Goal: Information Seeking & Learning: Learn about a topic

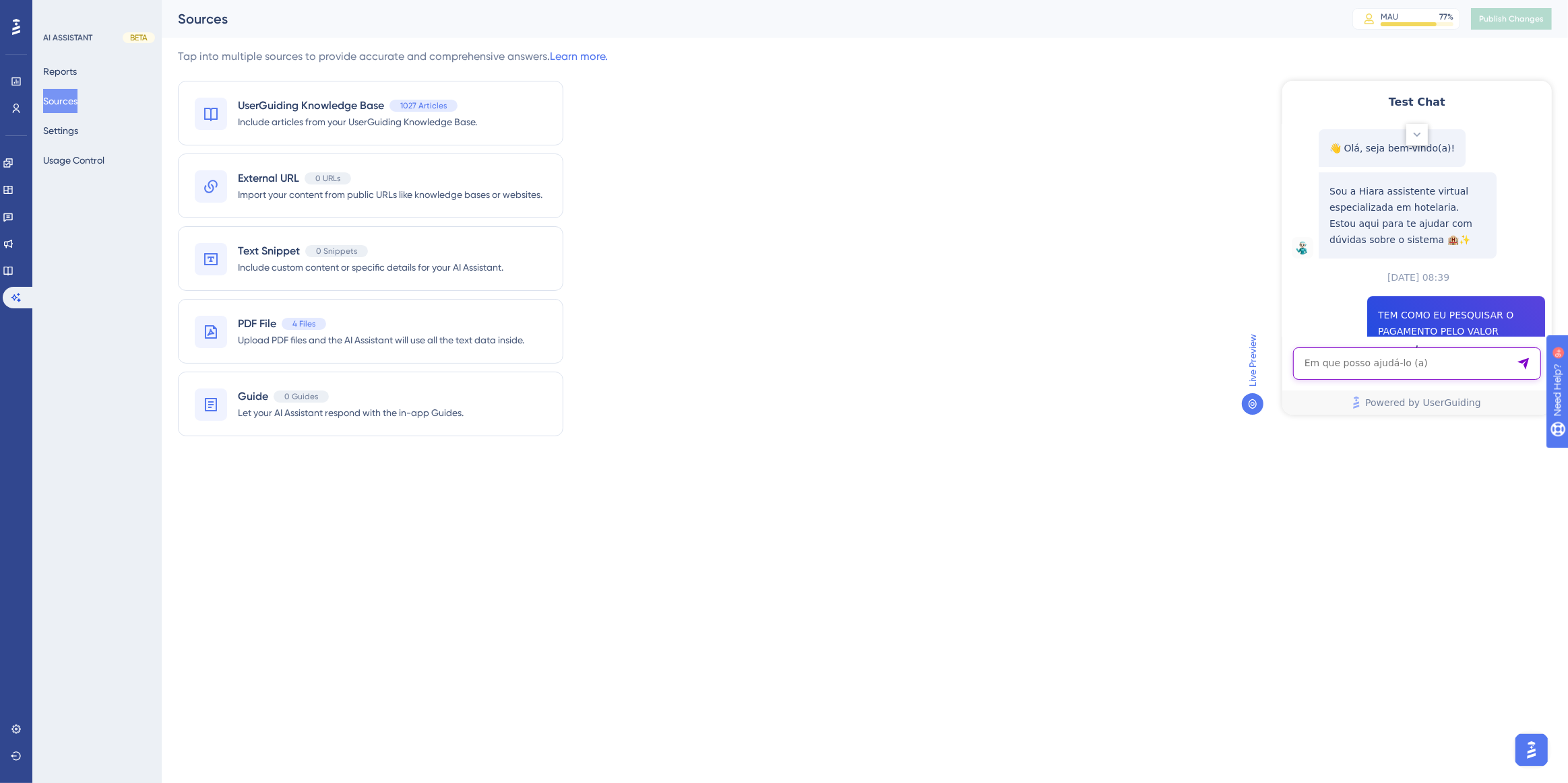
click at [1396, 364] on textarea "AI Assistant Text Input" at bounding box center [1416, 363] width 248 height 32
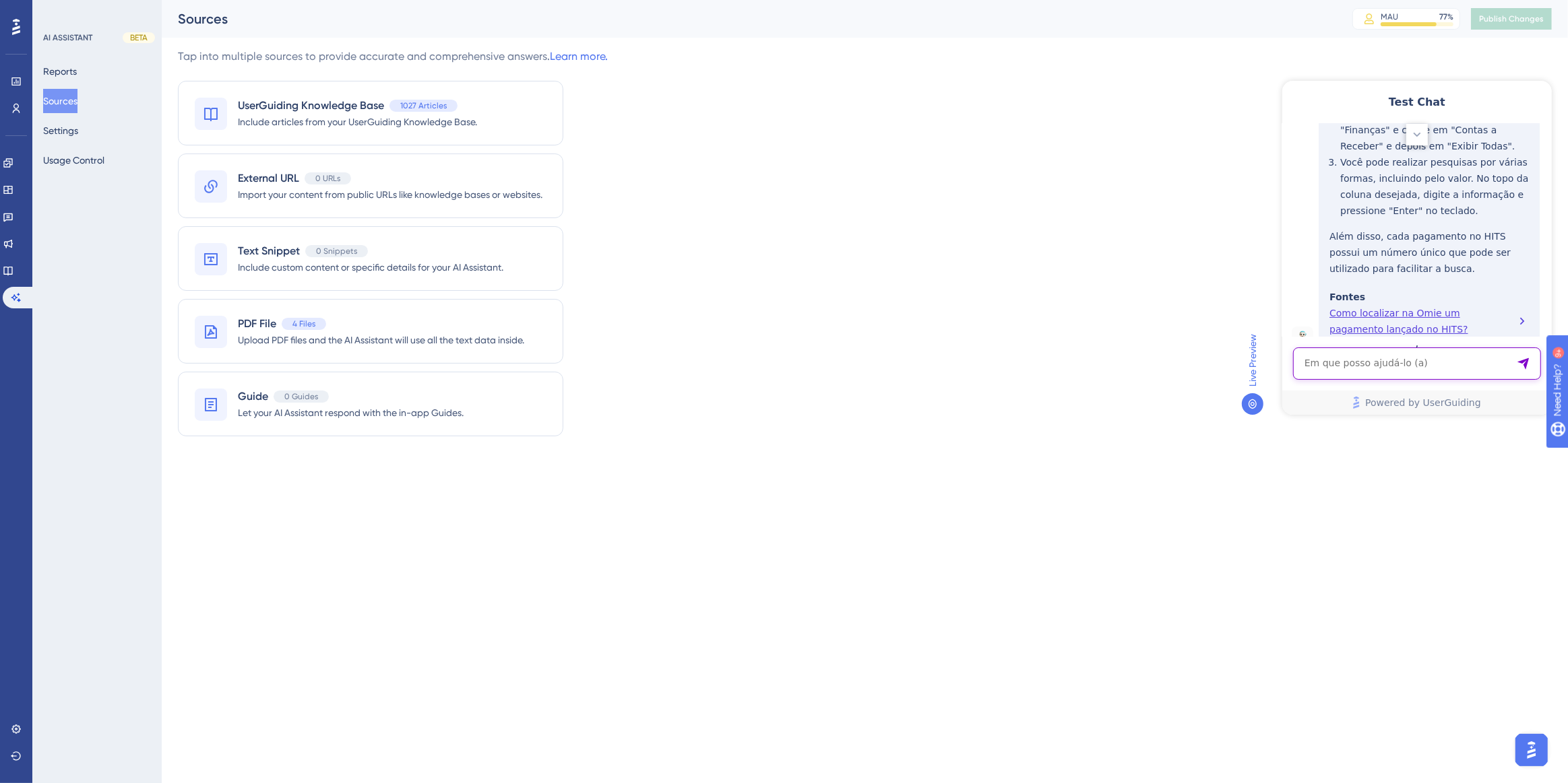
paste textarea "EARLY CHECK IN"
type textarea "EARLY CHECK IN"
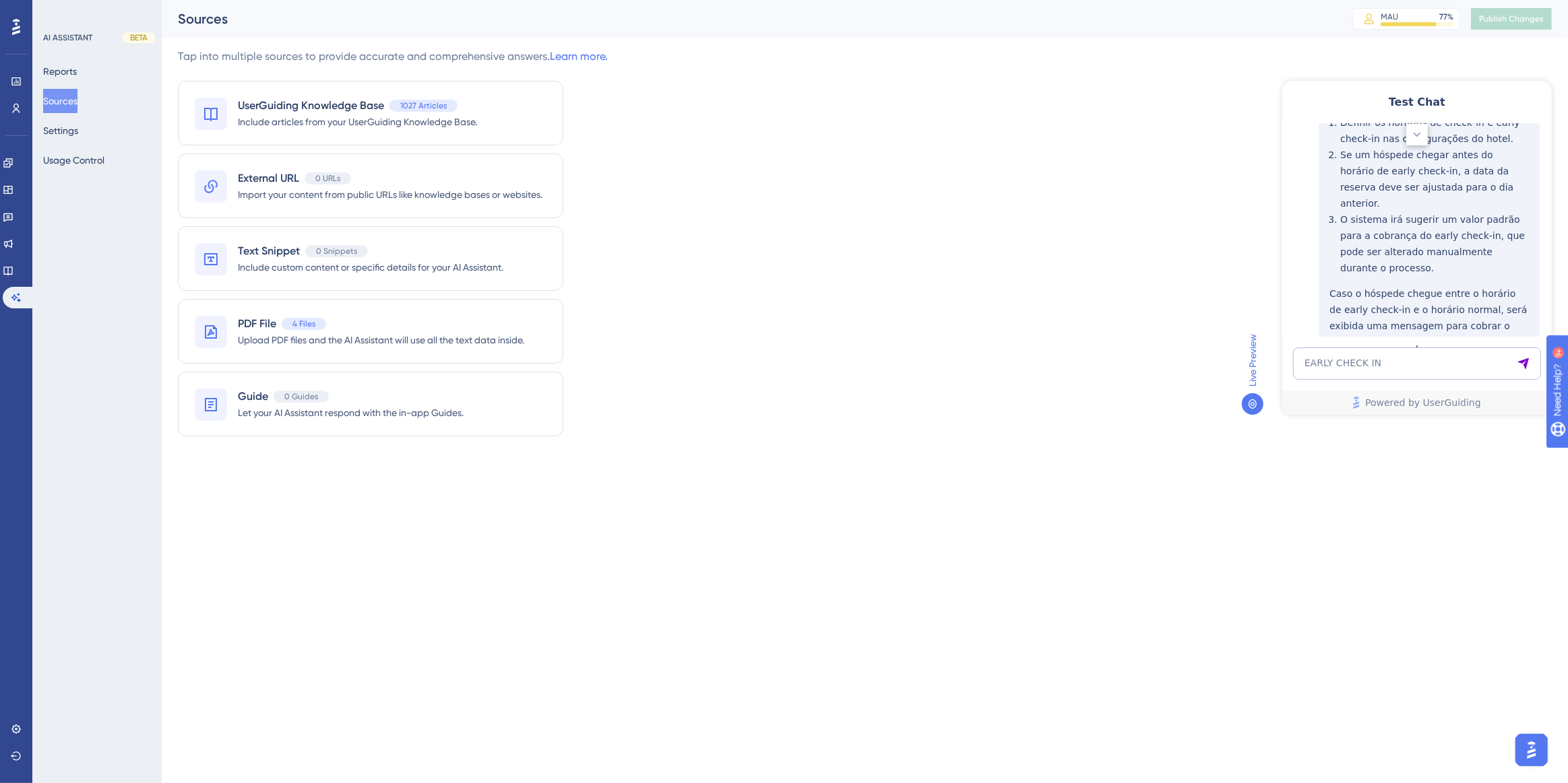
scroll to position [856, 0]
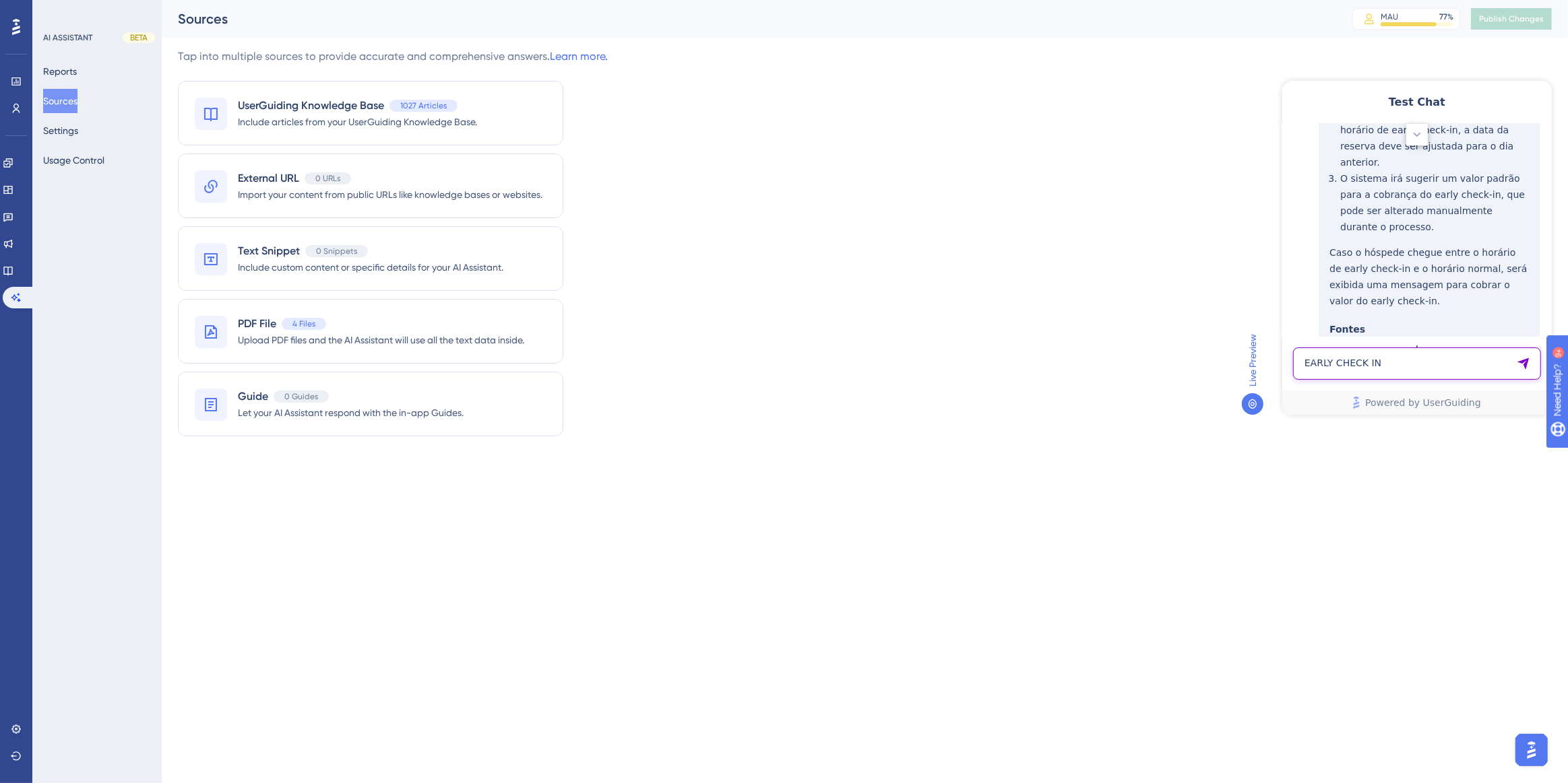
click at [1336, 378] on textarea "EARLY CHECK IN" at bounding box center [1416, 363] width 248 height 32
paste textarea "CHECK IN MADRUGADA"
type textarea "CHECK IN MADRUGADA"
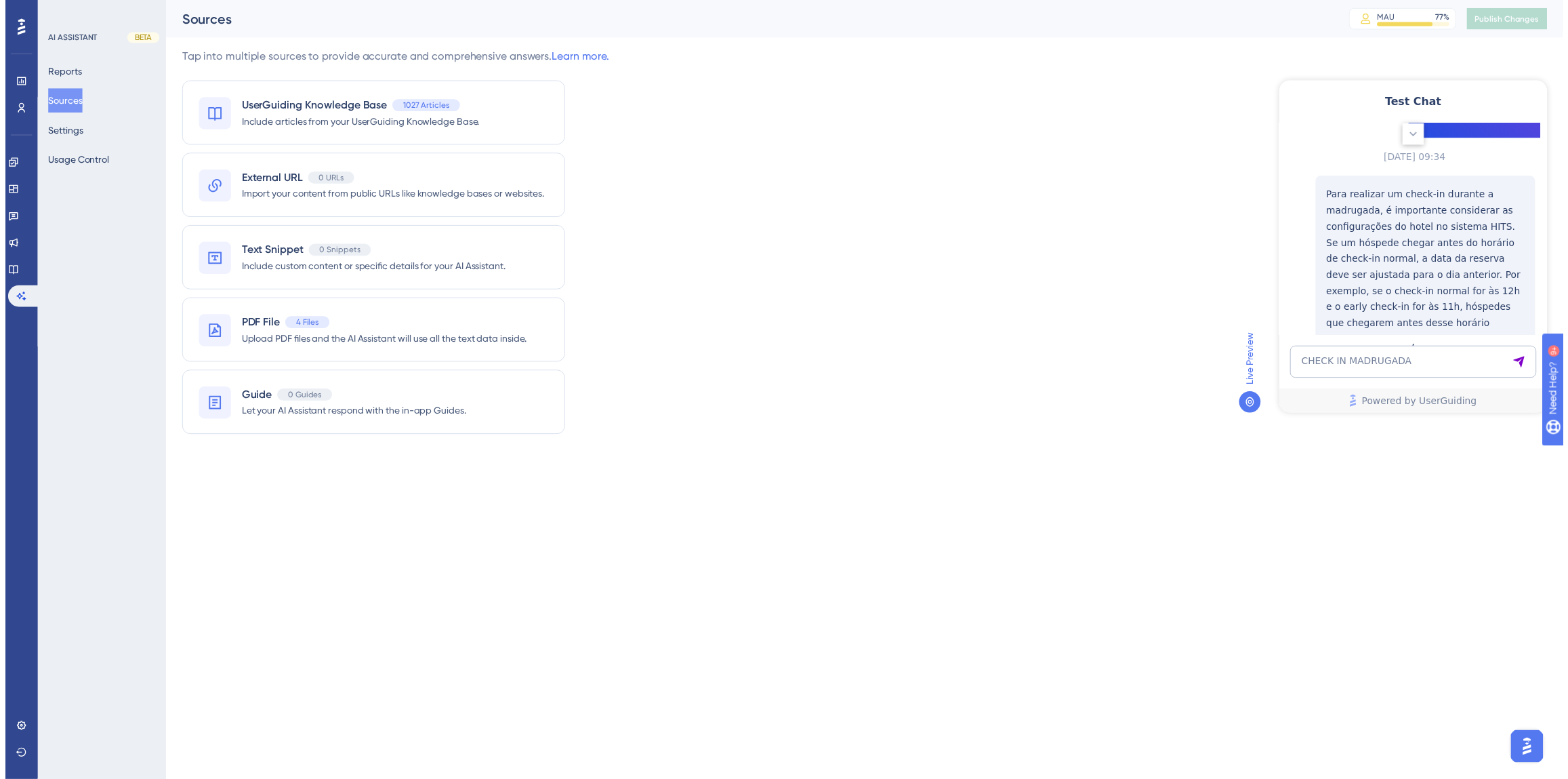
scroll to position [1237, 0]
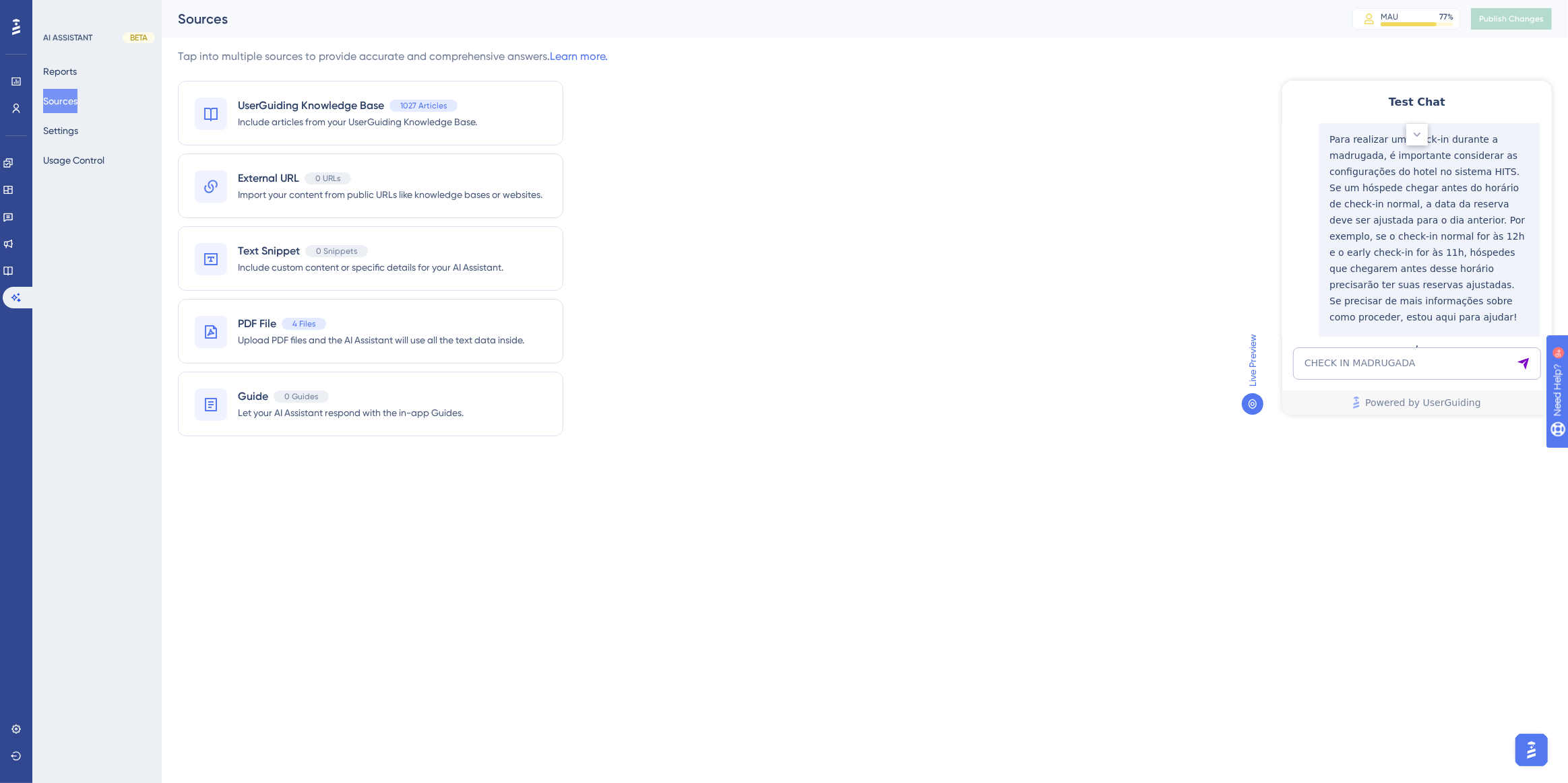
click at [1404, 353] on div "Como funciona early check-in ou late check-out no HITS?" at bounding box center [1428, 369] width 199 height 32
click at [14, 268] on icon at bounding box center [8, 271] width 11 height 11
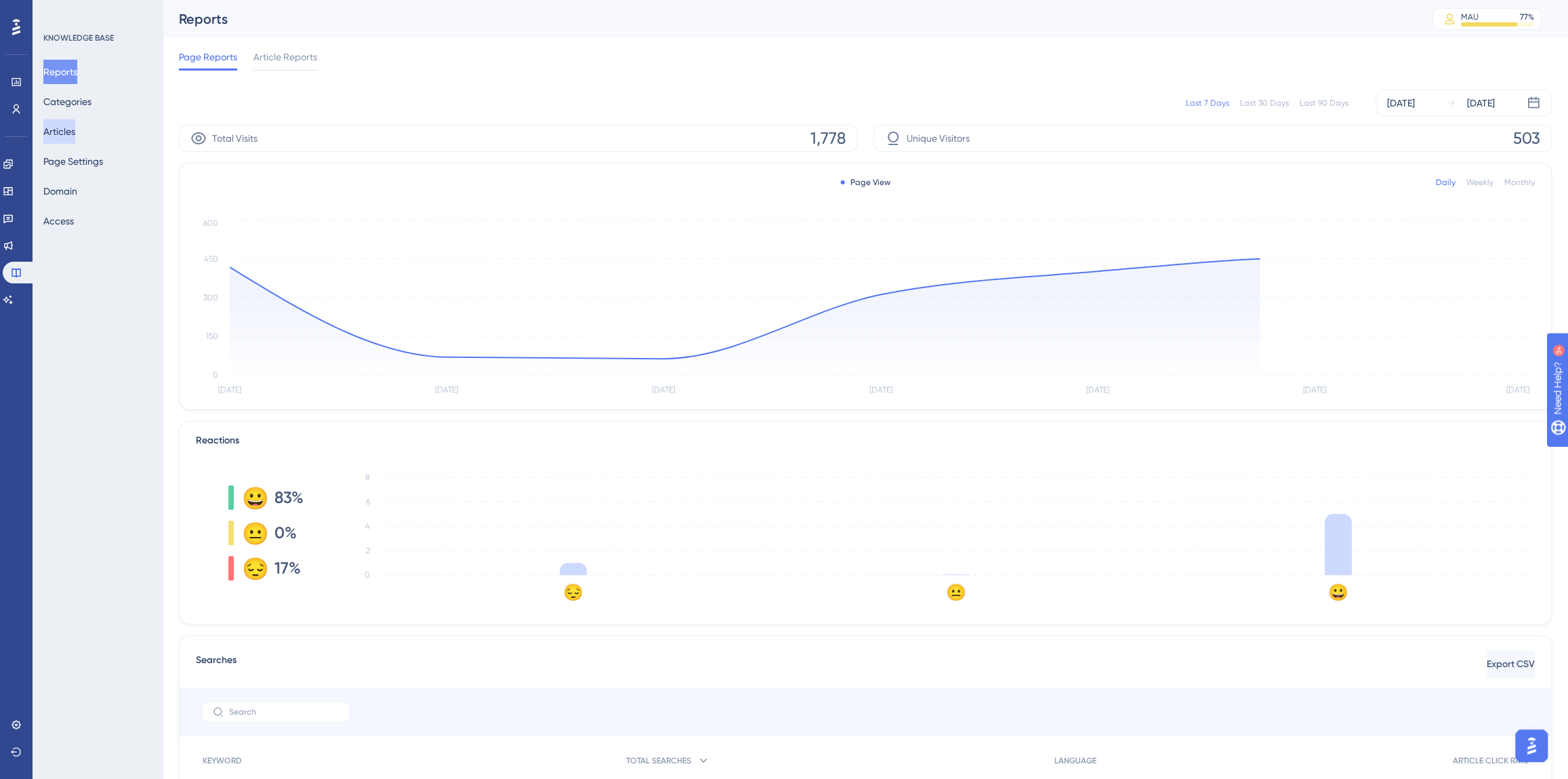
click at [75, 134] on button "Articles" at bounding box center [59, 132] width 32 height 25
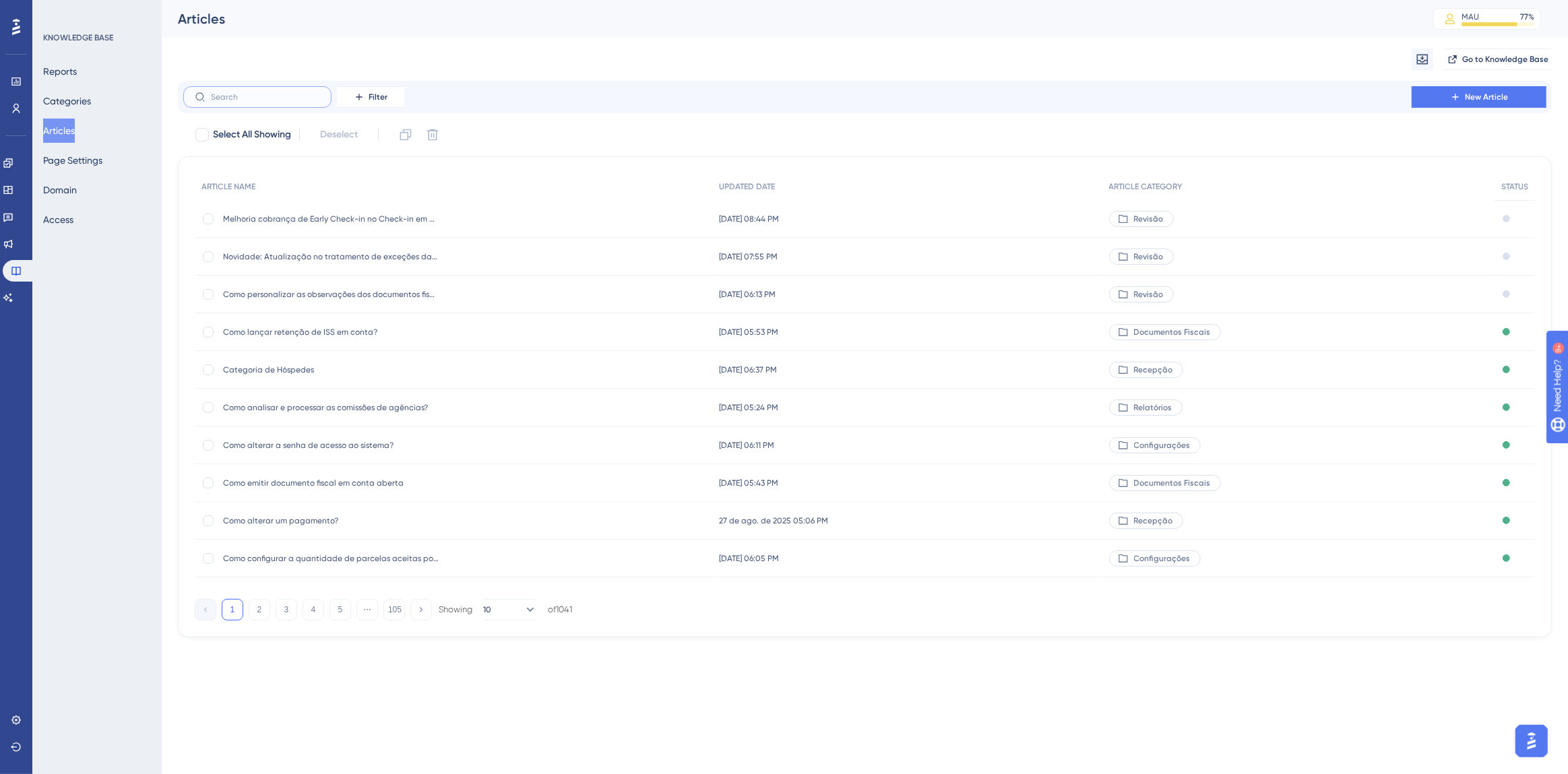
click at [276, 101] on input "text" at bounding box center [265, 97] width 109 height 9
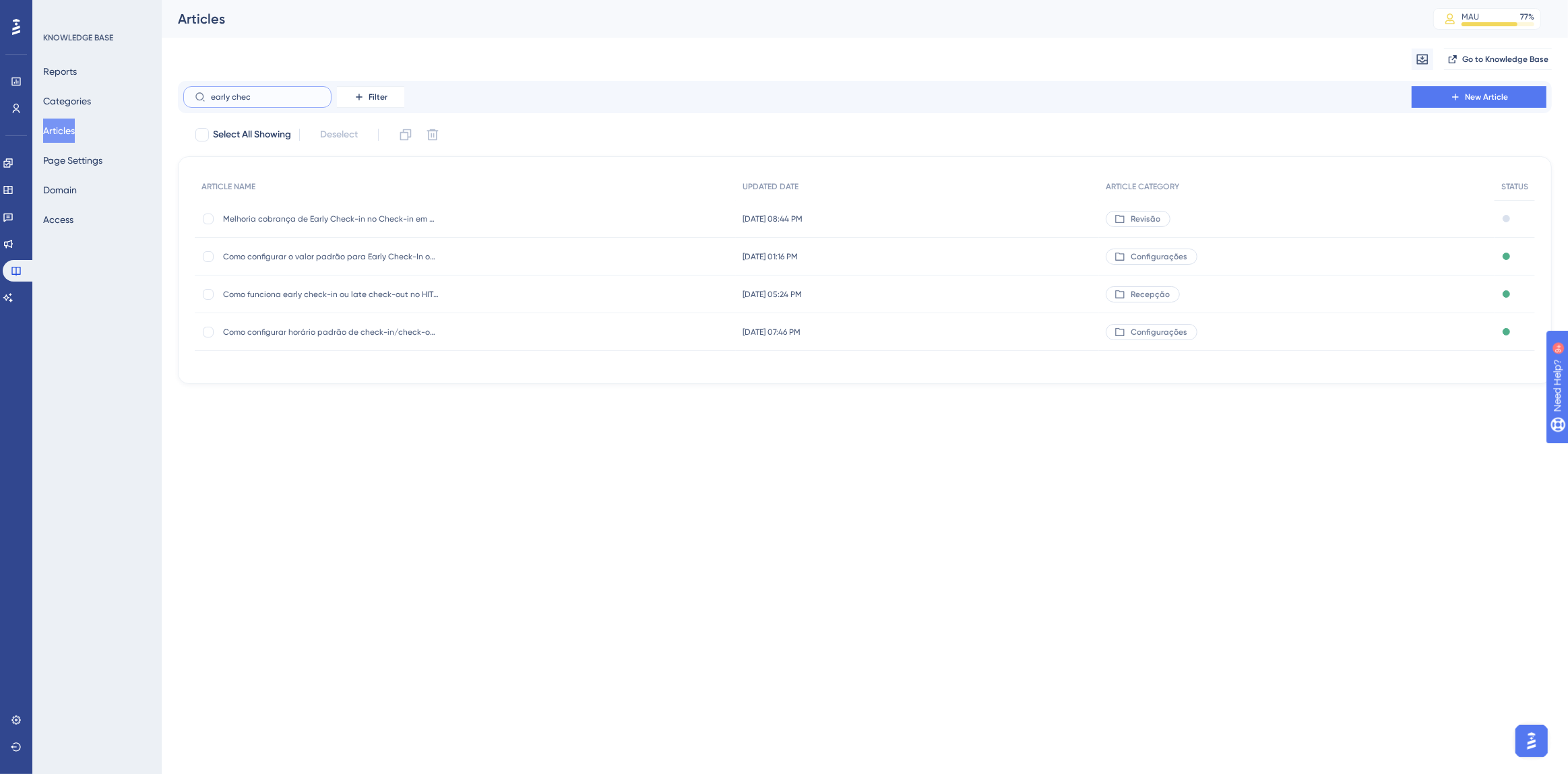
type input "early chec"
click at [312, 293] on span "Como funciona early check-in ou late check-out no HITS?" at bounding box center [331, 295] width 215 height 11
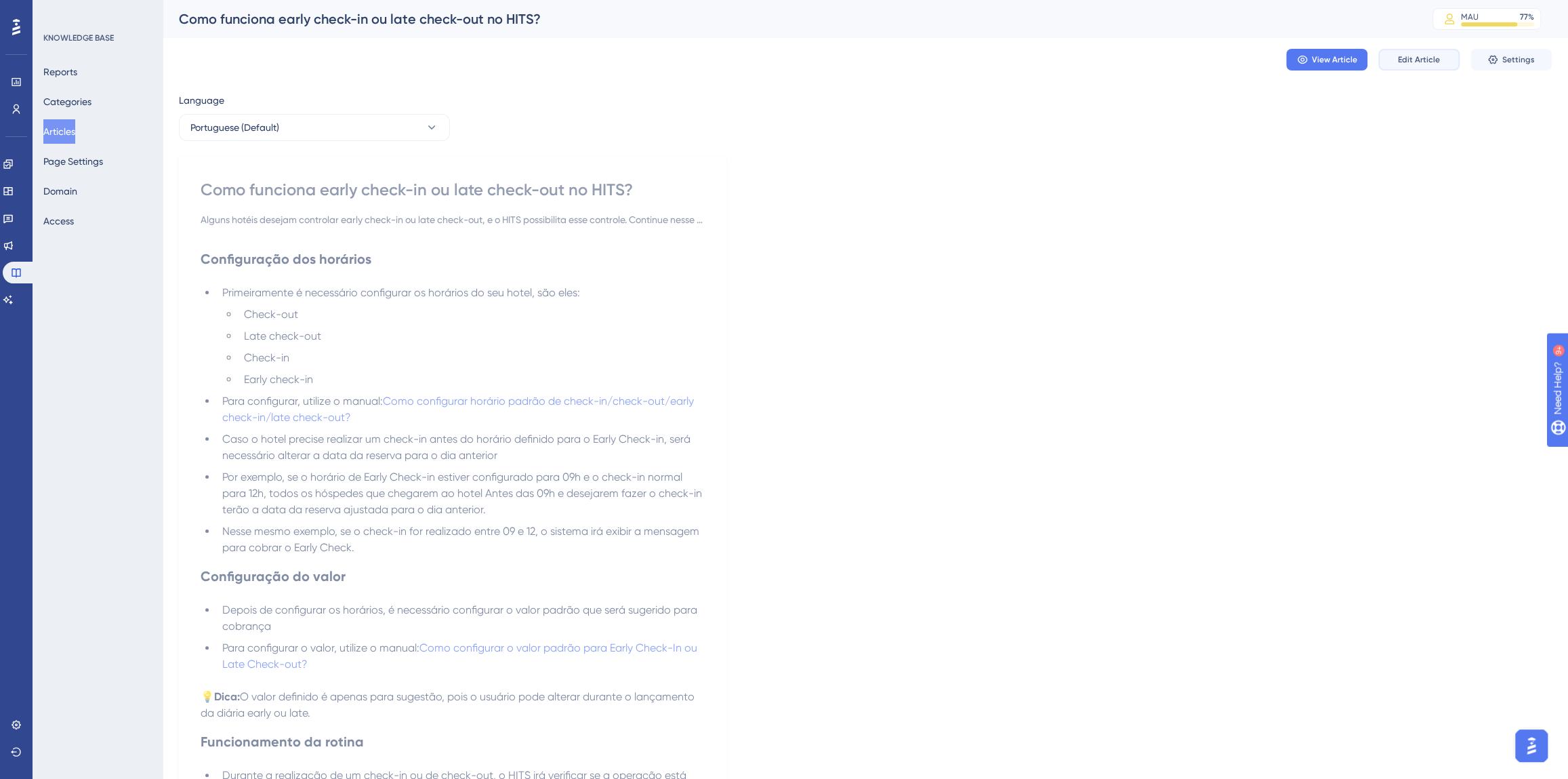
click at [1440, 63] on button "Edit Article" at bounding box center [1419, 60] width 81 height 22
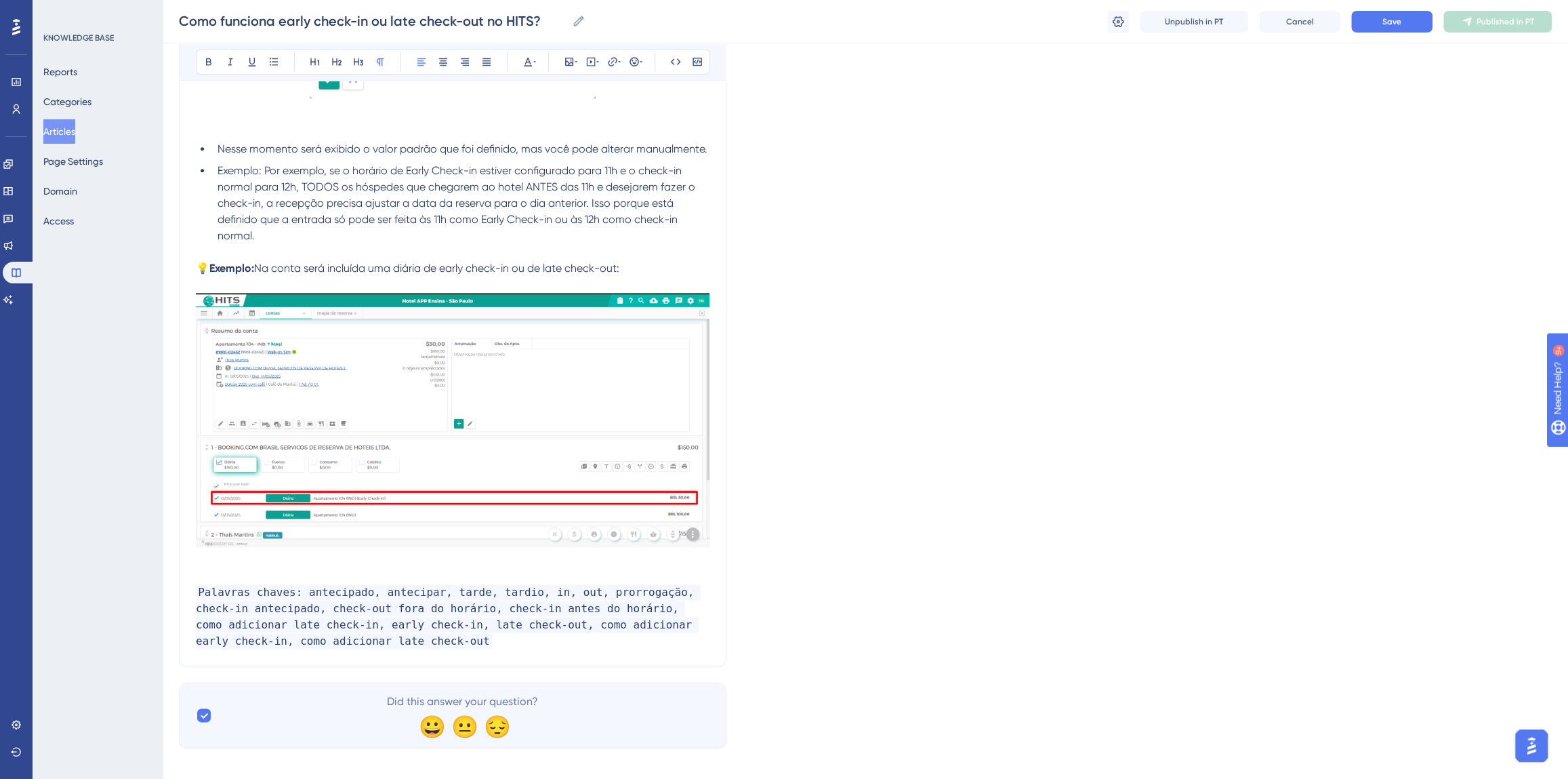
scroll to position [925, 0]
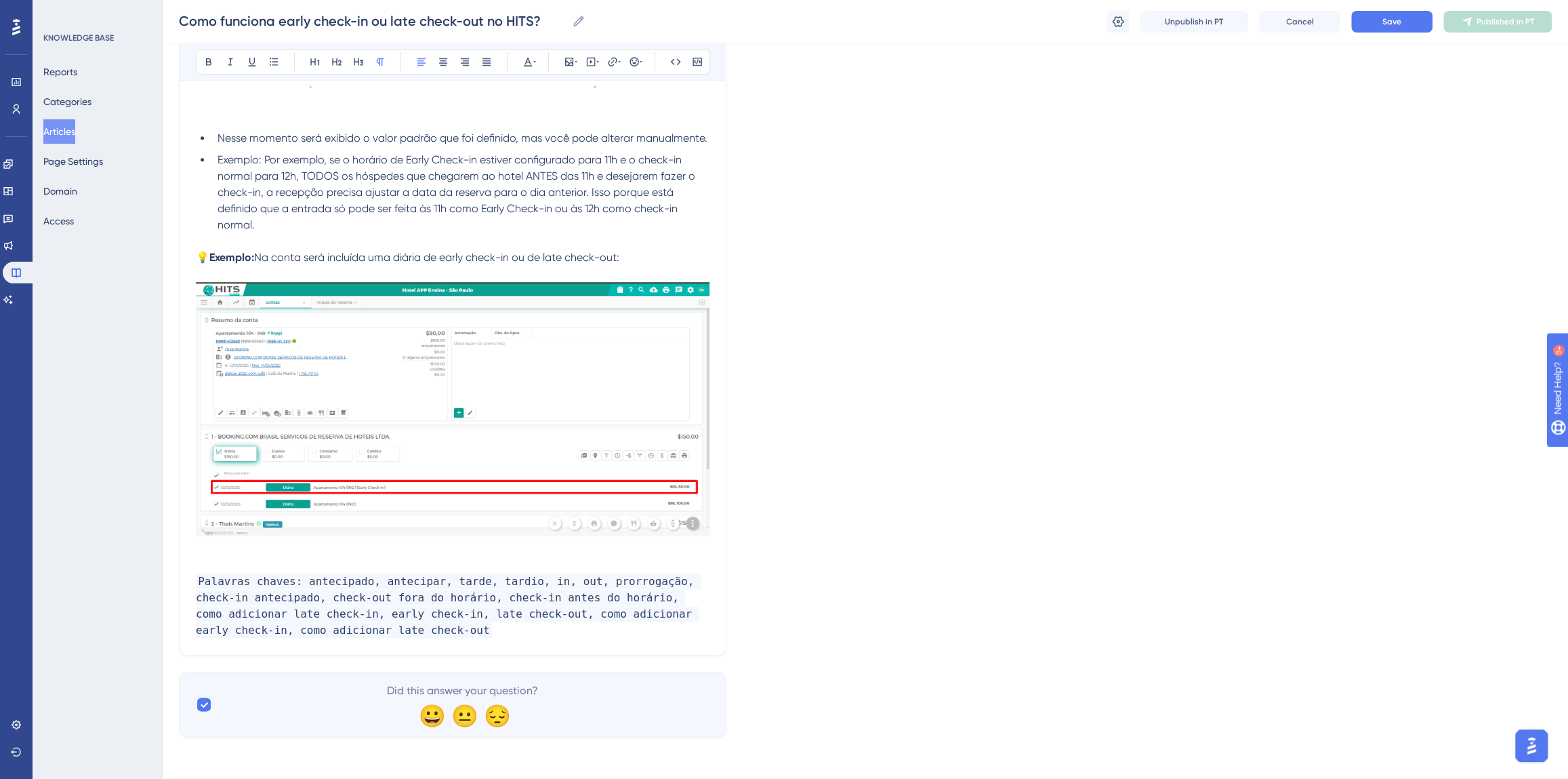
click at [361, 630] on p "Palavras chaves: antecipado, antecipar, tarde, tardio, in, out, prorrogação, ch…" at bounding box center [453, 606] width 514 height 65
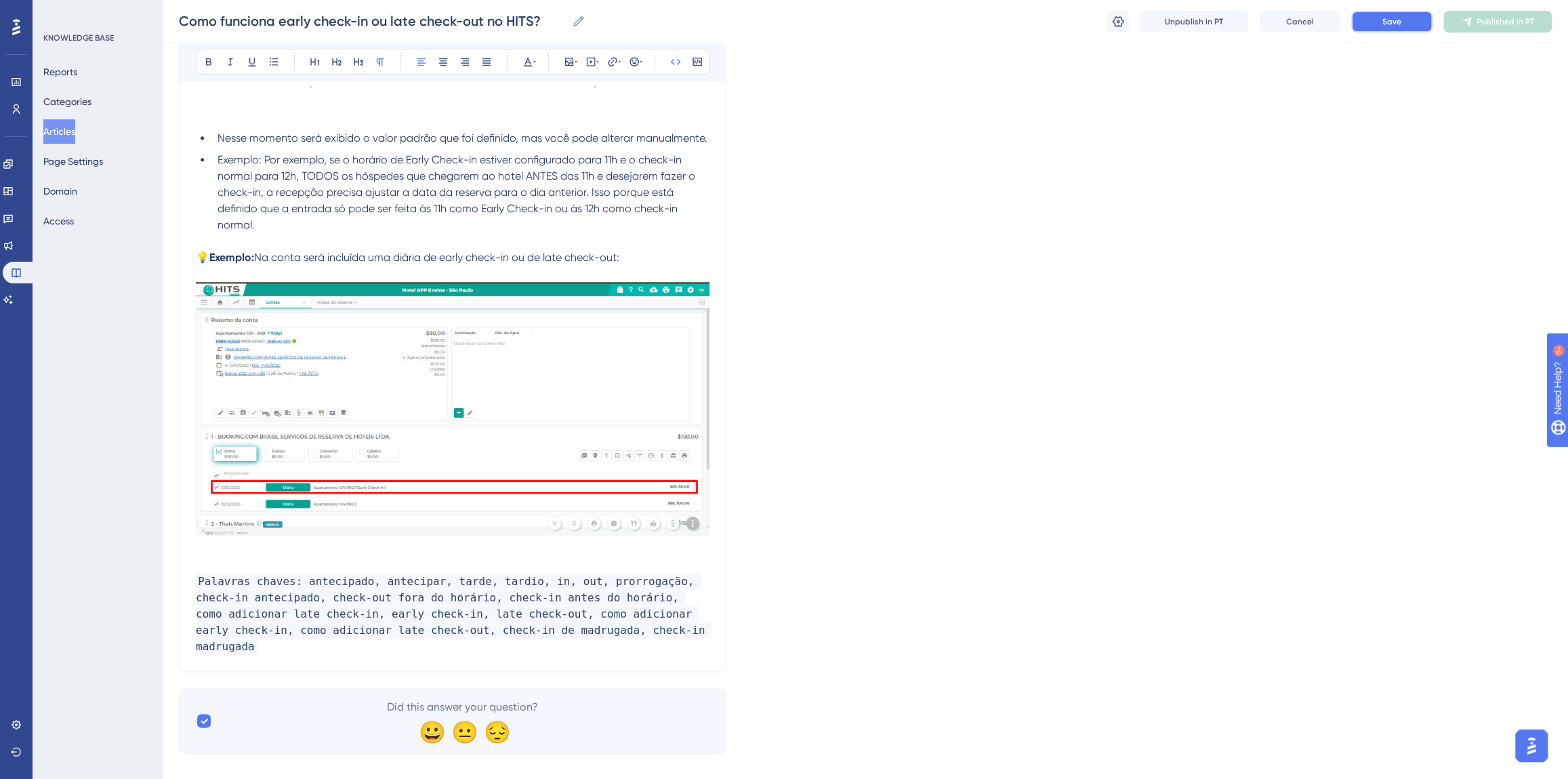
click at [1382, 26] on span "Save" at bounding box center [1392, 22] width 19 height 11
click at [1484, 20] on span "Publish in PT" at bounding box center [1505, 22] width 47 height 11
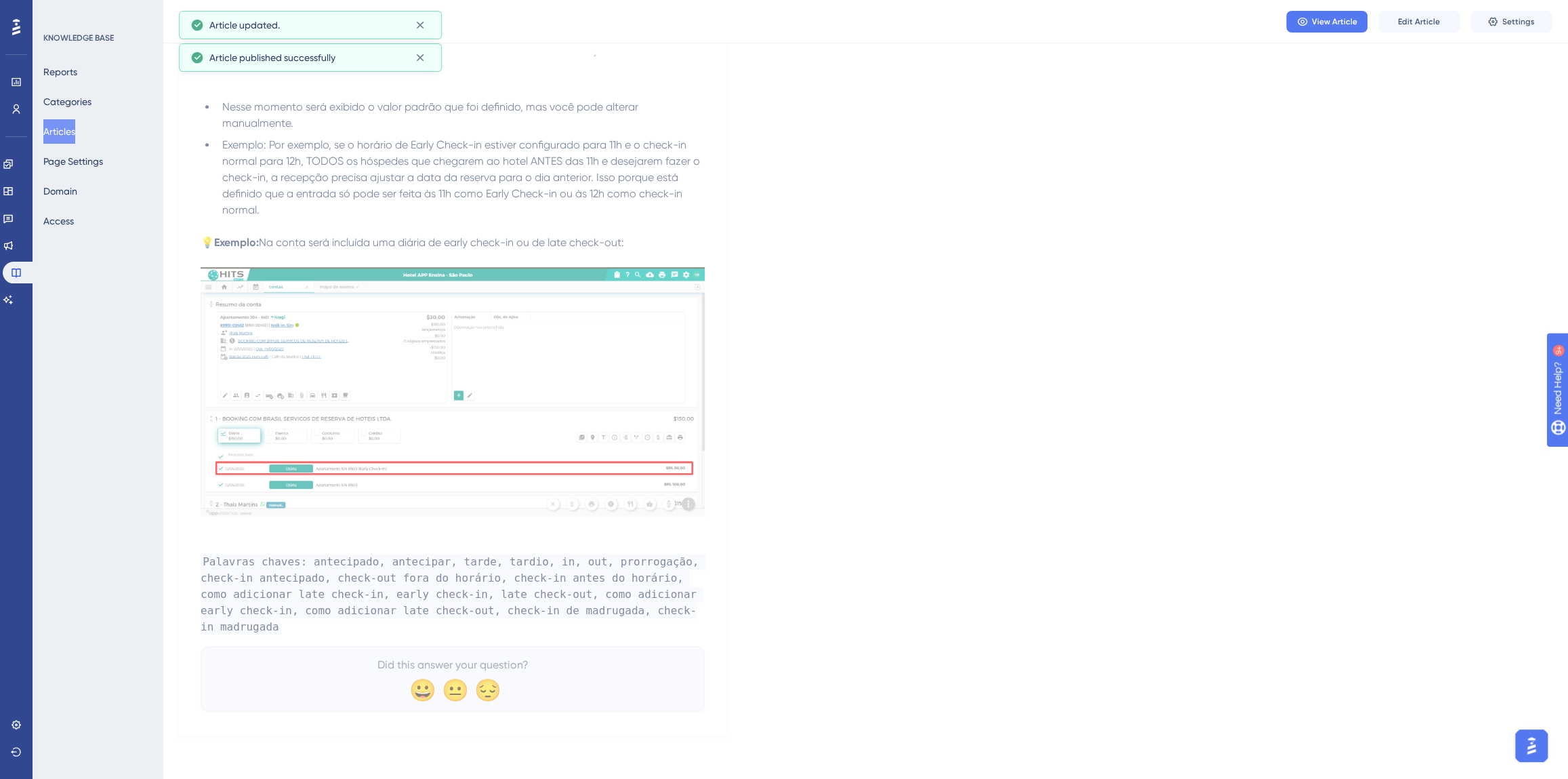
scroll to position [885, 0]
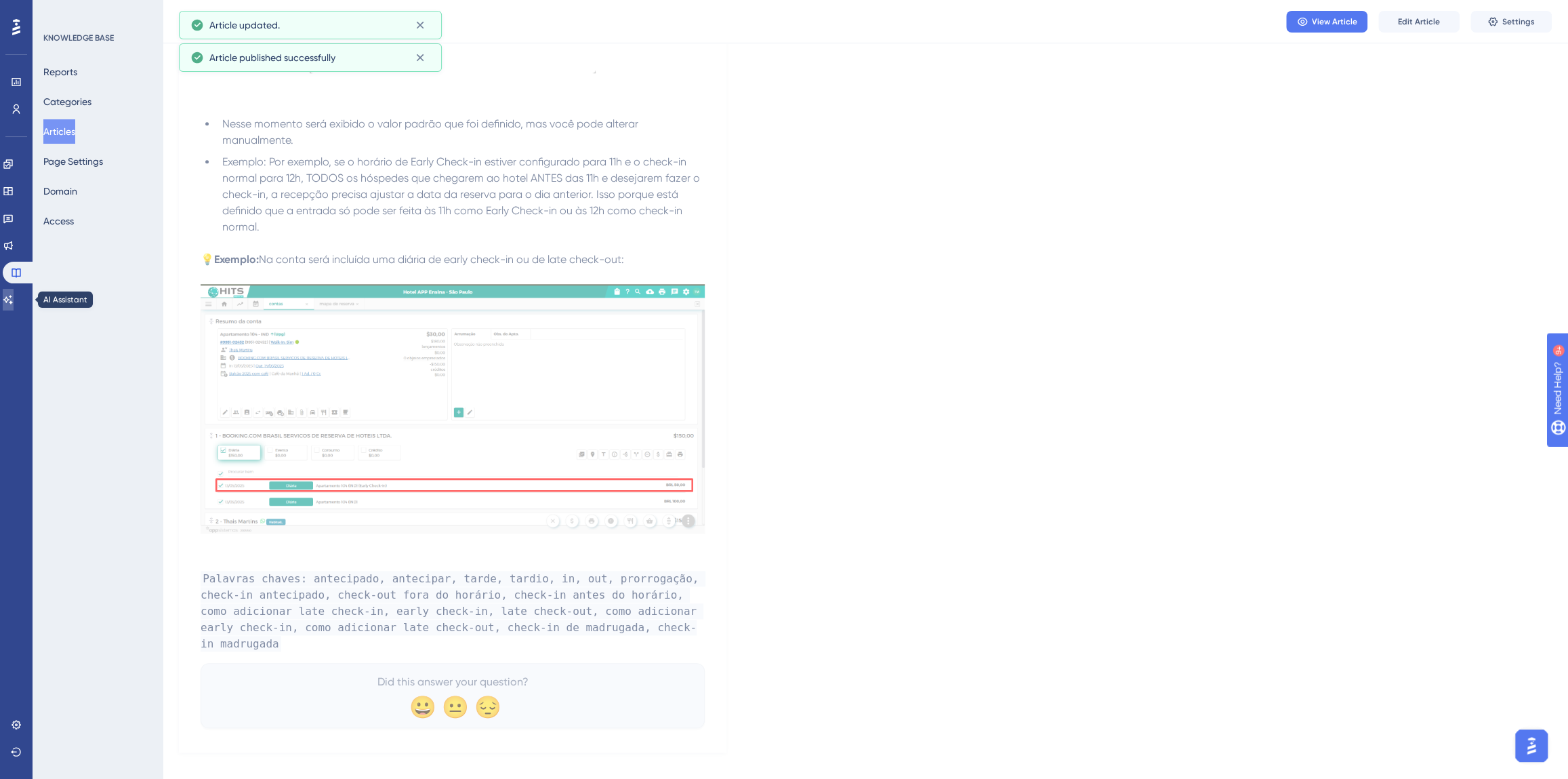
click at [13, 297] on icon at bounding box center [8, 299] width 9 height 9
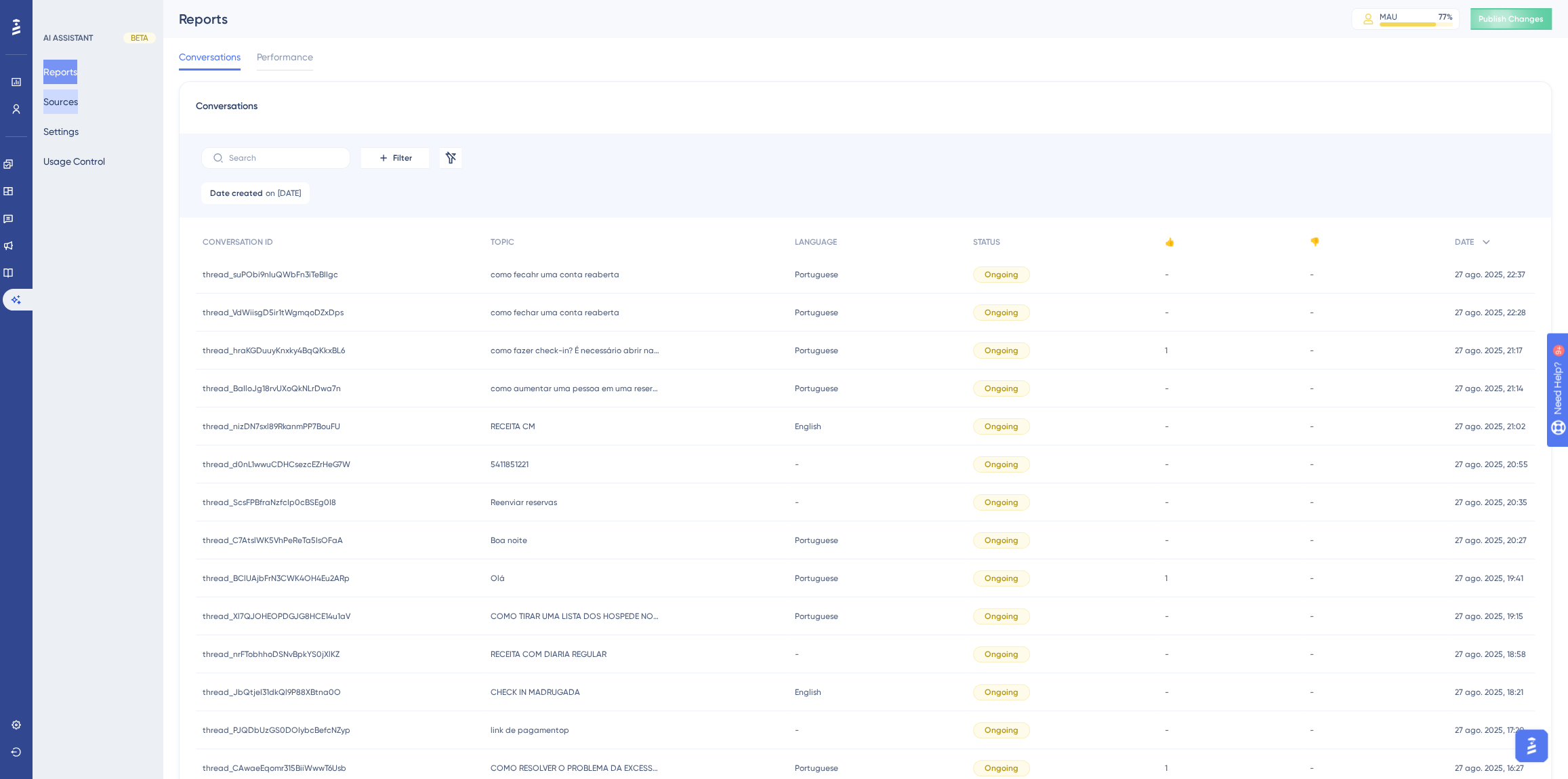
click at [70, 105] on button "Sources" at bounding box center [60, 102] width 35 height 25
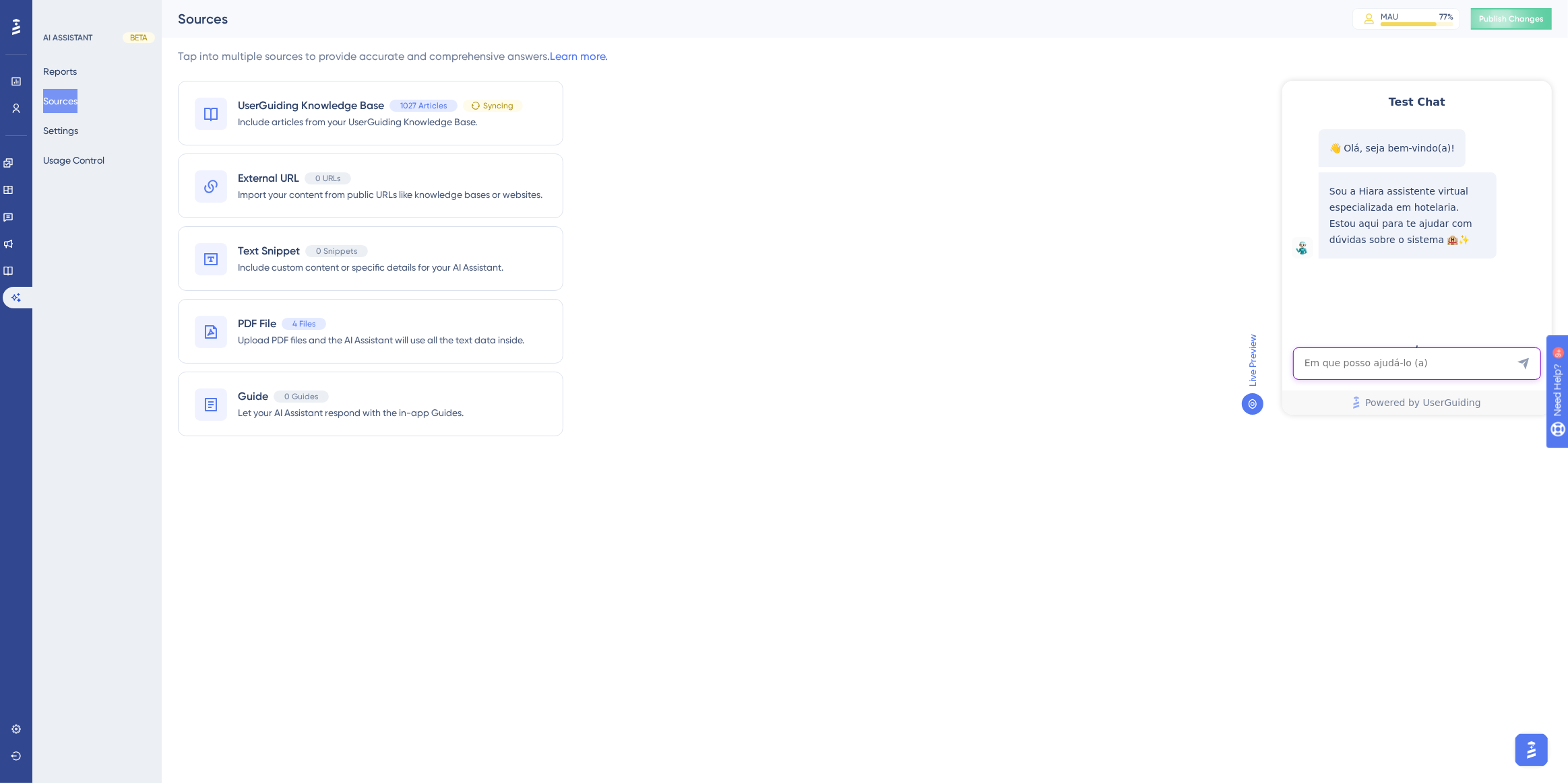
click at [1317, 361] on textarea "AI Assistant Text Input" at bounding box center [1416, 363] width 248 height 32
click at [1500, 24] on span "Publish Changes" at bounding box center [1511, 19] width 65 height 11
click at [1357, 364] on textarea "AI Assistant Text Input" at bounding box center [1416, 363] width 248 height 32
paste textarea "como vincular uma conta a vulsa do apartamento"
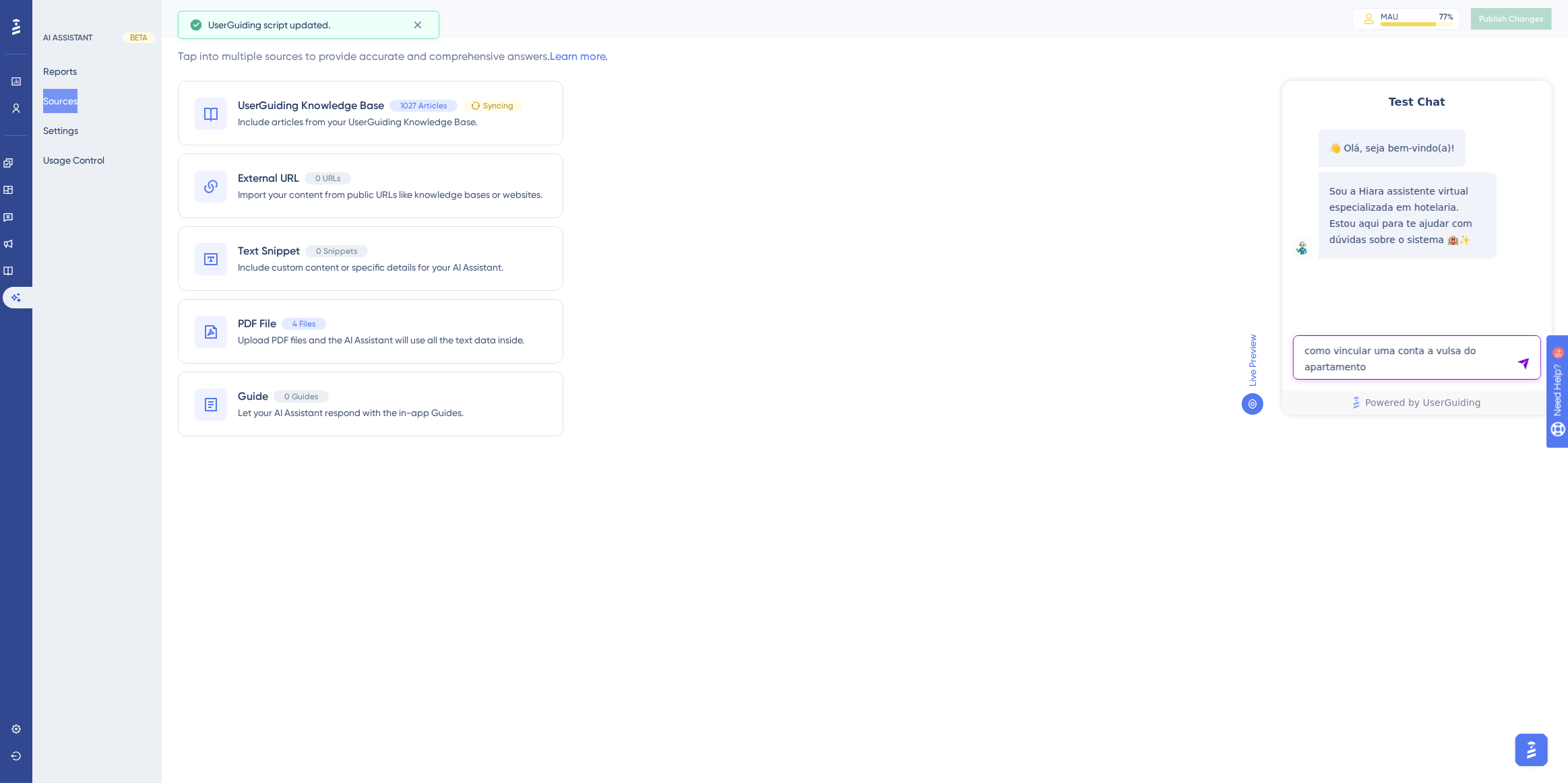
type textarea "como vincular uma conta a vulsa do apartamento"
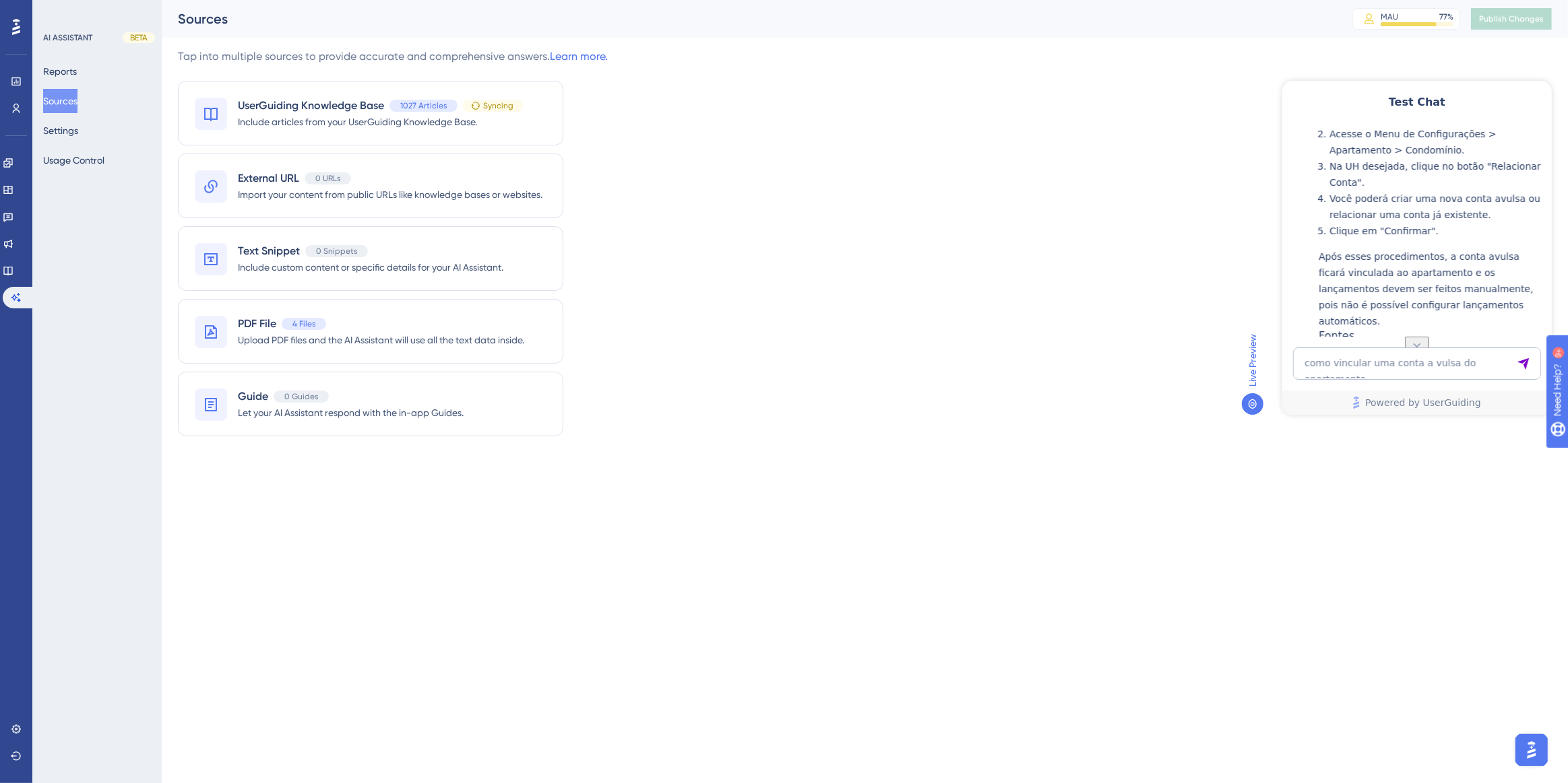
scroll to position [415, 0]
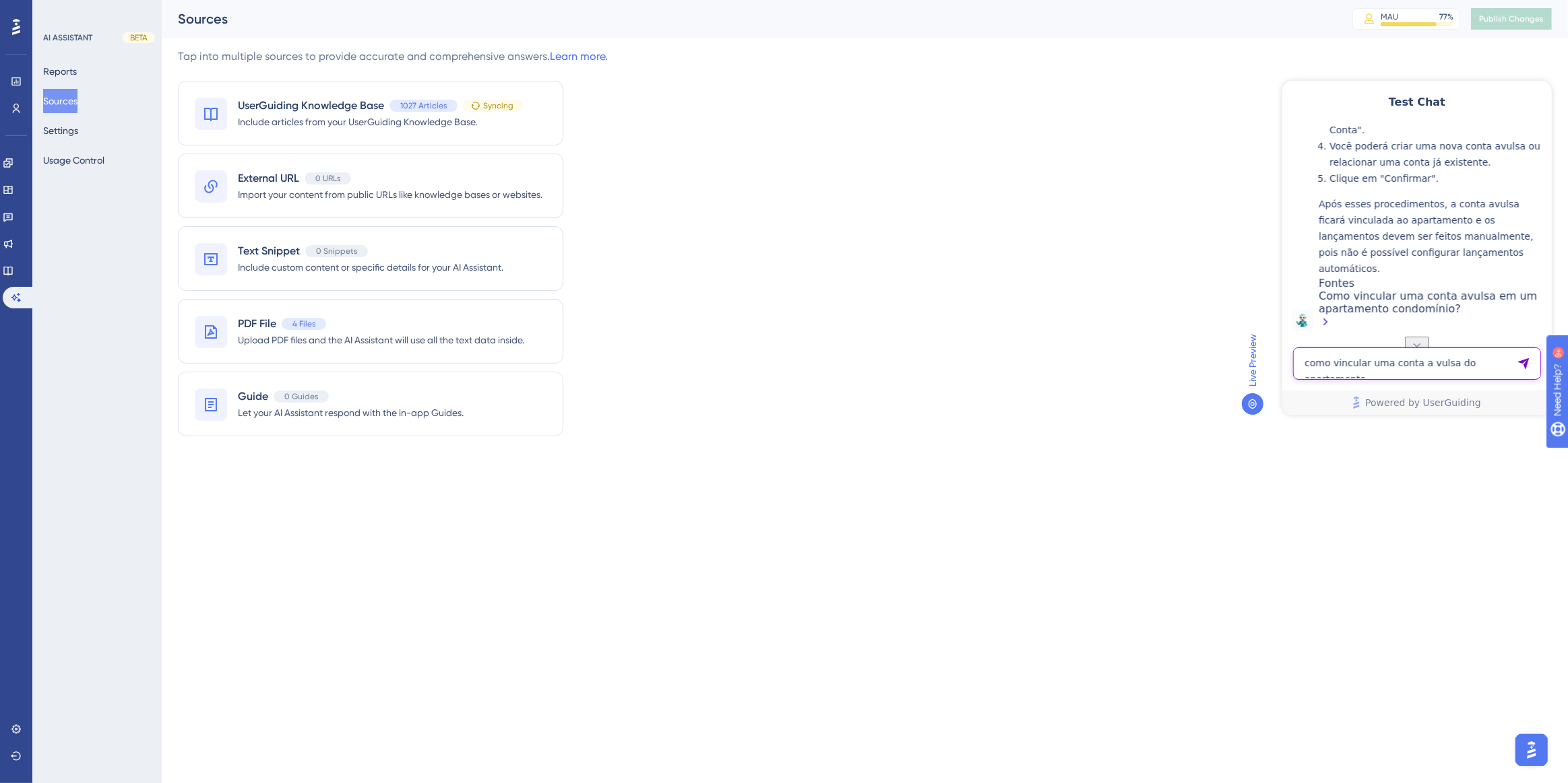
click at [1372, 355] on textarea "como vincular uma conta a vulsa do apartamento" at bounding box center [1416, 363] width 248 height 32
paste textarea "como vincular uma conta a vulsa do apartamento"
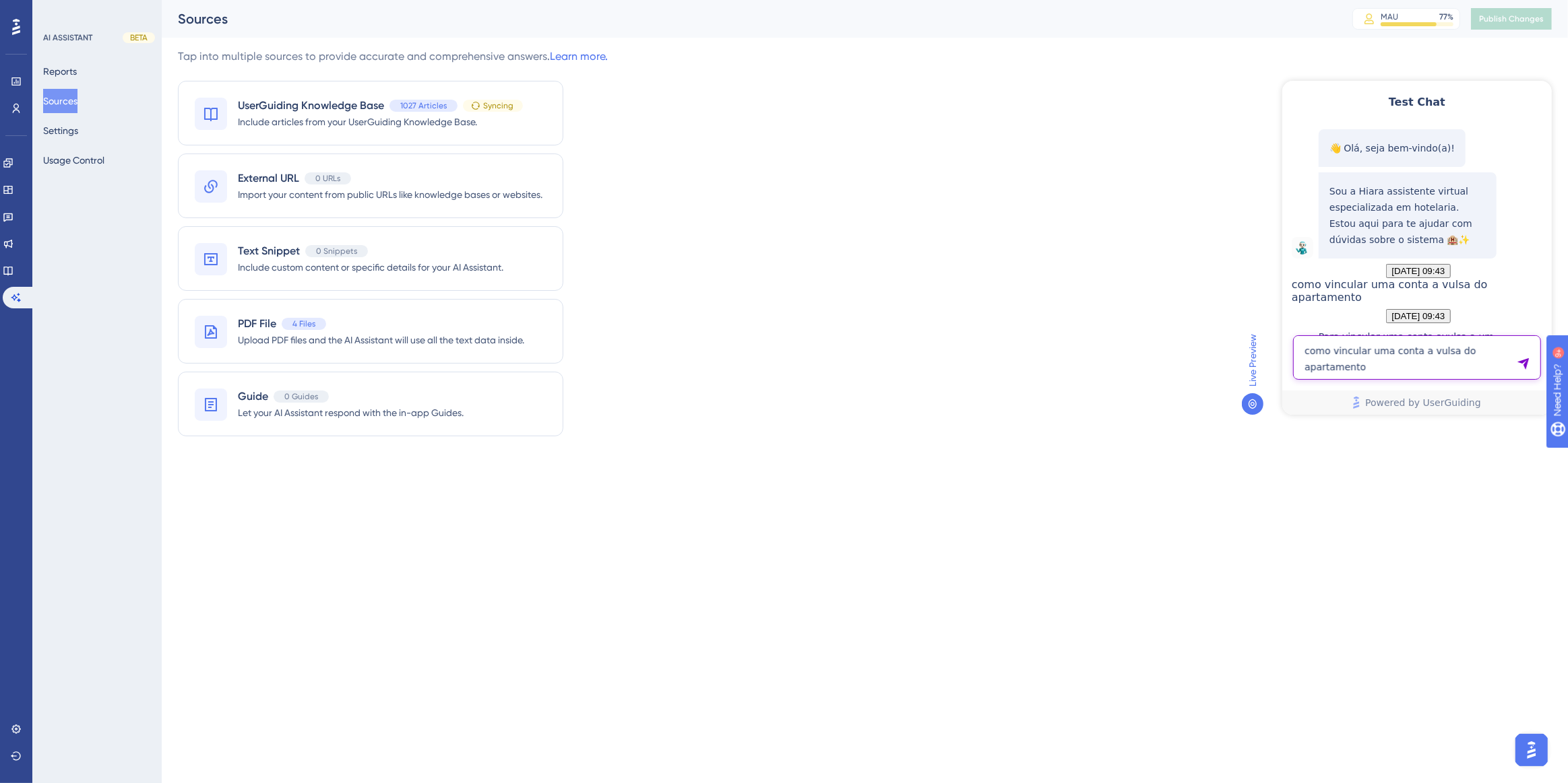
type textarea "como vincular uma conta a vulsa do apartamento normal"
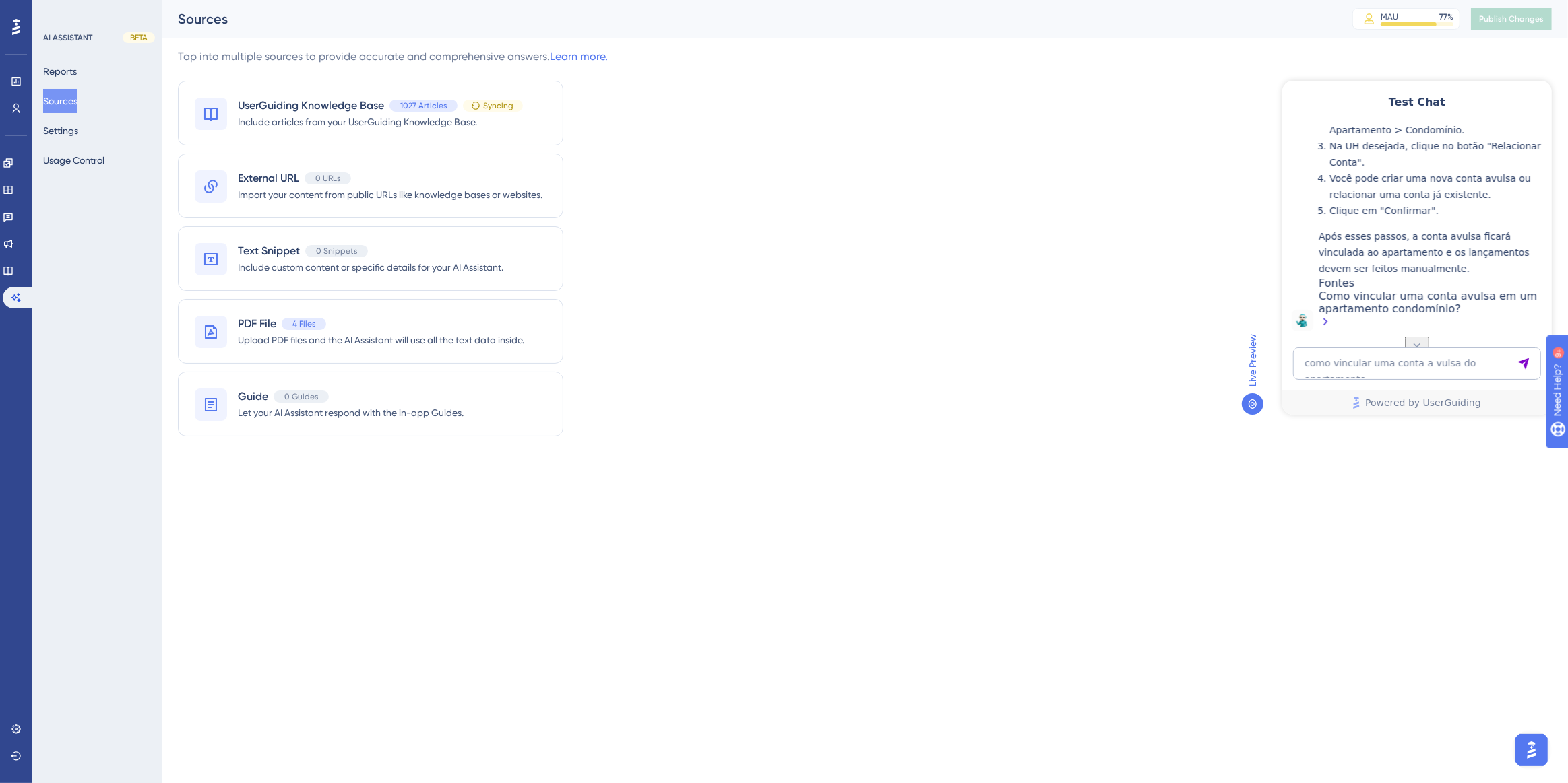
scroll to position [872, 0]
click at [1375, 308] on div "Como vincular uma conta avulsa em um apartamento condomínio?" at bounding box center [1431, 310] width 226 height 42
click at [1391, 385] on div "como vincular uma conta a vulsa do apartamento normal Powered by UserGuiding" at bounding box center [1416, 381] width 269 height 68
click at [1383, 374] on textarea "como vincular uma conta a vulsa do apartamento normal" at bounding box center [1416, 363] width 248 height 32
paste textarea "Certo, e apos incluido um novo produto, como relaciono ele a uma categoria de c…"
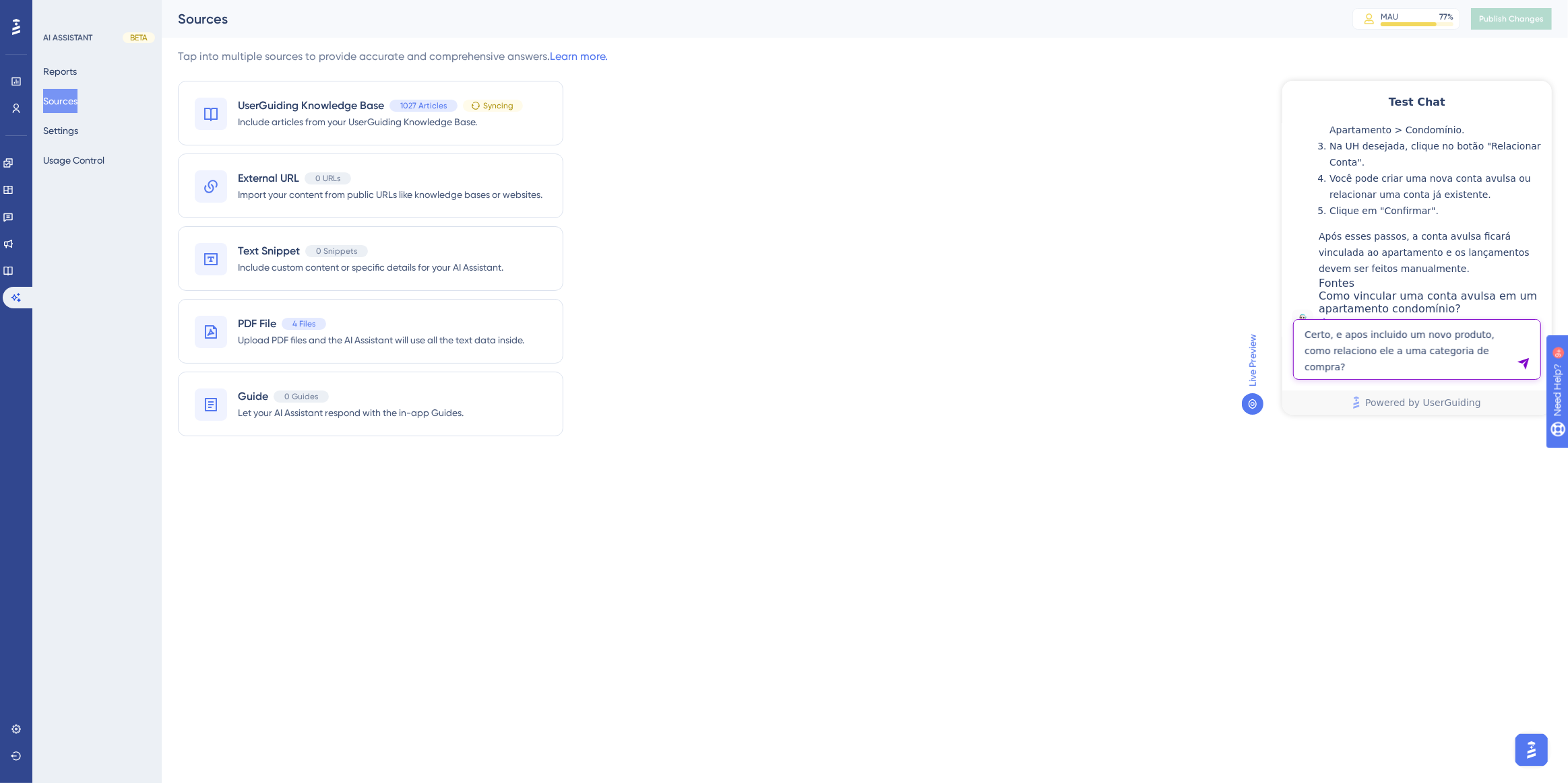
type textarea "Certo, e apos incluido um novo produto, como relaciono ele a uma categoria de c…"
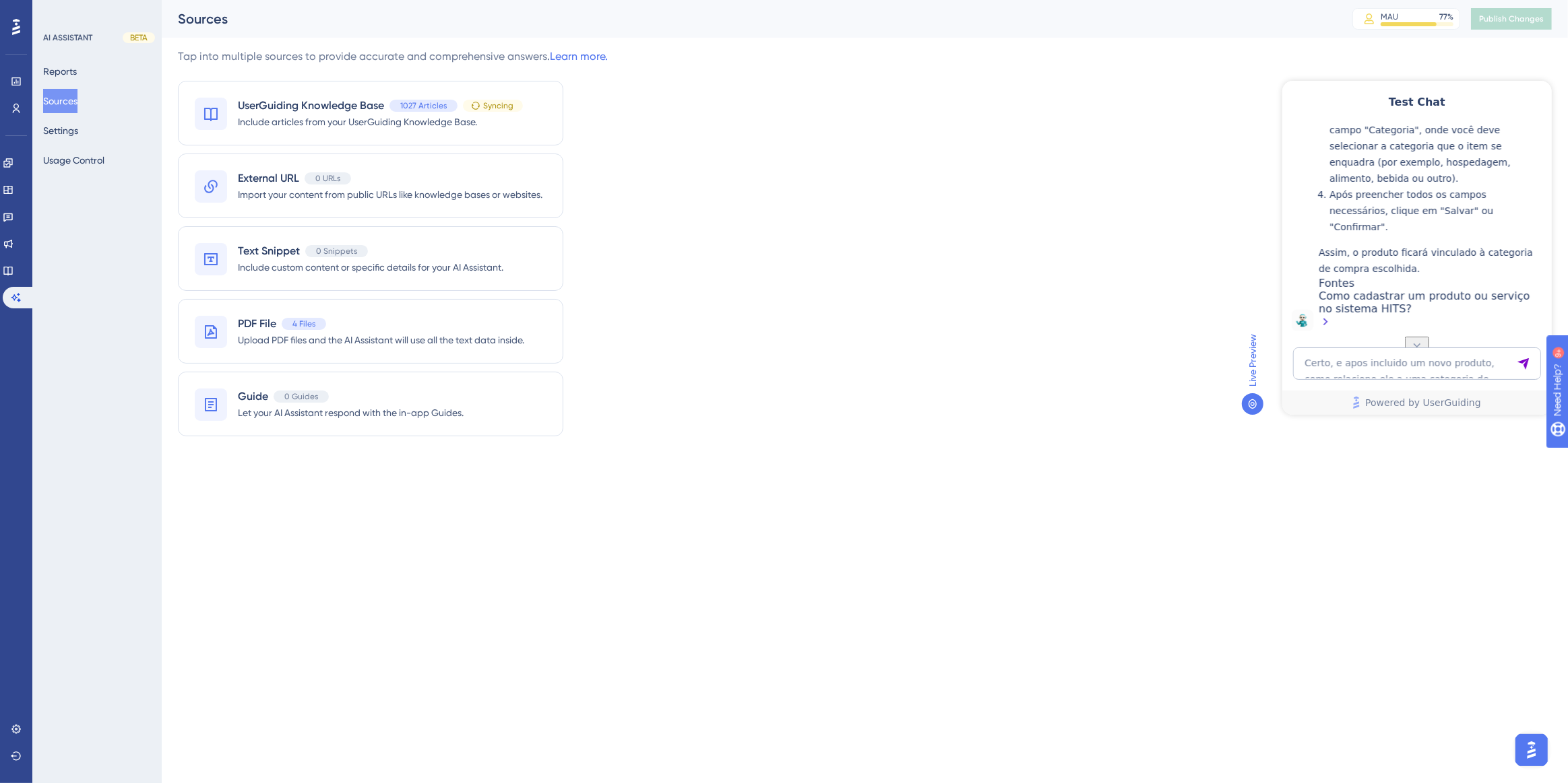
scroll to position [1378, 0]
click at [1379, 370] on textarea "Certo, e apos incluido um novo produto, como relaciono ele a uma categoria de c…" at bounding box center [1416, 363] width 248 height 32
type textarea "vincular produto a departamento"
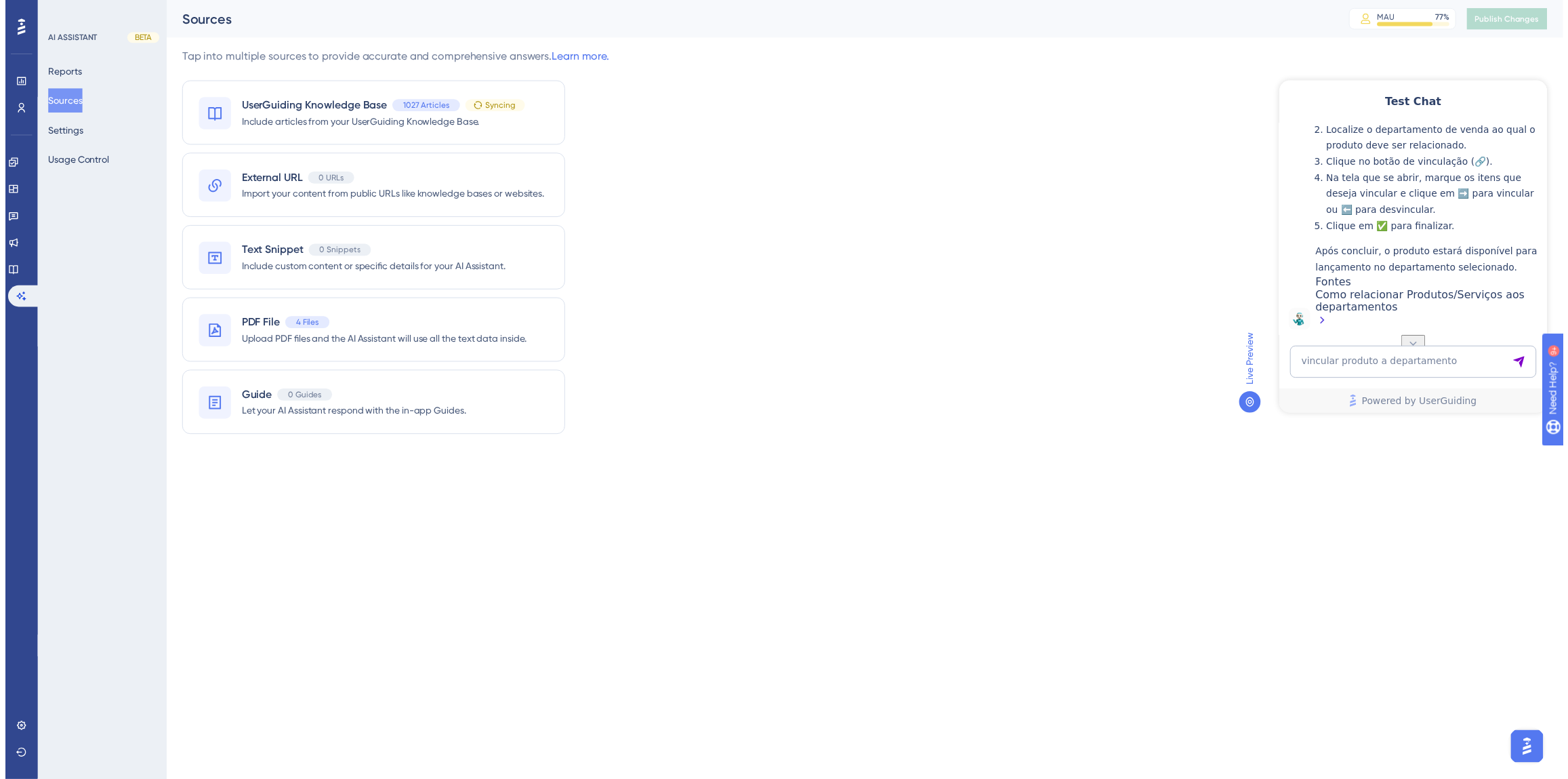
scroll to position [1814, 0]
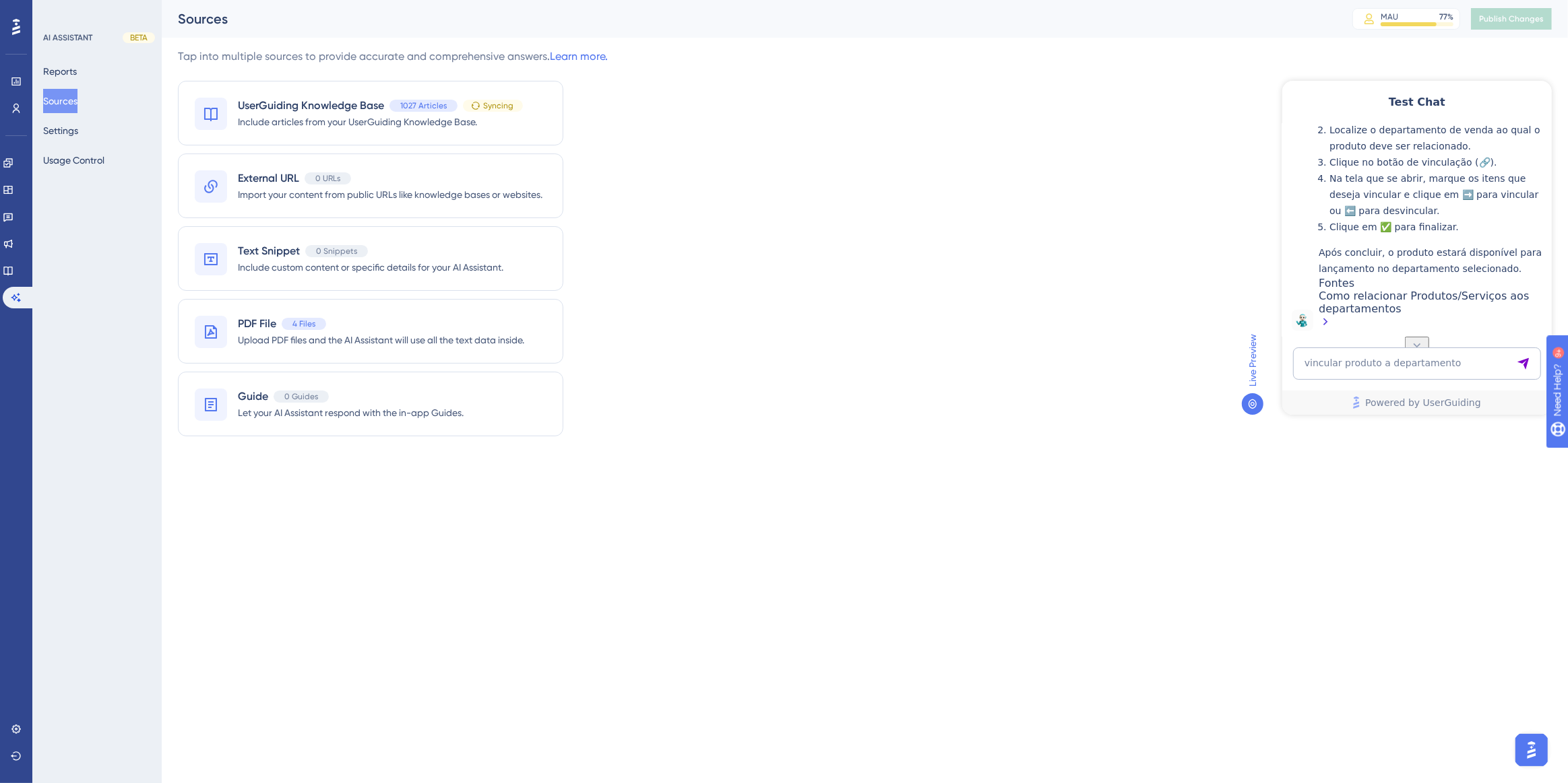
click at [1378, 305] on div "Como relacionar Produtos/Serviços aos departamentos" at bounding box center [1431, 310] width 226 height 42
click at [14, 267] on link at bounding box center [8, 271] width 11 height 22
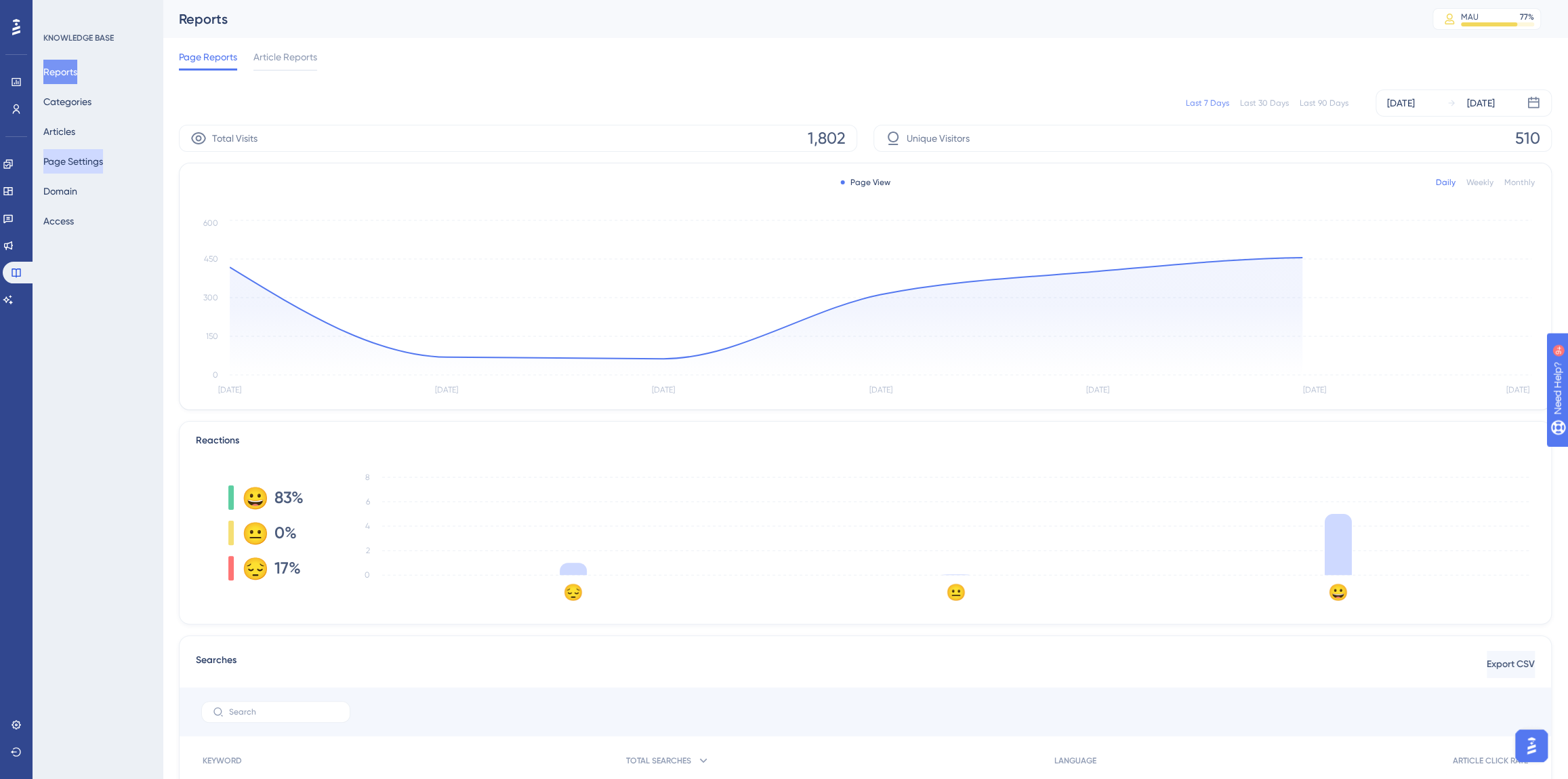
click at [72, 149] on button "Page Settings" at bounding box center [73, 162] width 60 height 25
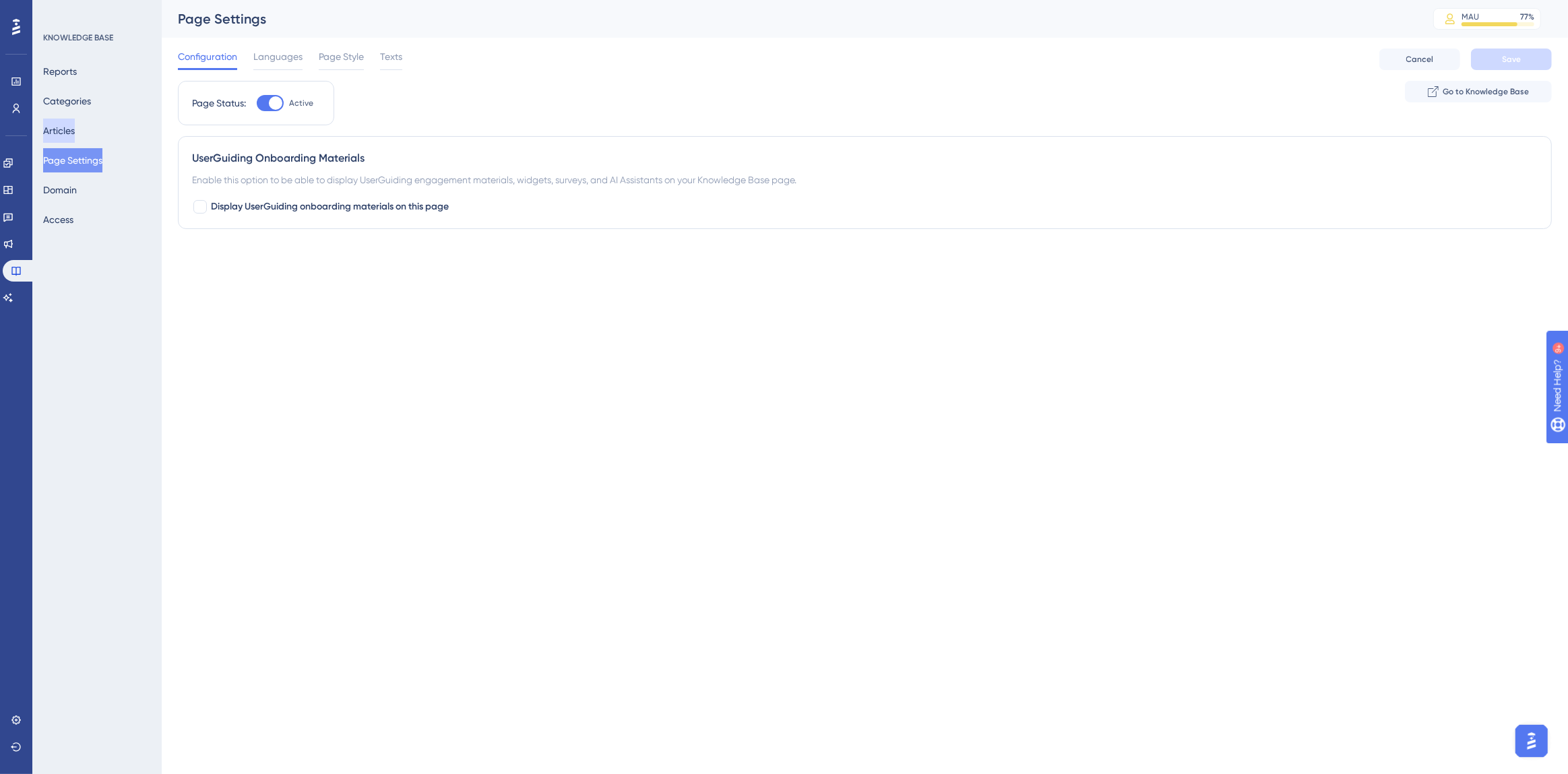
click at [66, 137] on button "Articles" at bounding box center [58, 131] width 32 height 25
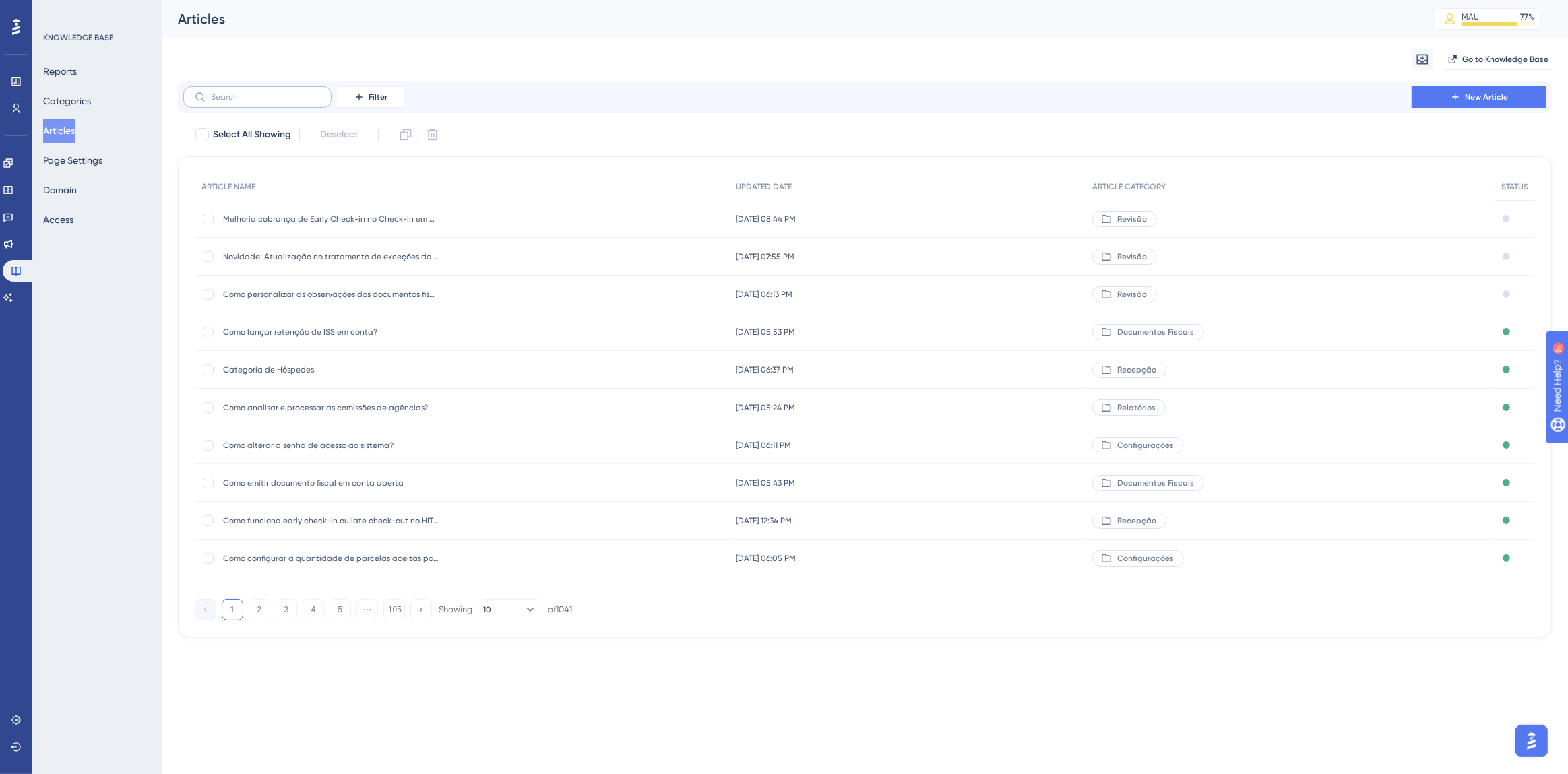
click at [222, 105] on label at bounding box center [257, 97] width 148 height 22
click at [222, 102] on input "text" at bounding box center [265, 97] width 109 height 9
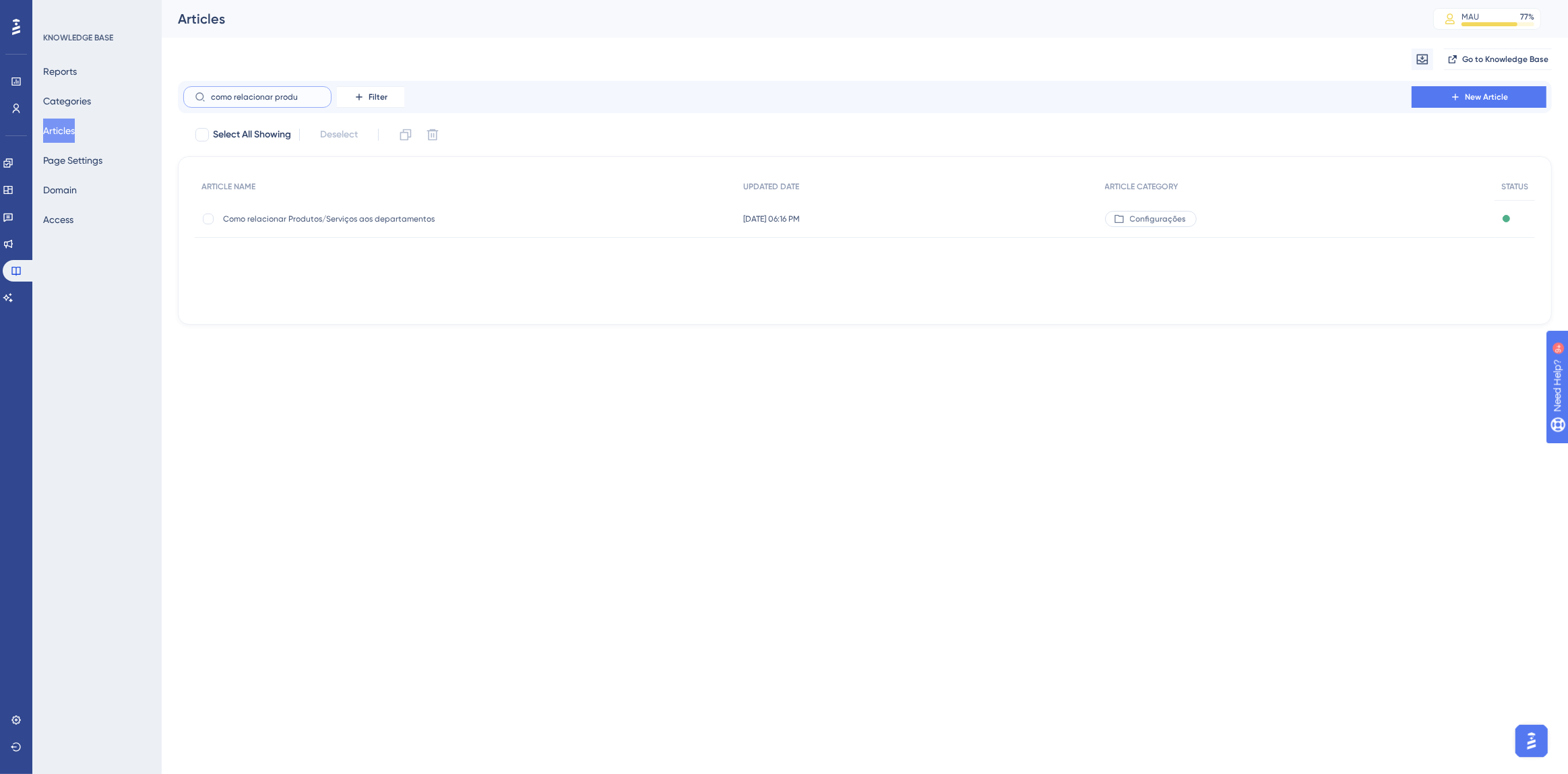
type input "como relacionar produ"
click at [312, 215] on span "Como relacionar Produtos/Serviços aos departamentos" at bounding box center [331, 219] width 215 height 11
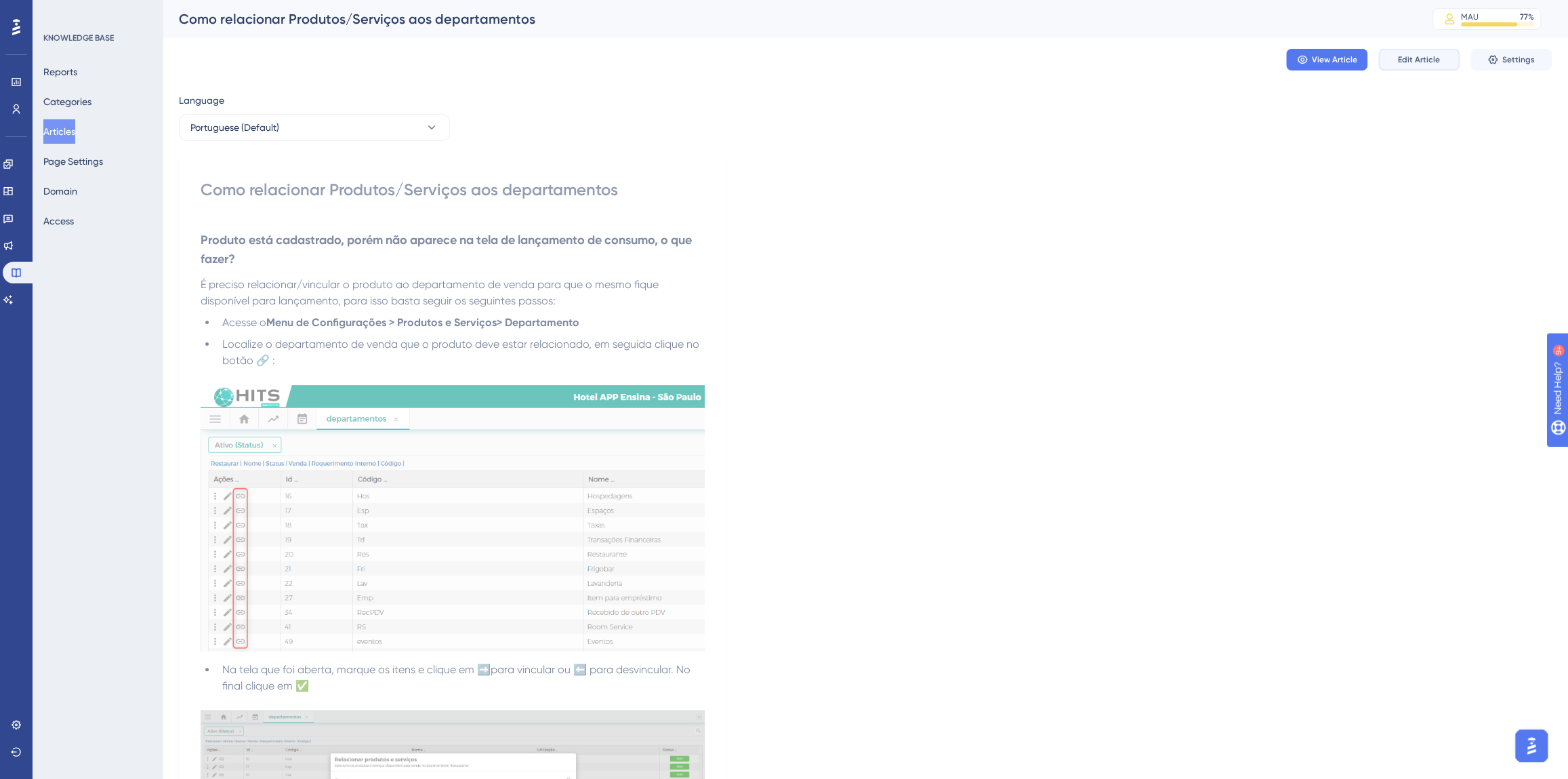
click at [1412, 59] on span "Edit Article" at bounding box center [1419, 60] width 42 height 11
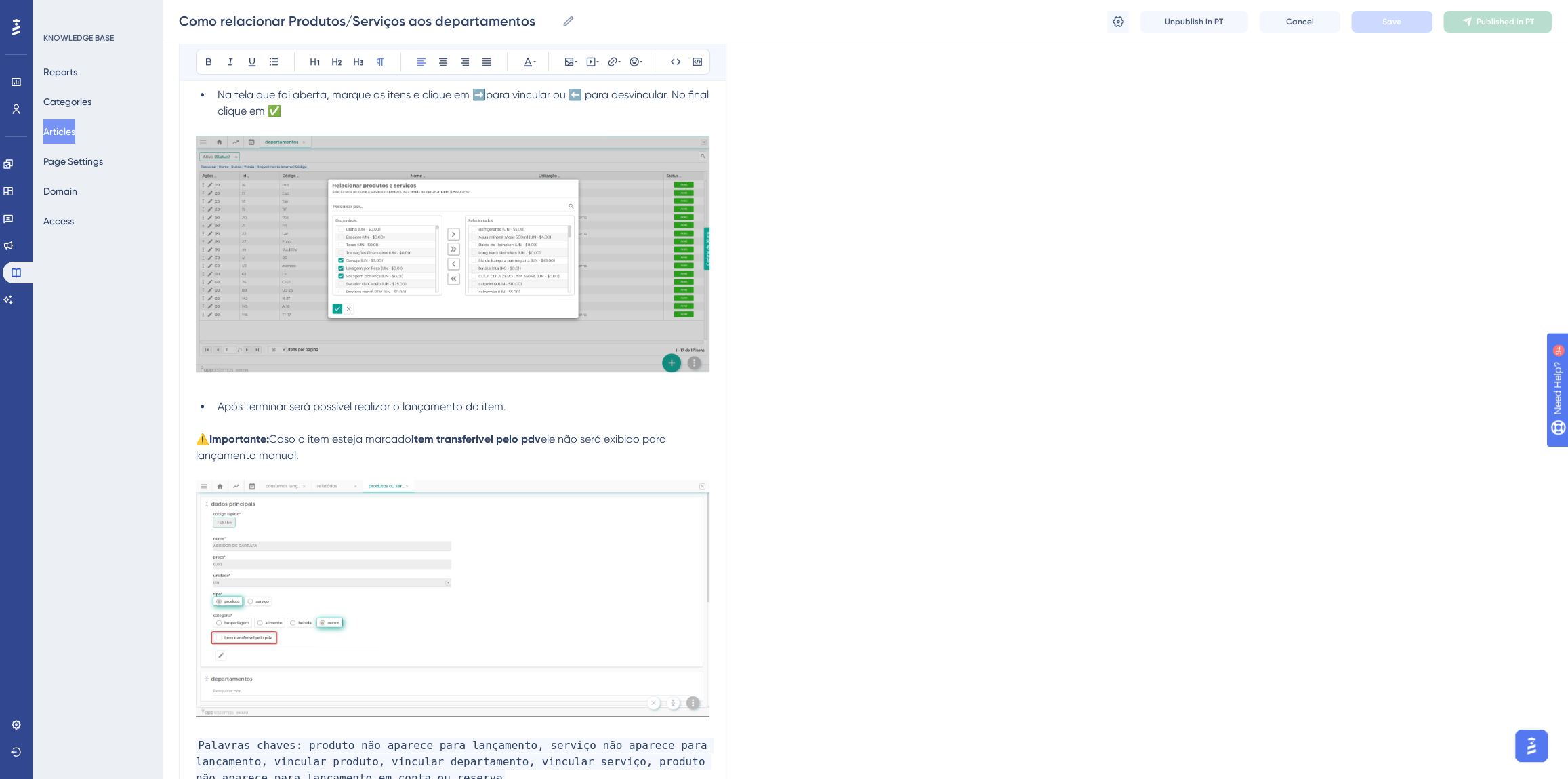
scroll to position [794, 0]
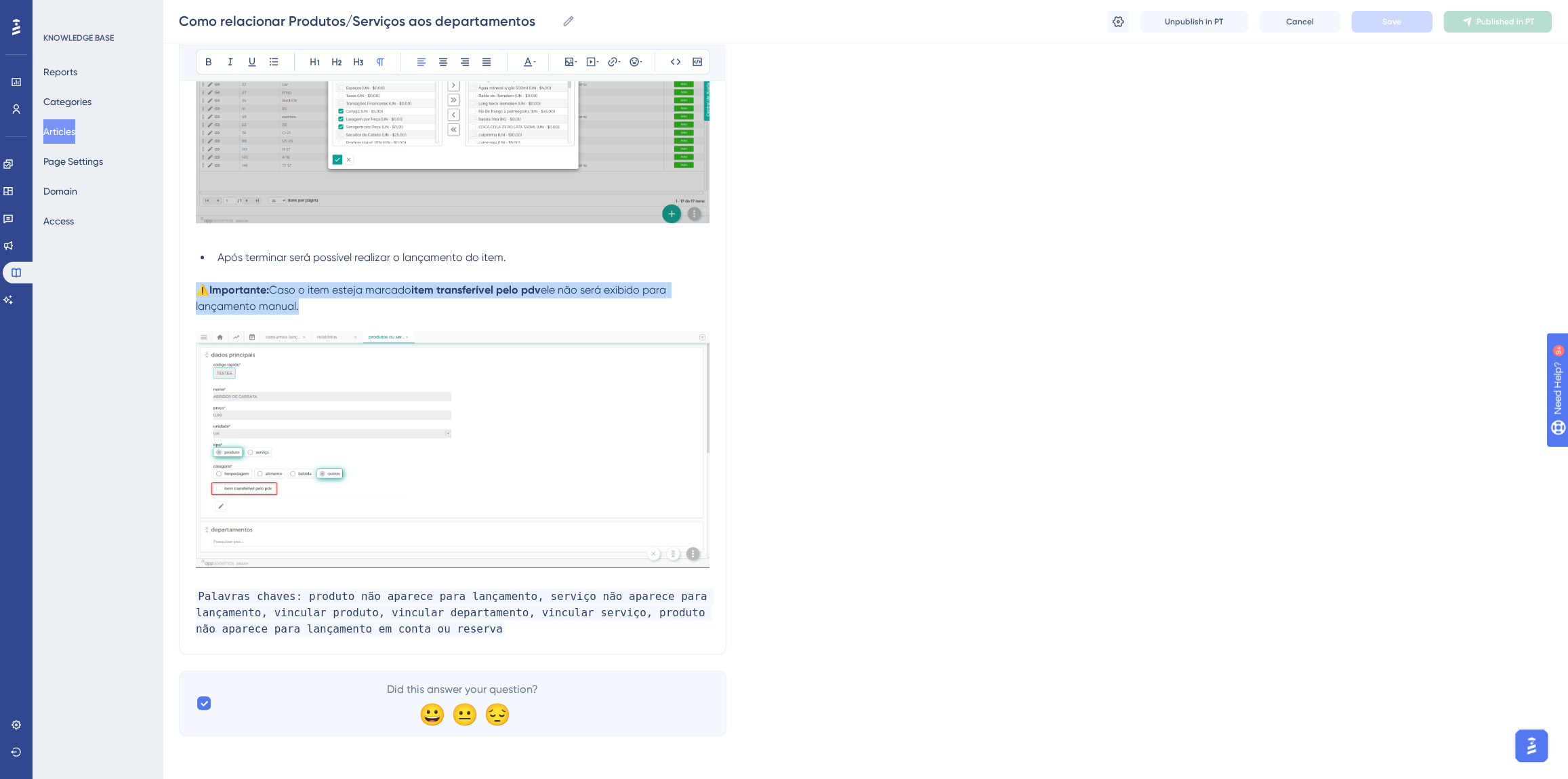
drag, startPoint x: 318, startPoint y: 308, endPoint x: 200, endPoint y: 291, distance: 119.2
click at [200, 291] on p "⚠️Importante: Caso o item esteja marcado item transferível pelo pdv ele não ser…" at bounding box center [453, 298] width 514 height 33
copy p "⚠️Importante: Caso o item esteja marcado item transferível pelo pdv ele não ser…"
click at [272, 576] on p at bounding box center [453, 580] width 514 height 16
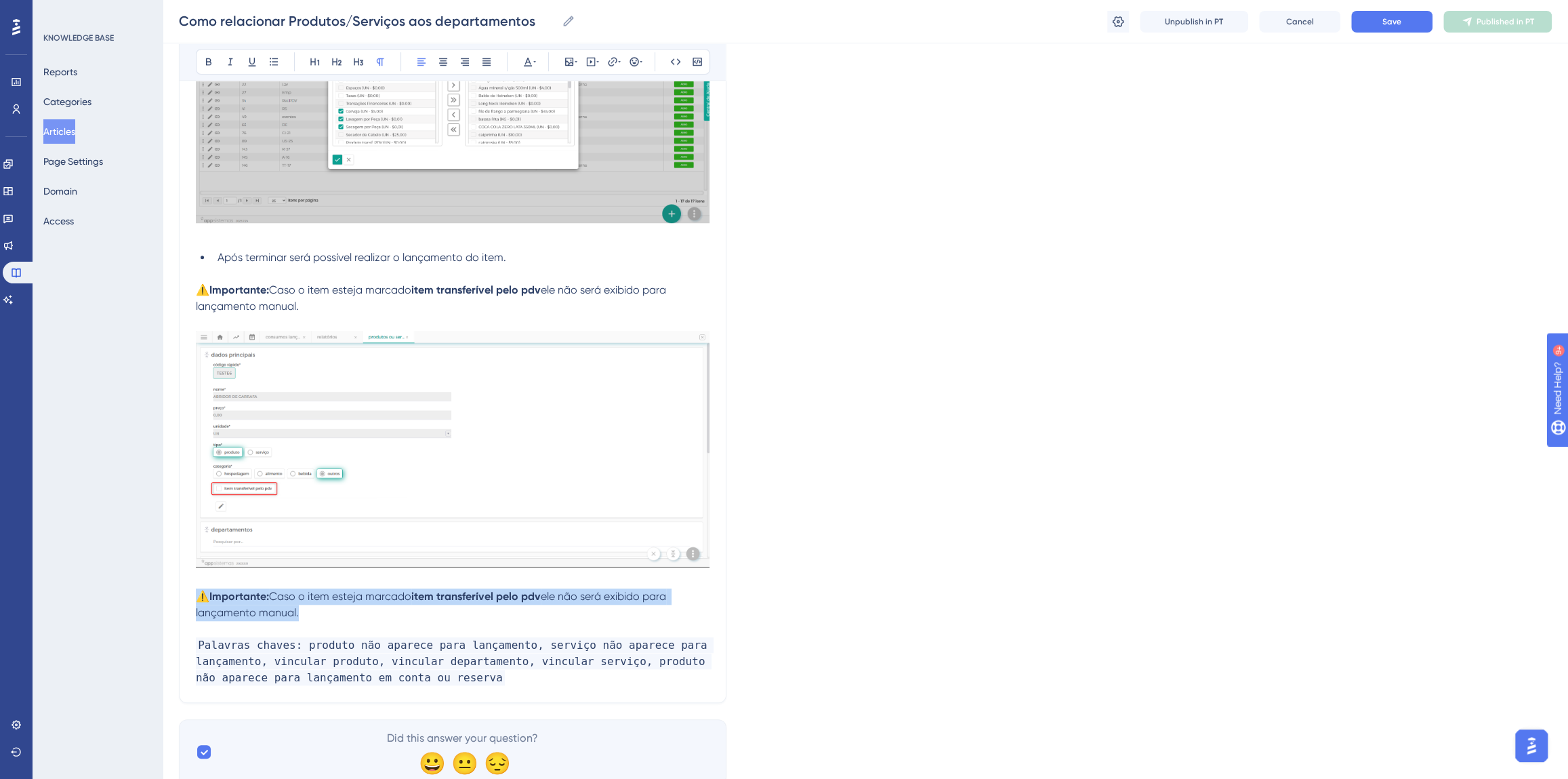
drag, startPoint x: 310, startPoint y: 615, endPoint x: 202, endPoint y: 596, distance: 109.7
click at [202, 596] on p "⚠️Importante: Caso o item esteja marcado item transferível pelo pdv ele não ser…" at bounding box center [453, 605] width 514 height 33
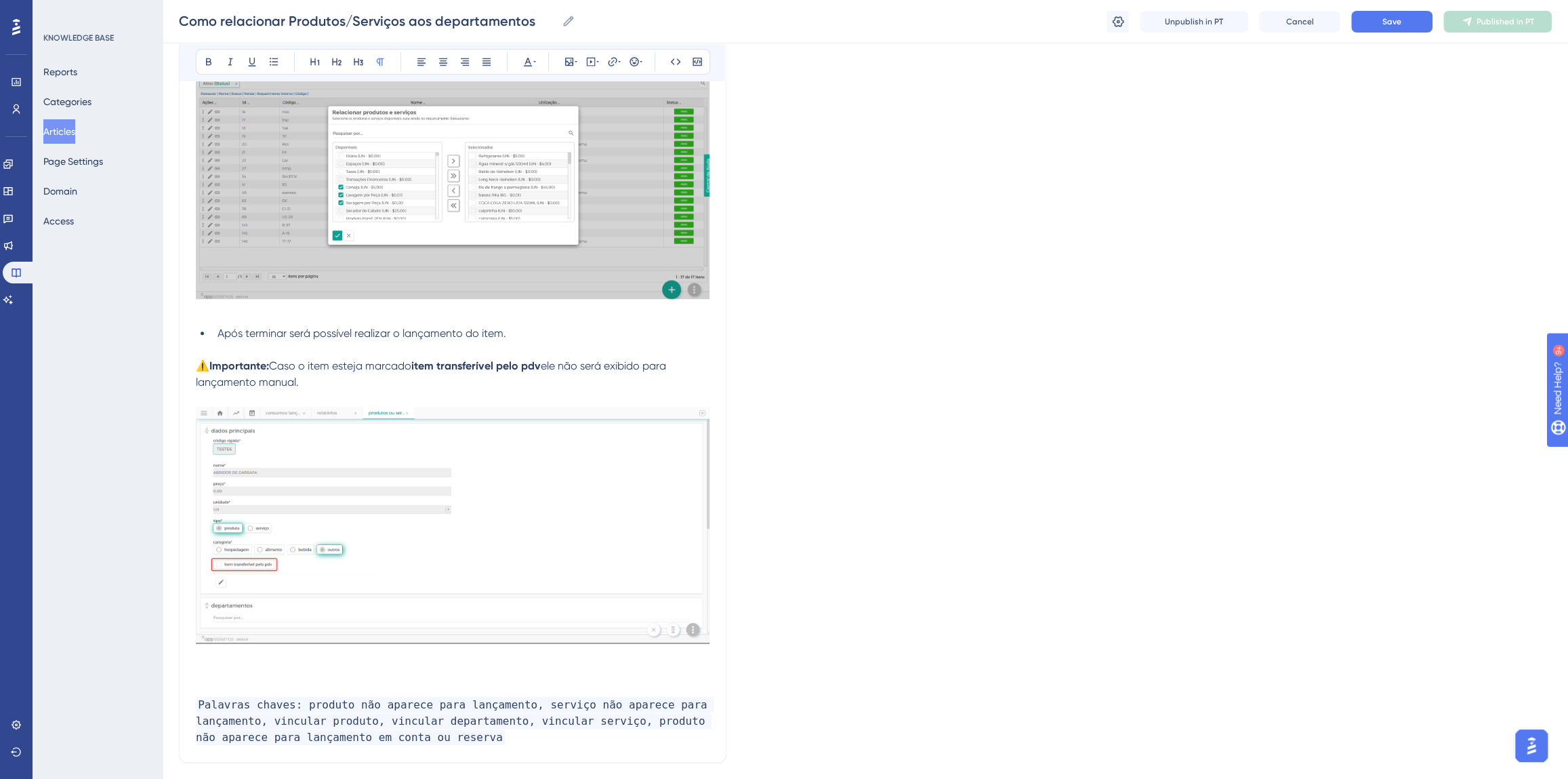
scroll to position [671, 0]
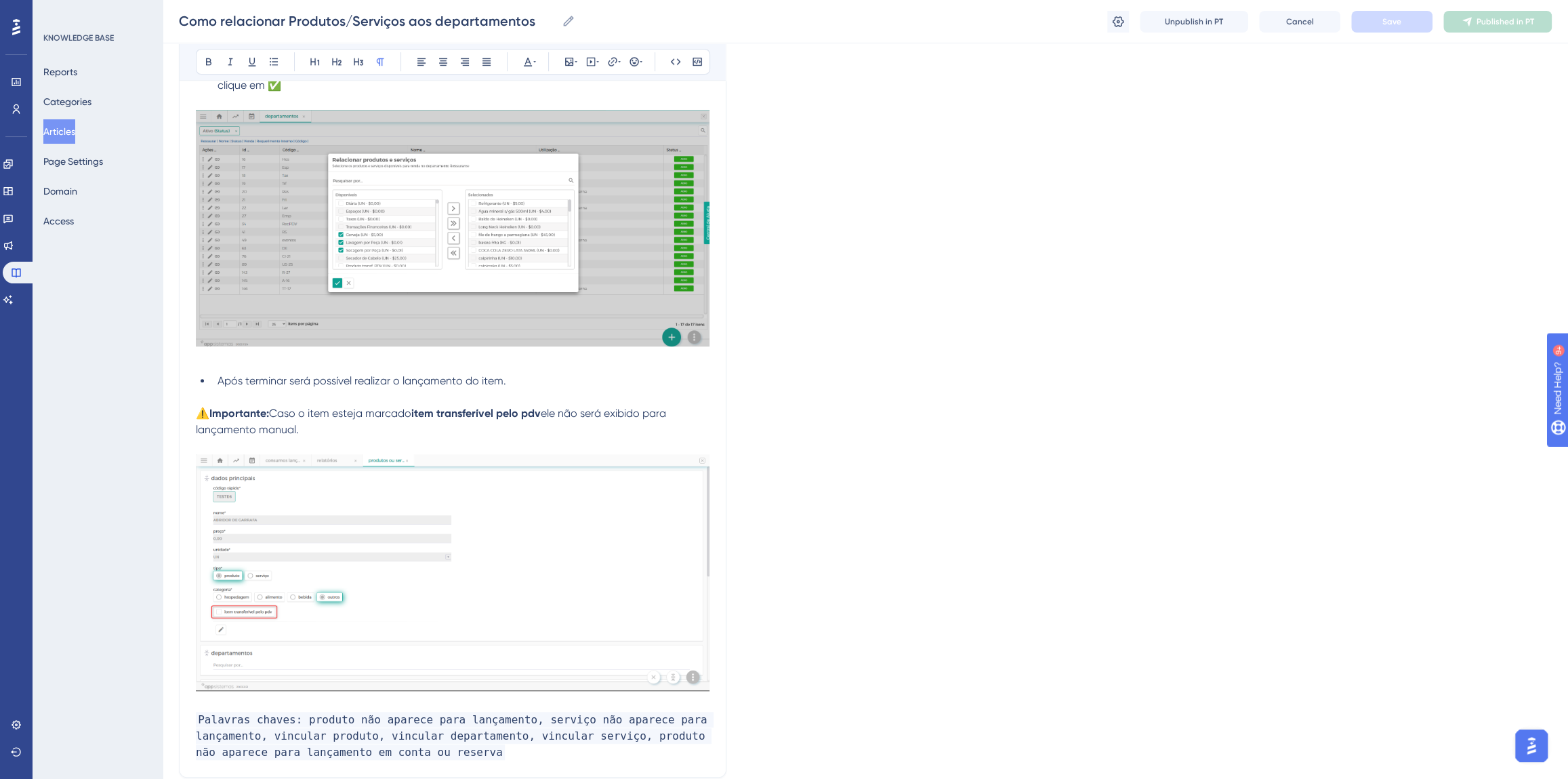
click at [286, 379] on span "Após terminar será possível realizar o lançamento do item." at bounding box center [361, 380] width 289 height 13
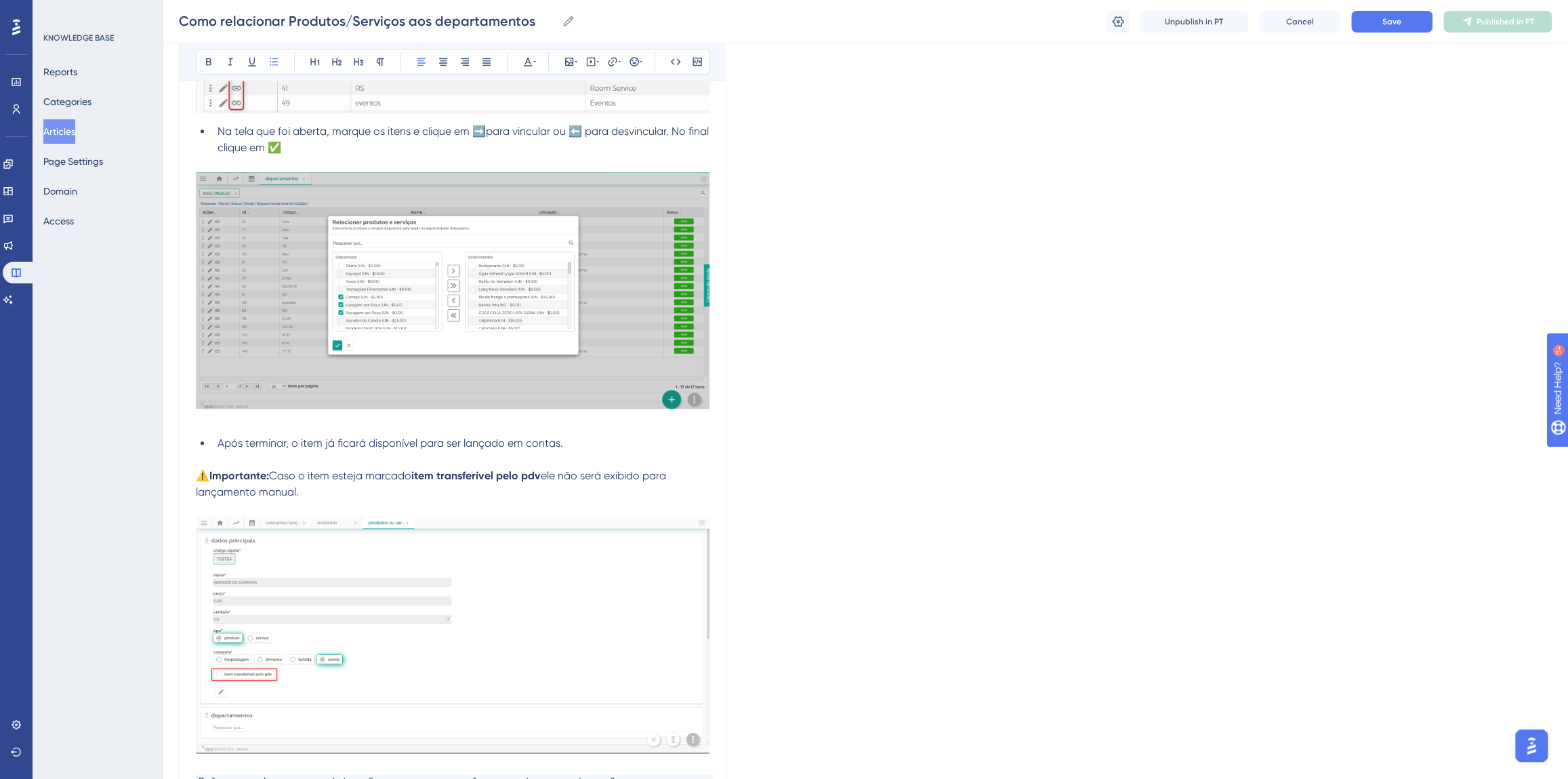
scroll to position [548, 0]
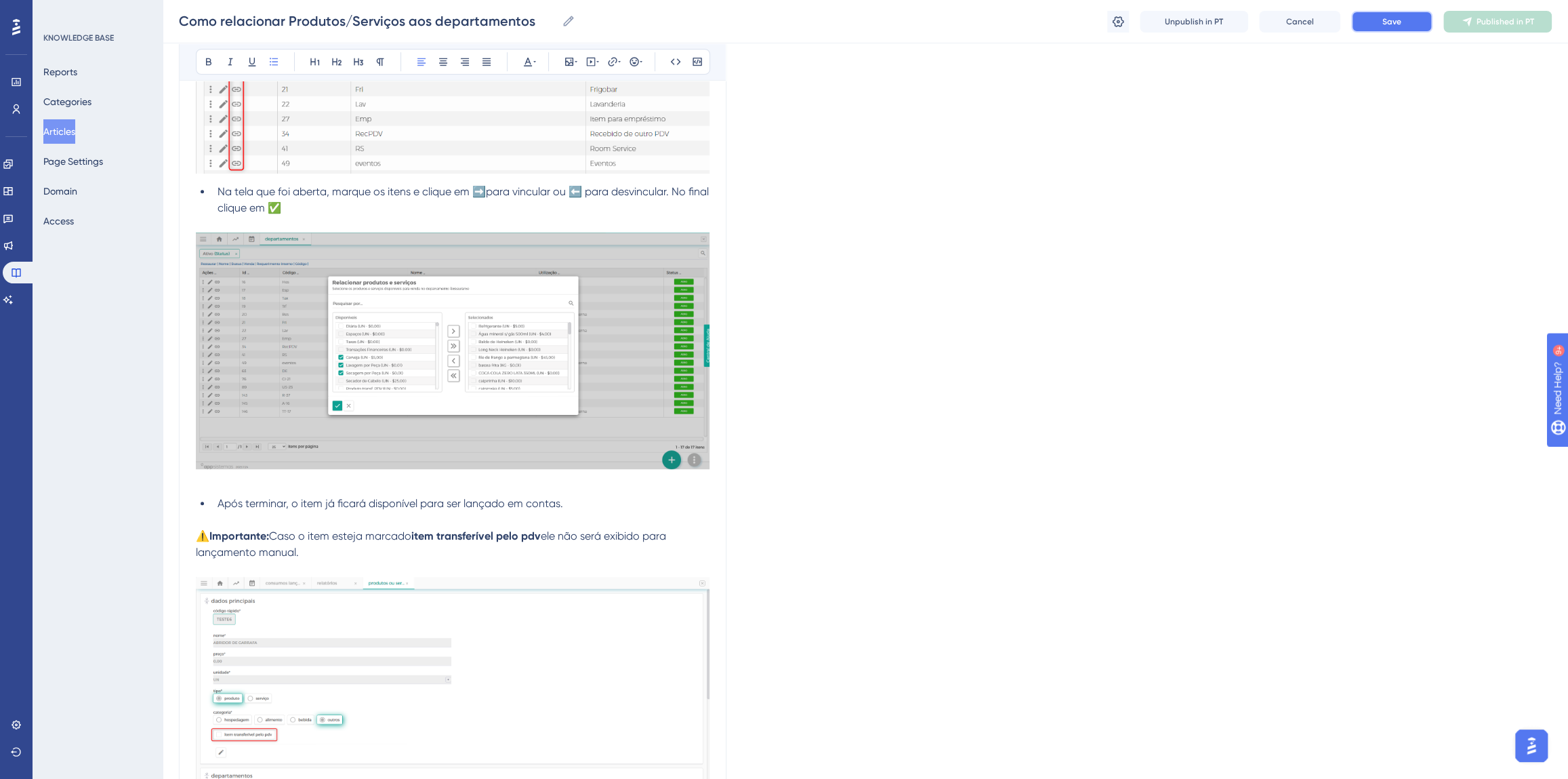
click at [1373, 19] on button "Save" at bounding box center [1392, 22] width 81 height 22
click at [1457, 22] on button "Publish in PT" at bounding box center [1498, 22] width 108 height 22
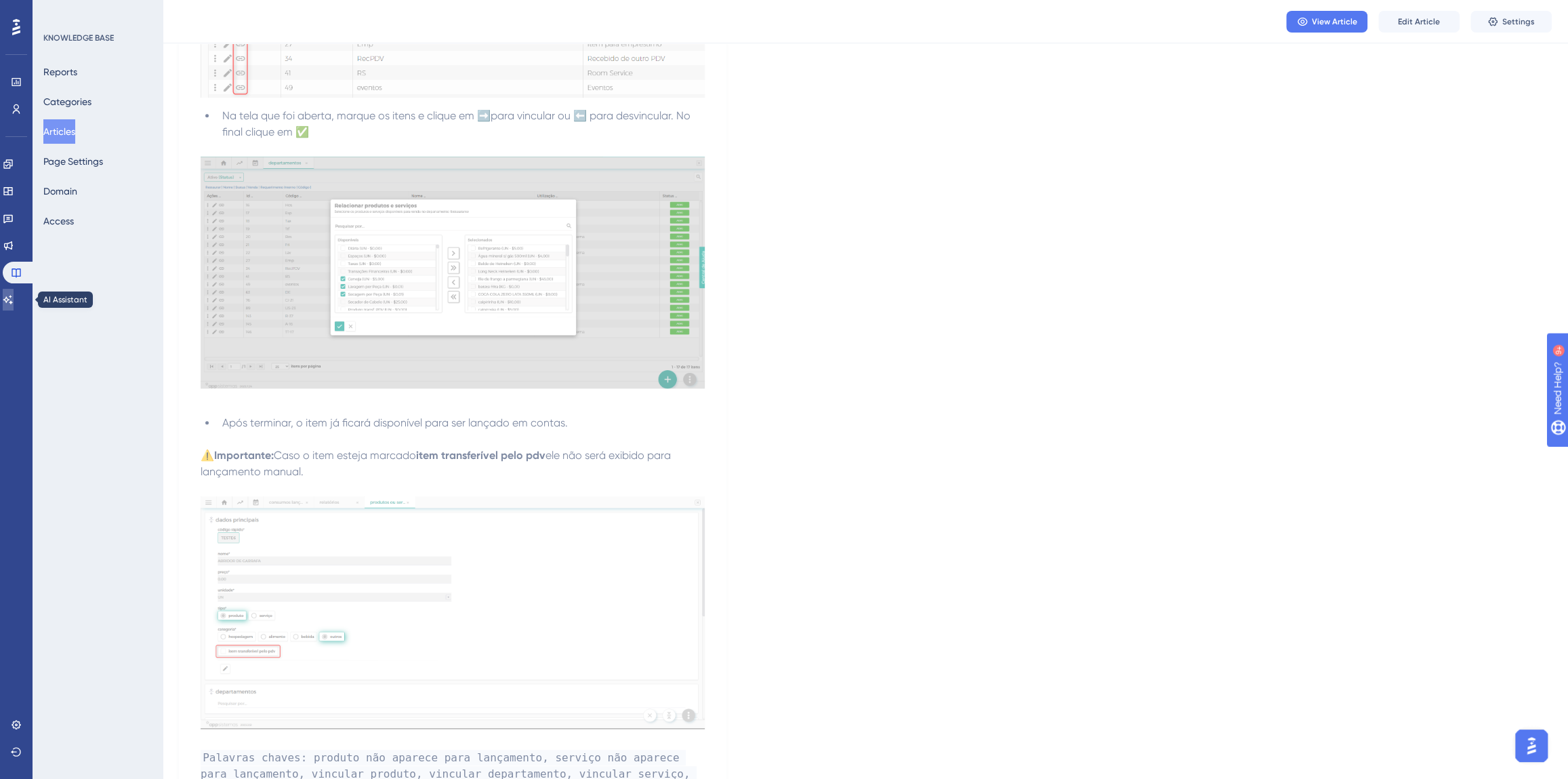
click at [13, 297] on icon at bounding box center [8, 299] width 9 height 9
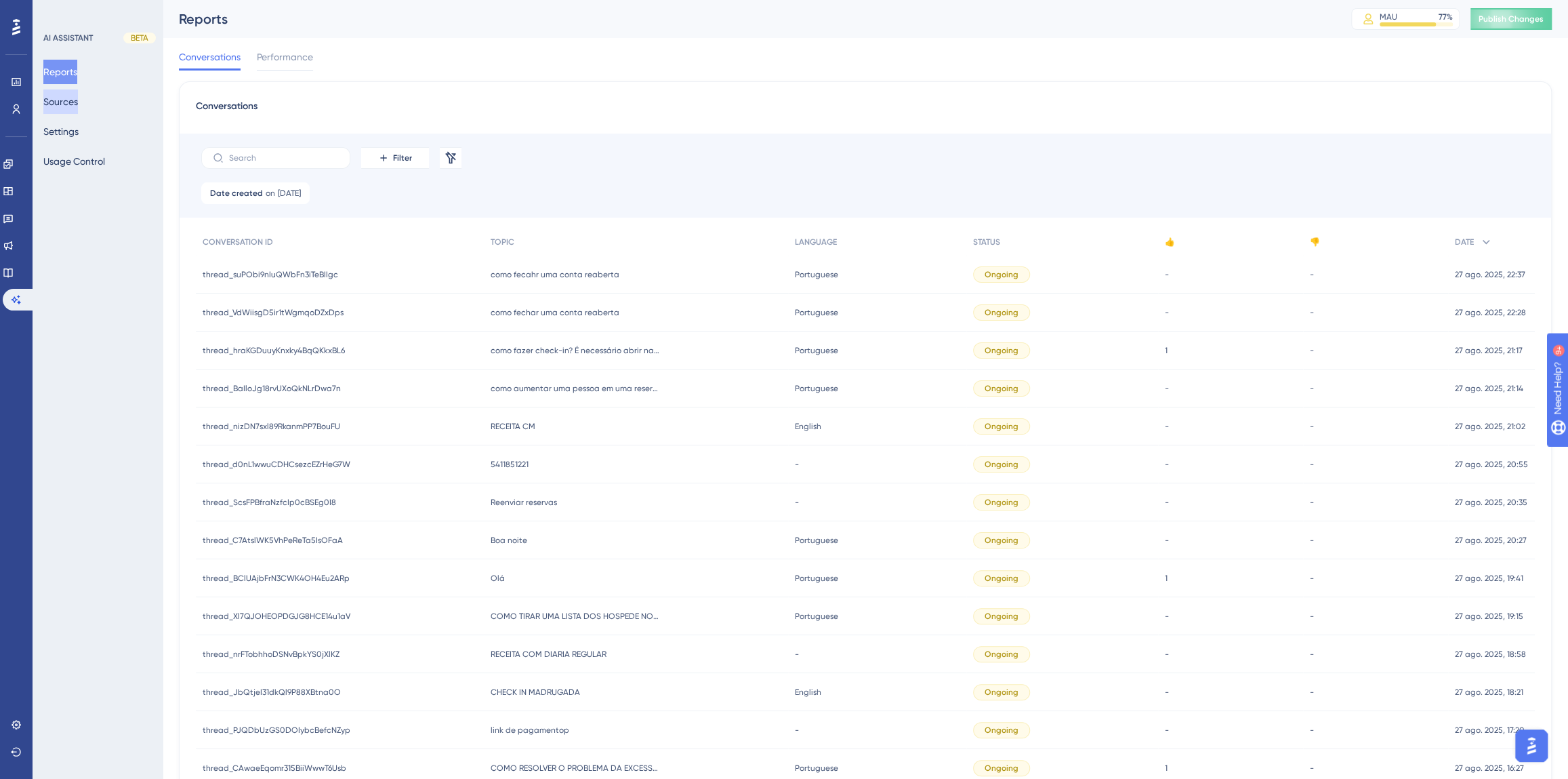
click at [78, 102] on button "Sources" at bounding box center [60, 102] width 35 height 25
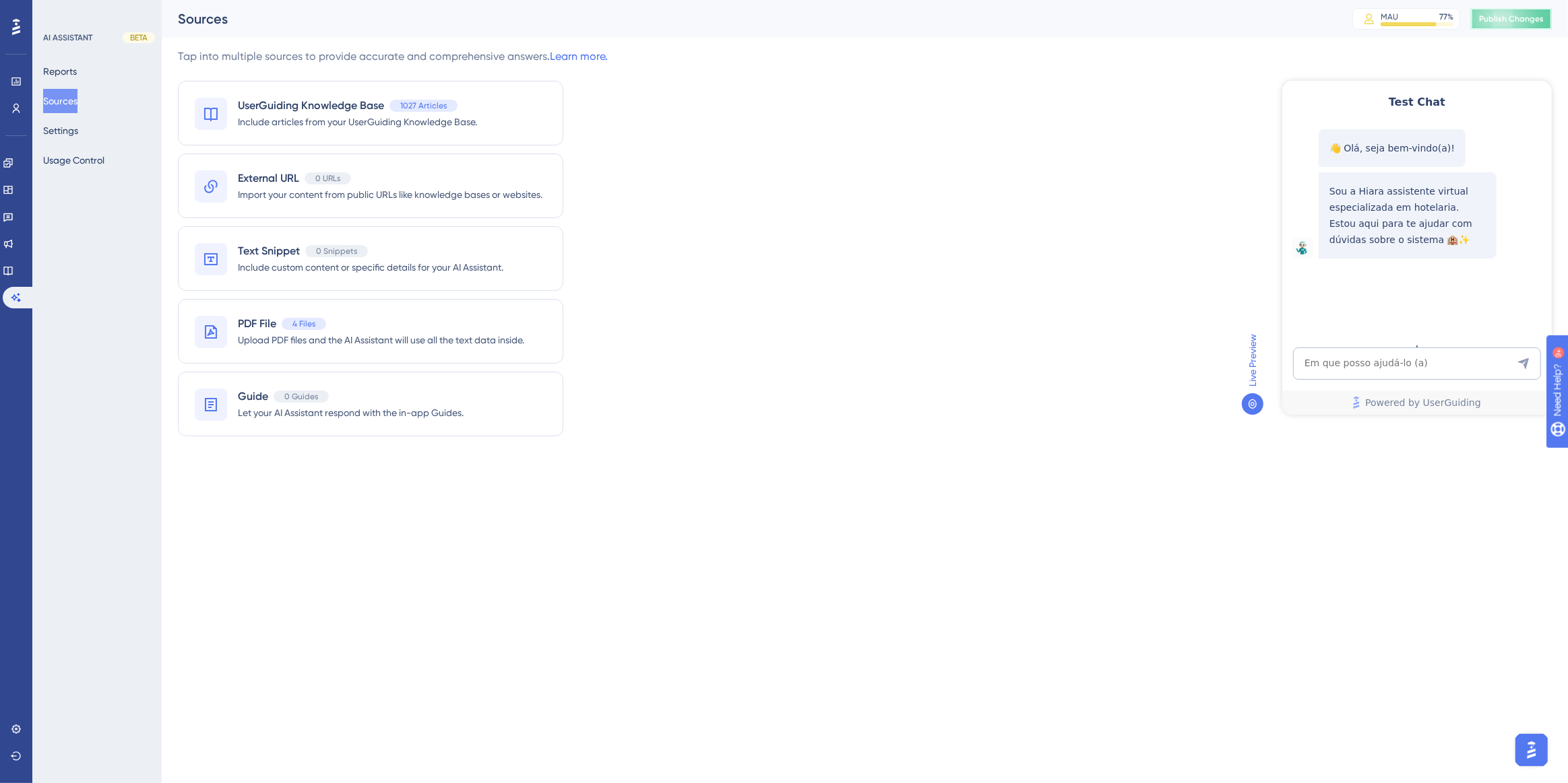
click at [1497, 19] on span "Publish Changes" at bounding box center [1511, 19] width 65 height 11
click at [1352, 374] on textarea "AI Assistant Text Input" at bounding box center [1416, 363] width 248 height 32
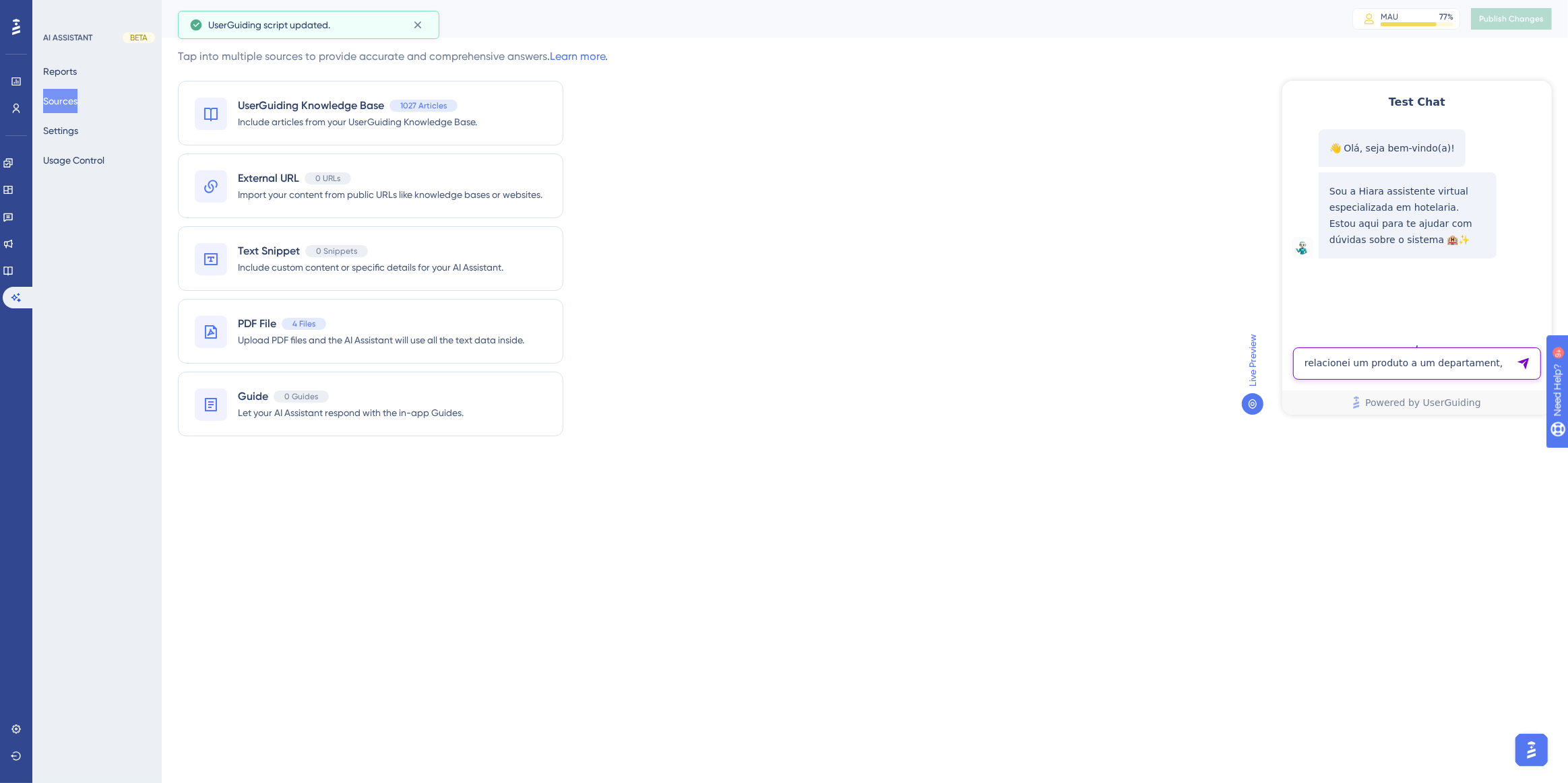
paste textarea "Relacionei, demora muito tempo para o produto ficar disponivel?"
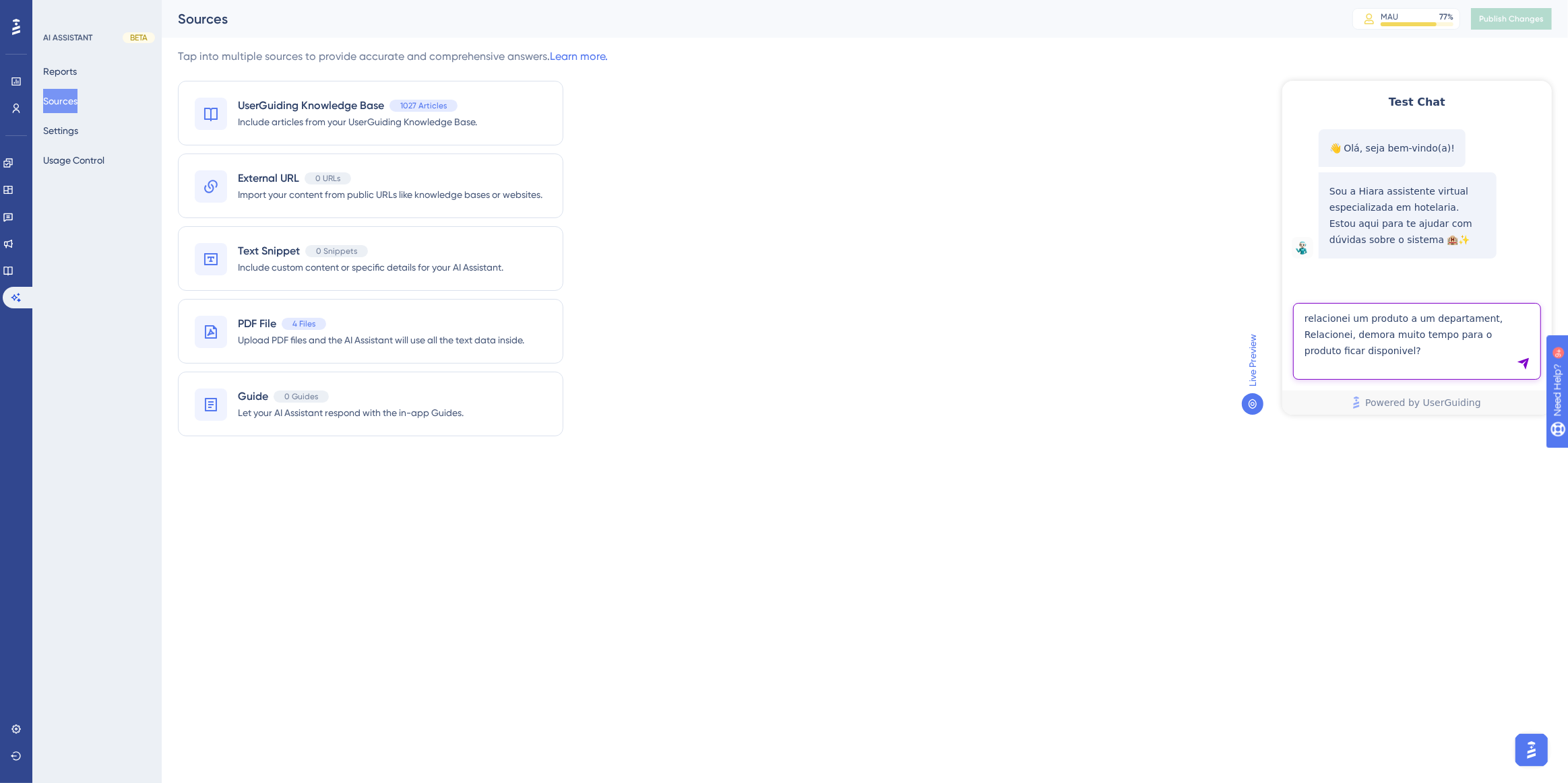
drag, startPoint x: 1351, startPoint y: 337, endPoint x: 1303, endPoint y: 333, distance: 48.2
click at [1303, 333] on textarea "relacionei um produto a um departament, Relacionei, demora muito tempo para o p…" at bounding box center [1416, 341] width 248 height 77
type textarea "relacionei um produto a um departament, demora muito tempo para o produto ficar…"
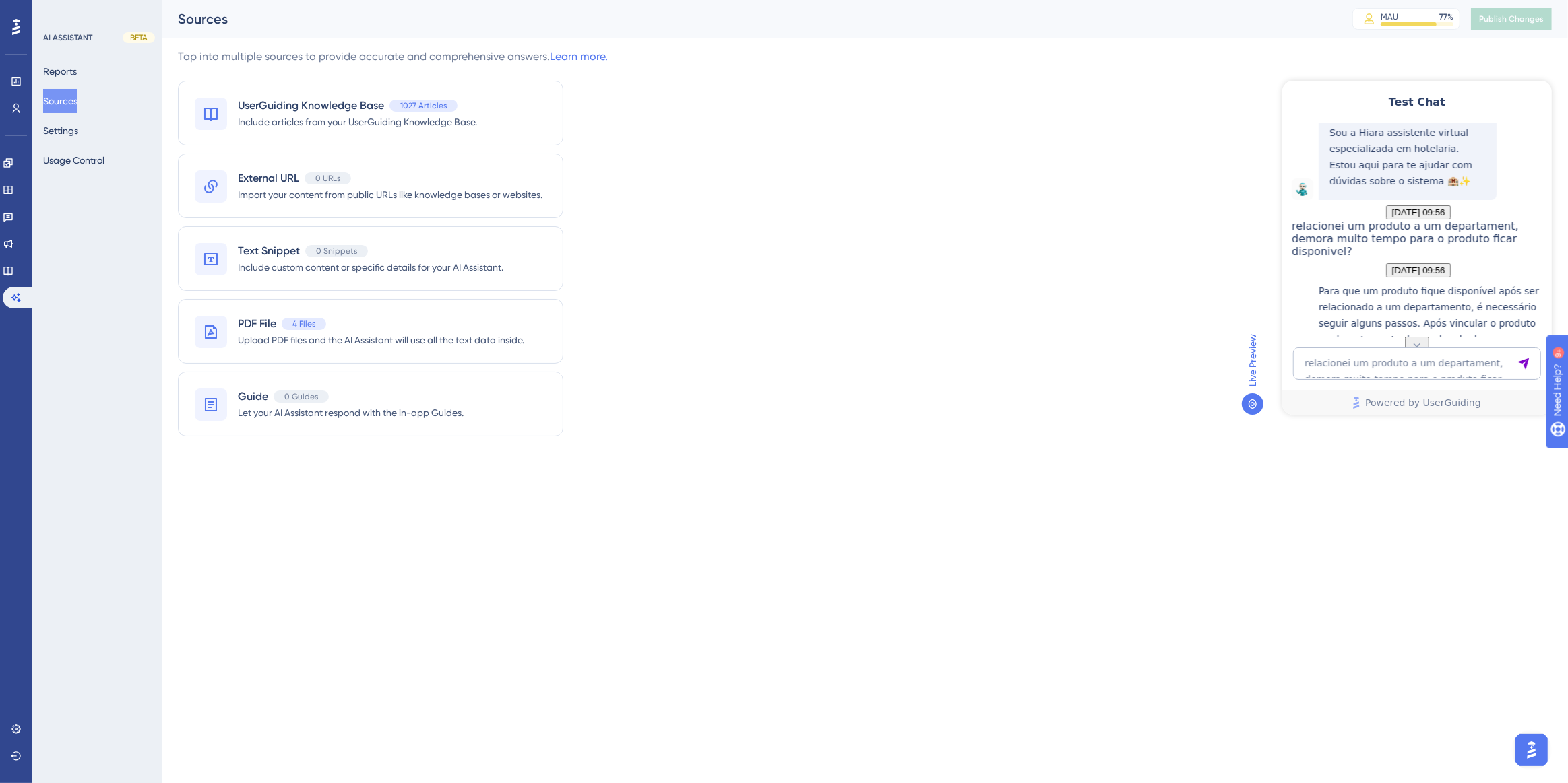
scroll to position [33, 0]
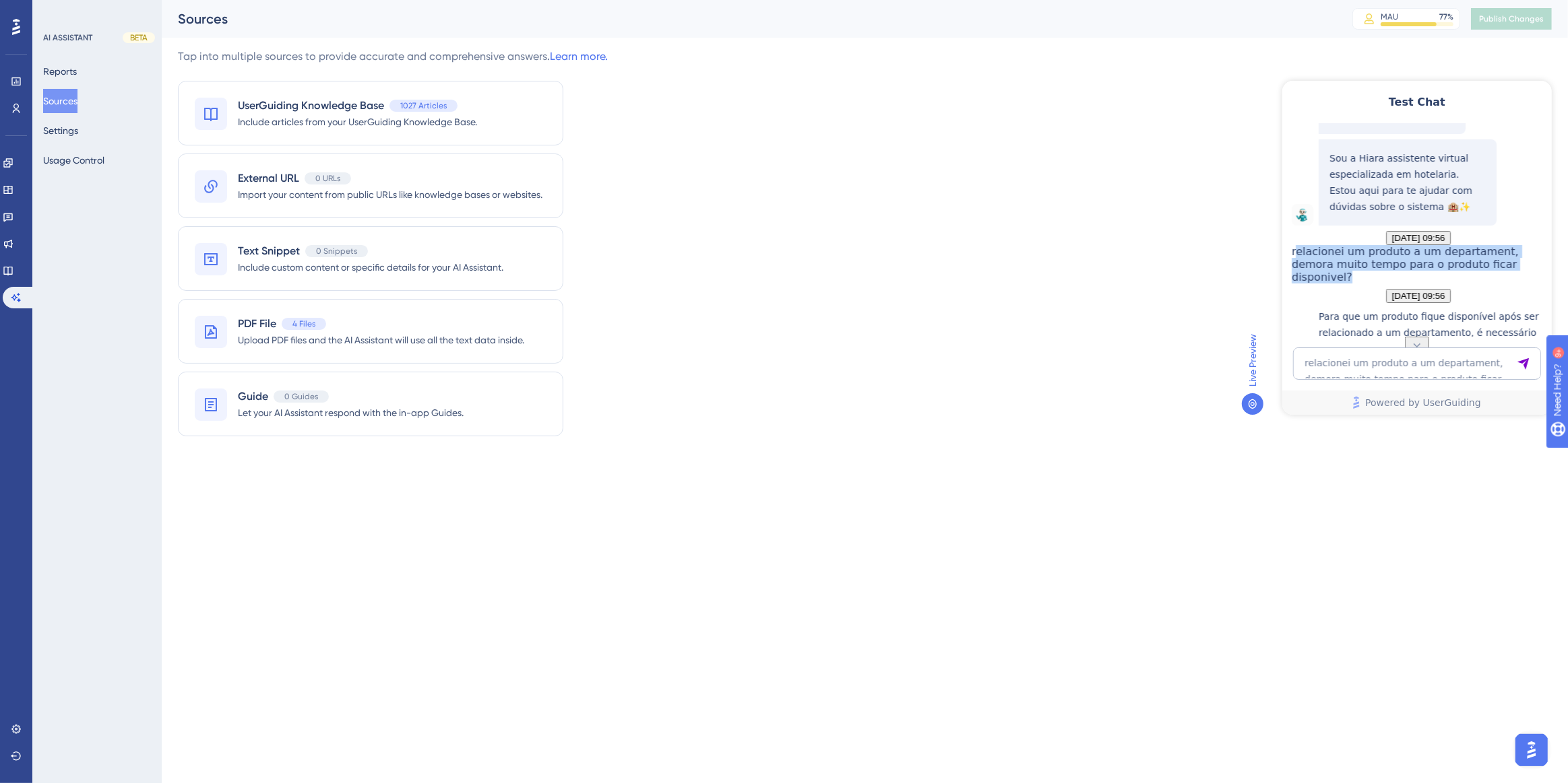
drag, startPoint x: 1513, startPoint y: 312, endPoint x: 1376, endPoint y: 281, distance: 140.5
click at [1376, 281] on span "relacionei um produto a um departament, demora muito tempo para o produto ficar…" at bounding box center [1404, 264] width 227 height 38
copy span "relacionei um produto a um departament, demora muito tempo para o produto ficar…"
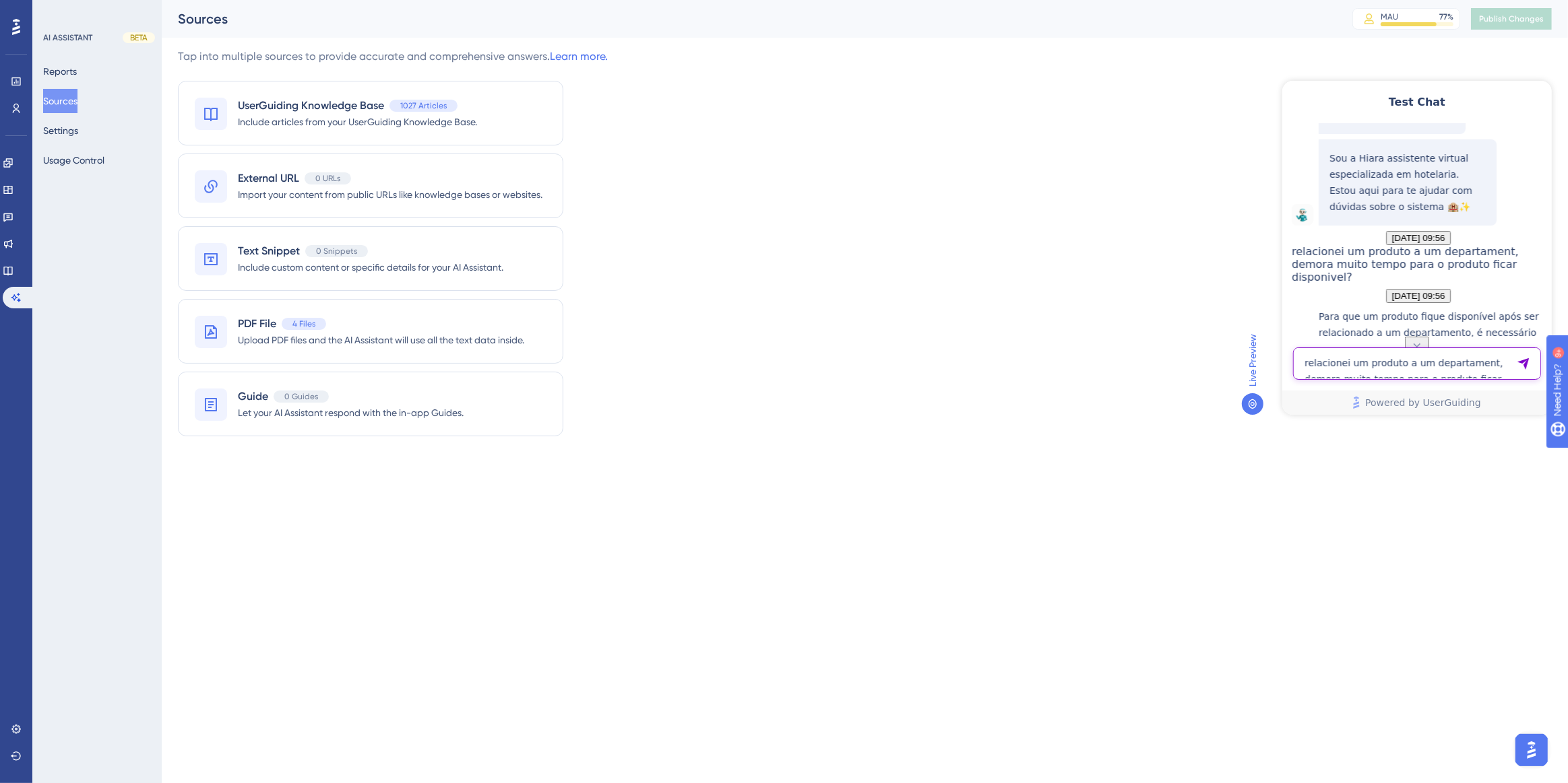
click at [1373, 364] on textarea "relacionei um produto a um departament, demora muito tempo para o produto ficar…" at bounding box center [1416, 363] width 248 height 32
paste textarea "relacionei um produto a um departament, demora muito tempo para o produto ficar…"
click at [1346, 370] on textarea "relacionei um produto a um departament, demora muito tempo para o produto ficar…" at bounding box center [1416, 348] width 248 height 61
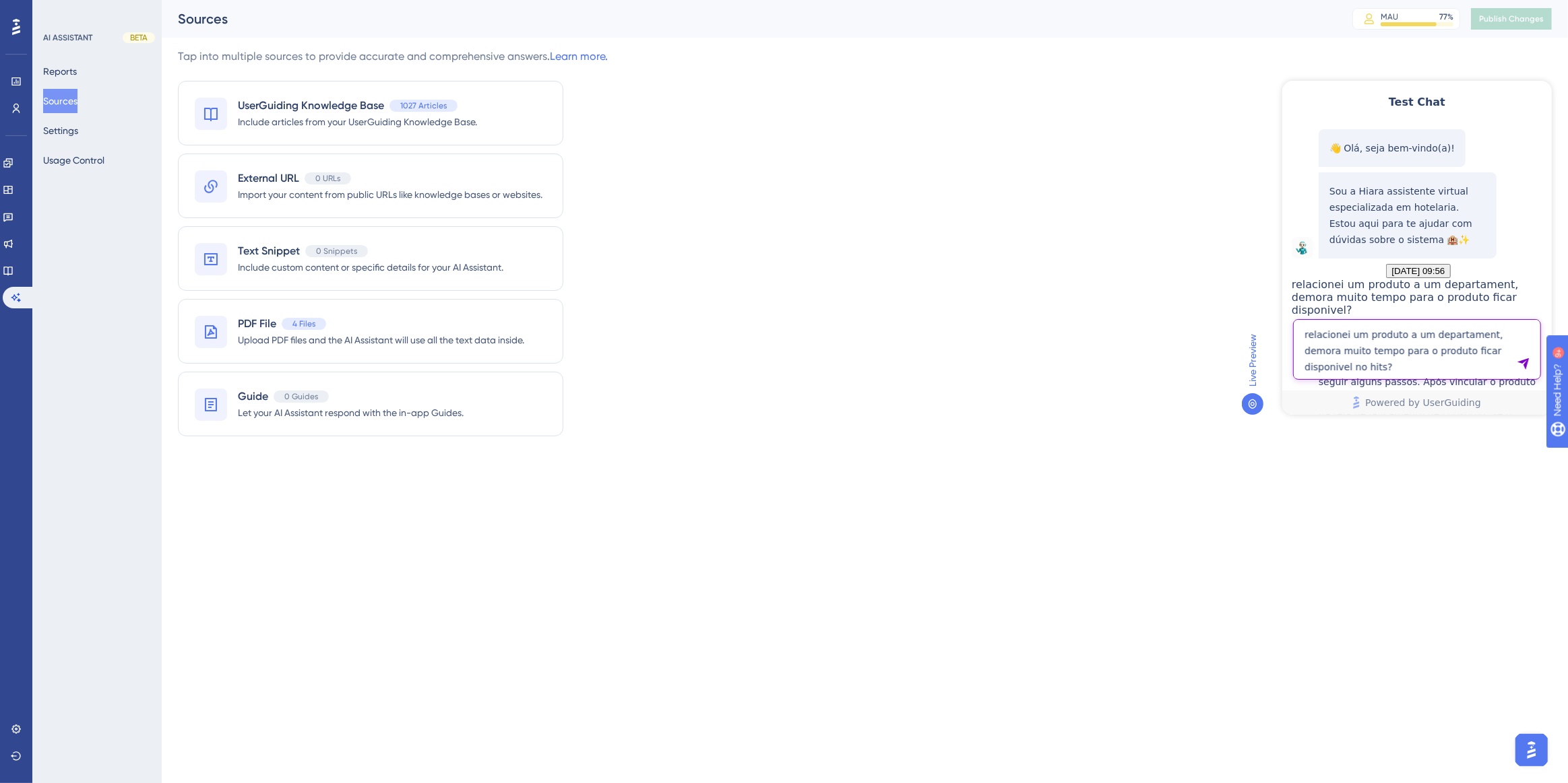
type textarea "relacionei um produto a um departament, demora muito tempo para o produto ficar…"
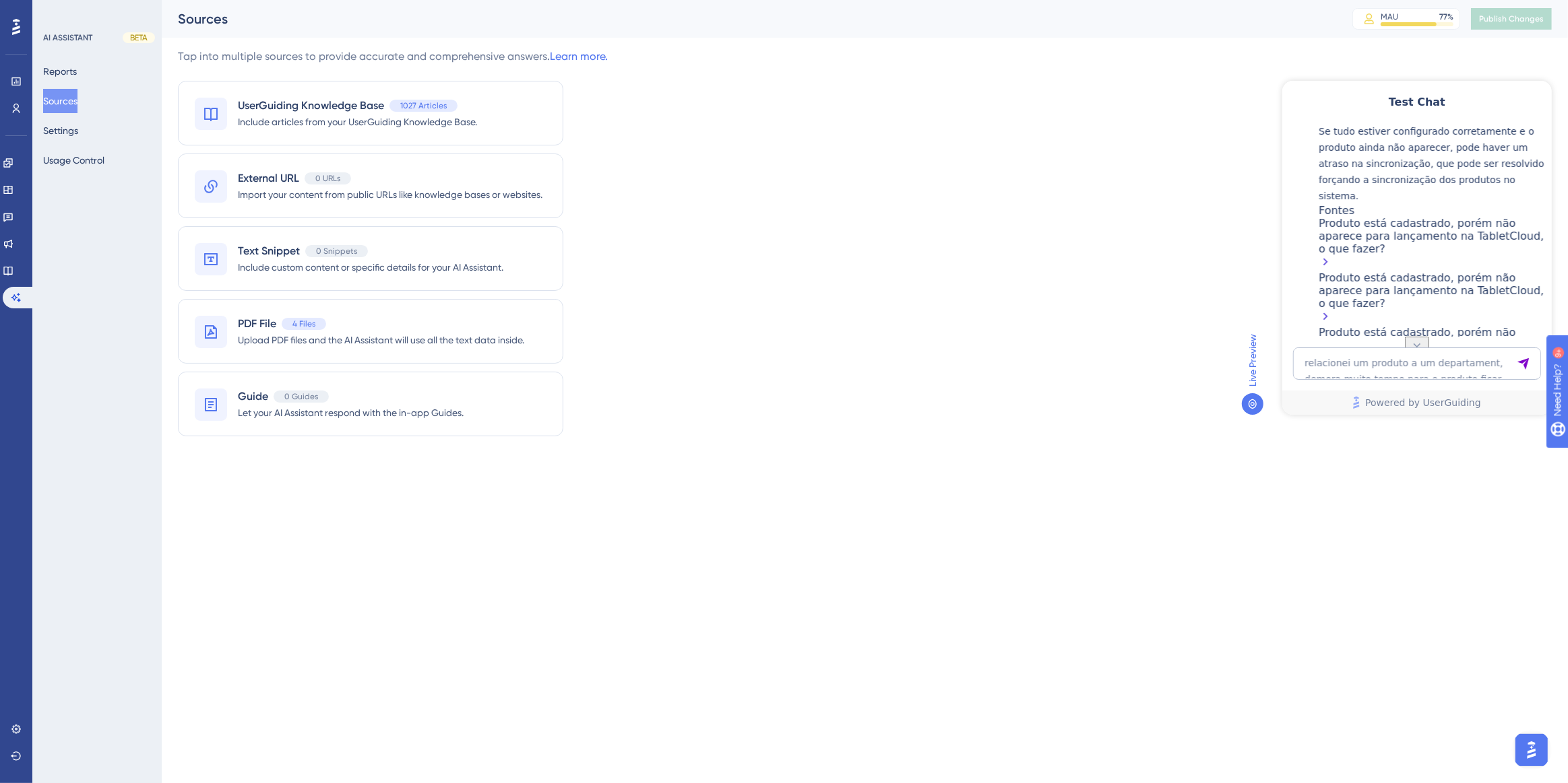
scroll to position [845, 0]
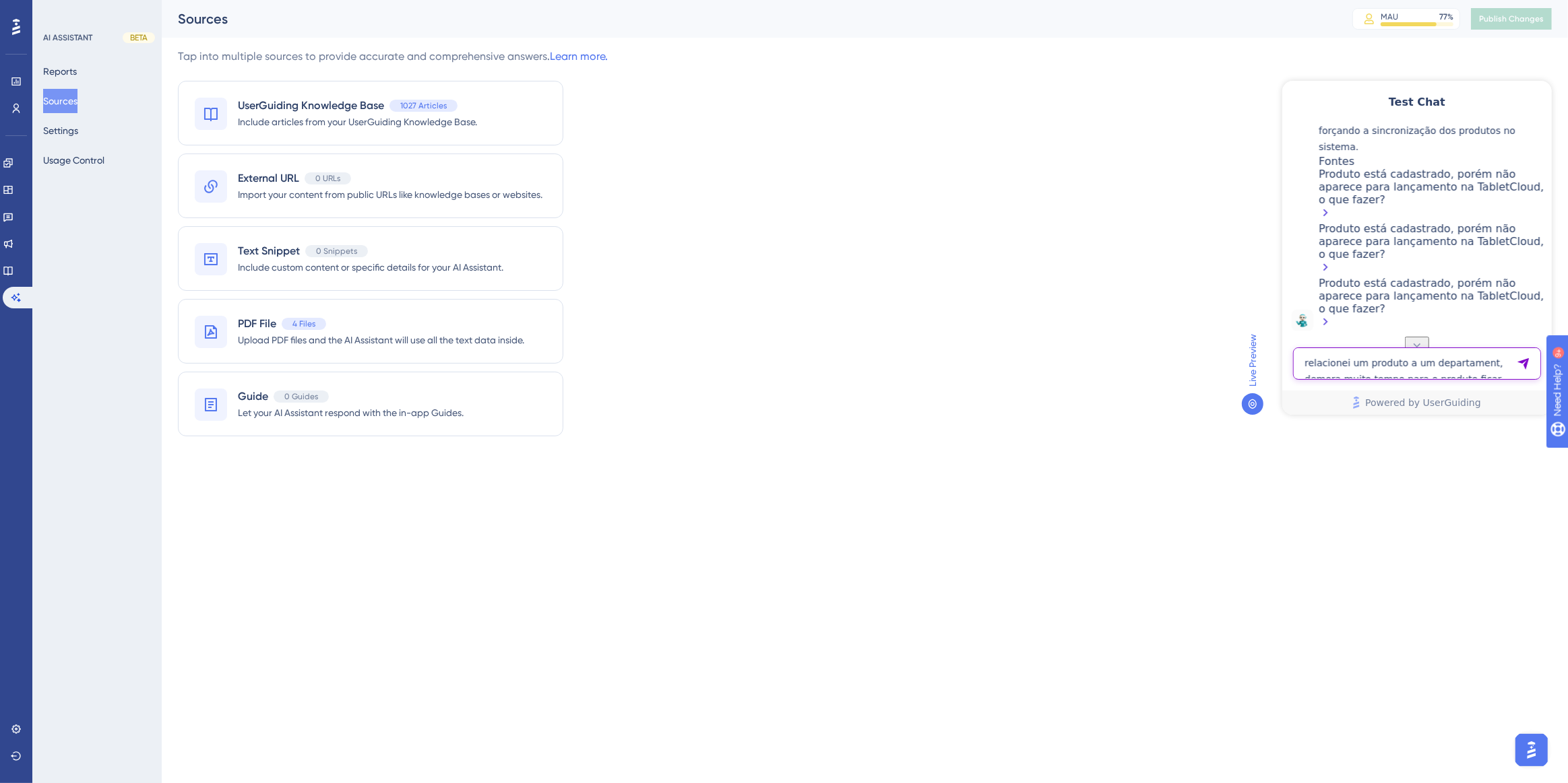
click at [1329, 358] on textarea "relacionei um produto a um departament, demora muito tempo para o produto ficar…" at bounding box center [1416, 363] width 248 height 32
paste textarea "Como faço para disparar uma mensagem de WhatsApp pelo hits de boas vindas ao ho…"
type textarea "Como faço para disparar uma mensagem de WhatsApp pelo hits de boas vindas ao ho…"
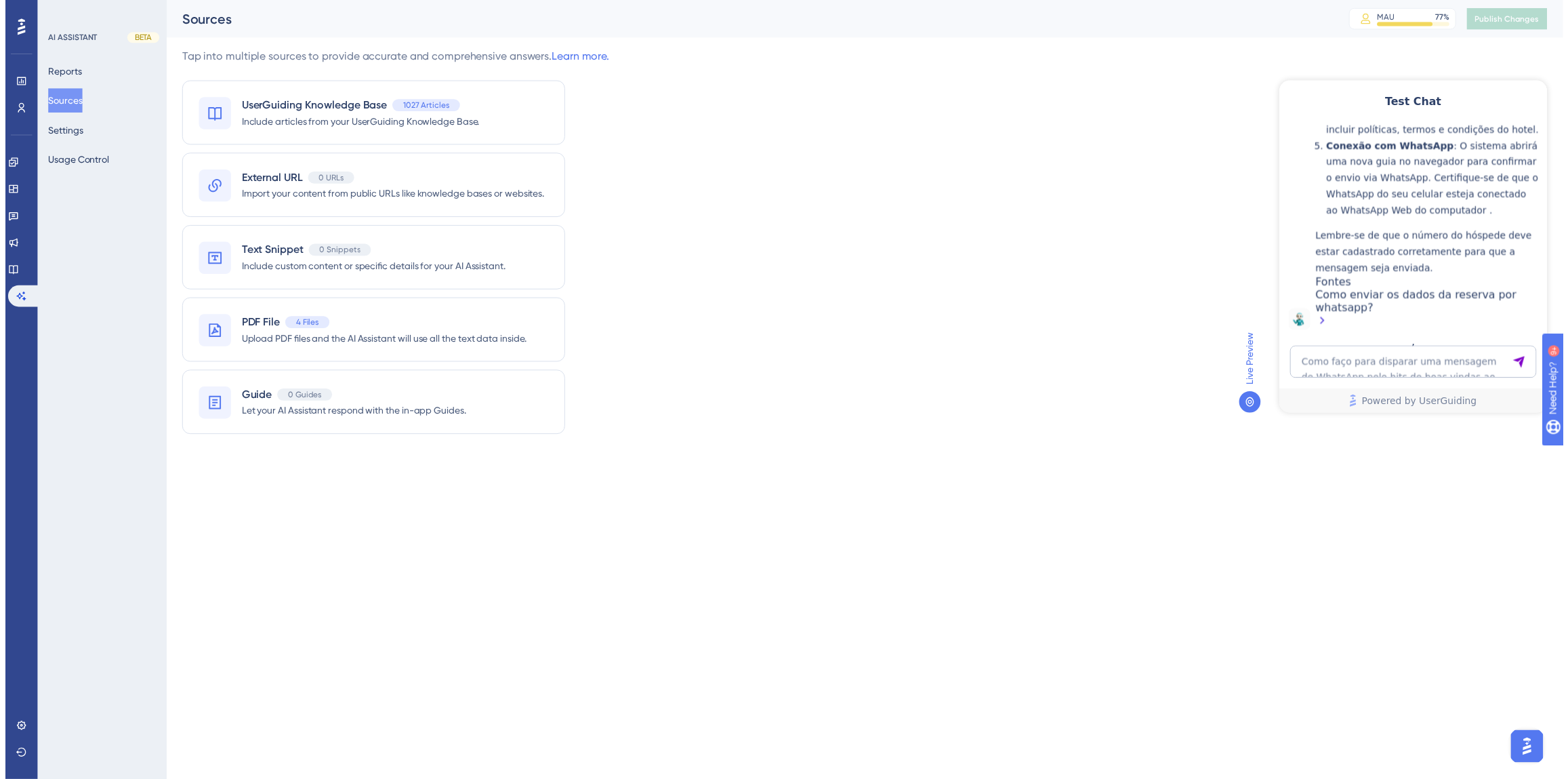
scroll to position [1659, 0]
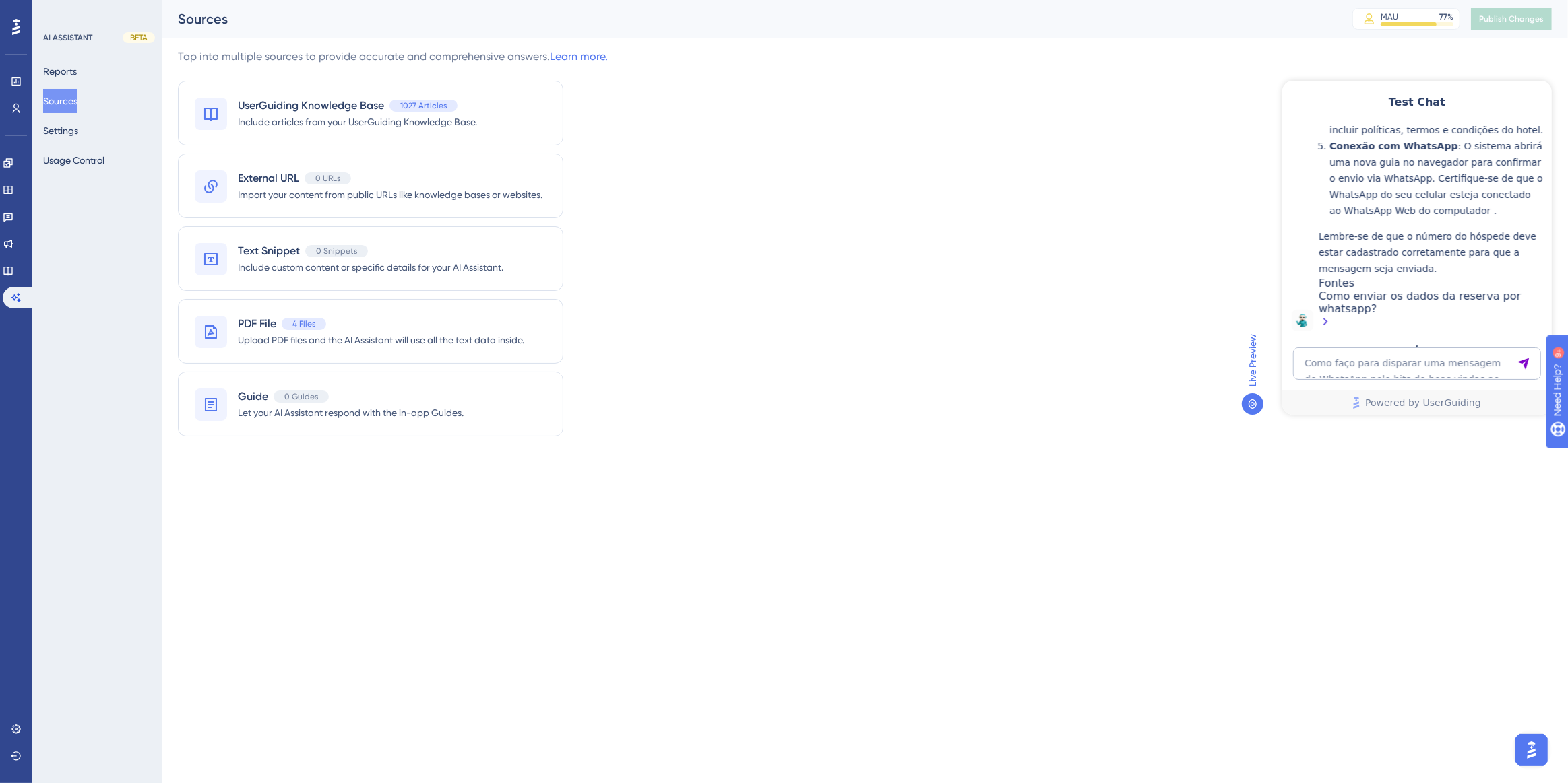
click at [1376, 295] on div "Como enviar os dados da reserva por whatsapp?" at bounding box center [1431, 310] width 226 height 42
click at [14, 271] on icon at bounding box center [8, 271] width 11 height 11
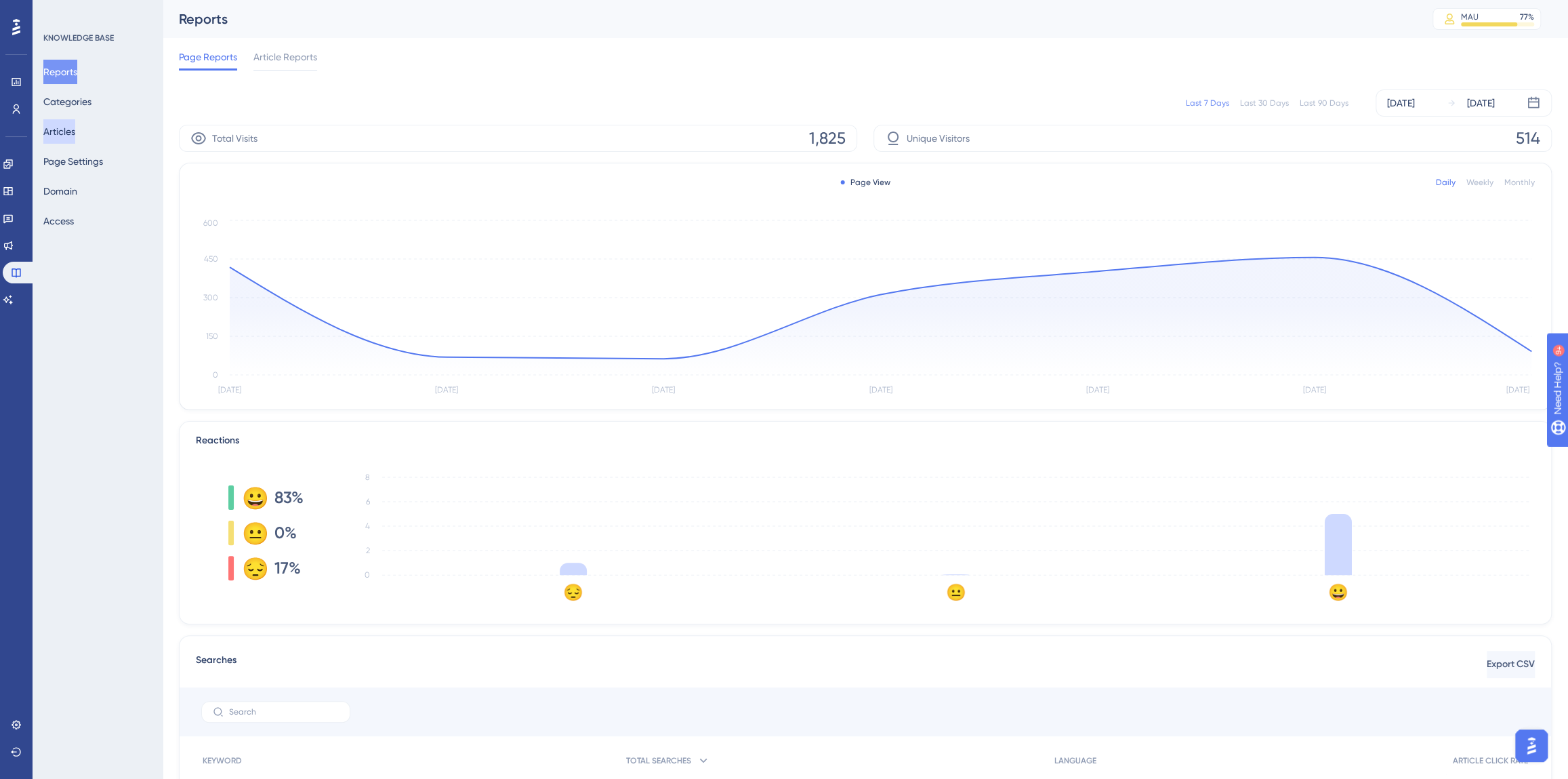
click at [62, 129] on button "Articles" at bounding box center [59, 132] width 32 height 25
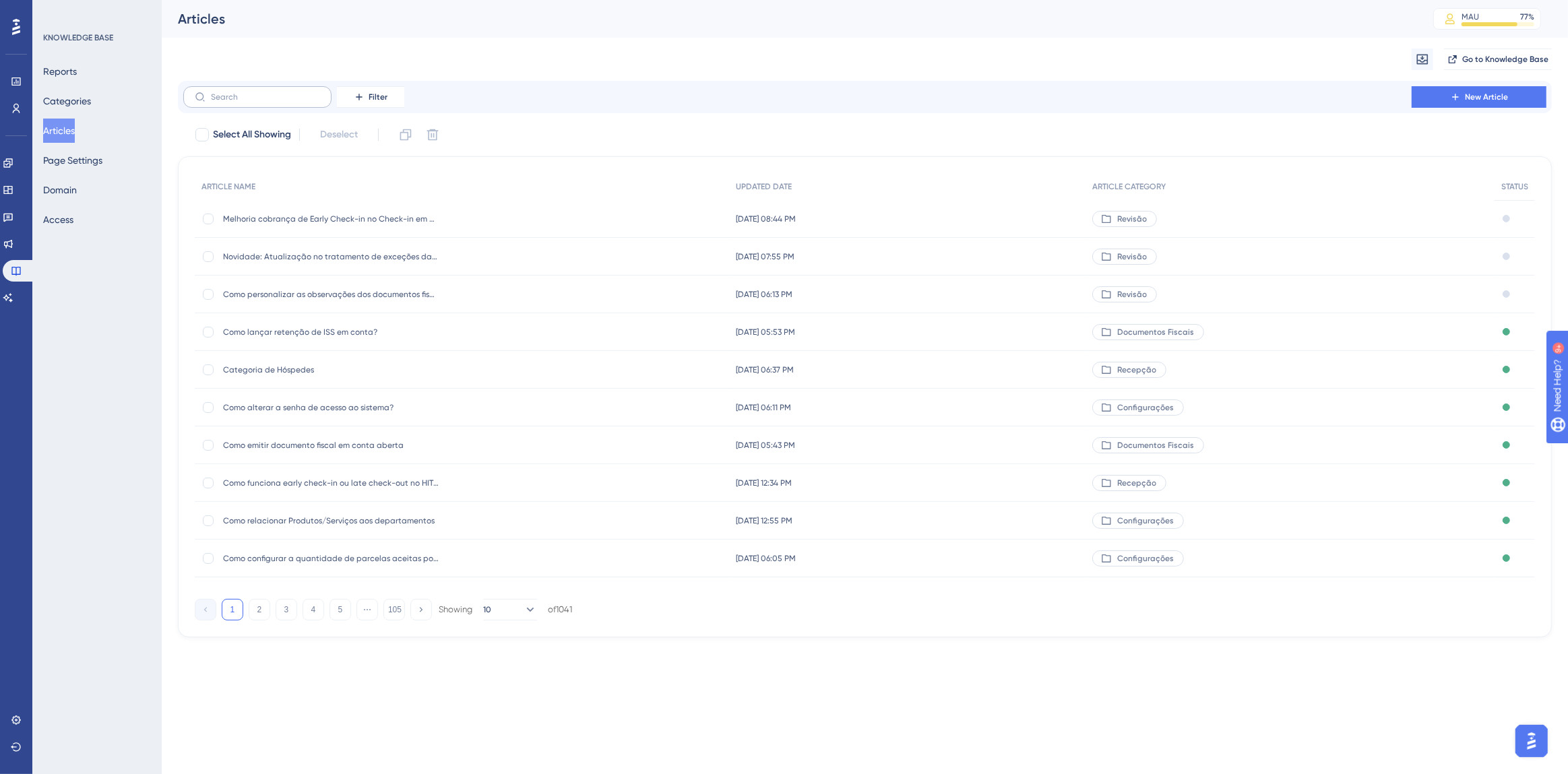
click at [273, 89] on label at bounding box center [257, 97] width 148 height 22
click at [273, 92] on input "text" at bounding box center [265, 97] width 109 height 9
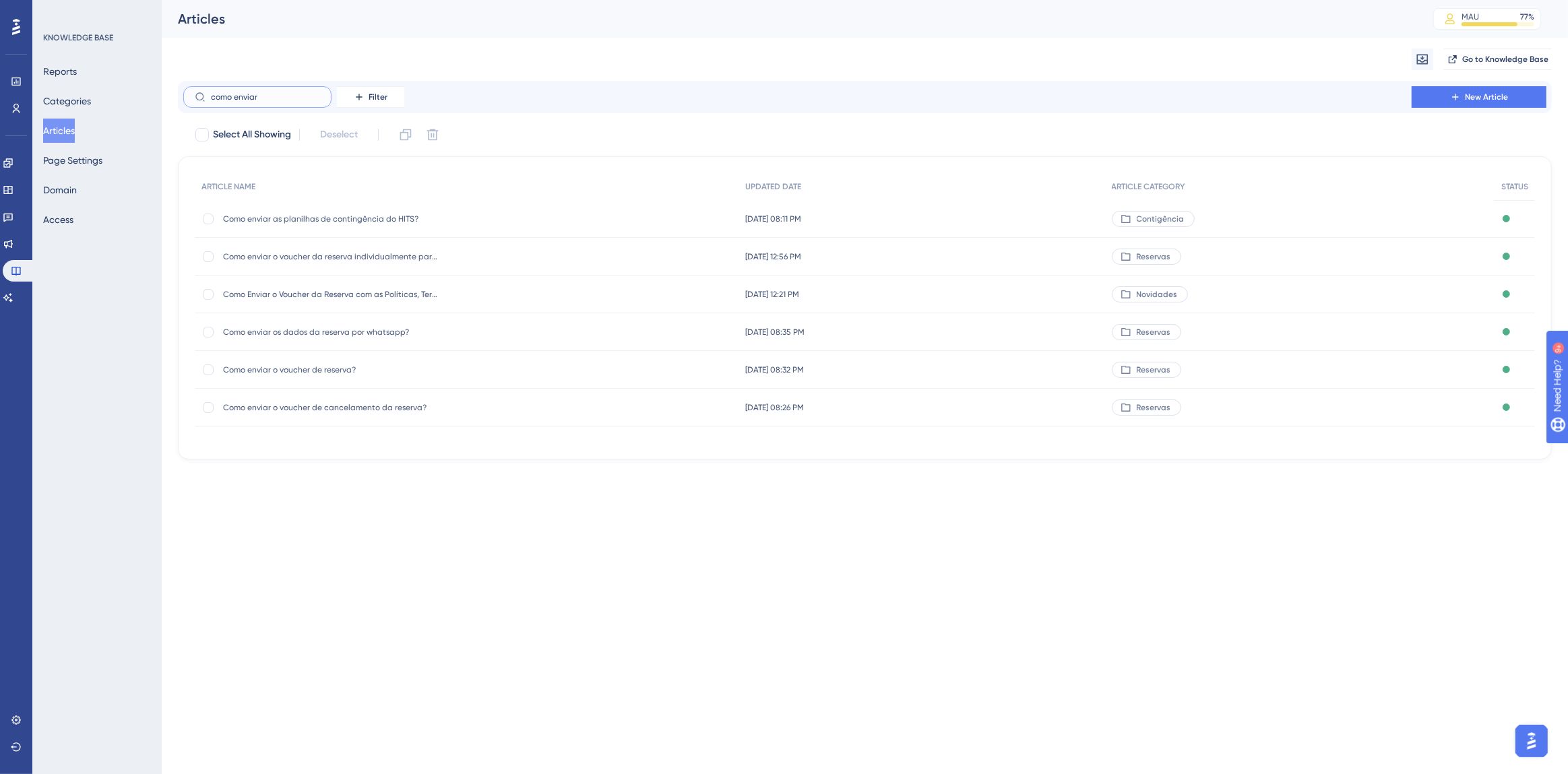
type input "como enviar d"
checkbox input "true"
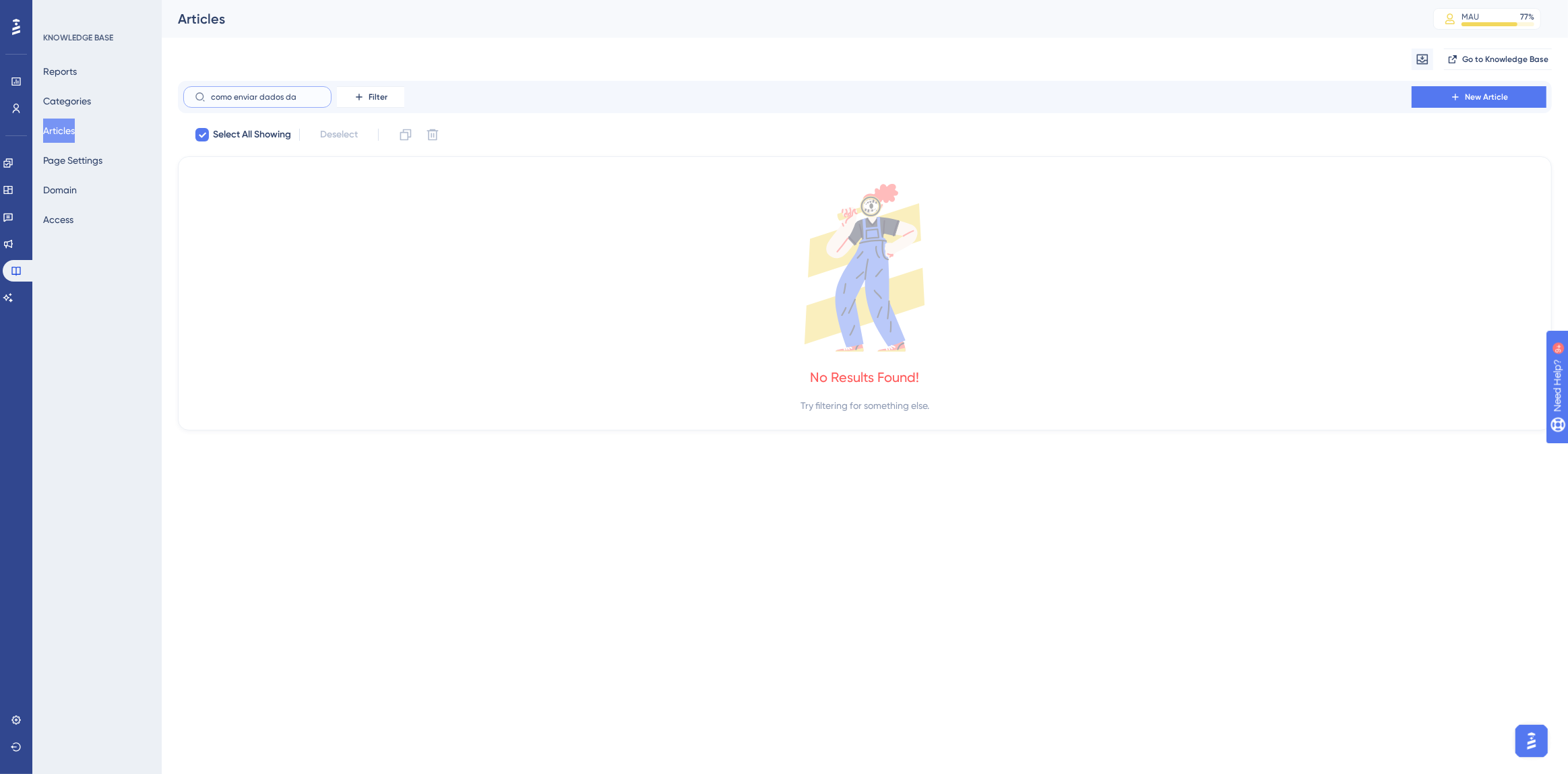
click at [260, 98] on input "como enviar dados da" at bounding box center [265, 97] width 109 height 9
type input "como enviar os dados da"
checkbox input "false"
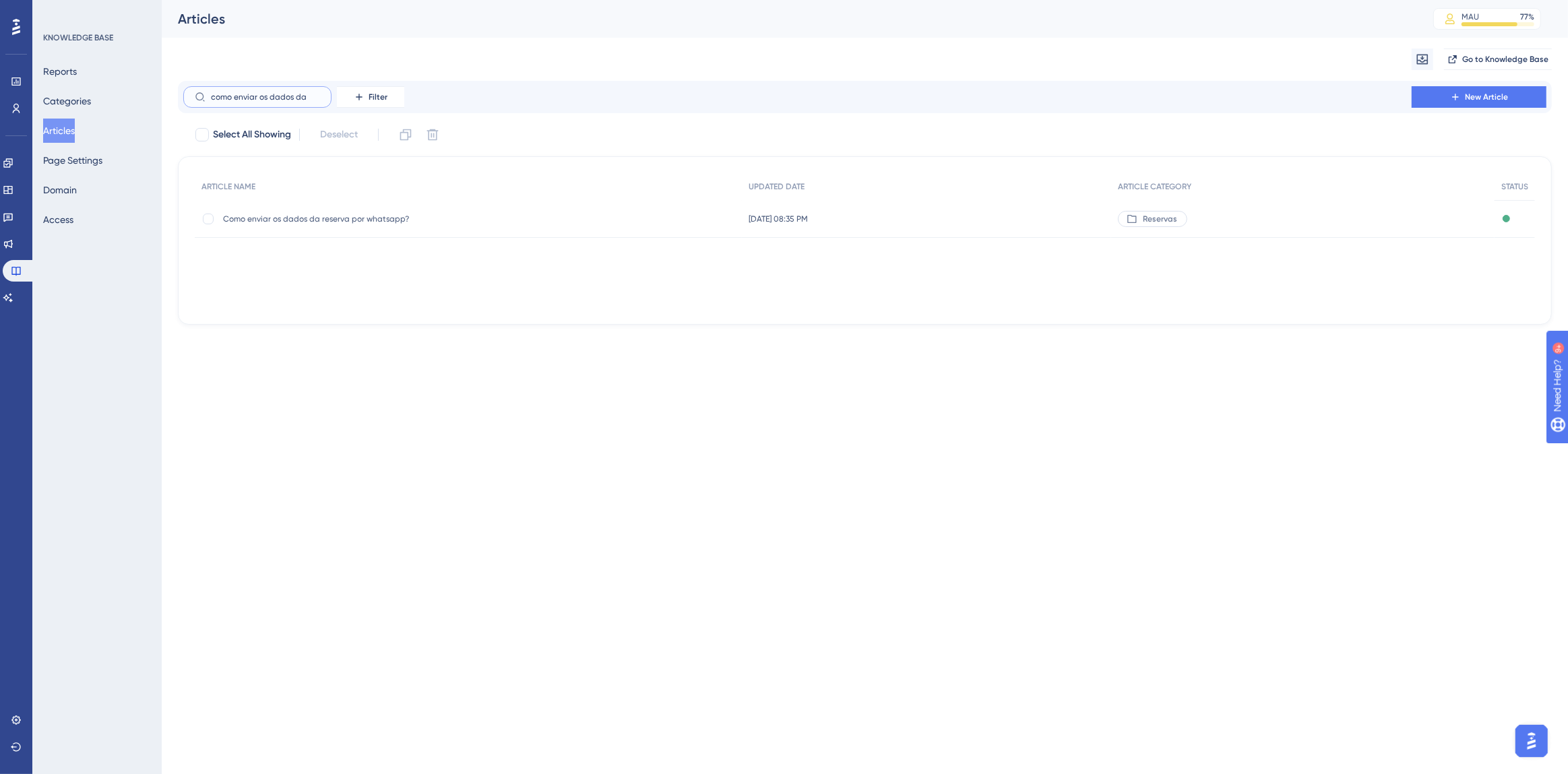
type input "como enviar os dados da"
click at [376, 218] on span "Como enviar os dados da reserva por whatsapp?" at bounding box center [331, 219] width 215 height 11
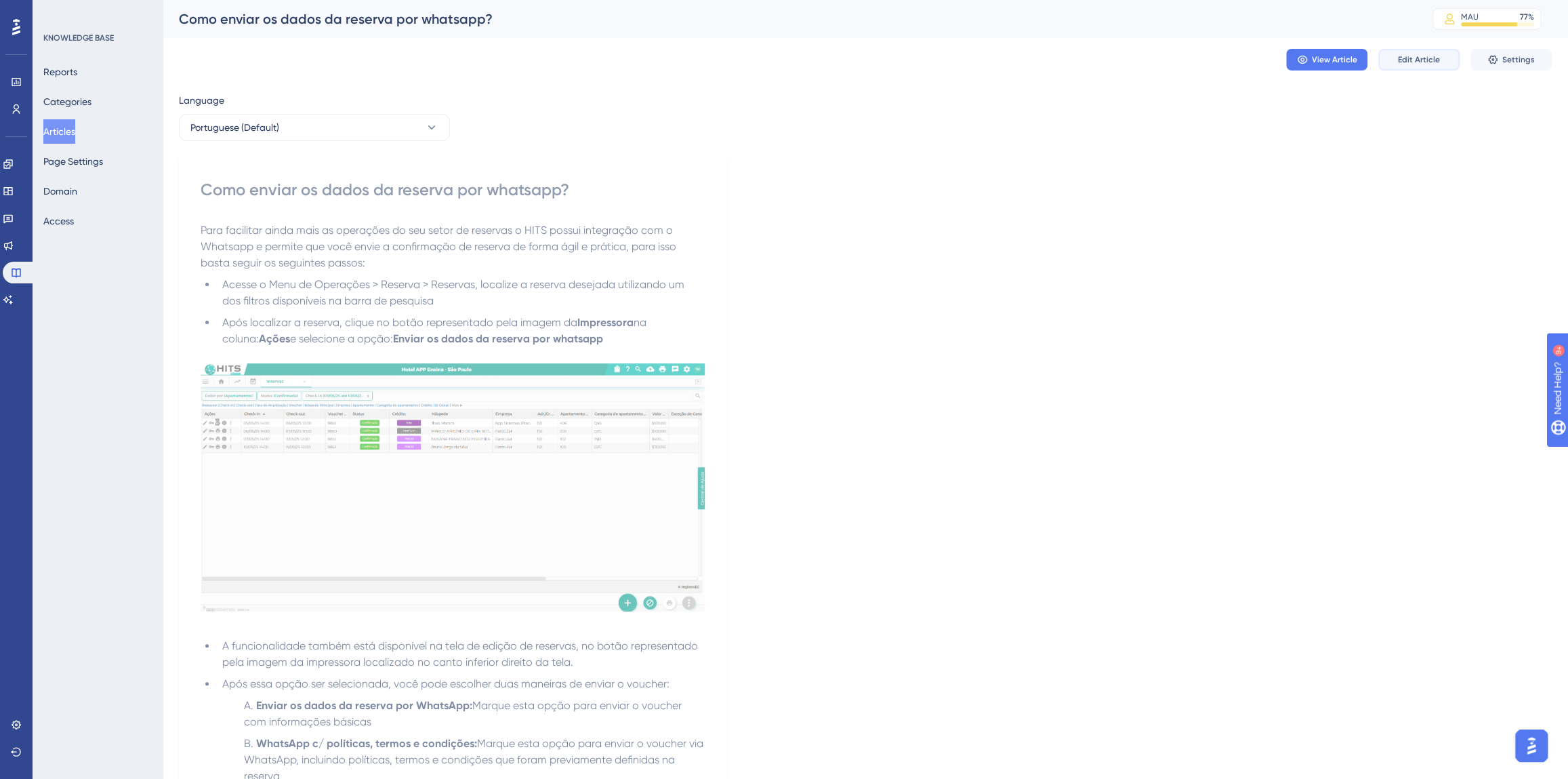
click at [1426, 55] on span "Edit Article" at bounding box center [1419, 60] width 42 height 11
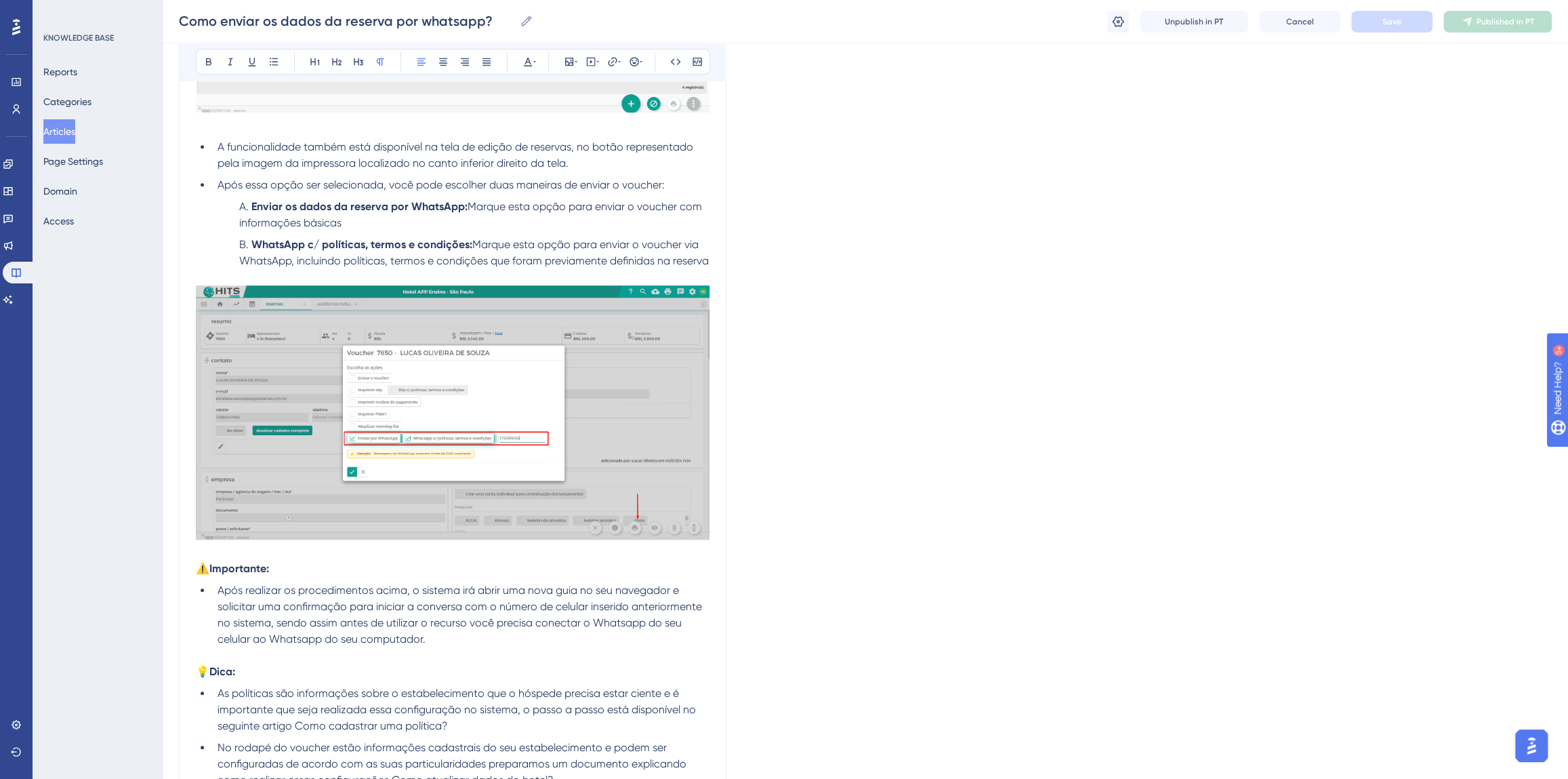
scroll to position [753, 0]
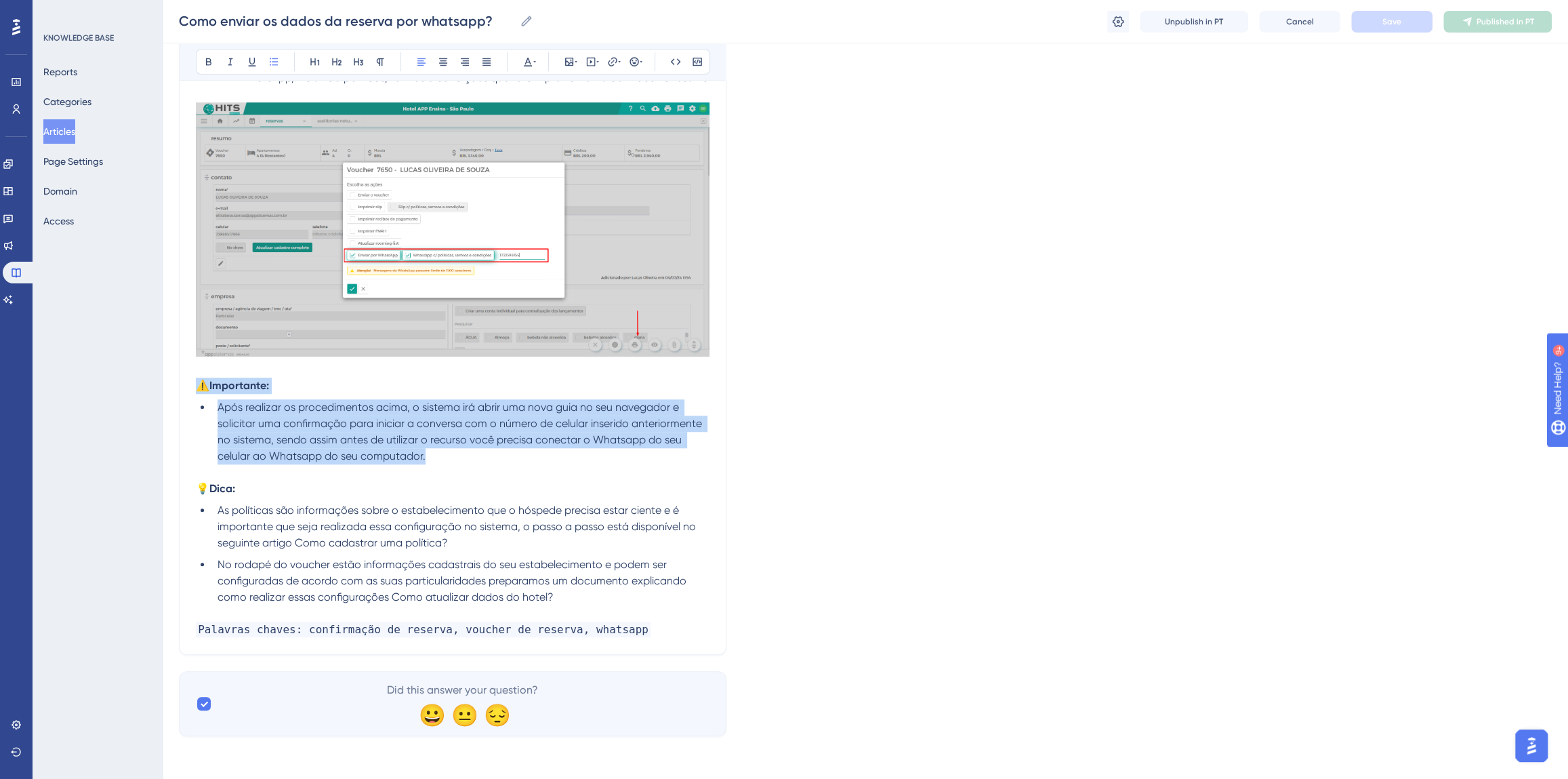
drag, startPoint x: 448, startPoint y: 454, endPoint x: 201, endPoint y: 384, distance: 256.7
click at [201, 384] on div "Para facilitar ainda mais as operações do seu setor de reservas o HITS possui i…" at bounding box center [453, 87] width 514 height 1103
copy div "⚠️Importante: Após realizar os procedimentos acima, o sistema irá abrir uma nov…"
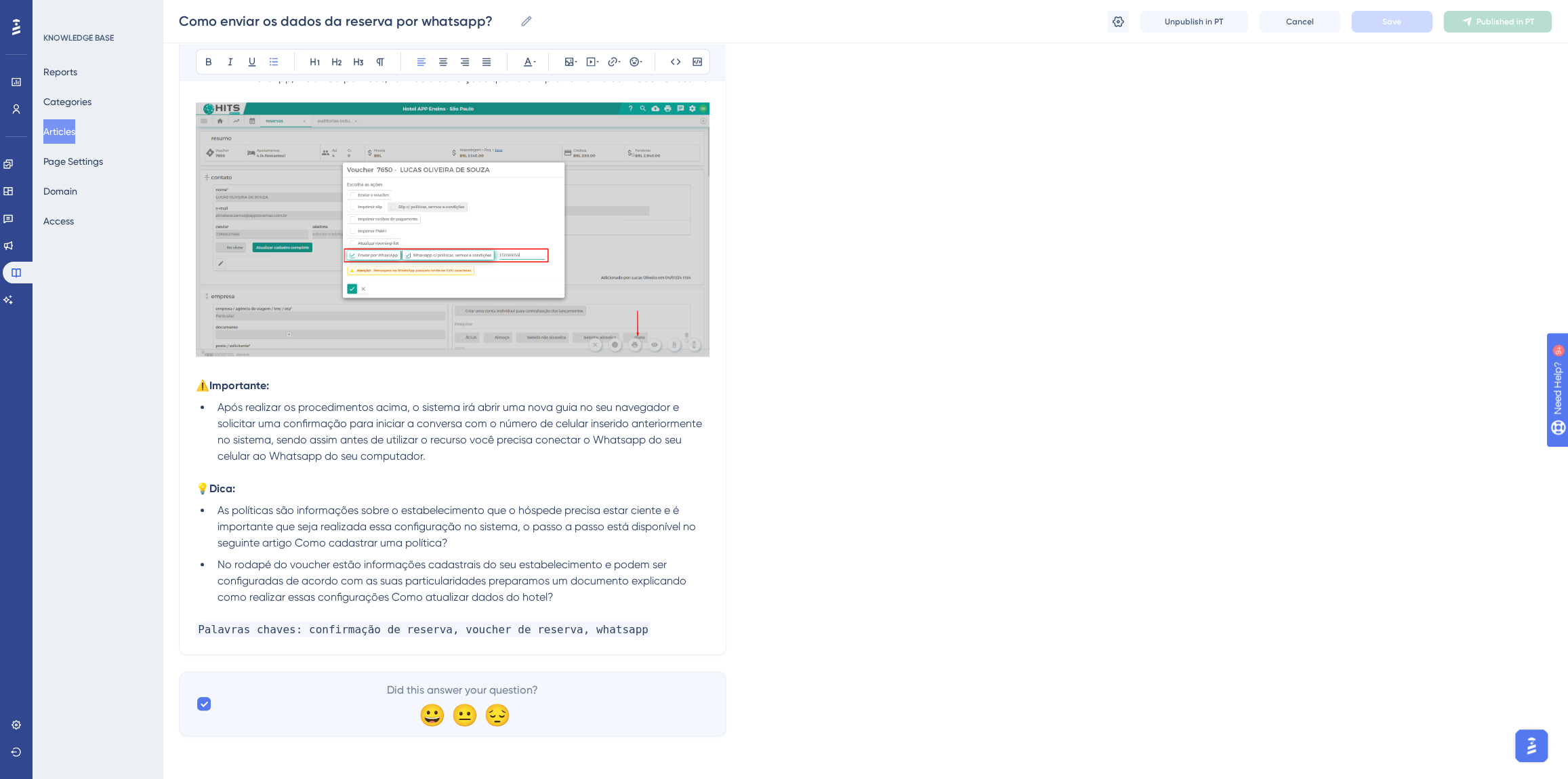
click at [575, 599] on li "No rodapé do voucher estão informações cadastrais do seu estabelecimento e pode…" at bounding box center [460, 581] width 498 height 49
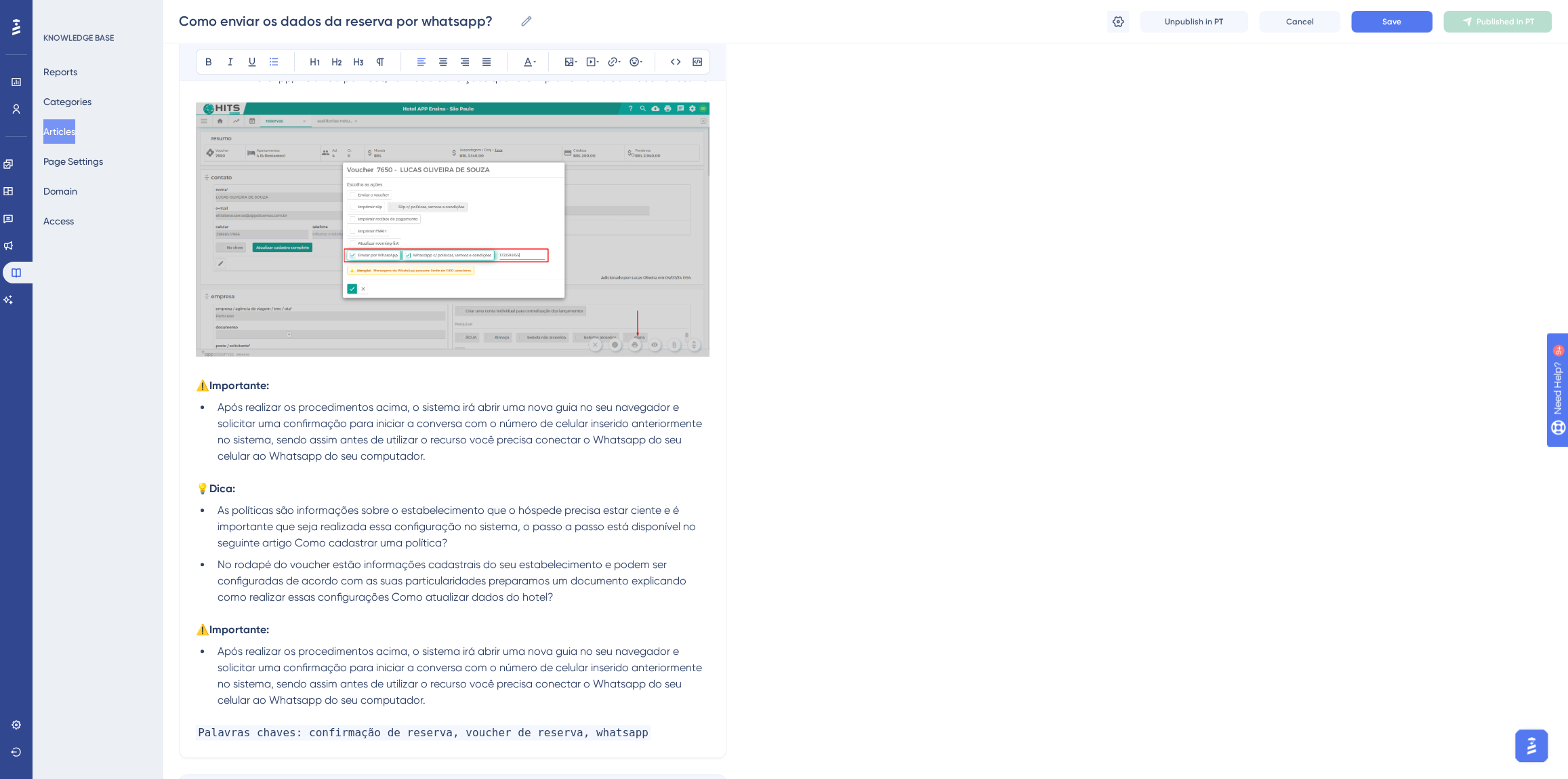
click at [217, 651] on span "Após realizar os procedimentos acima, o sistema irá abrir uma nova guia no seu …" at bounding box center [461, 676] width 488 height 62
click at [502, 652] on span "O HITS envia apenas os dados da reserva por WhatsApp,Após realizar os procedime…" at bounding box center [463, 676] width 491 height 62
click at [381, 650] on span "O HITS envia apenas os dados da reserva por WhatsApp,Após realizar os procedime…" at bounding box center [463, 676] width 491 height 62
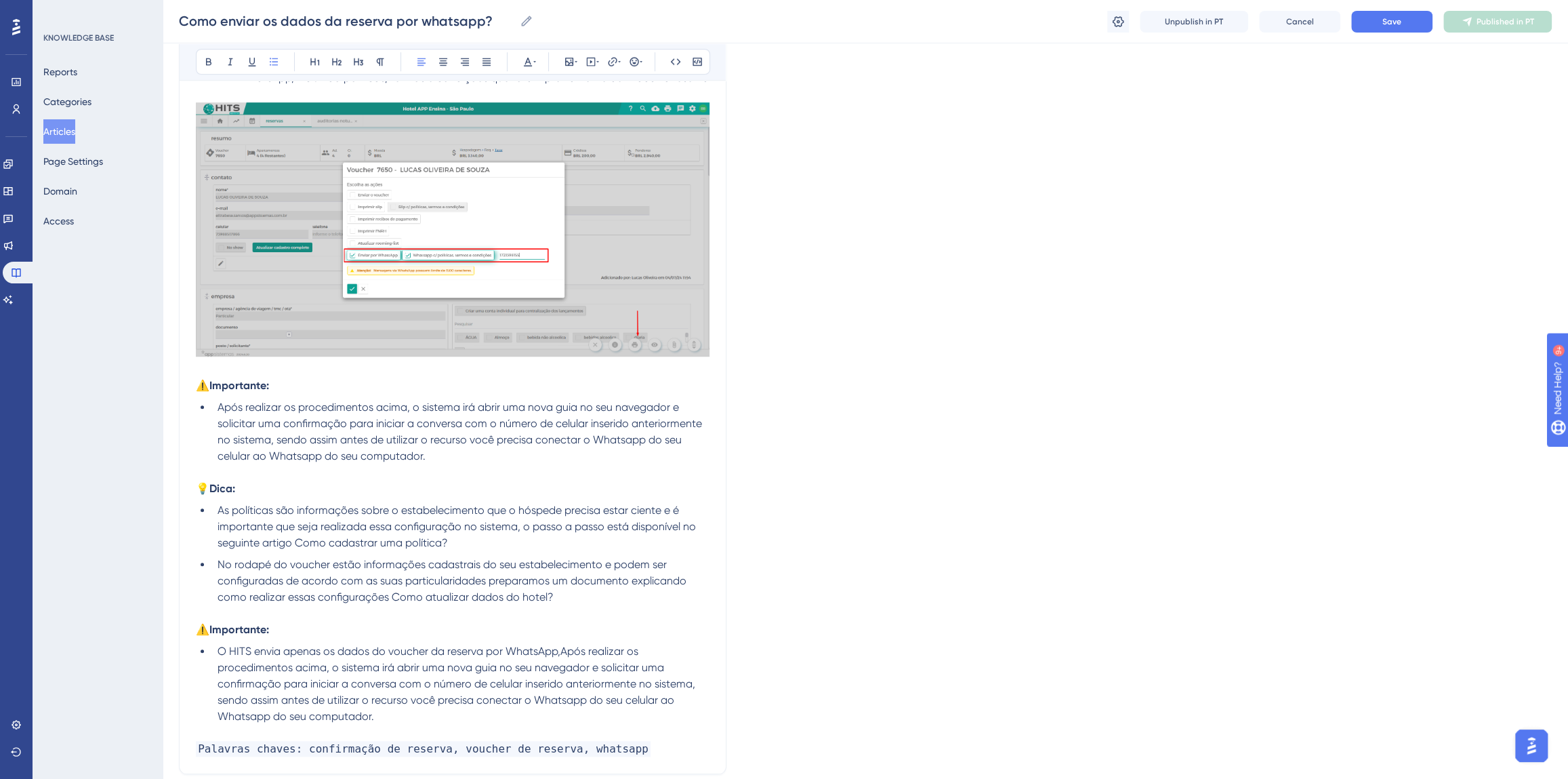
click at [561, 650] on span "O HITS envia apenas os dados do voucher da reserva por WhatsApp,Após realizar o…" at bounding box center [457, 684] width 481 height 78
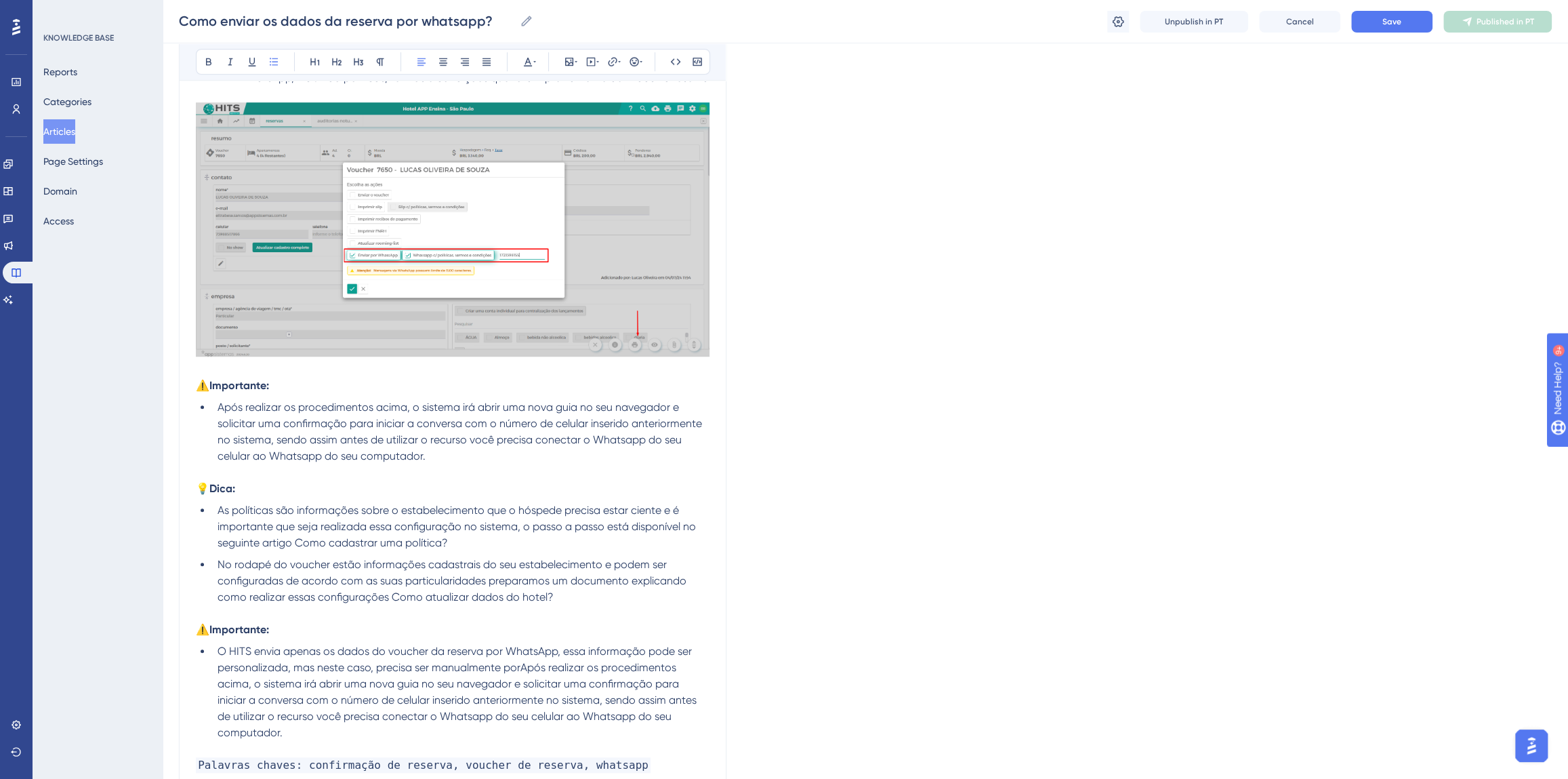
click at [518, 667] on span "O HITS envia apenas os dados do voucher da reserva por WhatsApp, essa informaçã…" at bounding box center [458, 692] width 482 height 94
click at [517, 669] on span "O HITS envia apenas os dados do voucher da reserva por WhatsApp, essa informaçã…" at bounding box center [458, 692] width 482 height 94
click at [519, 669] on span "O HITS envia apenas os dados do voucher da reserva por WhatsApp, essa informaçã…" at bounding box center [458, 692] width 482 height 94
drag, startPoint x: 521, startPoint y: 668, endPoint x: 507, endPoint y: 668, distance: 14.0
click at [507, 668] on span "O HITS envia apenas os dados do voucher da reserva por WhatsApp, essa informaçã…" at bounding box center [458, 692] width 482 height 94
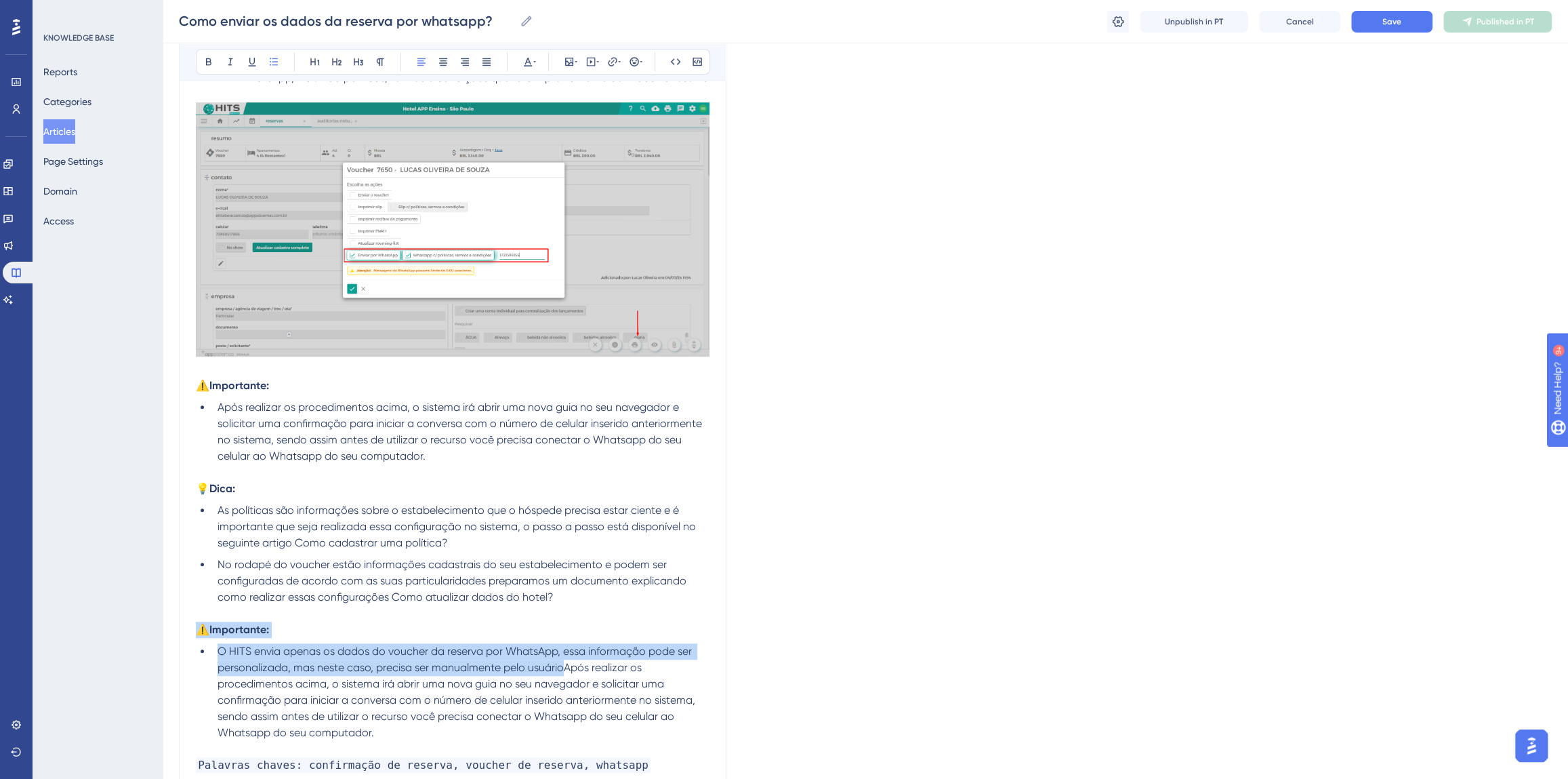
drag, startPoint x: 564, startPoint y: 667, endPoint x: 200, endPoint y: 628, distance: 366.1
click at [200, 628] on div "Para facilitar ainda mais as operações do seu setor de reservas o HITS possui i…" at bounding box center [453, 154] width 514 height 1238
copy div "⚠️Importante: O HITS envia apenas os dados do voucher da reserva por WhatsApp, …"
click at [241, 637] on div "Para facilitar ainda mais as operações do seu setor de reservas o HITS possui i…" at bounding box center [453, 154] width 514 height 1238
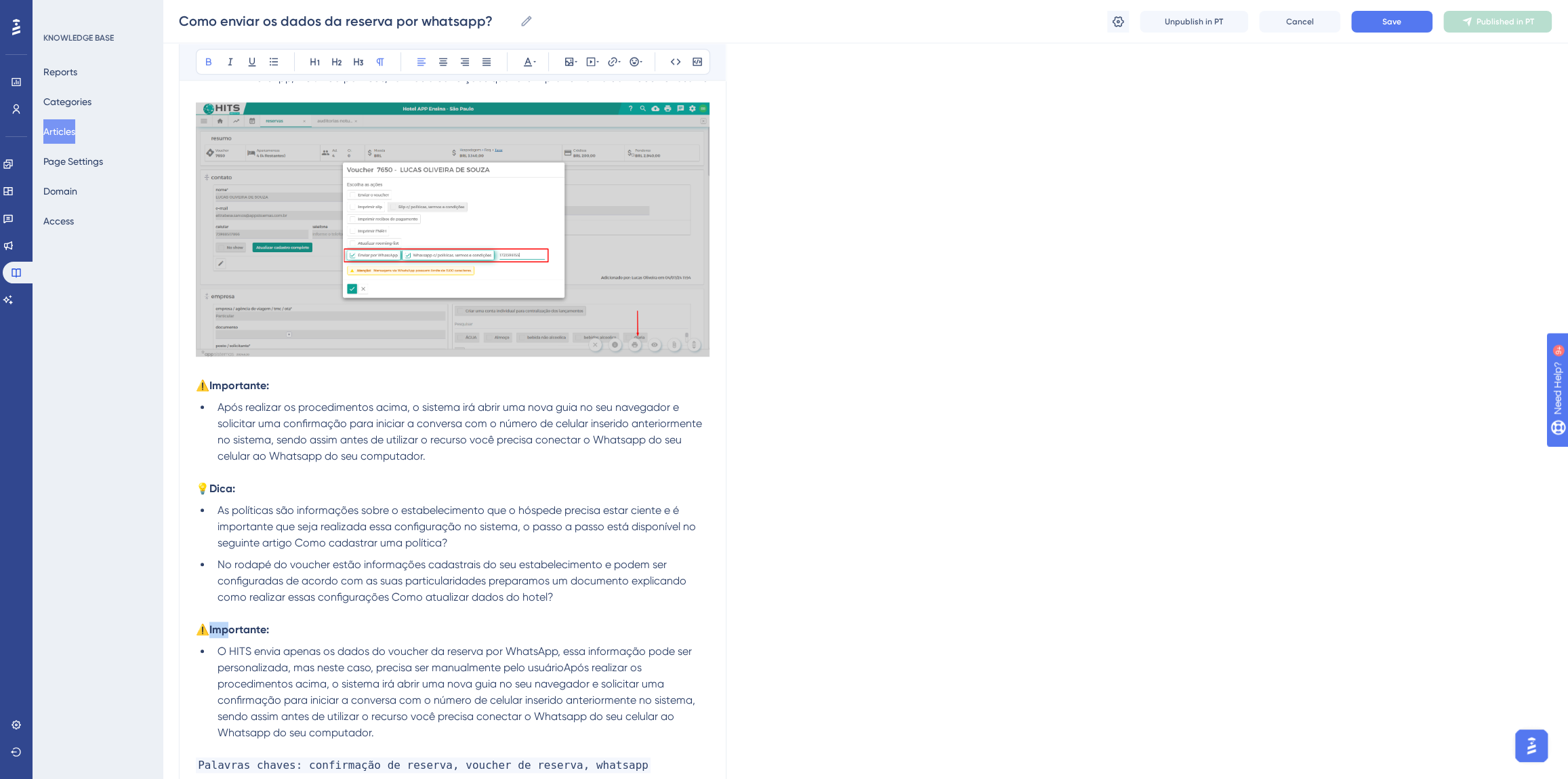
drag, startPoint x: 208, startPoint y: 629, endPoint x: 228, endPoint y: 630, distance: 20.0
click at [228, 630] on strong "⚠️Importante:" at bounding box center [232, 630] width 74 height 13
click at [277, 669] on span "O HITS envia apenas os dados do voucher da reserva por WhatsApp, essa informaçã…" at bounding box center [457, 692] width 481 height 94
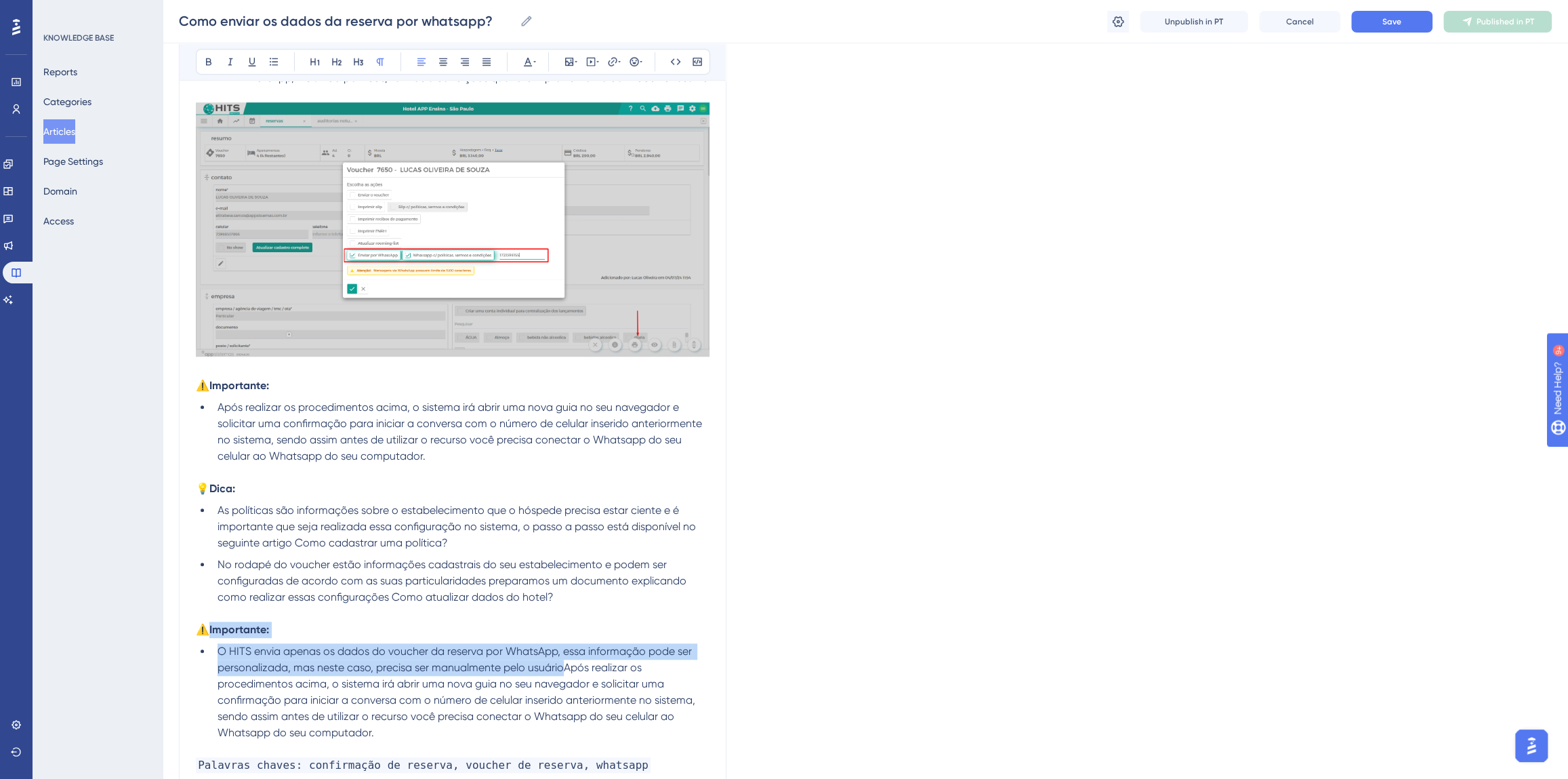
drag, startPoint x: 210, startPoint y: 626, endPoint x: 563, endPoint y: 673, distance: 356.1
click at [563, 673] on div "Para facilitar ainda mais as operações do seu setor de reservas o HITS possui i…" at bounding box center [453, 154] width 514 height 1238
copy div "Importante: O HITS envia apenas os dados do voucher da reserva por WhatsApp, es…"
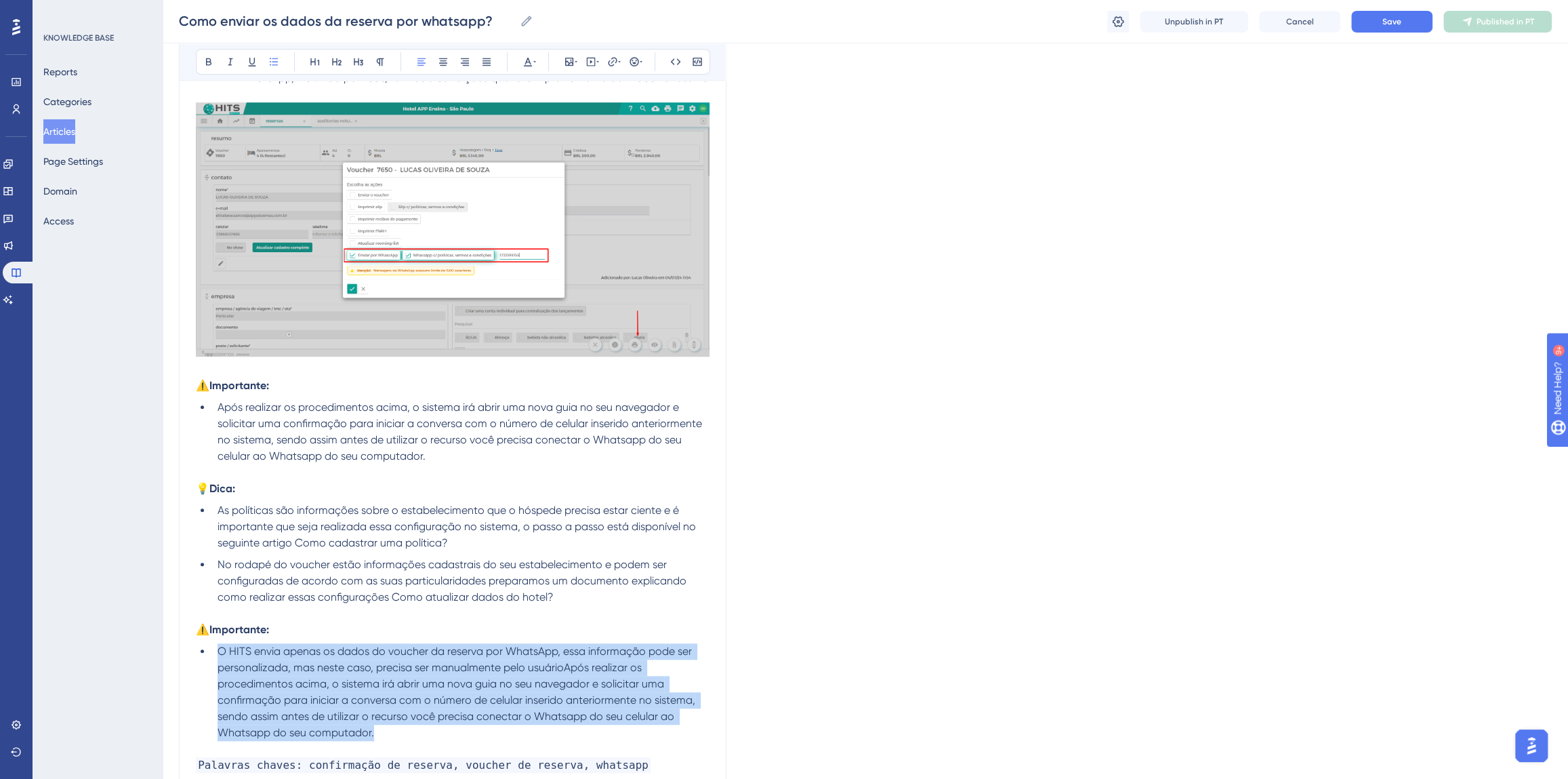
drag, startPoint x: 312, startPoint y: 713, endPoint x: 218, endPoint y: 652, distance: 112.1
click at [218, 652] on li "O HITS envia apenas os dados do voucher da reserva por WhatsApp, essa informaçã…" at bounding box center [460, 692] width 498 height 98
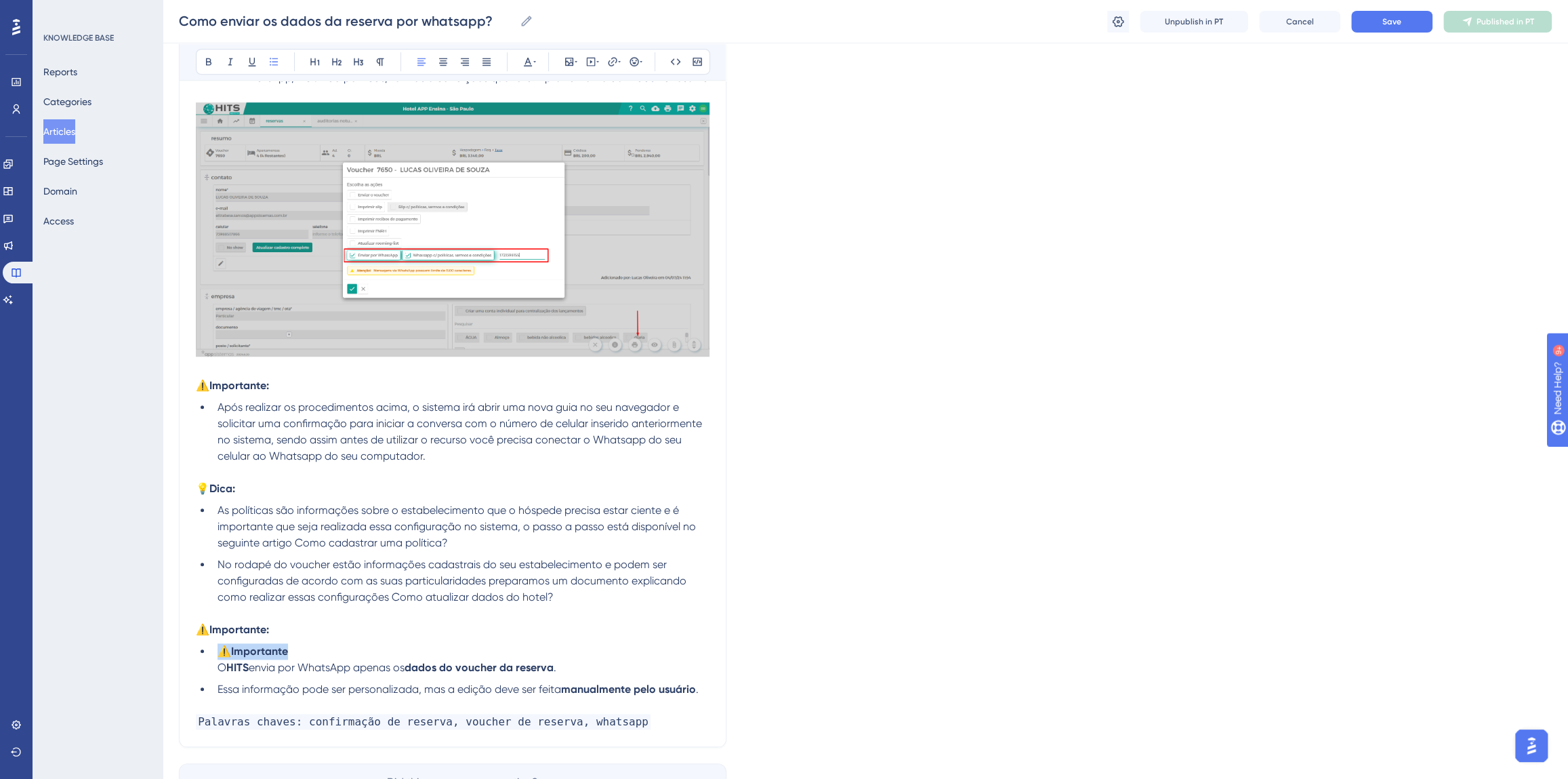
drag, startPoint x: 300, startPoint y: 652, endPoint x: 224, endPoint y: 652, distance: 76.0
click at [224, 652] on li "⚠️ Importante O HITS envia por WhatsApp apenas os dados do voucher da reserva ." at bounding box center [460, 660] width 498 height 33
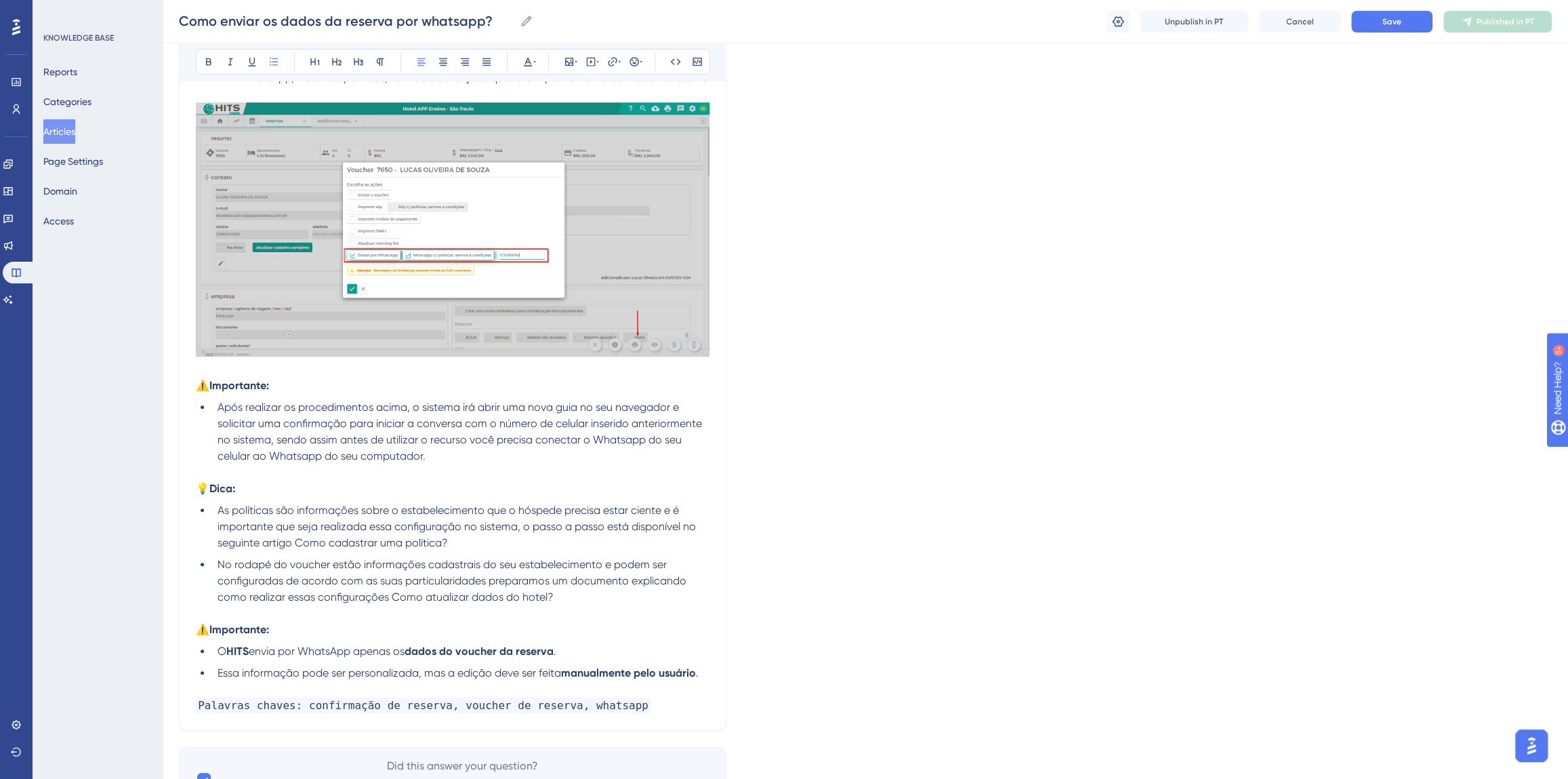
click at [608, 710] on span "Palavras chaves: confirmação de reserva, voucher de reserva, whatsapp" at bounding box center [423, 705] width 455 height 15
click at [563, 706] on span "Palavras chaves: confirmação de reserva, voucher de reserva, whatsapp" at bounding box center [423, 705] width 455 height 15
click at [1393, 24] on span "Save" at bounding box center [1392, 22] width 19 height 11
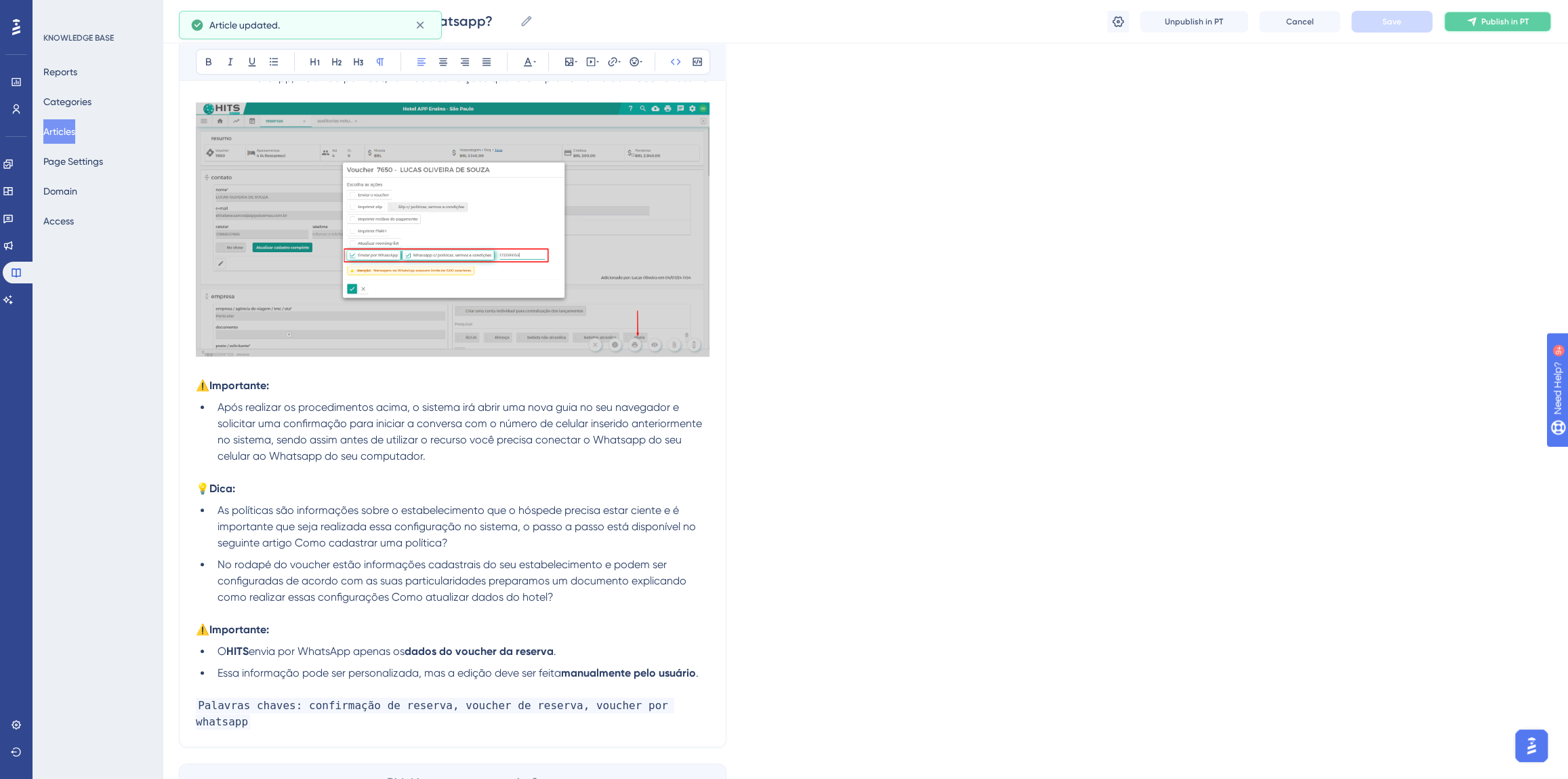
click at [1480, 24] on button "Publish in PT" at bounding box center [1498, 22] width 108 height 22
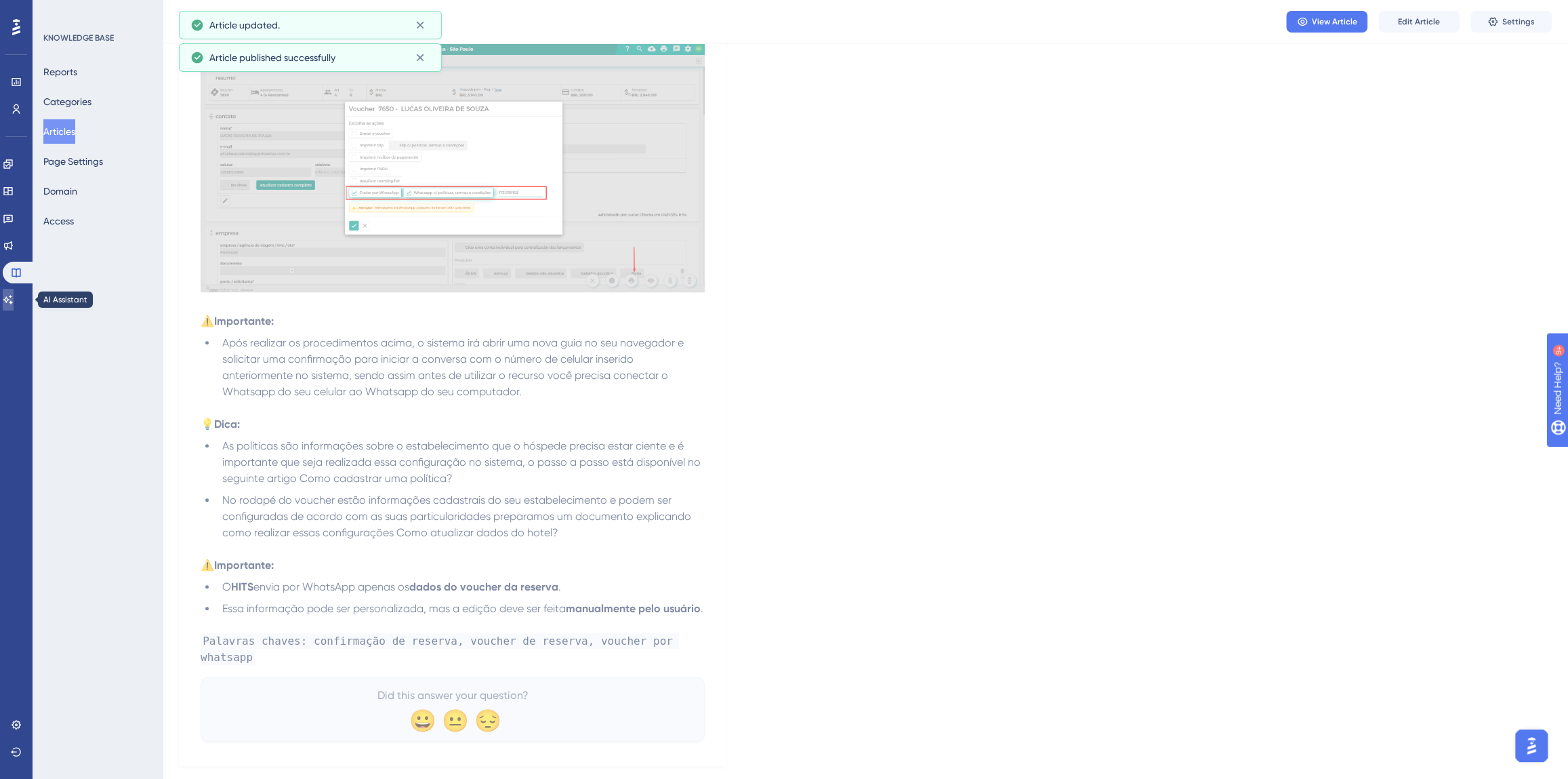
click at [14, 298] on icon at bounding box center [9, 300] width 11 height 11
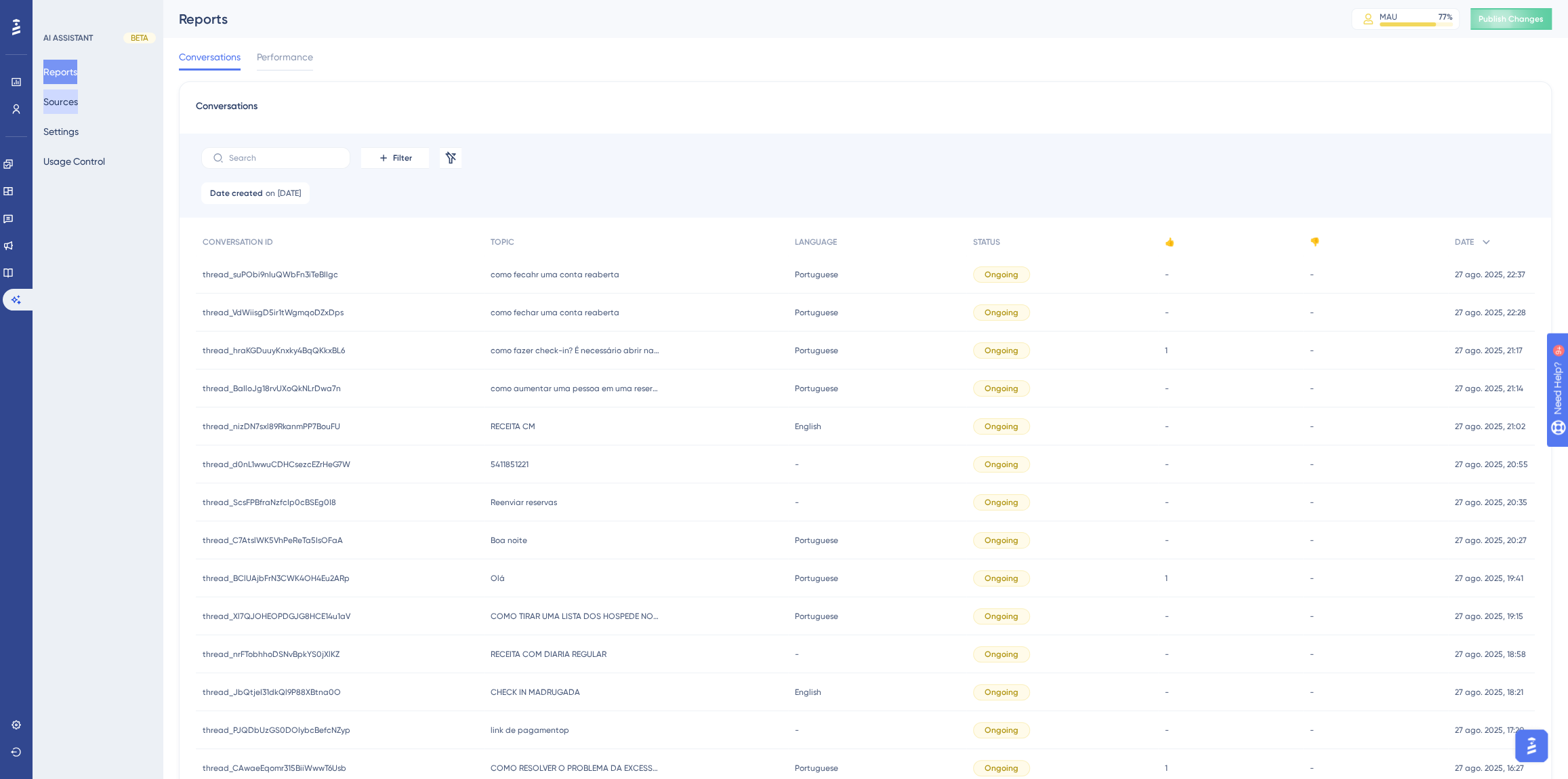
click at [78, 104] on button "Sources" at bounding box center [60, 102] width 35 height 25
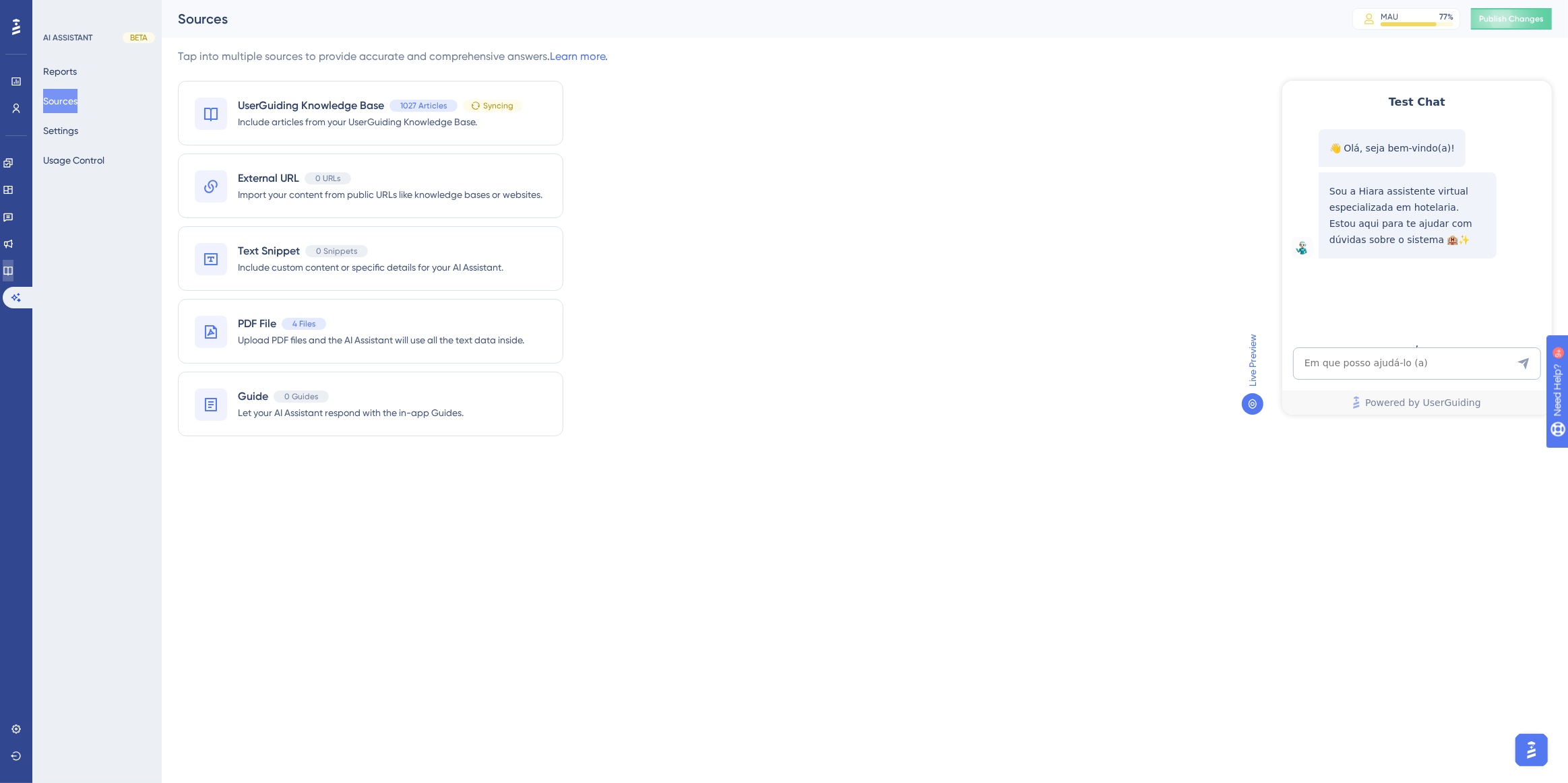
click at [12, 274] on icon at bounding box center [7, 271] width 8 height 8
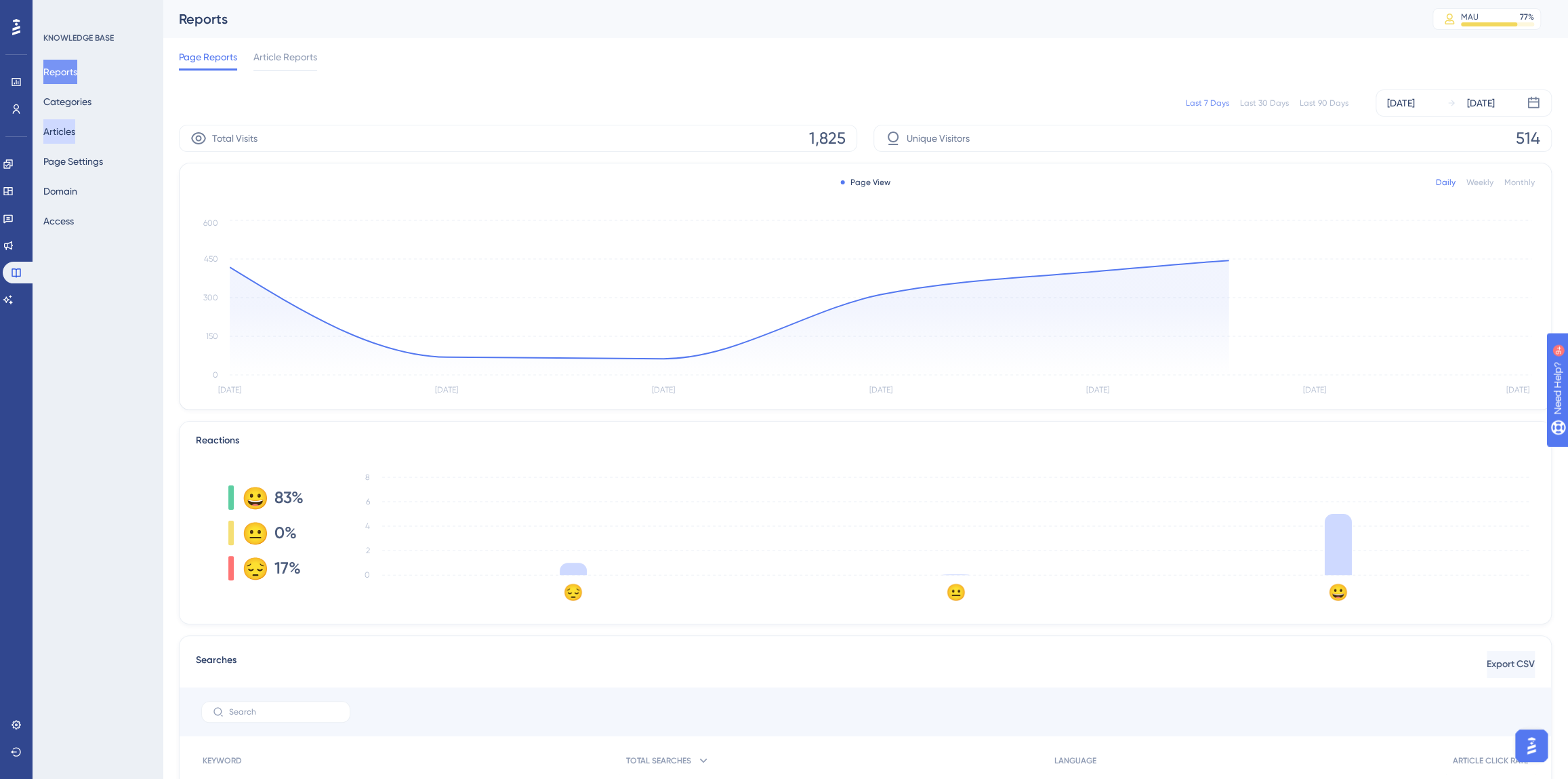
click at [73, 139] on button "Articles" at bounding box center [59, 132] width 32 height 25
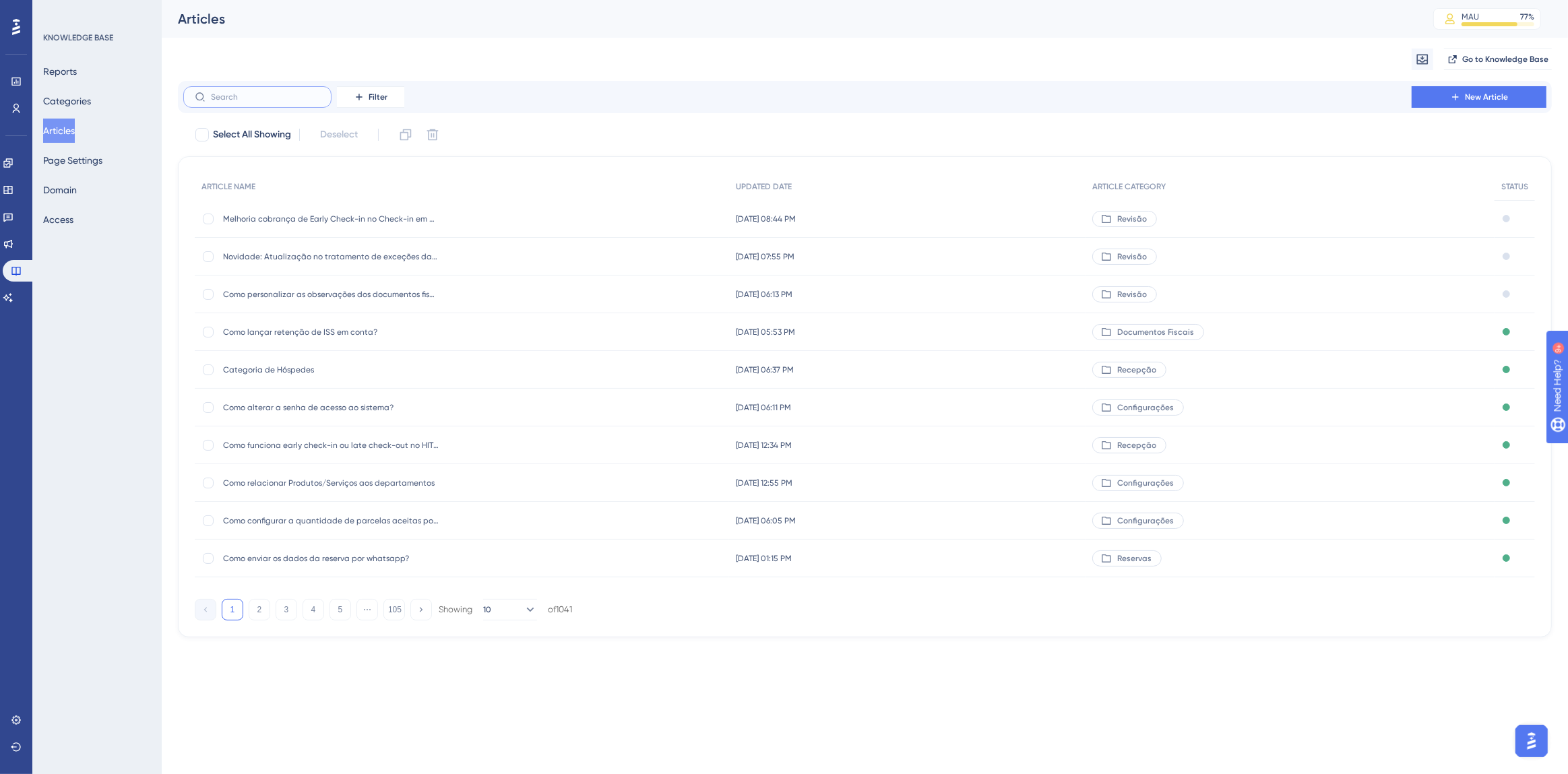
click at [269, 96] on input "text" at bounding box center [265, 97] width 109 height 9
type input "plano tarifário"
click at [344, 334] on span "Como inserir ou alterar os valores do plano tarifário?" at bounding box center [331, 332] width 215 height 11
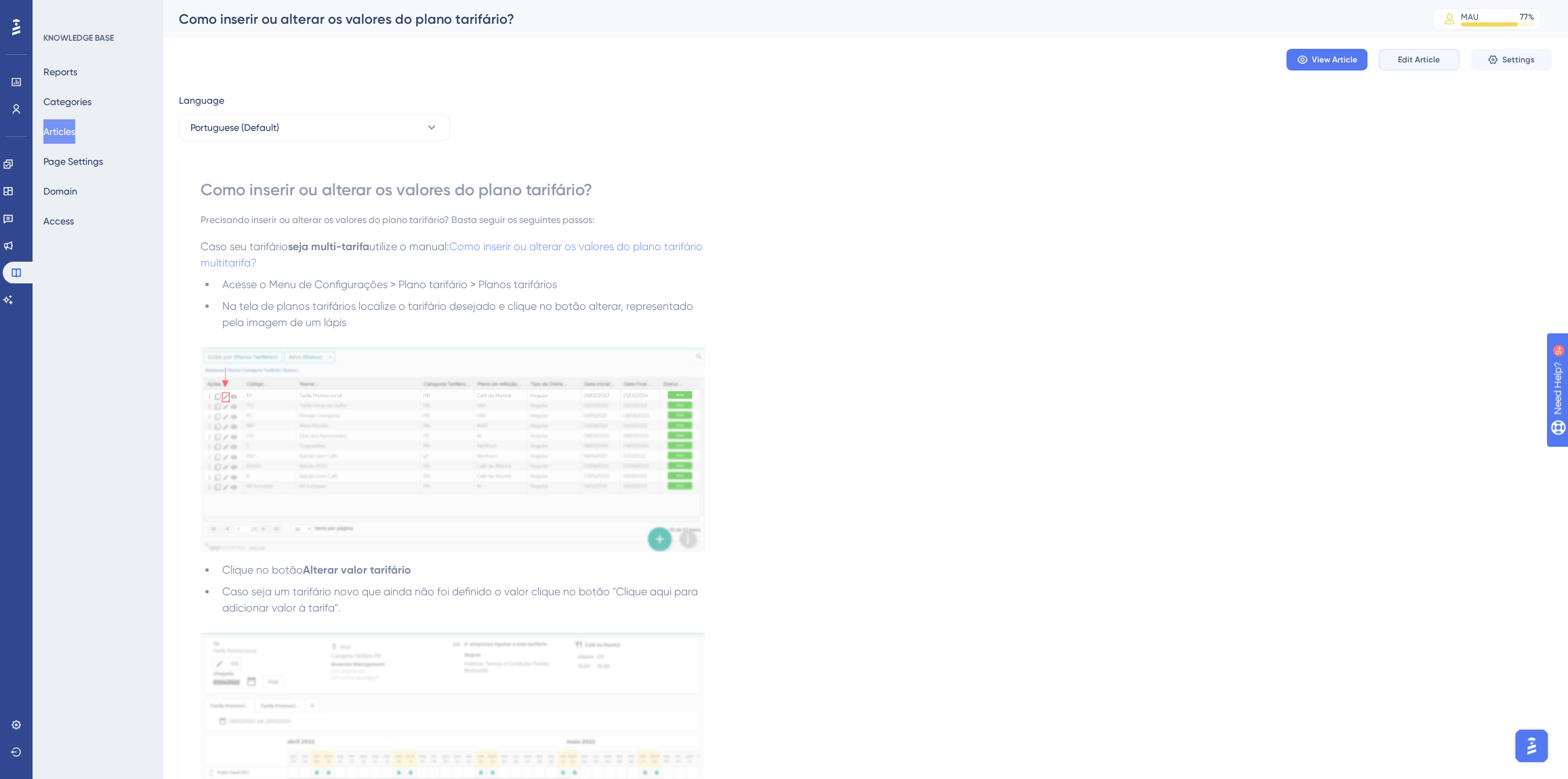
click at [1399, 60] on span "Edit Article" at bounding box center [1419, 60] width 42 height 11
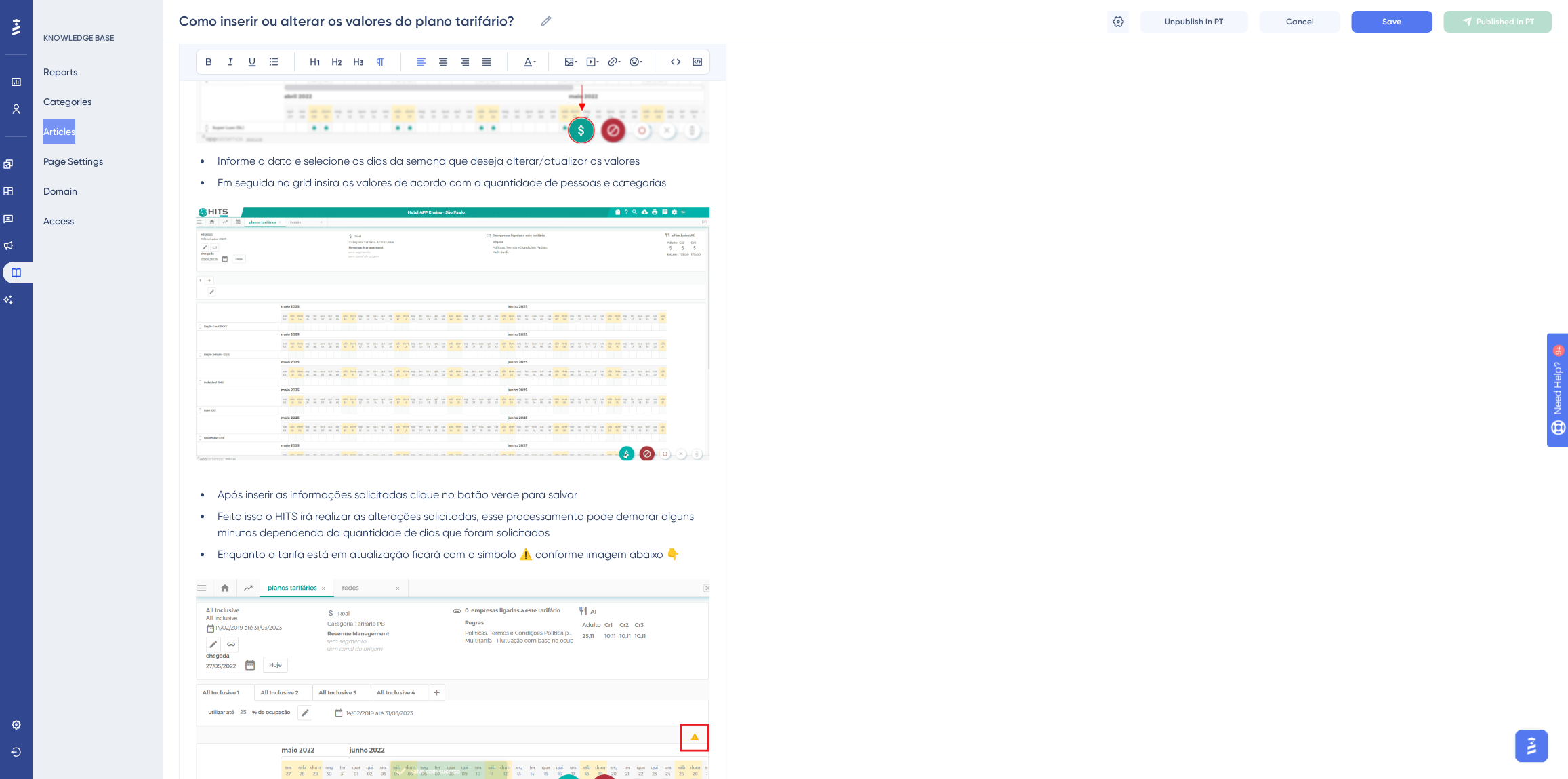
scroll to position [1023, 0]
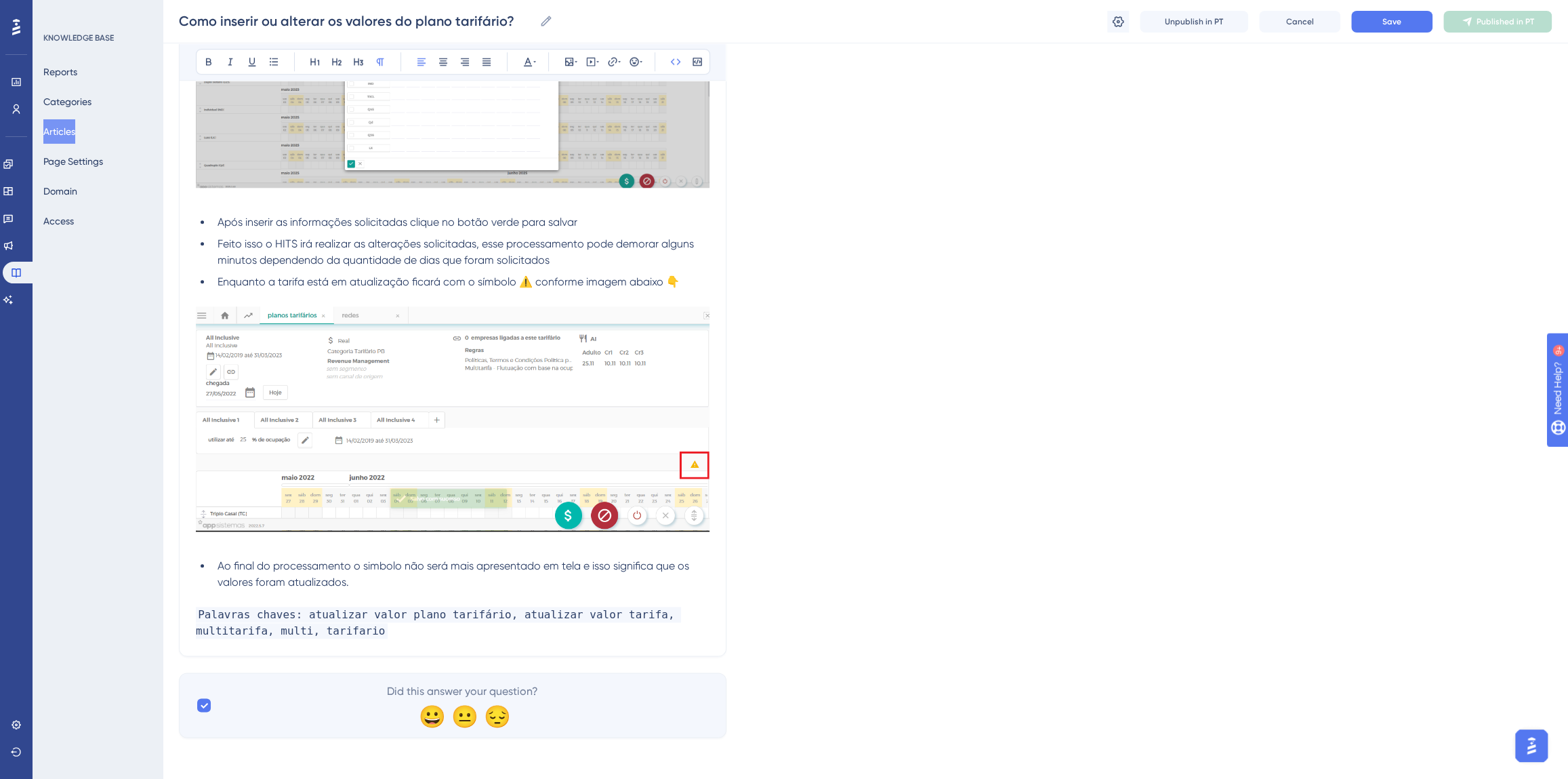
click at [395, 637] on p "Palavras chaves: atualizar valor plano tarifário, atualizar valor tarifa, multi…" at bounding box center [453, 623] width 514 height 33
drag, startPoint x: 569, startPoint y: 633, endPoint x: 635, endPoint y: 249, distance: 389.6
click at [569, 633] on p "Palavras chaves: atualizar valor plano tarifário, atualizar valor tarifa, multi…" at bounding box center [453, 623] width 514 height 33
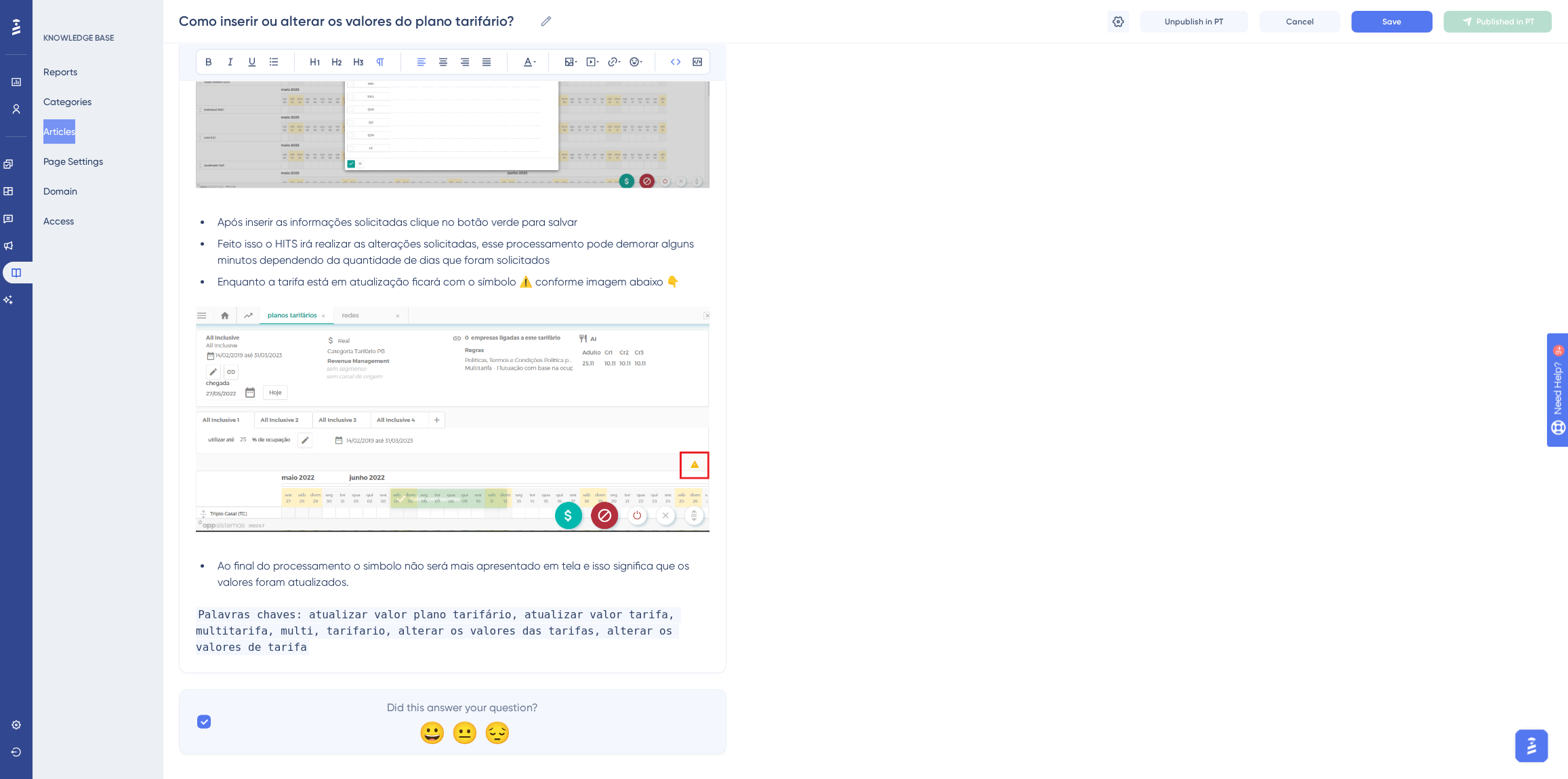
click at [1383, 34] on div "Como inserir ou alterar os valores do plano tarifário? Como inserir ou alterar …" at bounding box center [865, 22] width 1405 height 43
click at [1382, 34] on div "Como inserir ou alterar os valores do plano tarifário? Como inserir ou alterar …" at bounding box center [865, 22] width 1405 height 43
click at [1381, 27] on button "Save" at bounding box center [1392, 22] width 81 height 22
click at [1480, 19] on button "Publish in PT" at bounding box center [1498, 22] width 108 height 22
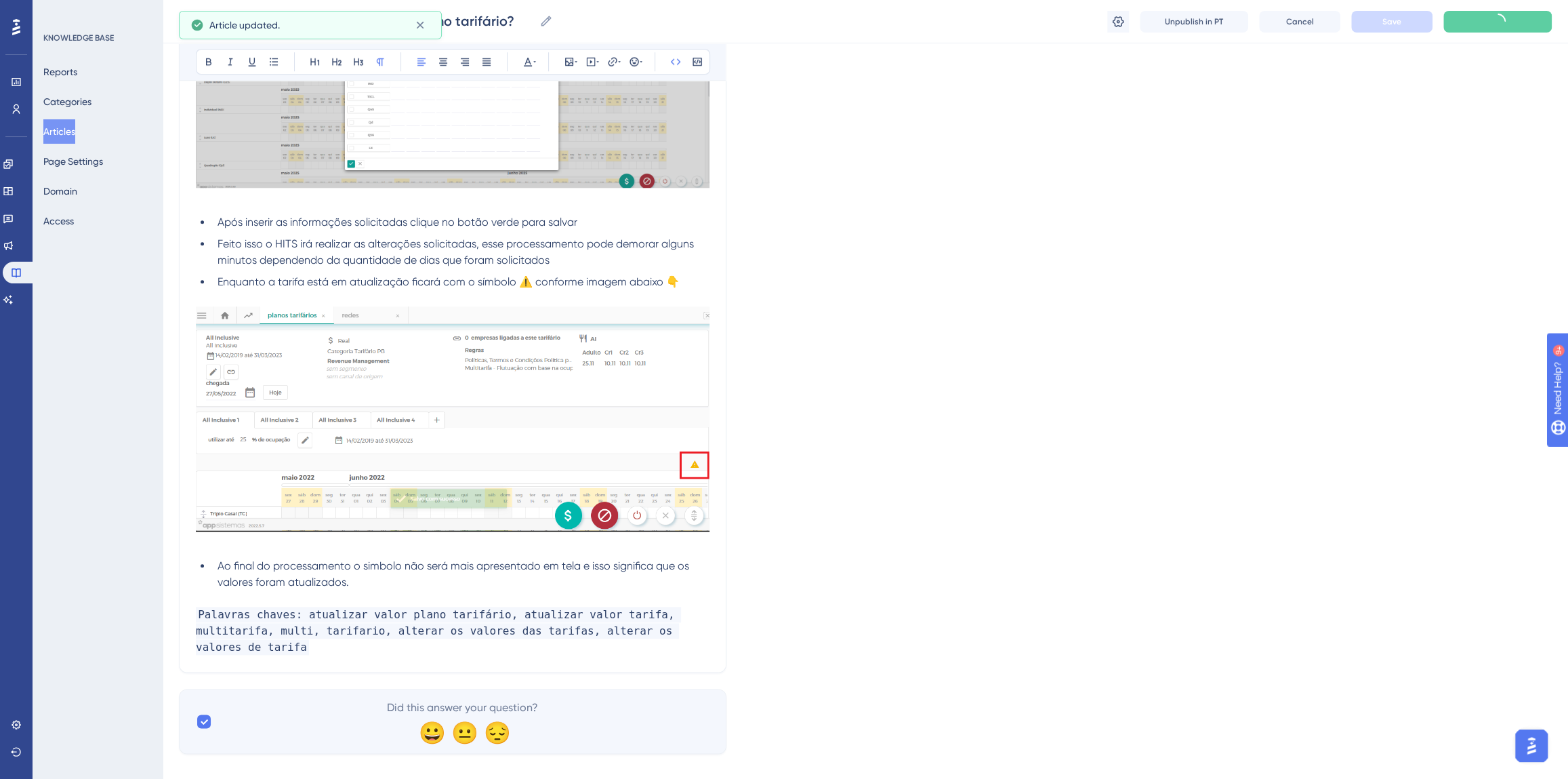
scroll to position [969, 0]
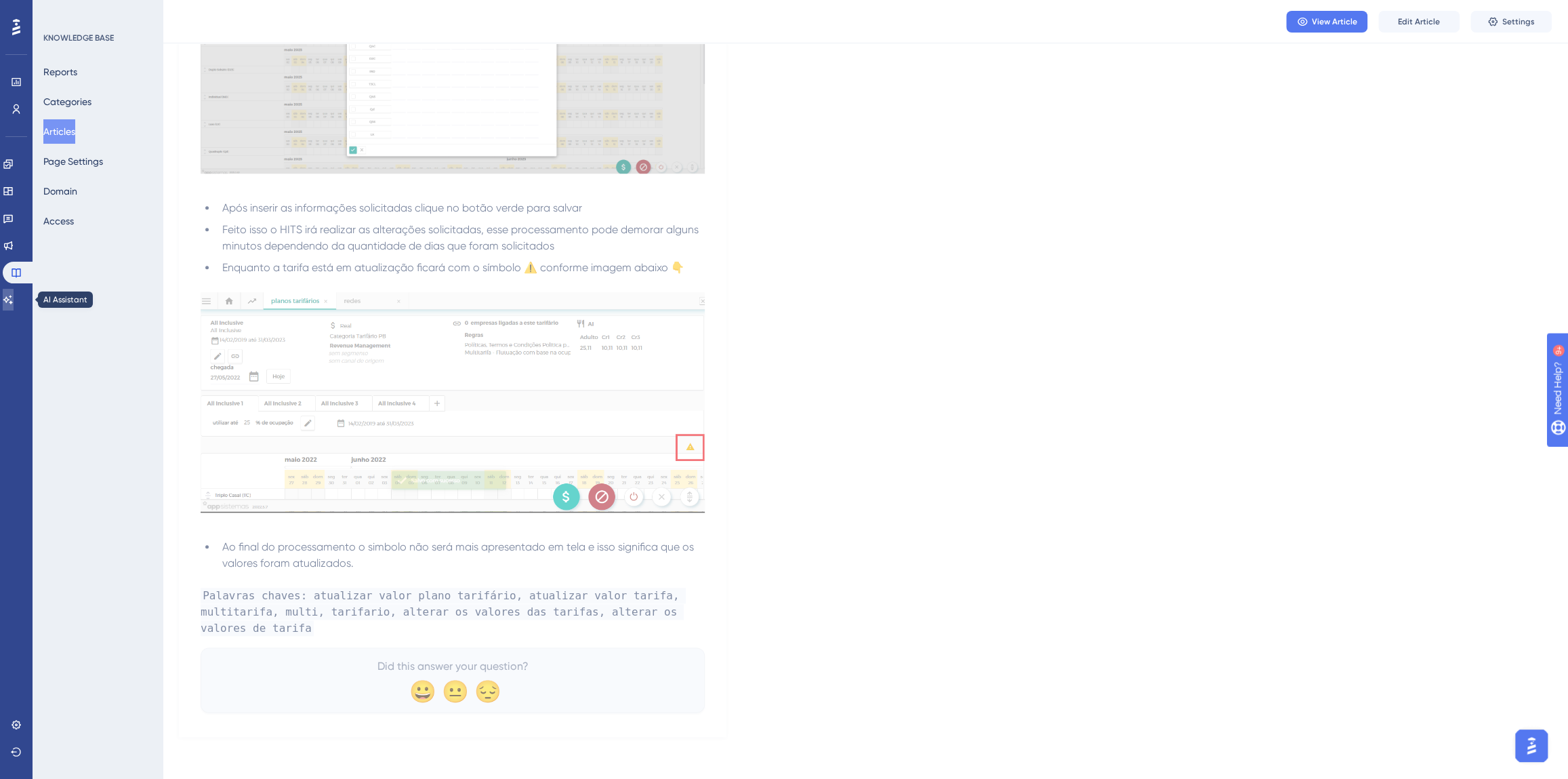
click at [9, 307] on link at bounding box center [9, 300] width 11 height 22
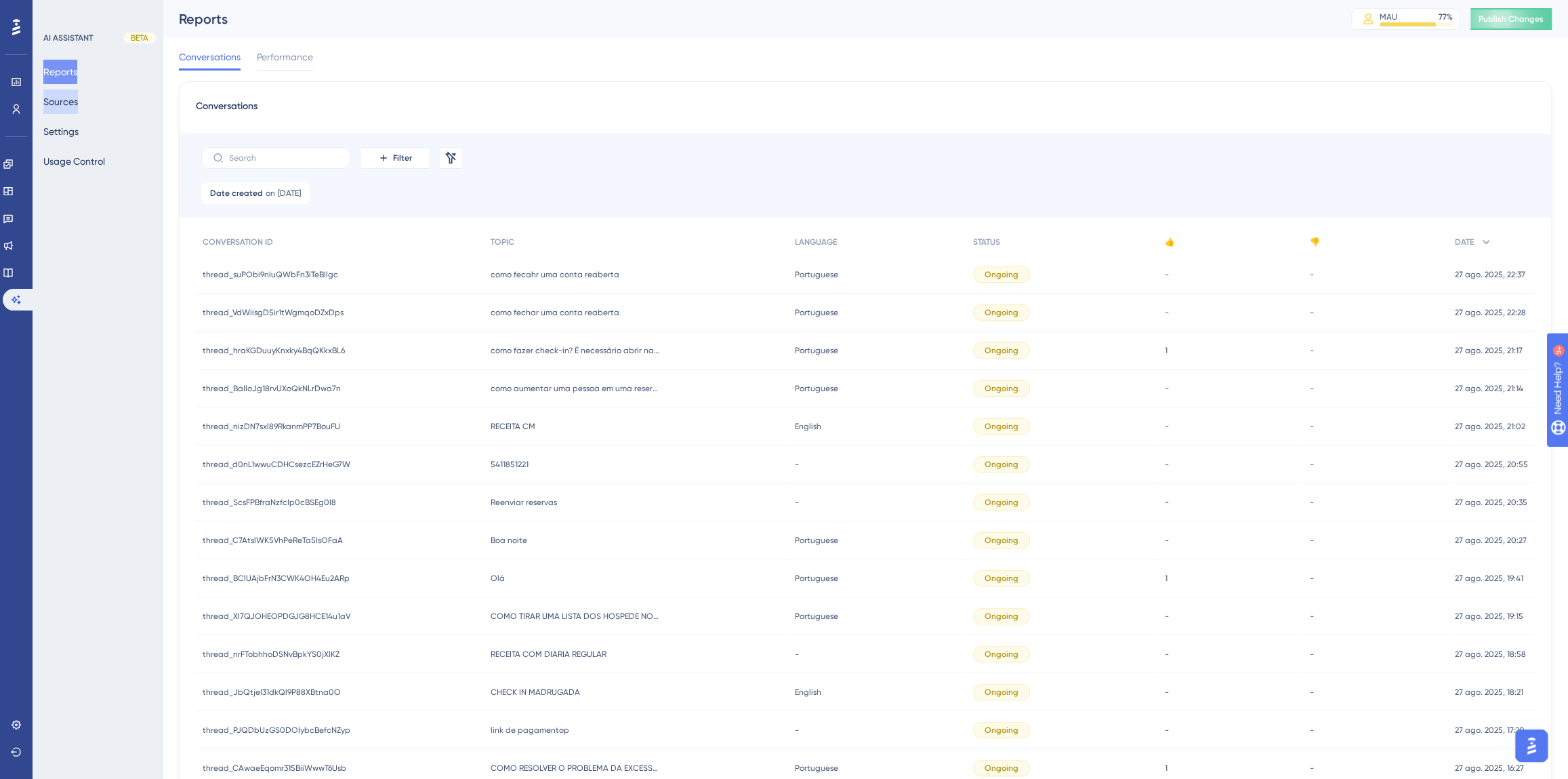
click at [70, 105] on button "Sources" at bounding box center [60, 102] width 35 height 25
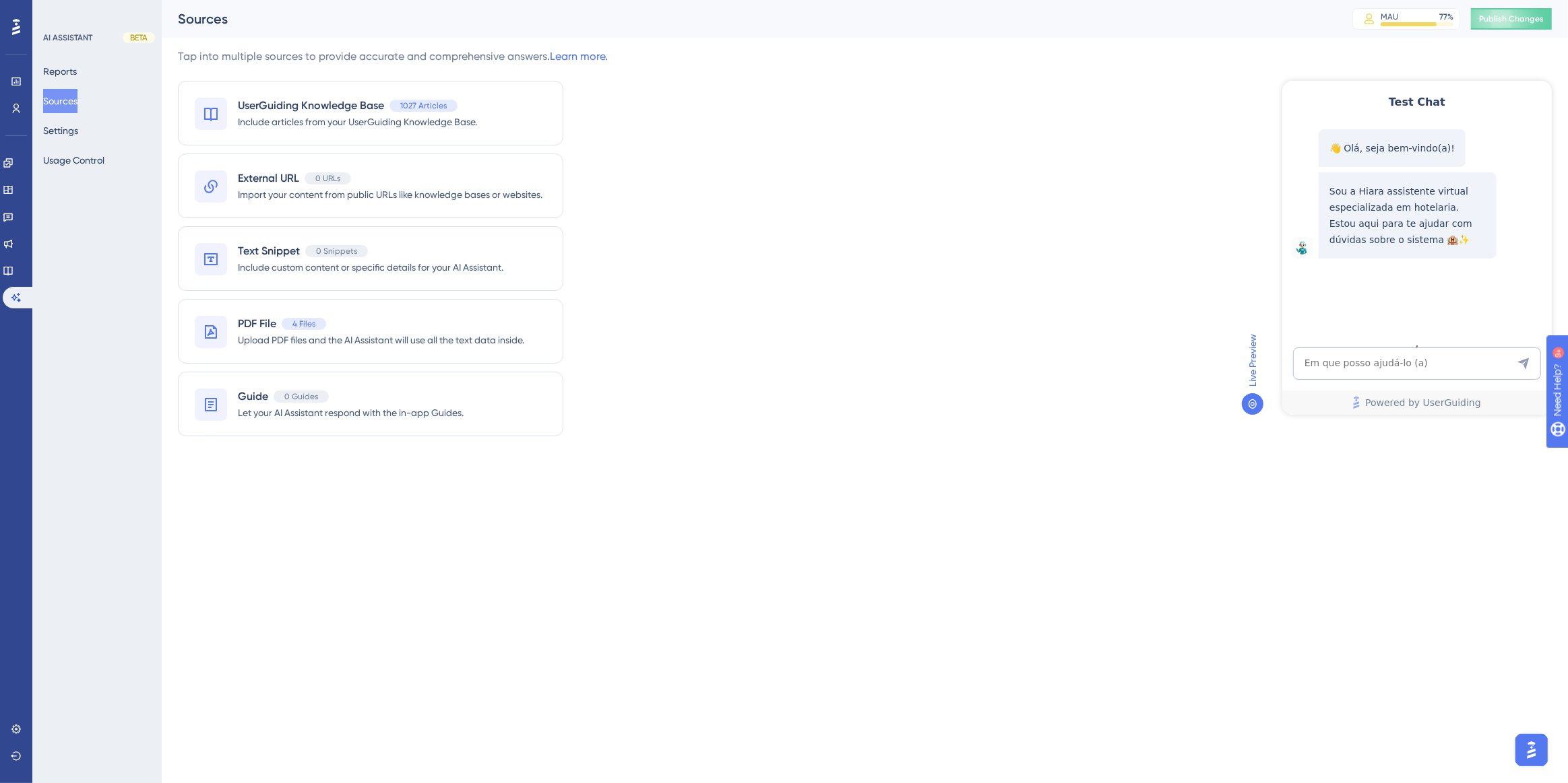
click at [1494, 5] on div "Sources MAU 77 % Click to see add-on and upgrade options Publish Changes" at bounding box center [865, 18] width 1406 height 38
click at [1500, 25] on button "Publish Changes" at bounding box center [1511, 19] width 81 height 22
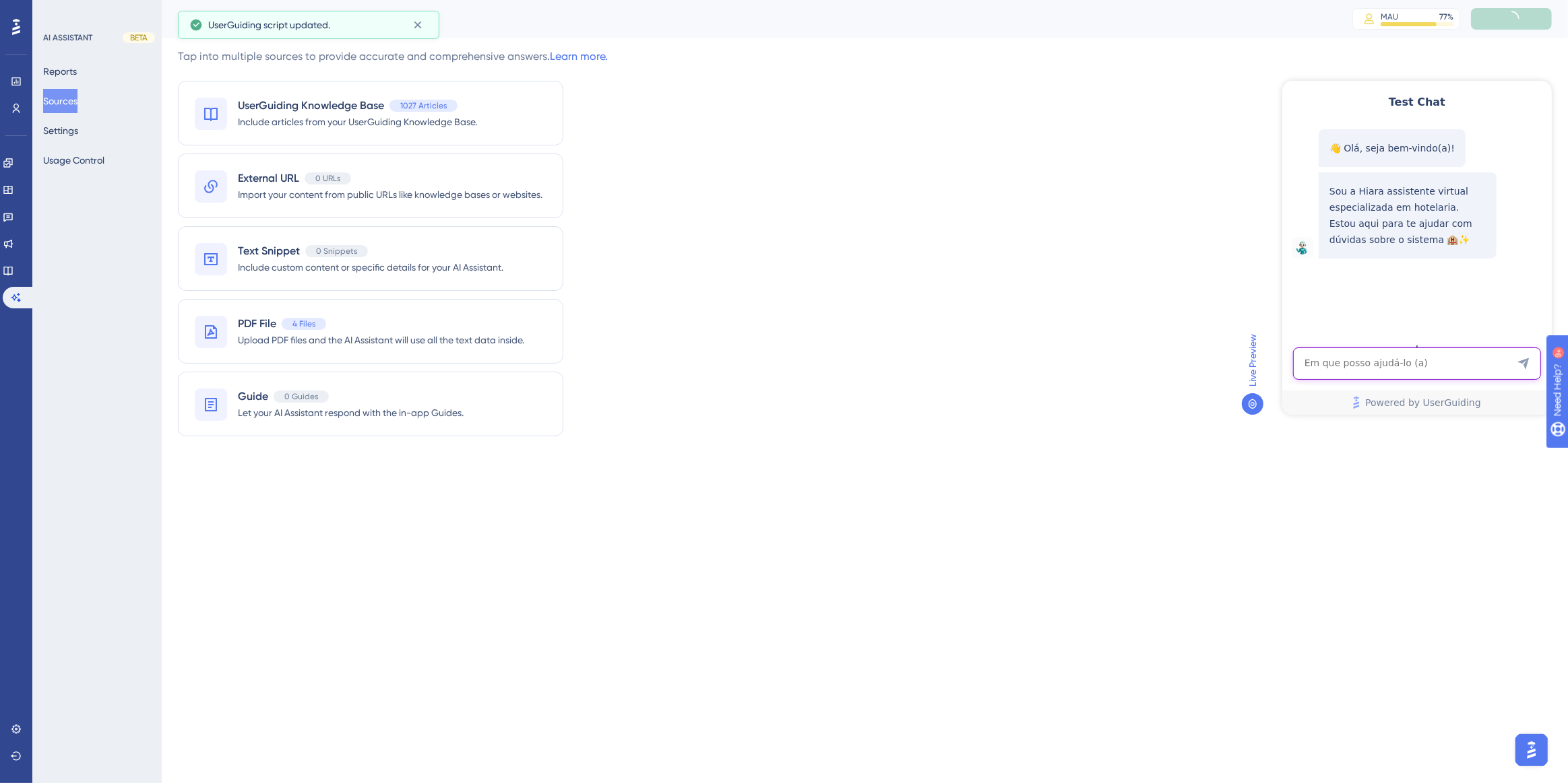
click at [1371, 366] on textarea "AI Assistant Text Input" at bounding box center [1416, 363] width 248 height 32
paste textarea "Como faço para disparar uma mensagem de WhatsApp pelo hits de boas vindas ao ho…"
type textarea "Como faço para disparar uma mensagem de WhatsApp pelo hits de boas vindas ao ho…"
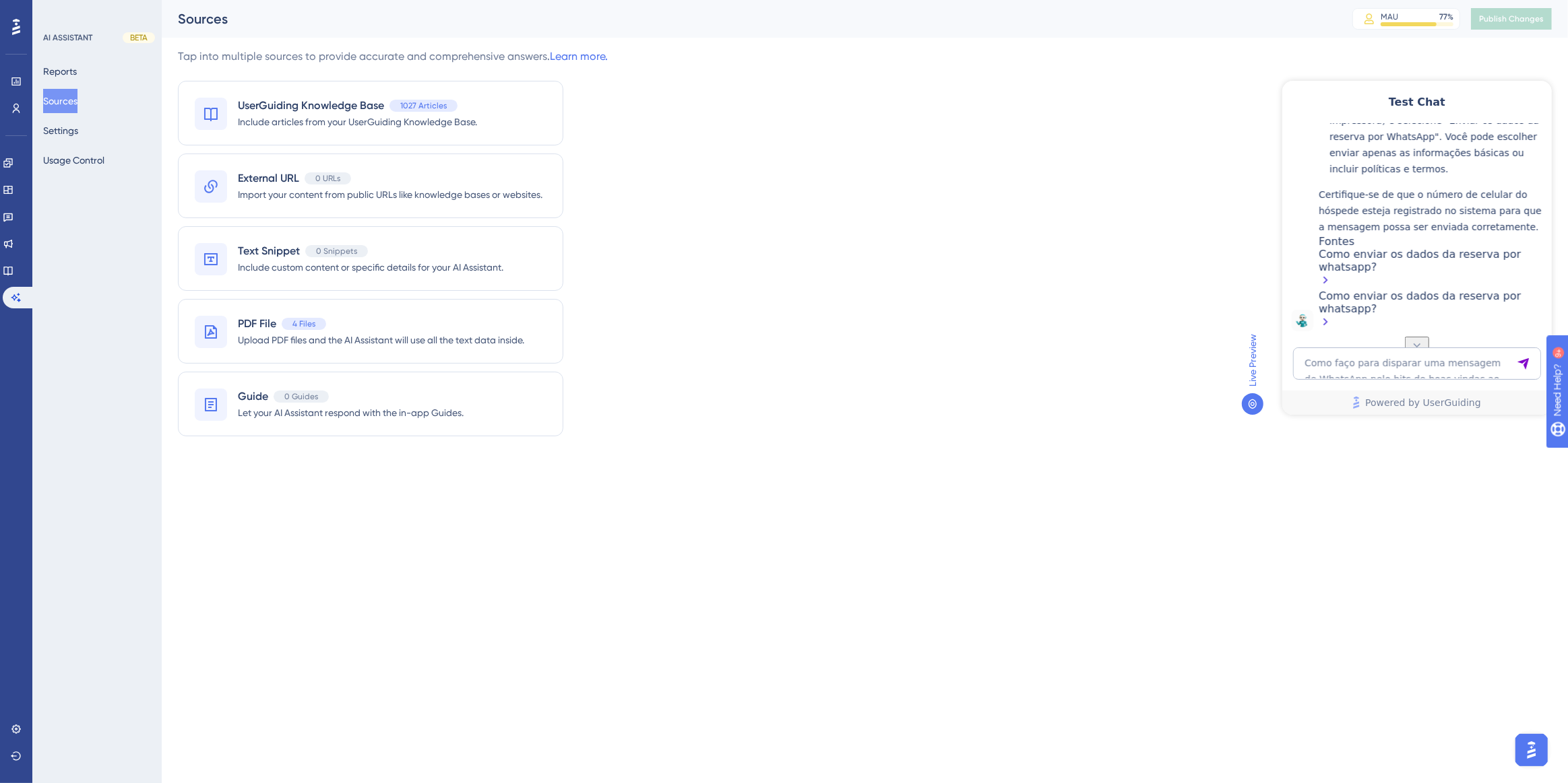
scroll to position [480, 0]
click at [1328, 362] on textarea "Como faço para disparar uma mensagem de WhatsApp pelo hits de boas vindas ao ho…" at bounding box center [1416, 363] width 248 height 32
paste textarea "QUERO ALTERAR OS VALORES DA TARIFAS."
type textarea "QUERO ALTERAR OS VALORES DA TARIFAS."
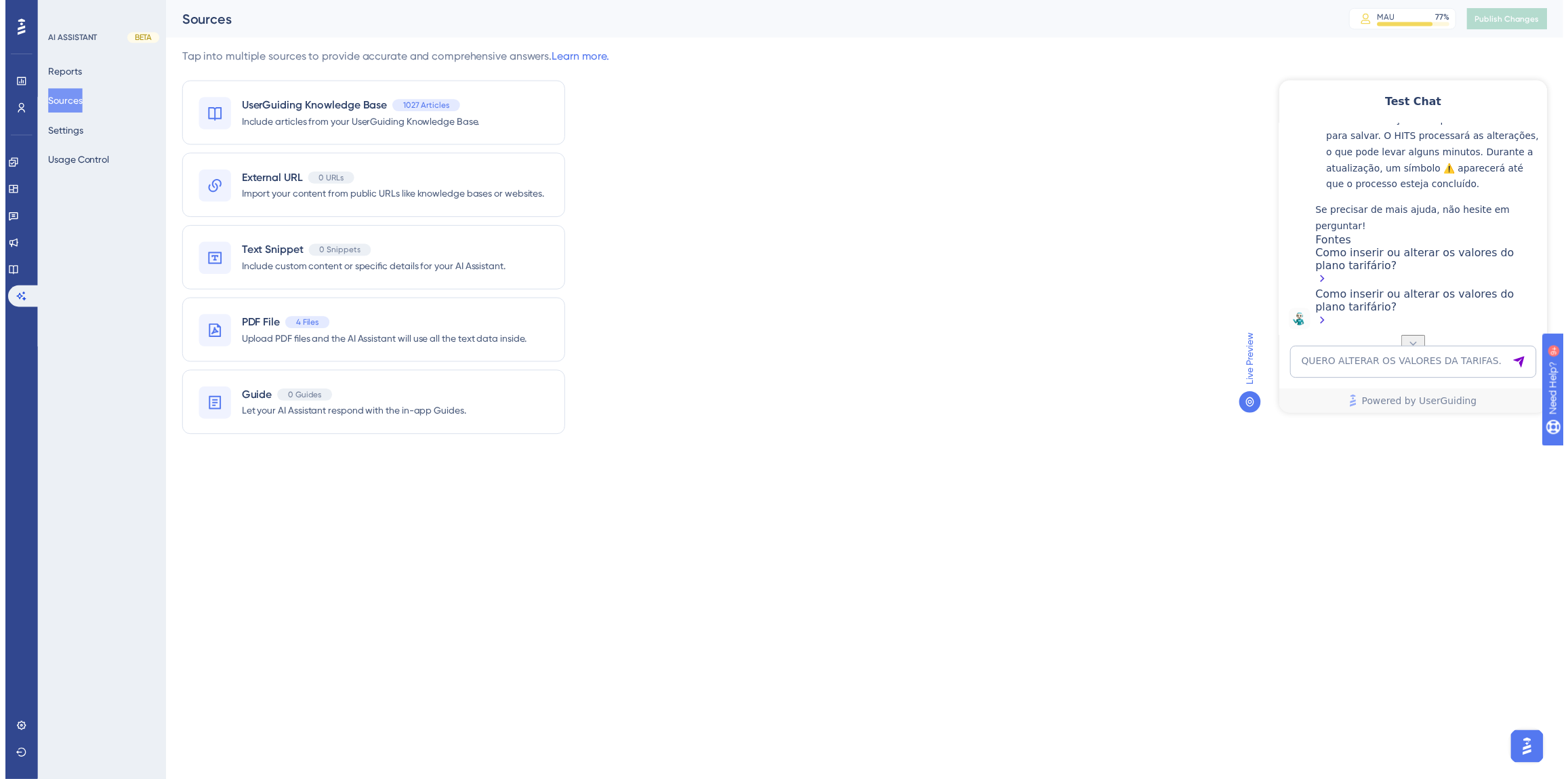
scroll to position [1106, 0]
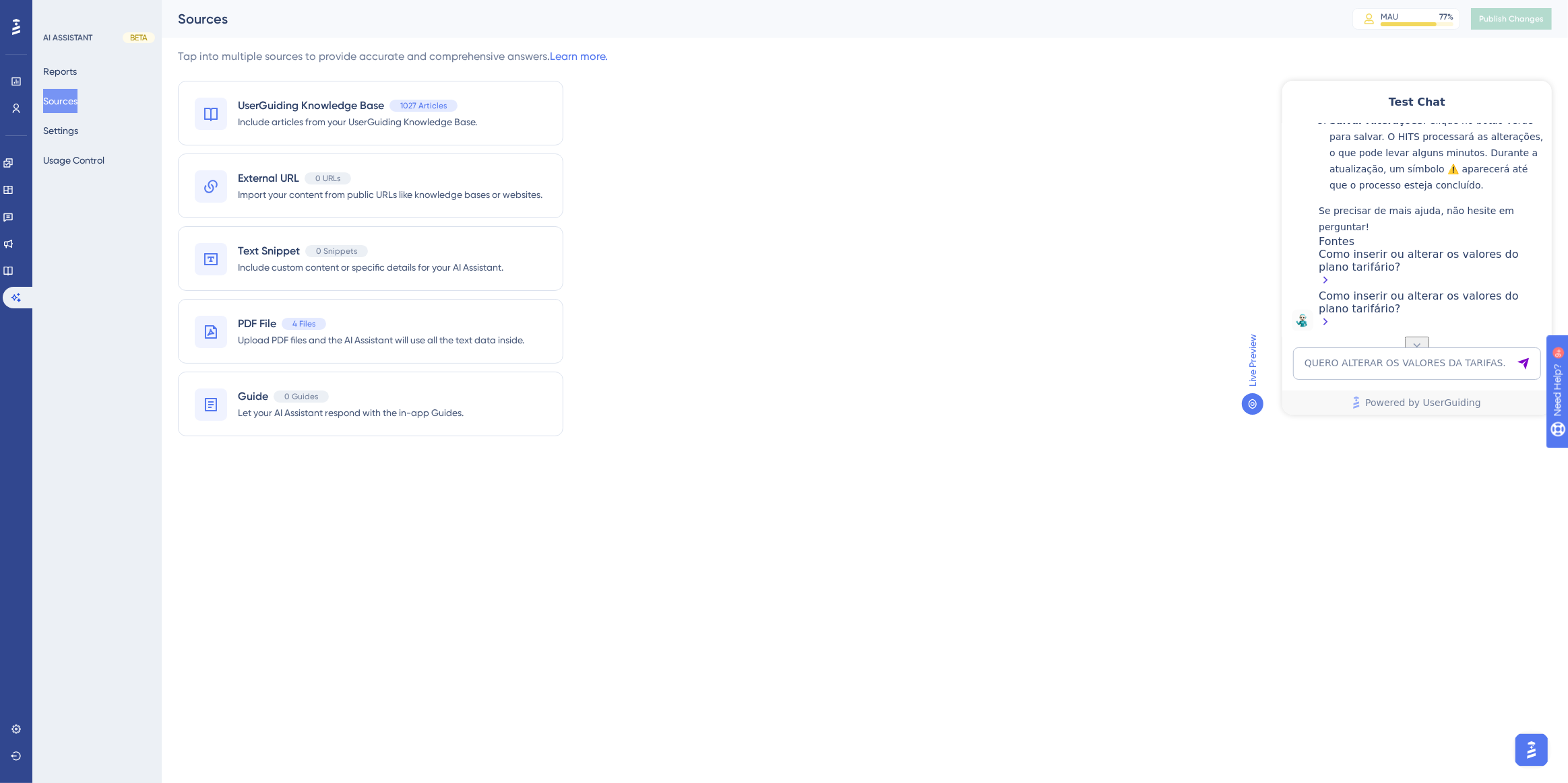
click at [1378, 266] on div "Como inserir ou alterar os valores do plano tarifário?" at bounding box center [1431, 268] width 226 height 42
click at [7, 283] on div "Engagement Widgets Feedback Product Updates Knowledge Base AI Assistant" at bounding box center [16, 230] width 27 height 156
click at [13, 275] on icon at bounding box center [8, 271] width 11 height 11
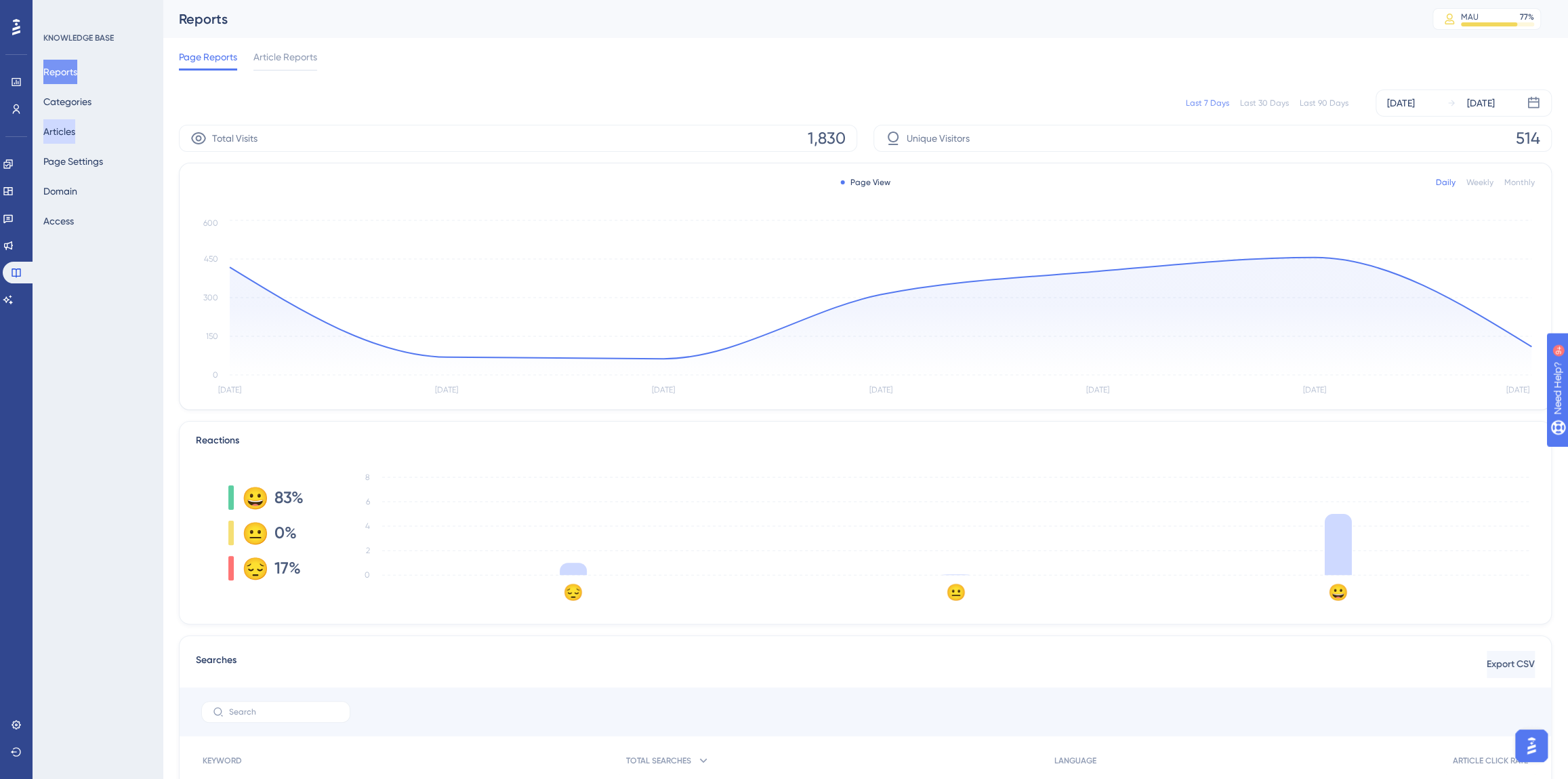
click at [60, 135] on button "Articles" at bounding box center [59, 132] width 32 height 25
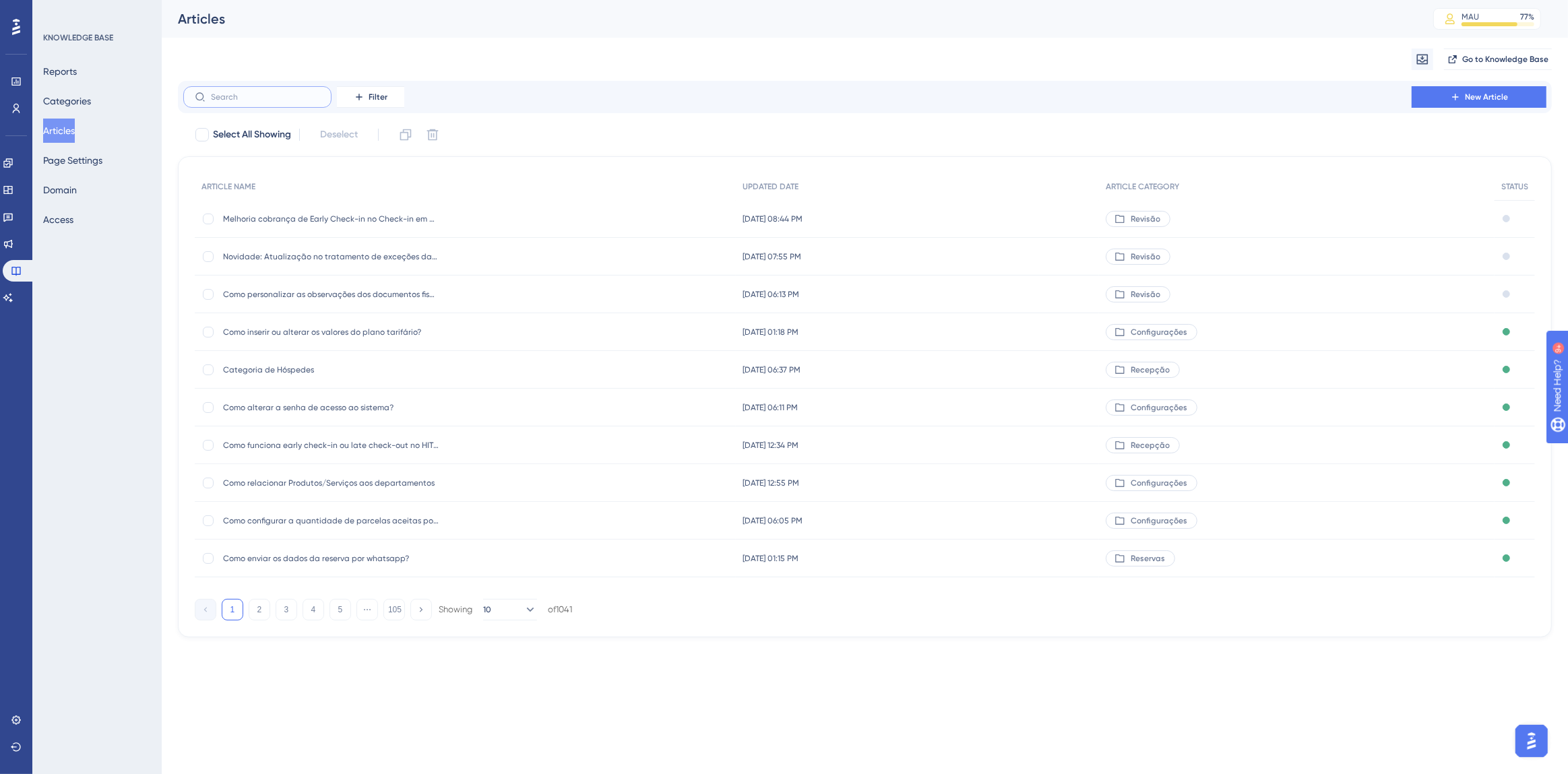
click at [241, 97] on input "text" at bounding box center [265, 97] width 109 height 9
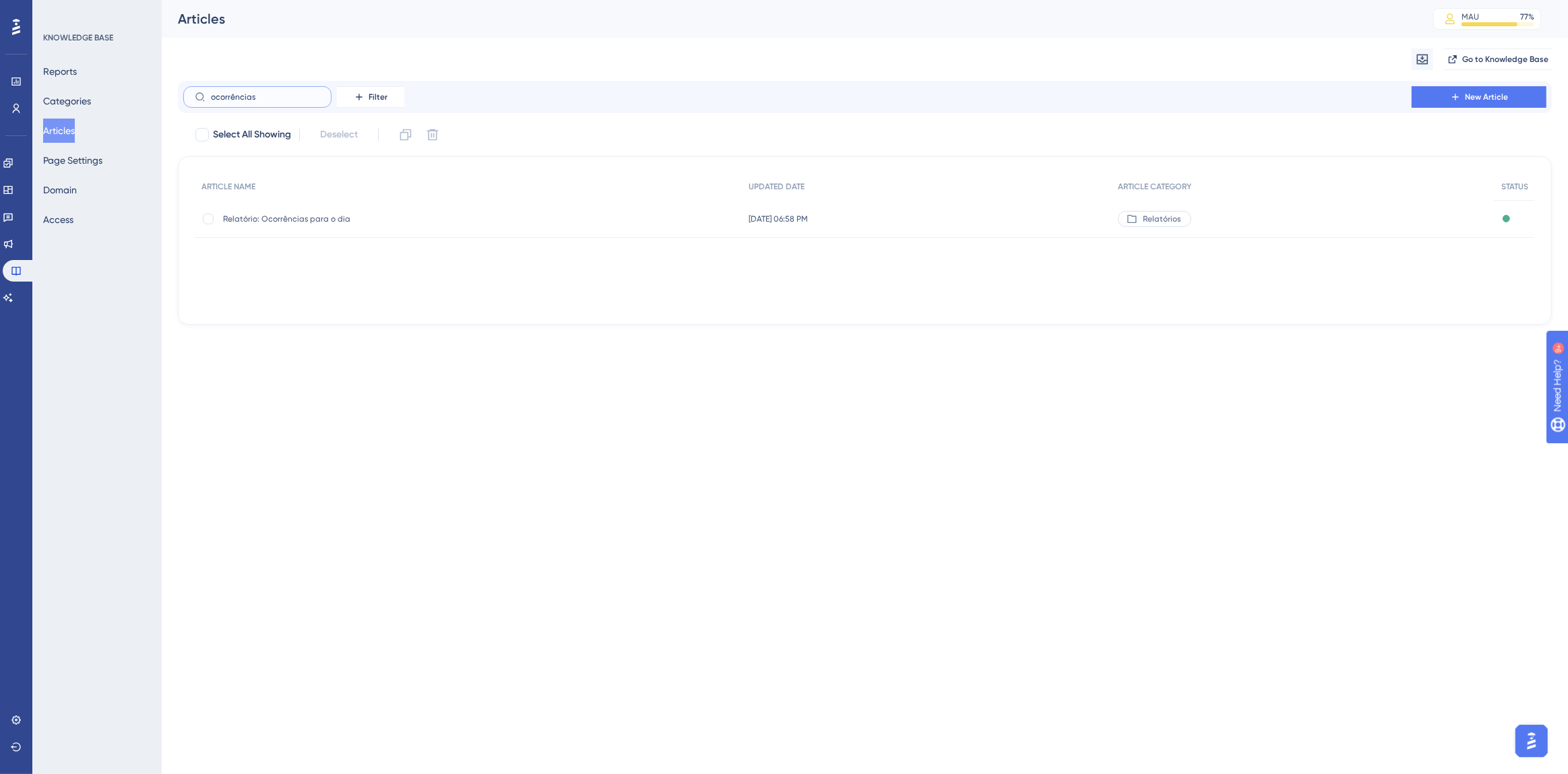
type input "ocorrências"
click at [305, 214] on span "Relatório: Ocorrências para o dia" at bounding box center [331, 219] width 215 height 11
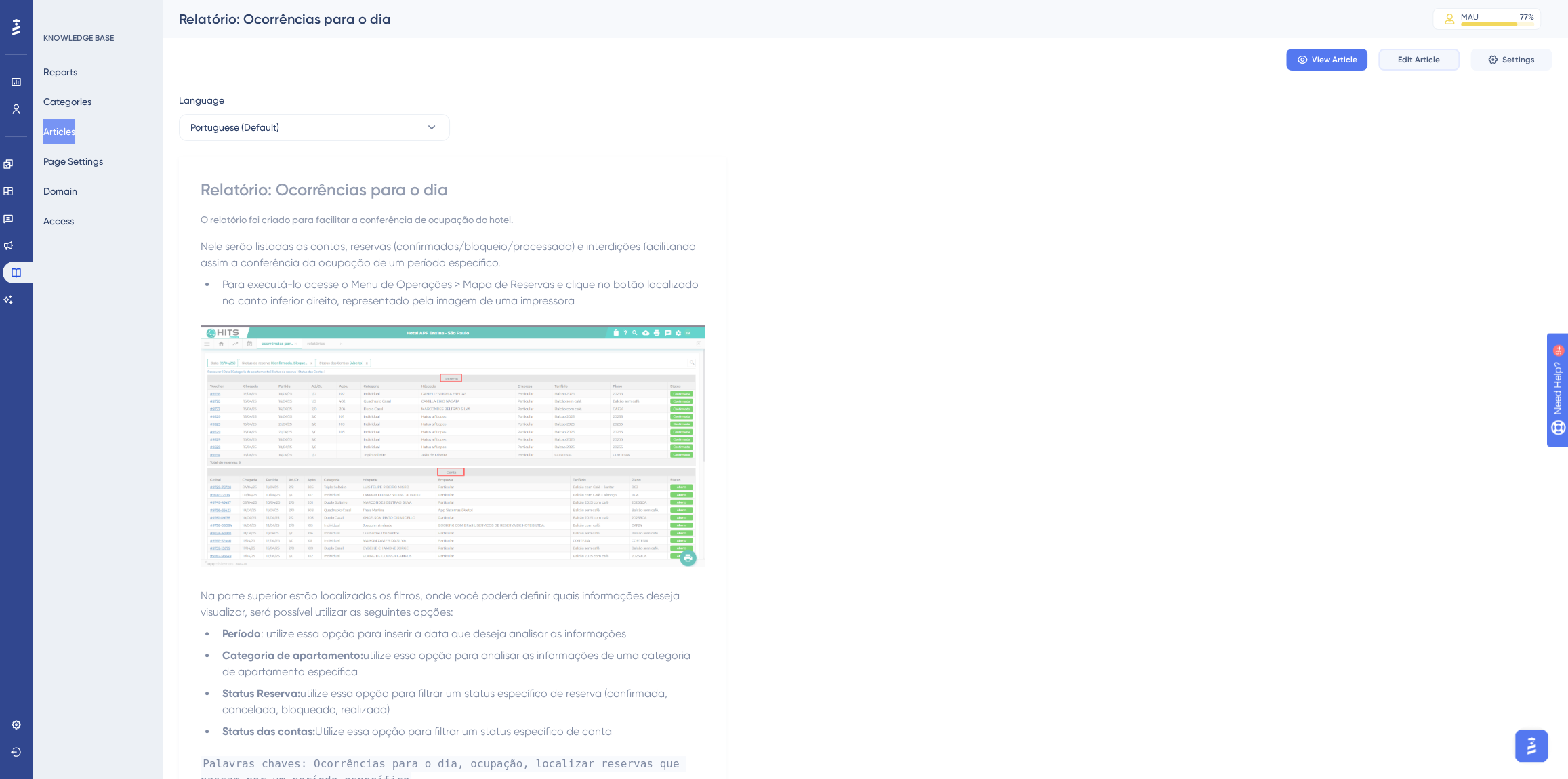
click at [1426, 61] on span "Edit Article" at bounding box center [1419, 60] width 42 height 11
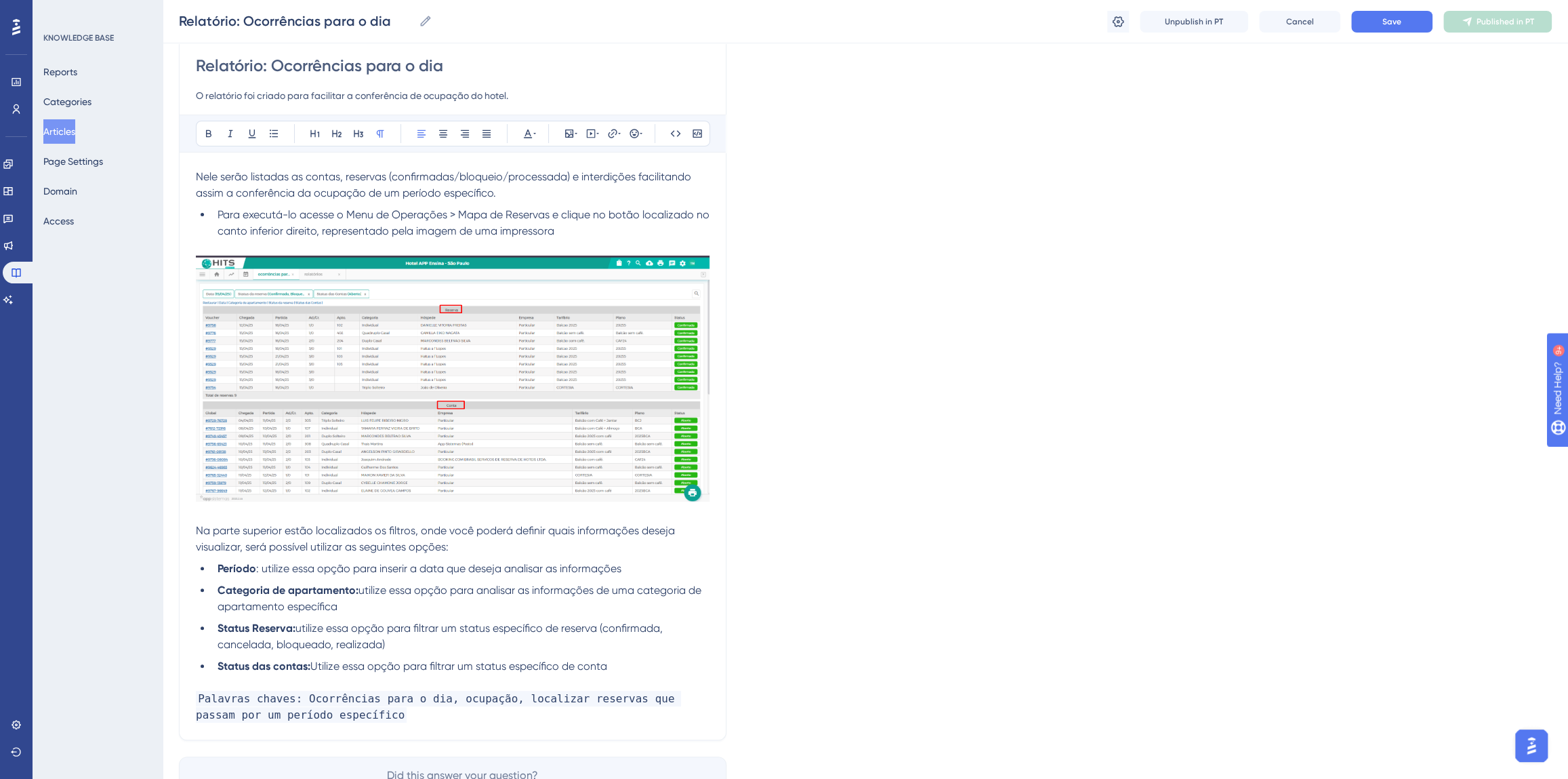
scroll to position [204, 0]
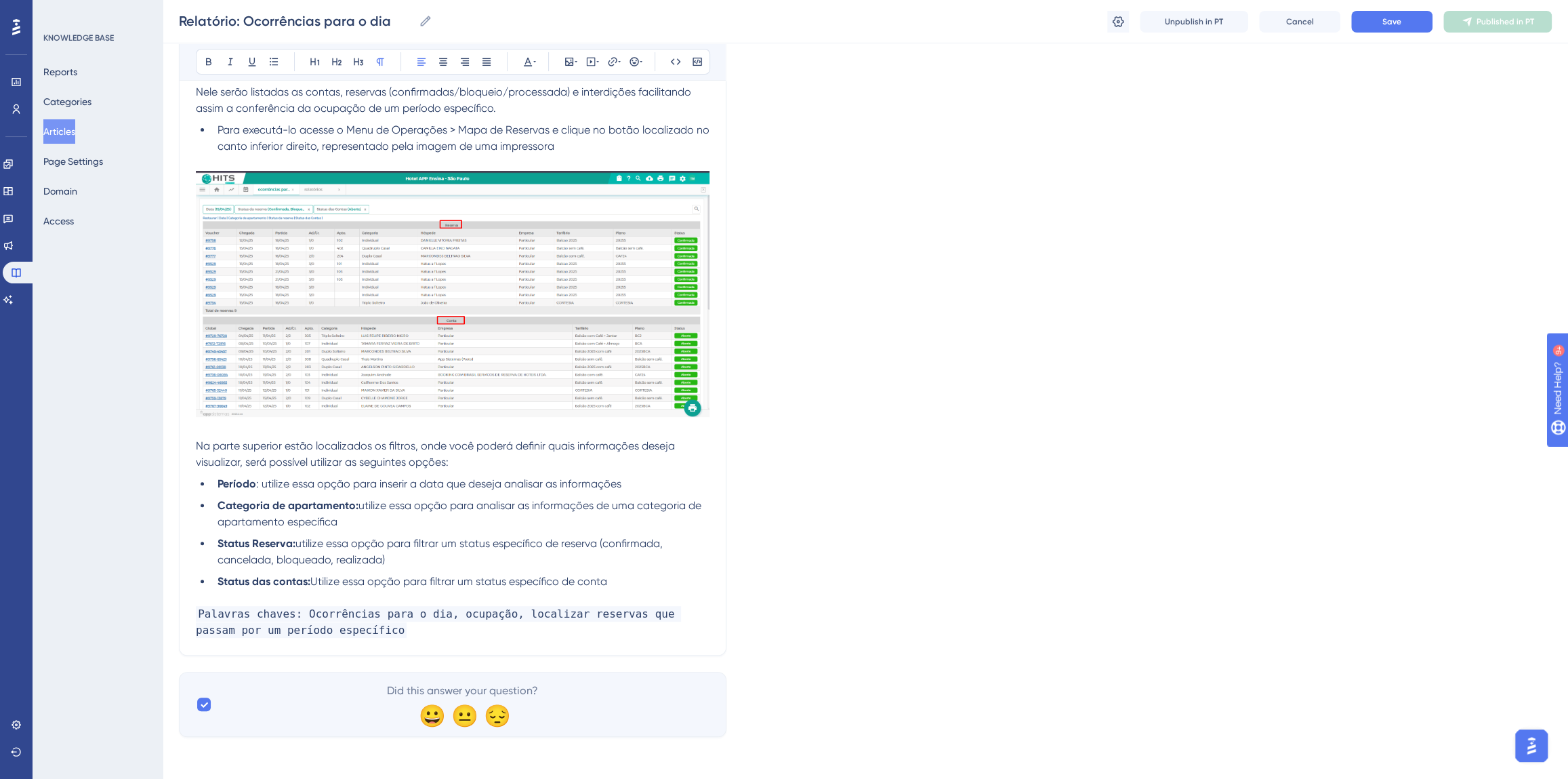
click at [352, 632] on p "Palavras chaves: Ocorrências para o dia, ocupação, localizar reservas que passa…" at bounding box center [453, 623] width 514 height 33
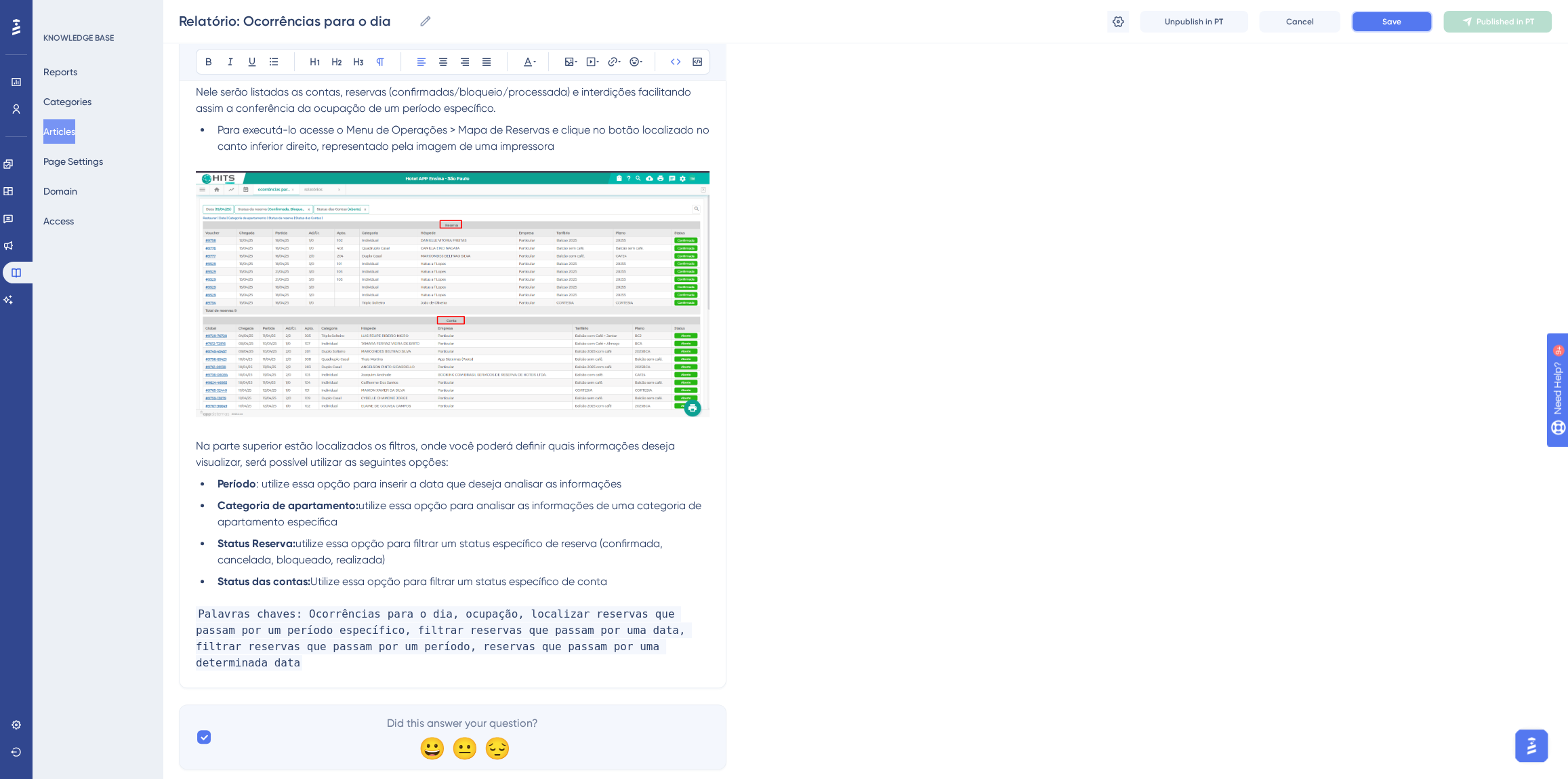
click at [1411, 21] on button "Save" at bounding box center [1392, 22] width 81 height 22
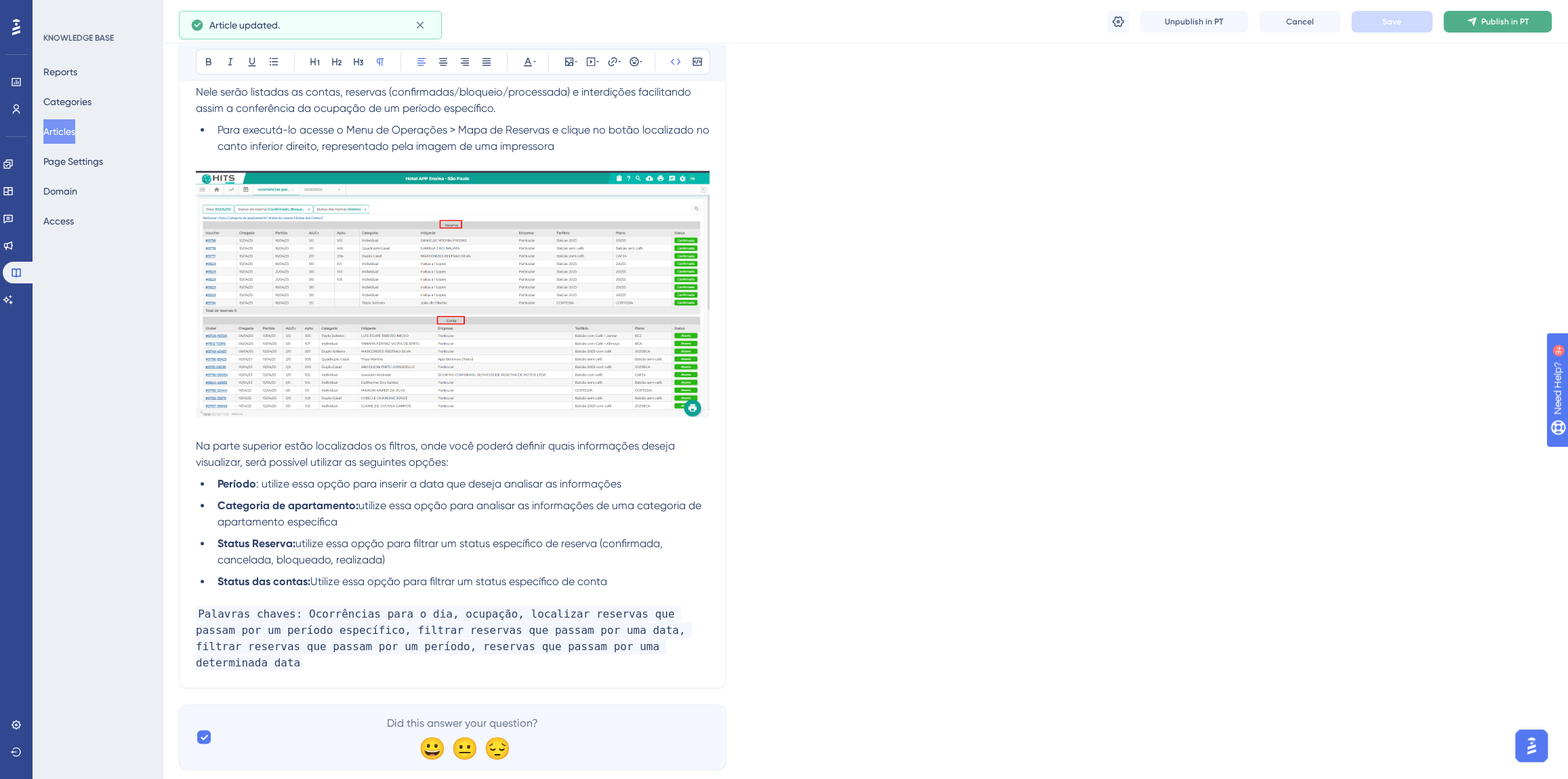
click at [1488, 19] on span "Publish in PT" at bounding box center [1505, 22] width 47 height 11
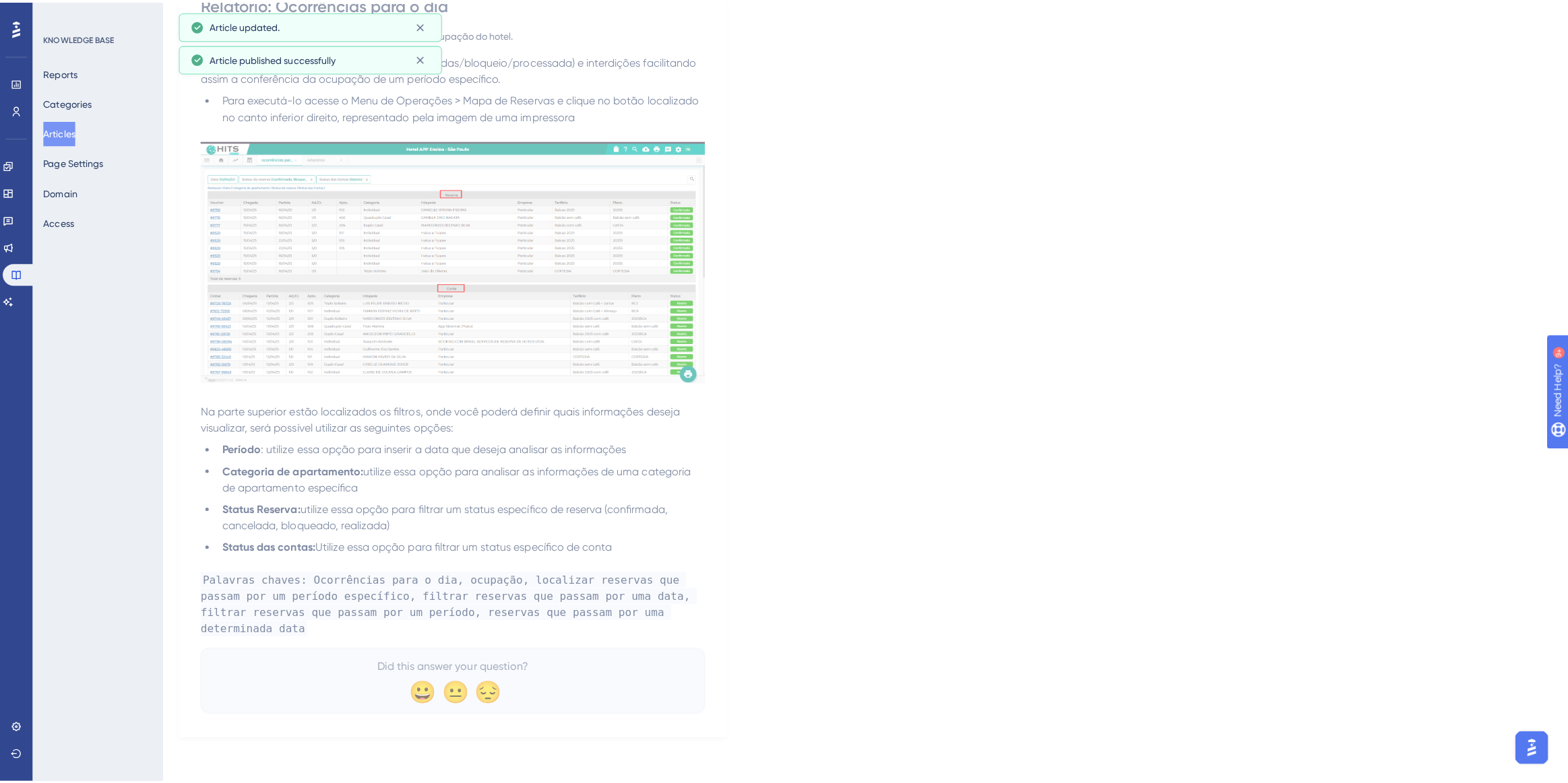
scroll to position [0, 0]
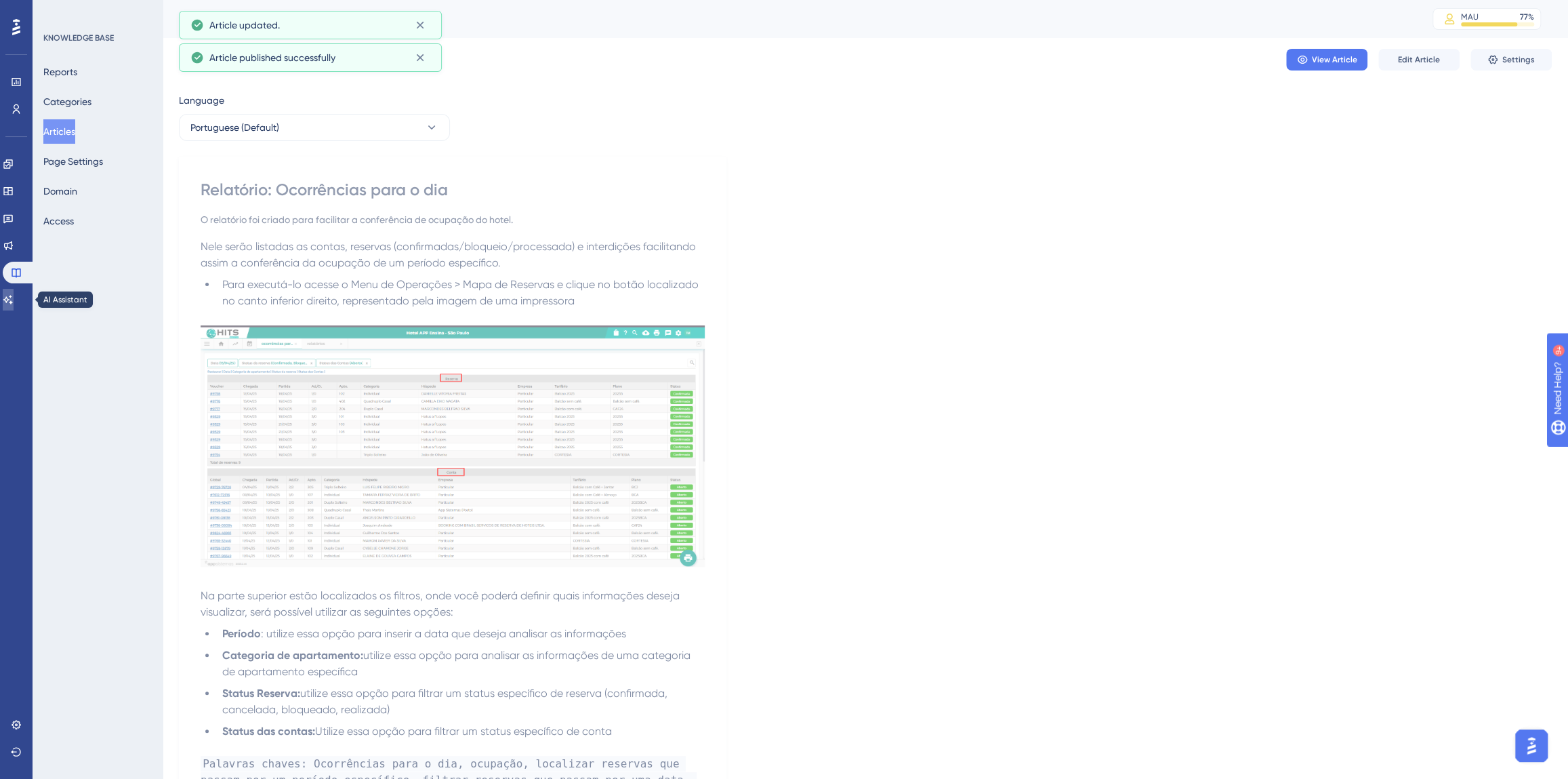
click at [14, 298] on icon at bounding box center [9, 300] width 11 height 11
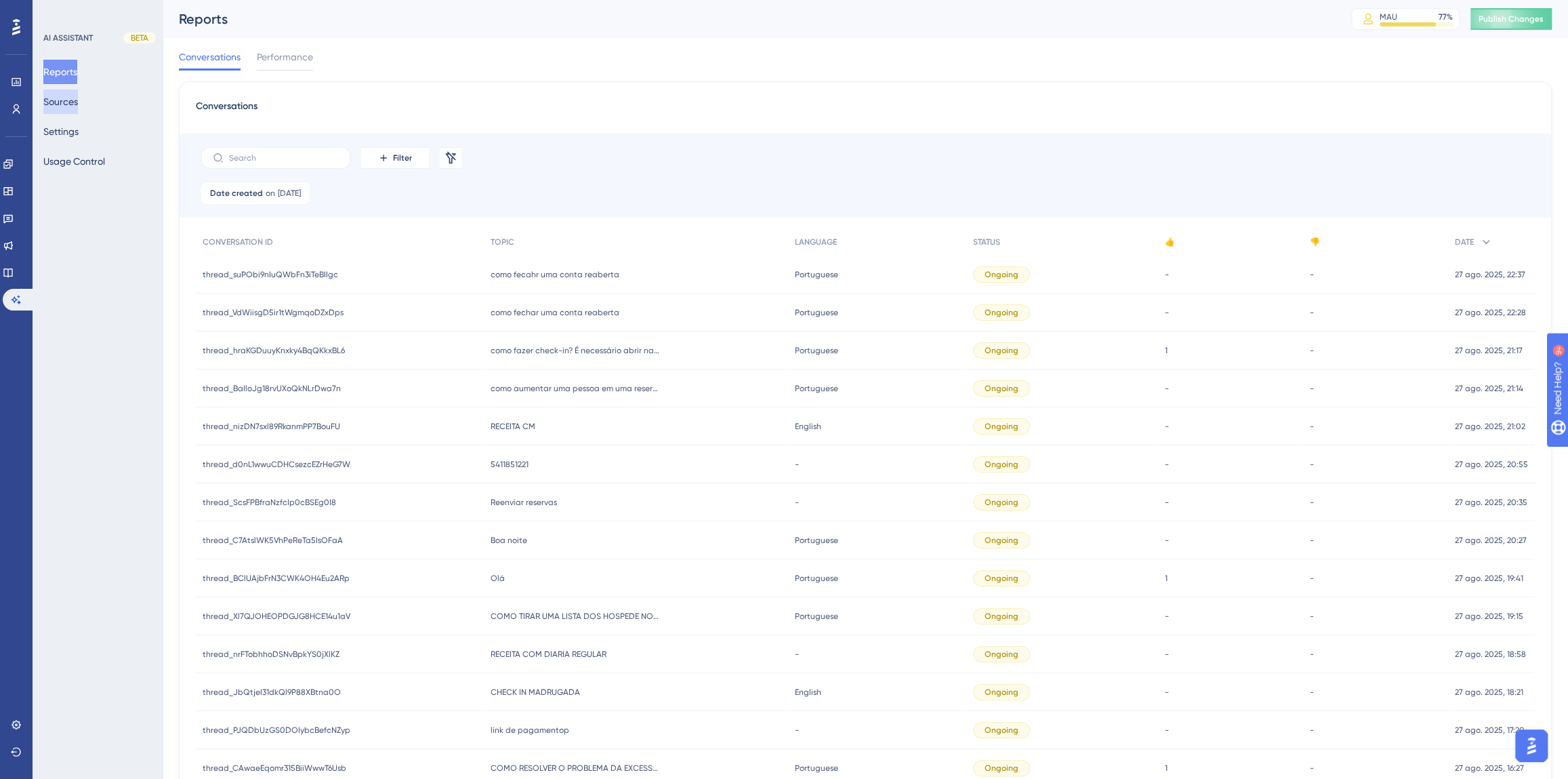
click at [74, 101] on button "Sources" at bounding box center [60, 102] width 35 height 25
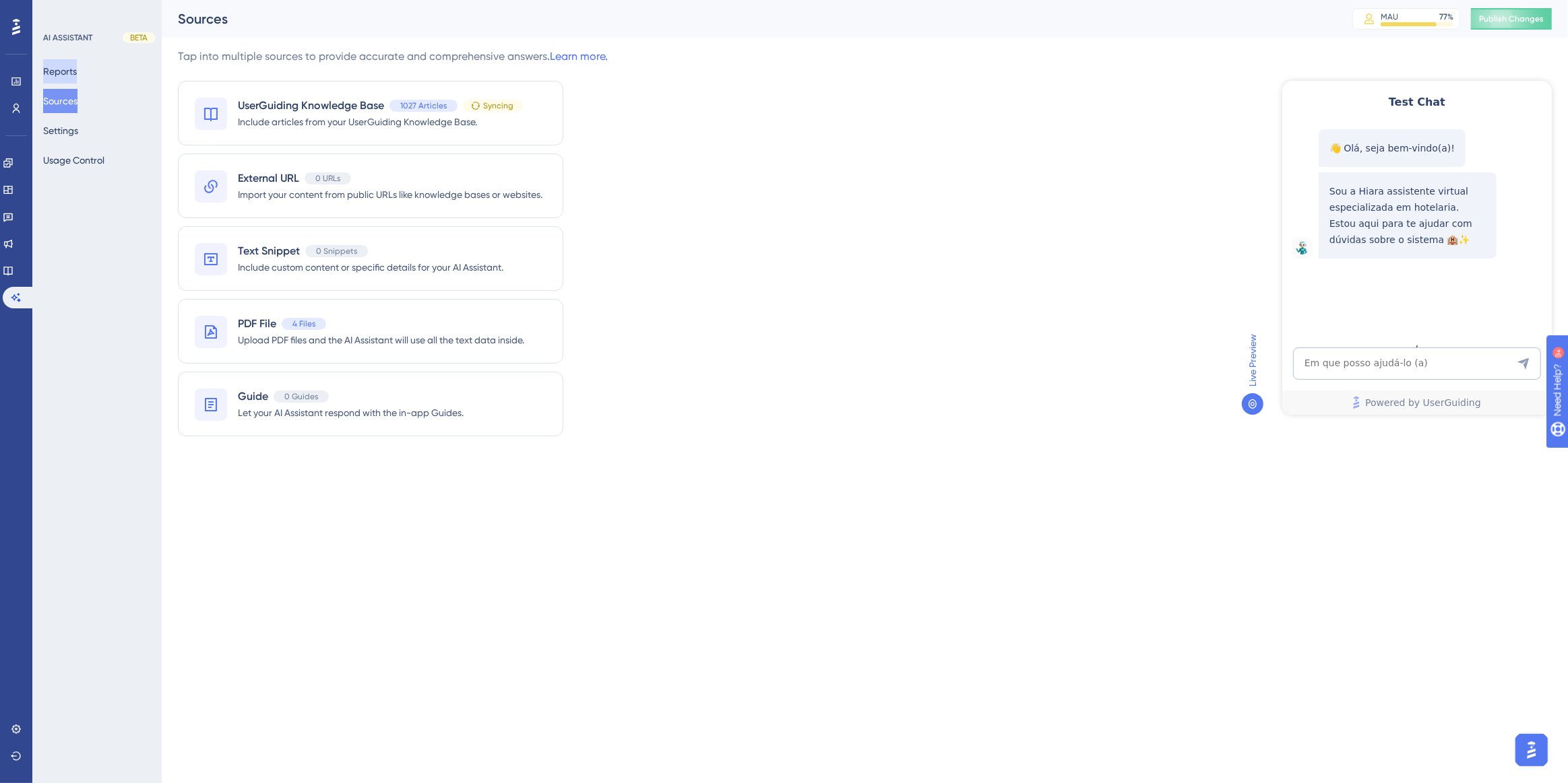
click at [62, 73] on button "Reports" at bounding box center [60, 72] width 34 height 25
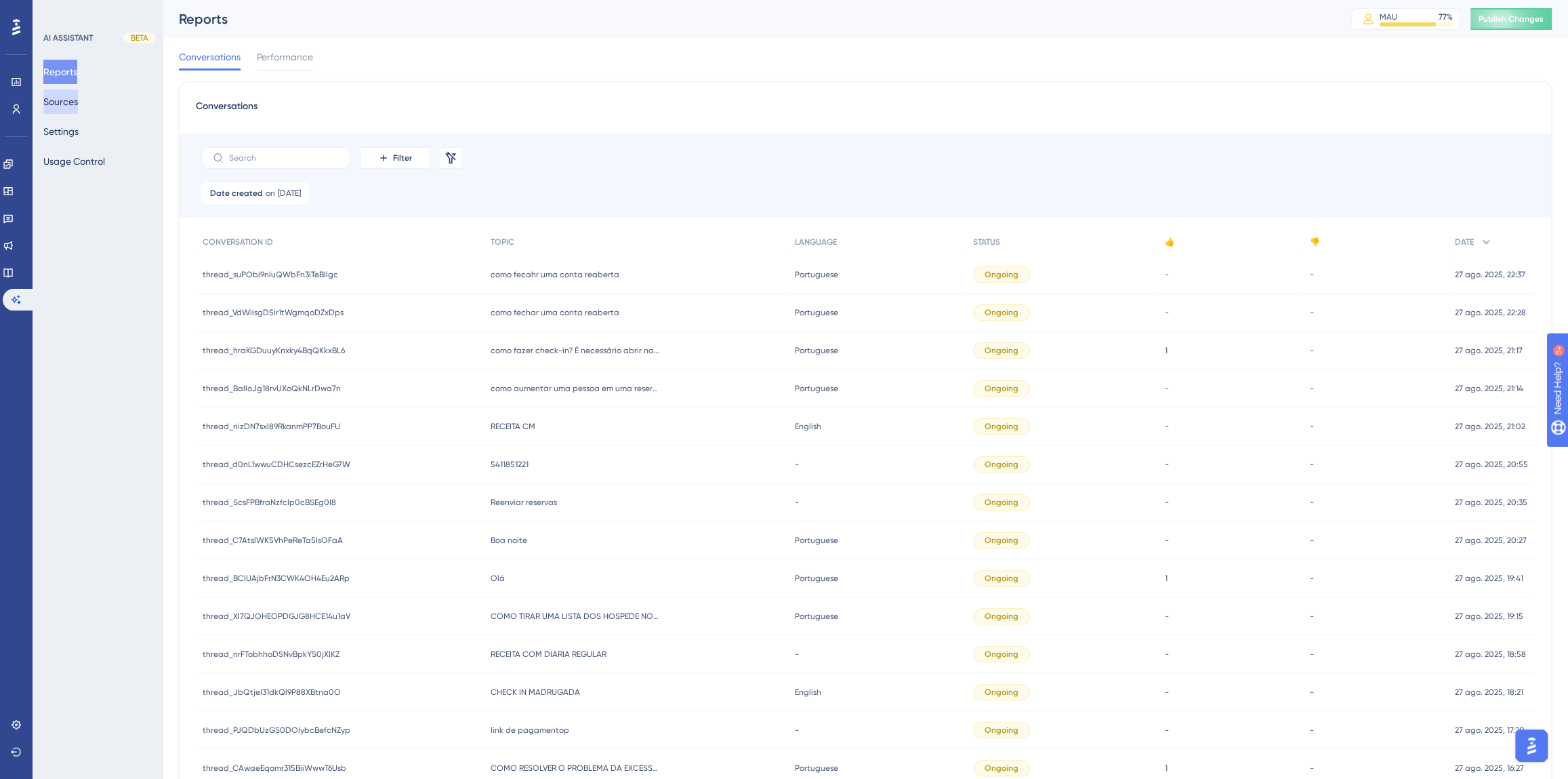
click at [63, 105] on button "Sources" at bounding box center [60, 102] width 35 height 25
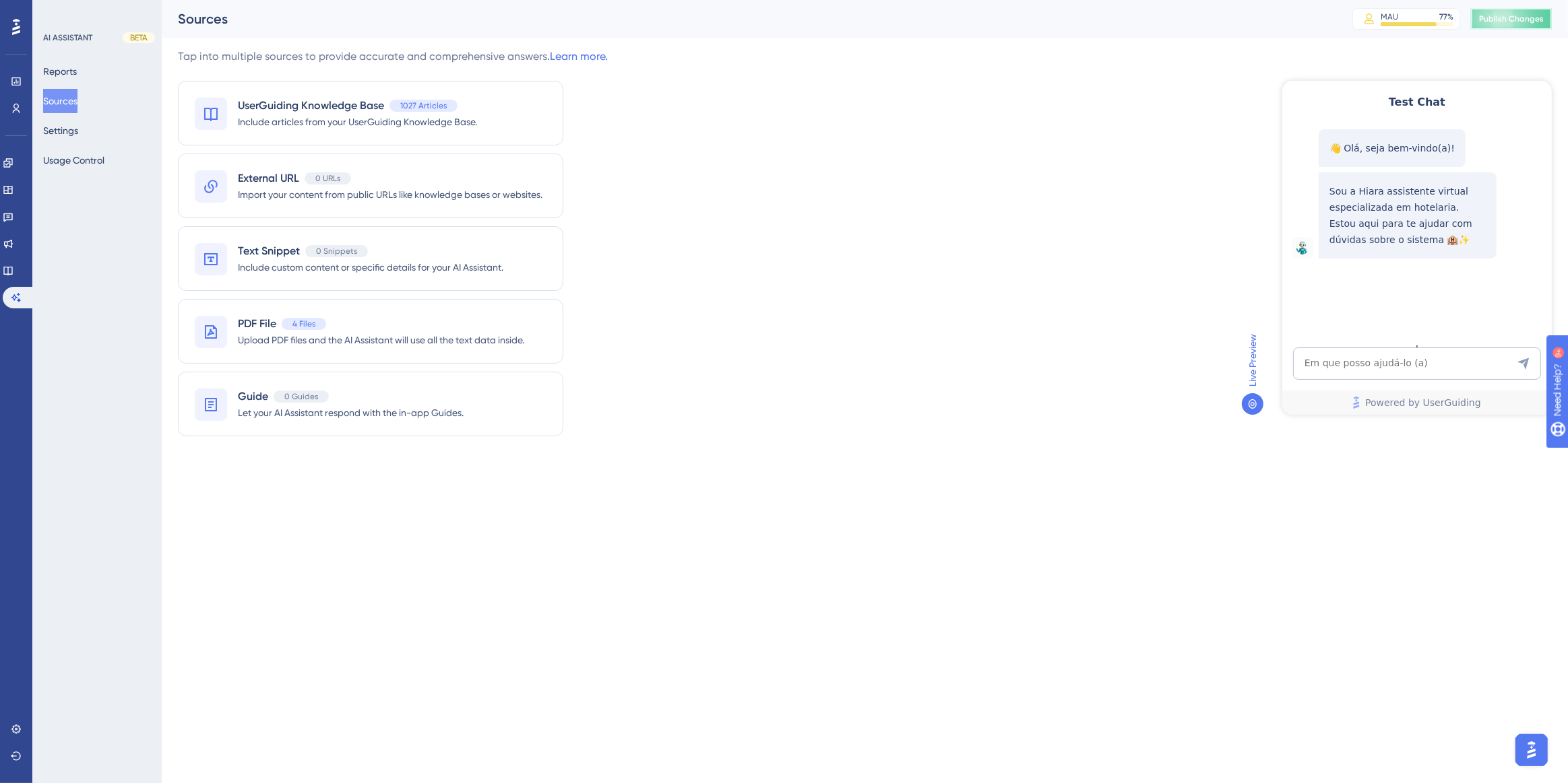
click at [1510, 17] on span "Publish Changes" at bounding box center [1511, 19] width 65 height 11
click at [1366, 365] on textarea "AI Assistant Text Input" at bounding box center [1416, 363] width 248 height 32
paste textarea "Como faço para disparar uma mensagem de WhatsApp pelo hits de boas vindas ao ho…"
type textarea "Como faço para disparar uma mensagem de WhatsApp pelo hits de boas vindas ao ho…"
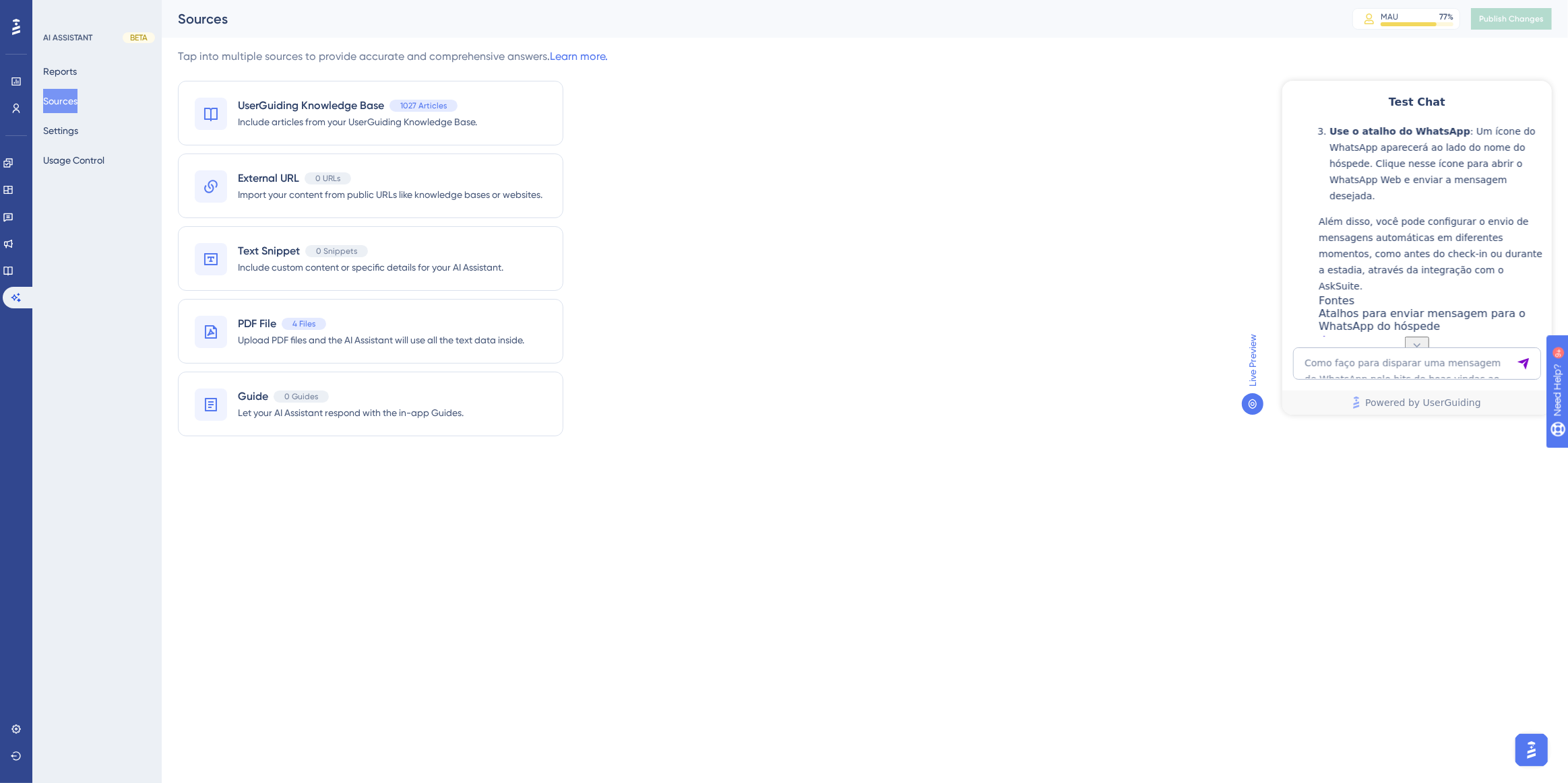
scroll to position [451, 0]
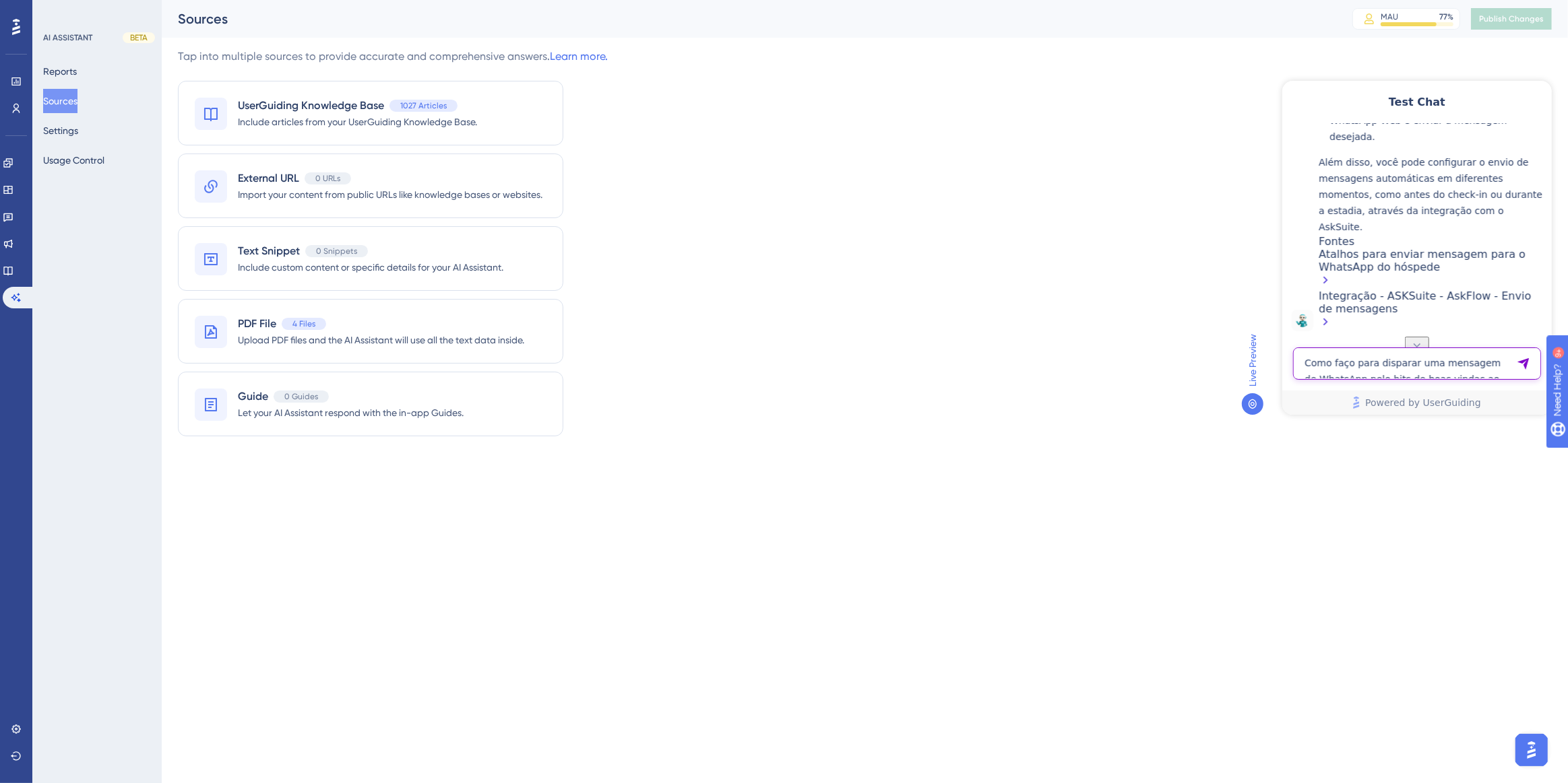
click at [1416, 362] on textarea "Como faço para disparar uma mensagem de WhatsApp pelo hits de boas vindas ao ho…" at bounding box center [1416, 363] width 248 height 32
paste textarea "Como filtrar reservas que passam por uma data ou um período?"
type textarea "Como filtrar reservas que passam por uma data ou um período?"
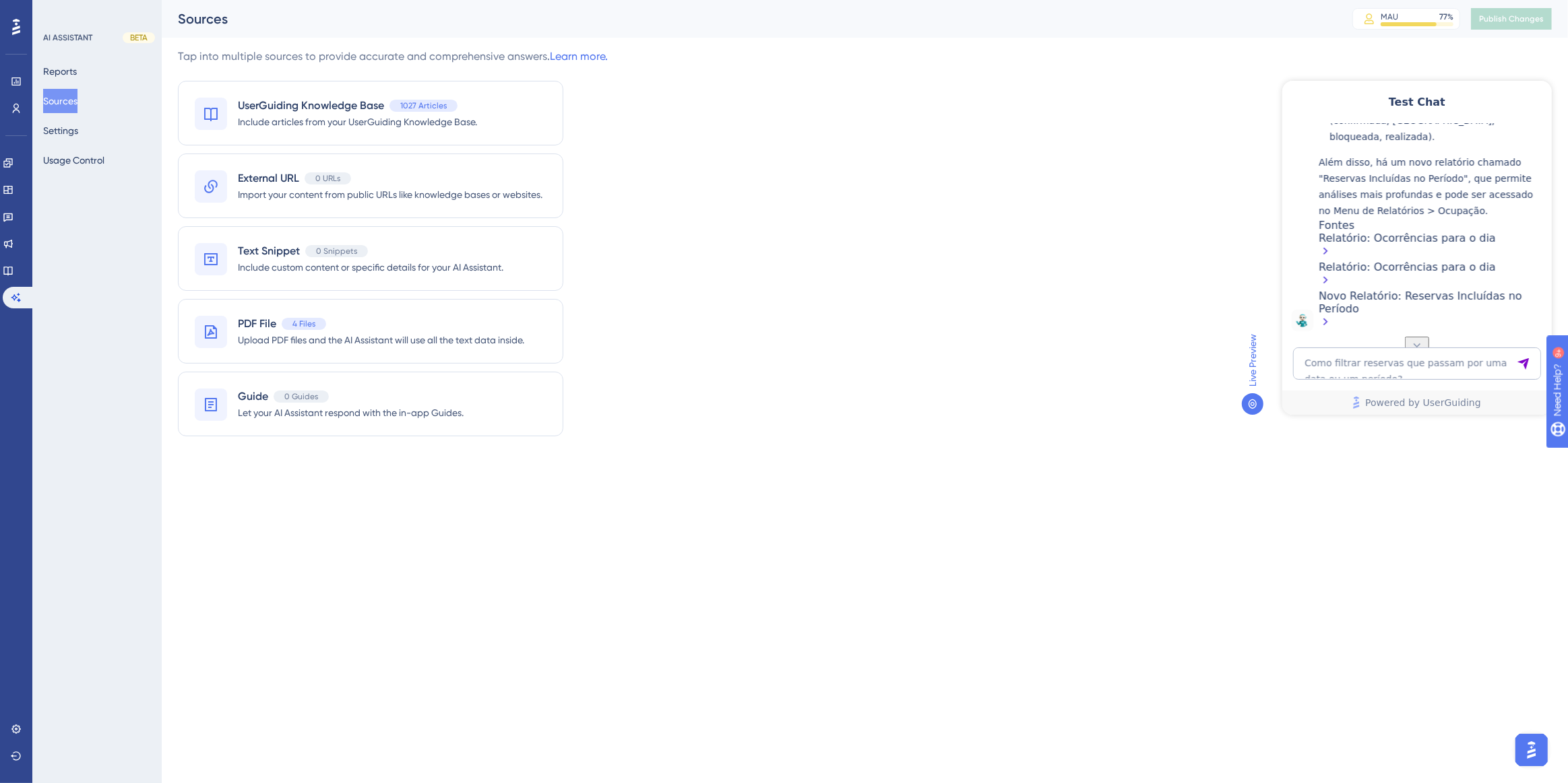
scroll to position [989, 0]
click at [1303, 367] on textarea "Como filtrar reservas que passam por uma data ou um período?" at bounding box center [1416, 363] width 248 height 32
paste textarea "Quero saber das reservas que passam por uma daterminada data, independente da d…"
type textarea "Quero saber das reservas que passam por uma daterminada data, independente da d…"
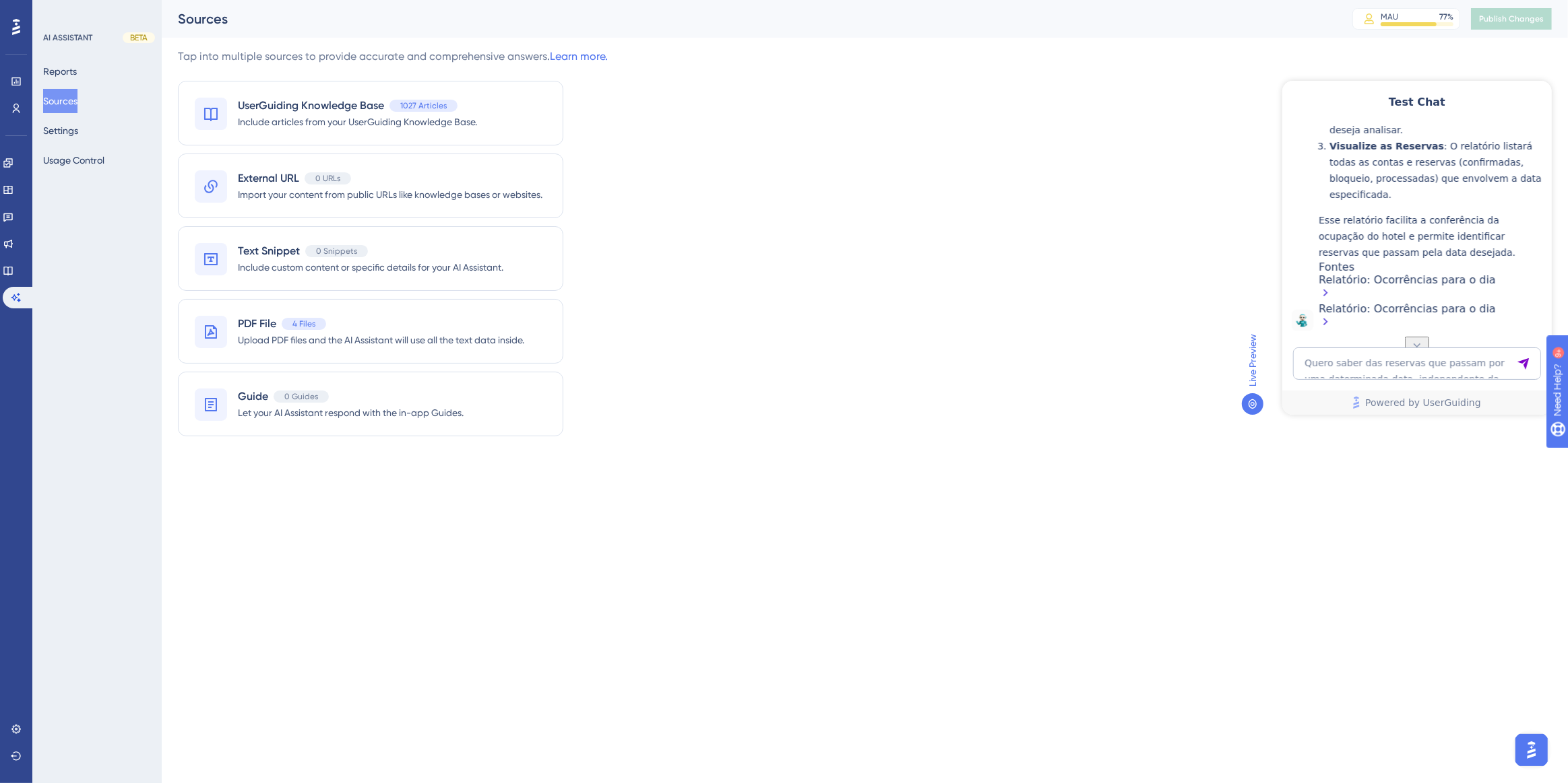
scroll to position [1388, 0]
click at [1400, 376] on textarea "Quero saber das reservas que passam por uma daterminada data, independente da d…" at bounding box center [1416, 363] width 248 height 32
paste textarea "Nesse relatório que você fala, tem as reservas com check in ou check out em uam…"
type textarea "Nesse relatório que você fala, tem as reservas com check in ou check out em uam…"
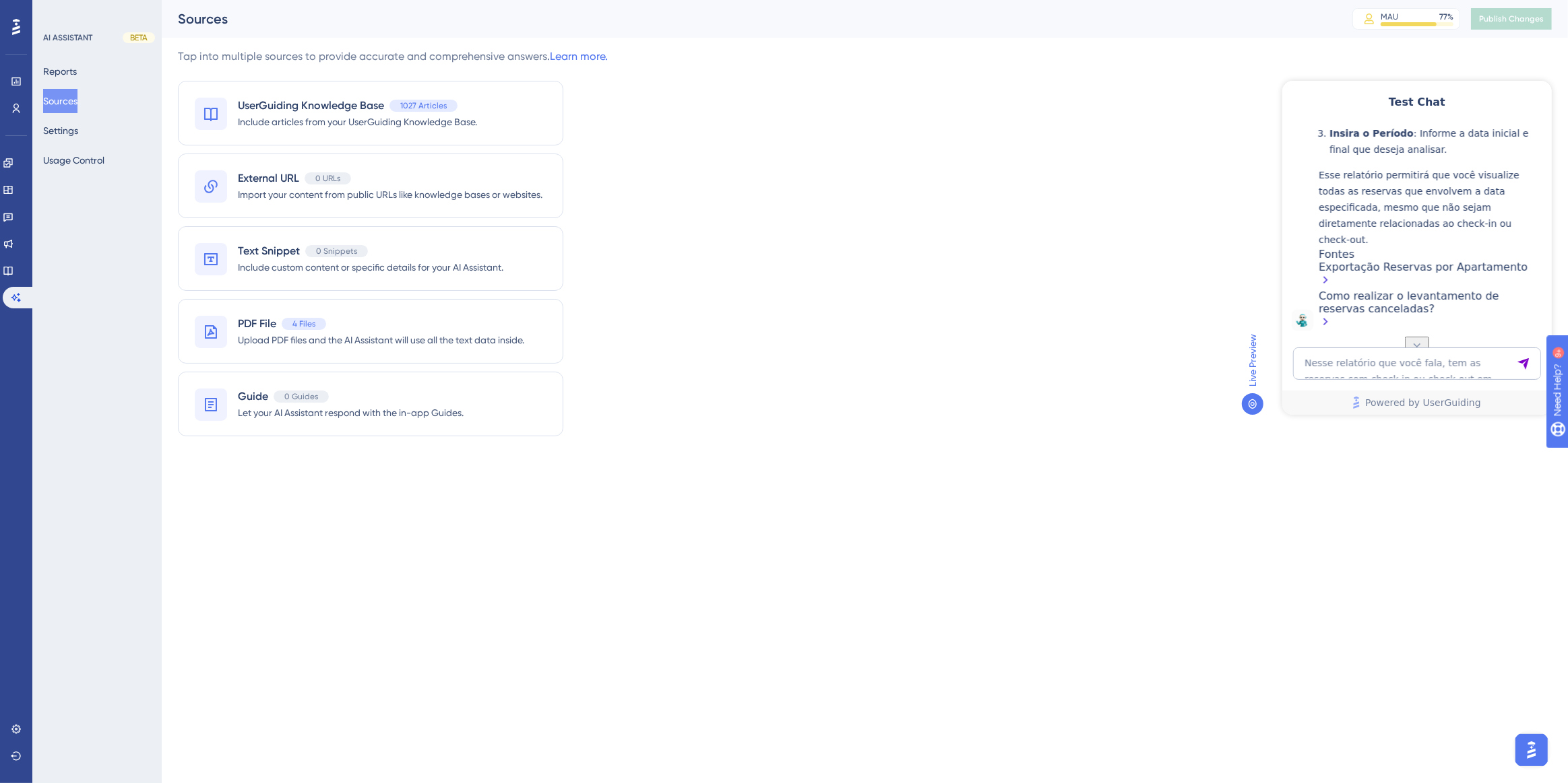
scroll to position [1929, 0]
click at [1370, 353] on textarea "Nesse relatório que você fala, tem as reservas com check in ou check out em uam…" at bounding box center [1416, 363] width 248 height 32
type textarea "check in madrugada"
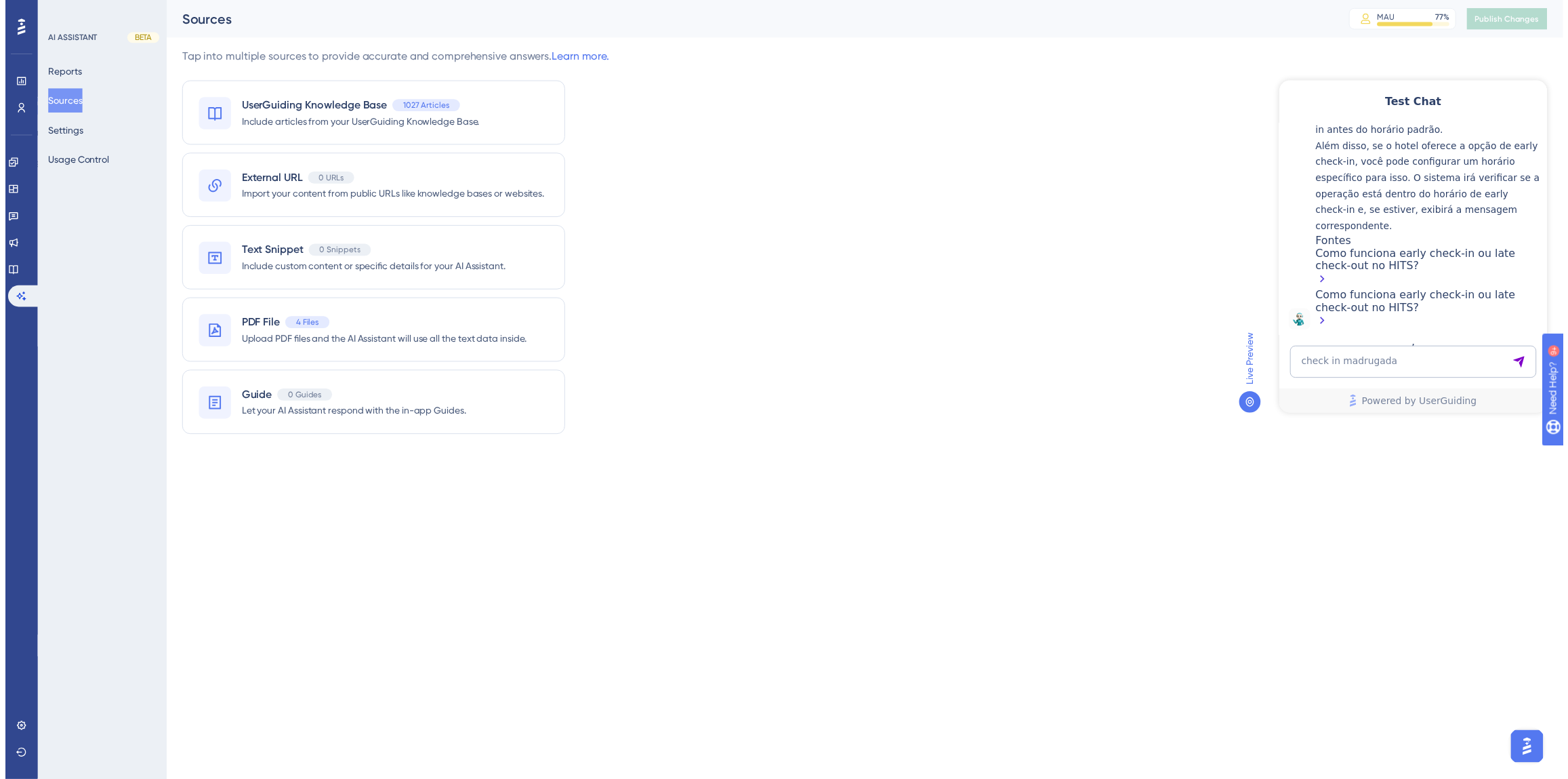
scroll to position [2678, 0]
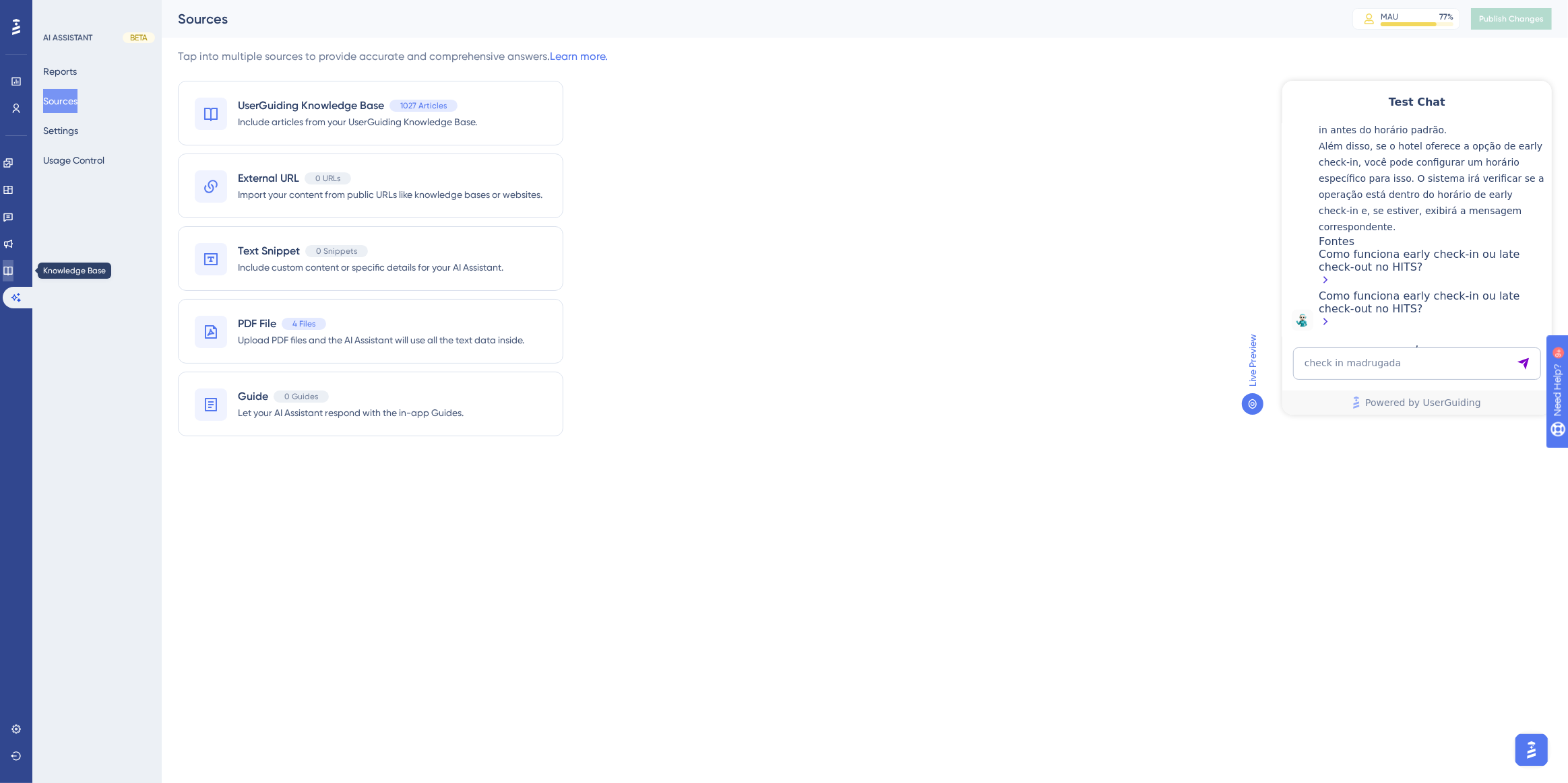
click at [14, 276] on link at bounding box center [8, 271] width 11 height 22
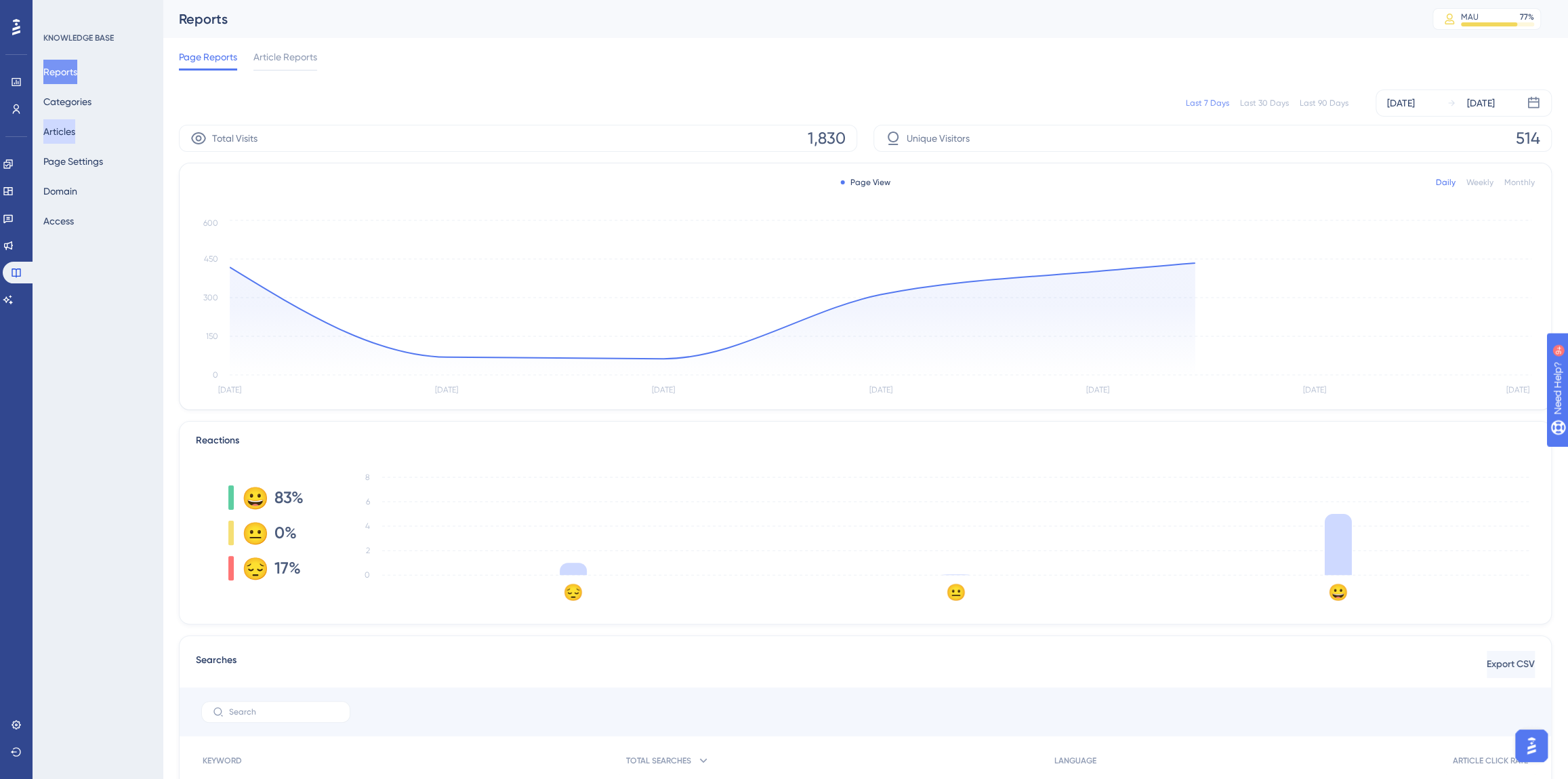
click at [71, 129] on button "Articles" at bounding box center [59, 132] width 32 height 25
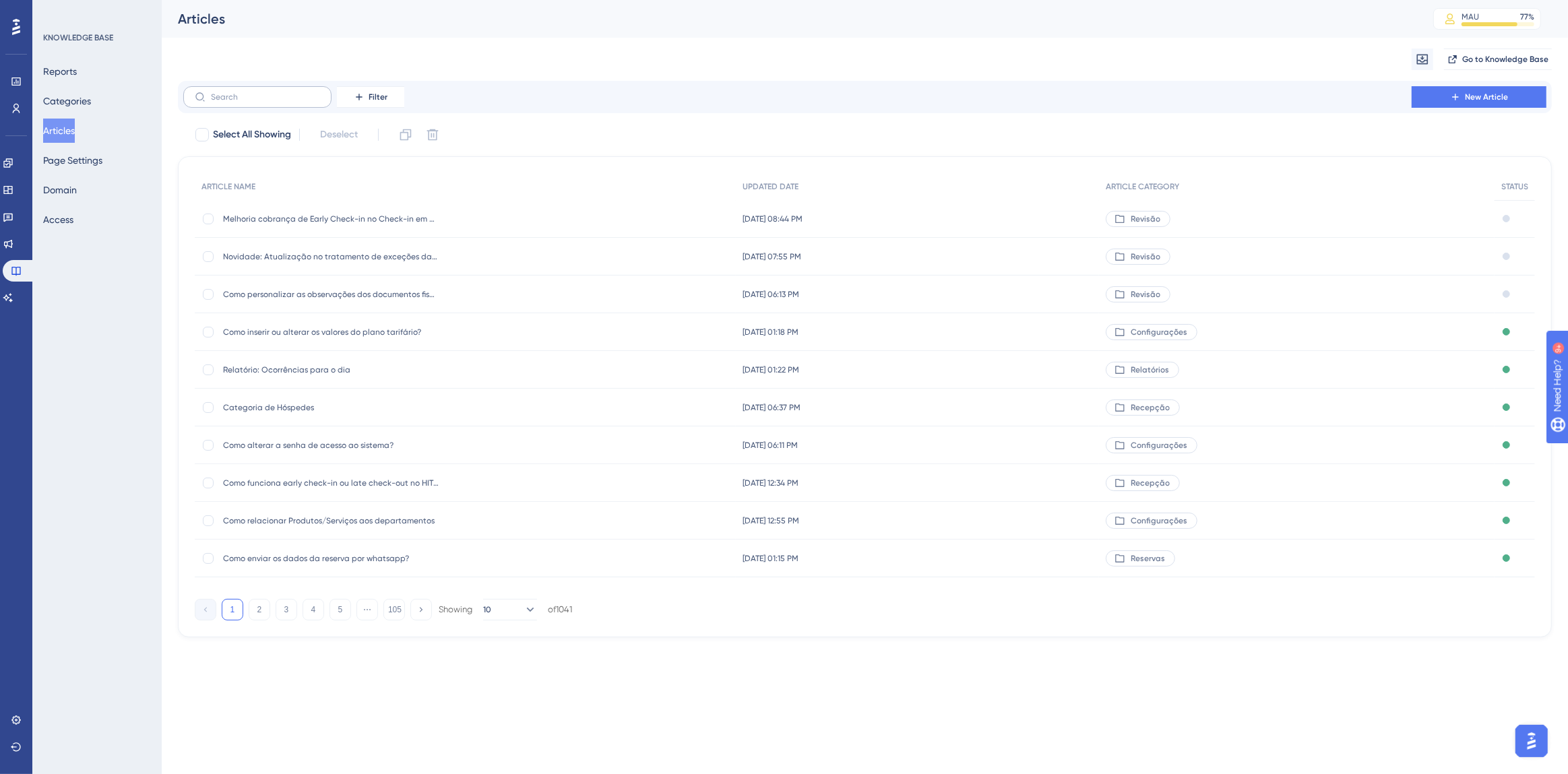
click at [248, 102] on label at bounding box center [257, 97] width 148 height 22
click at [248, 102] on input "text" at bounding box center [265, 97] width 109 height 9
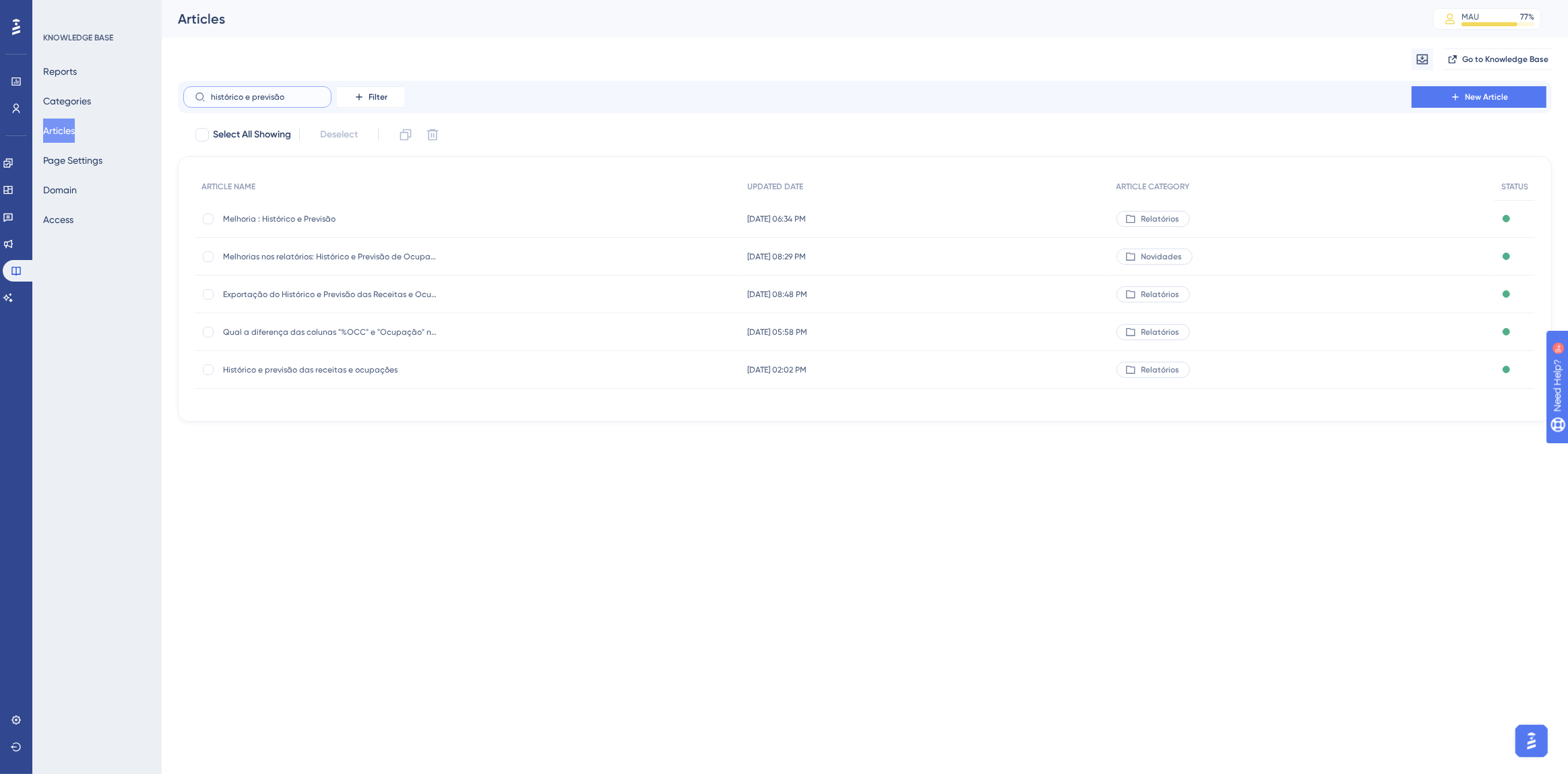
type input "histórico e previsão"
click at [359, 369] on span "Histórico e previsão das receitas e ocupações" at bounding box center [331, 370] width 215 height 11
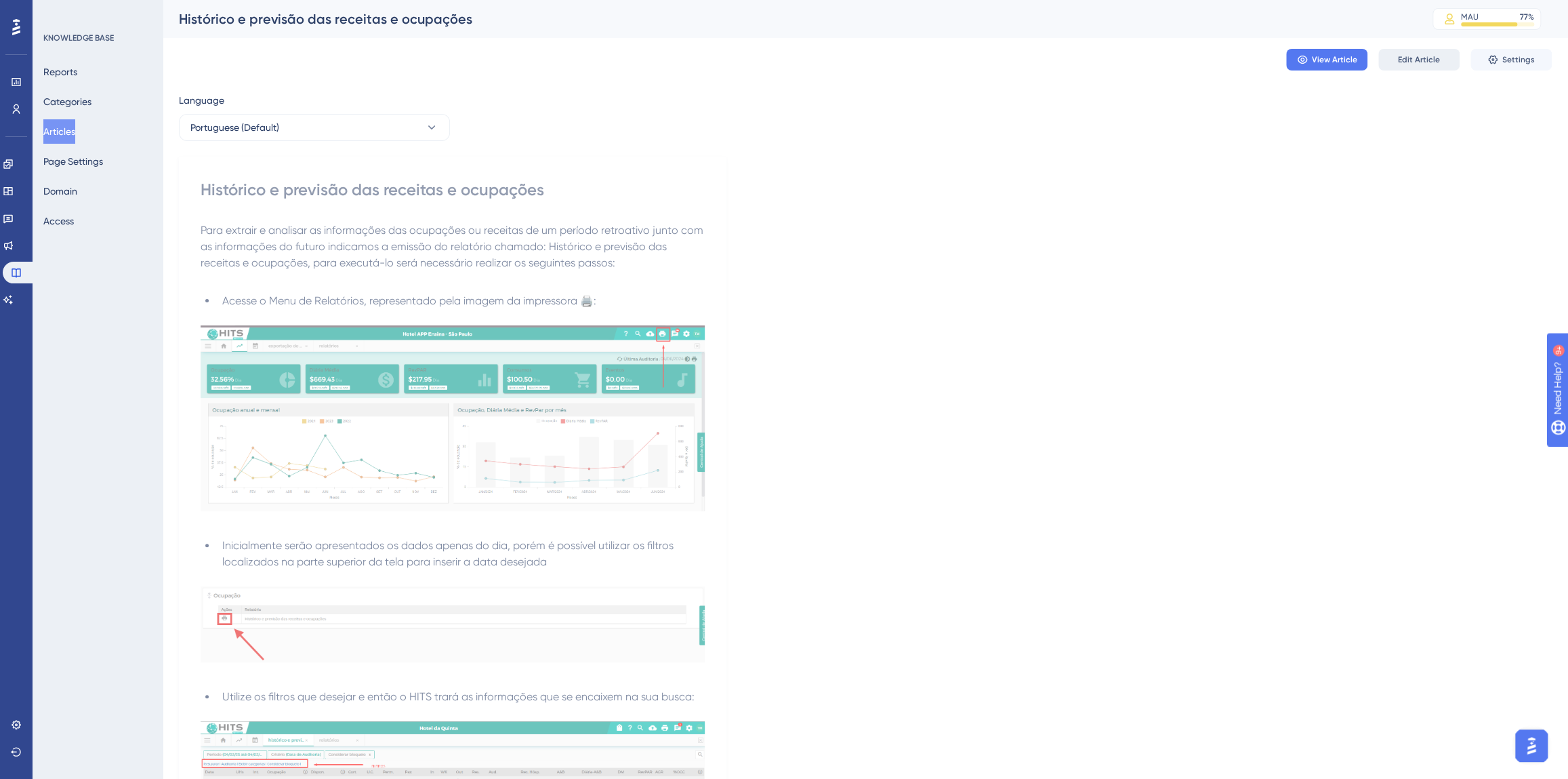
click at [1417, 61] on span "Edit Article" at bounding box center [1419, 60] width 42 height 11
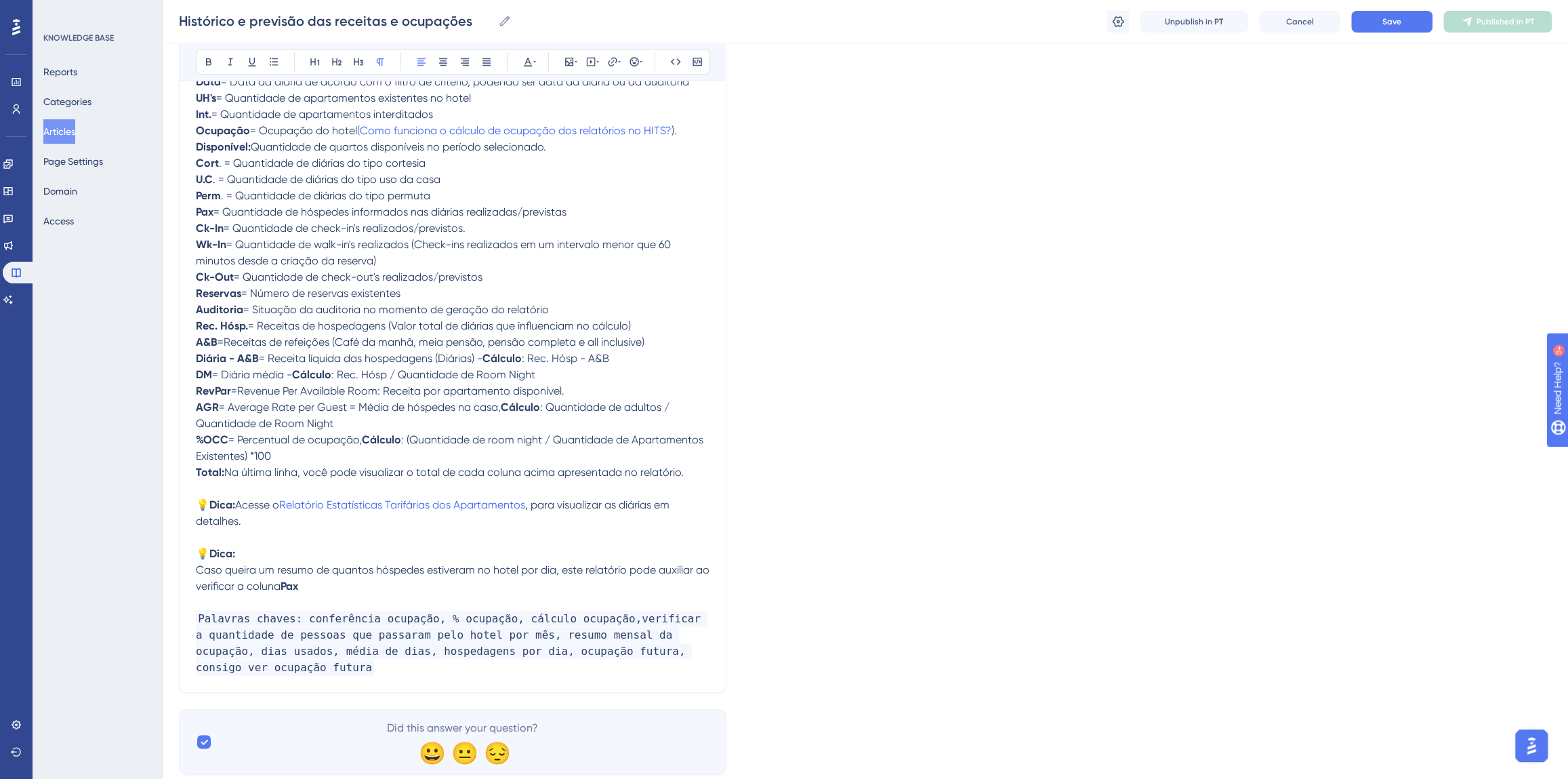
scroll to position [930, 0]
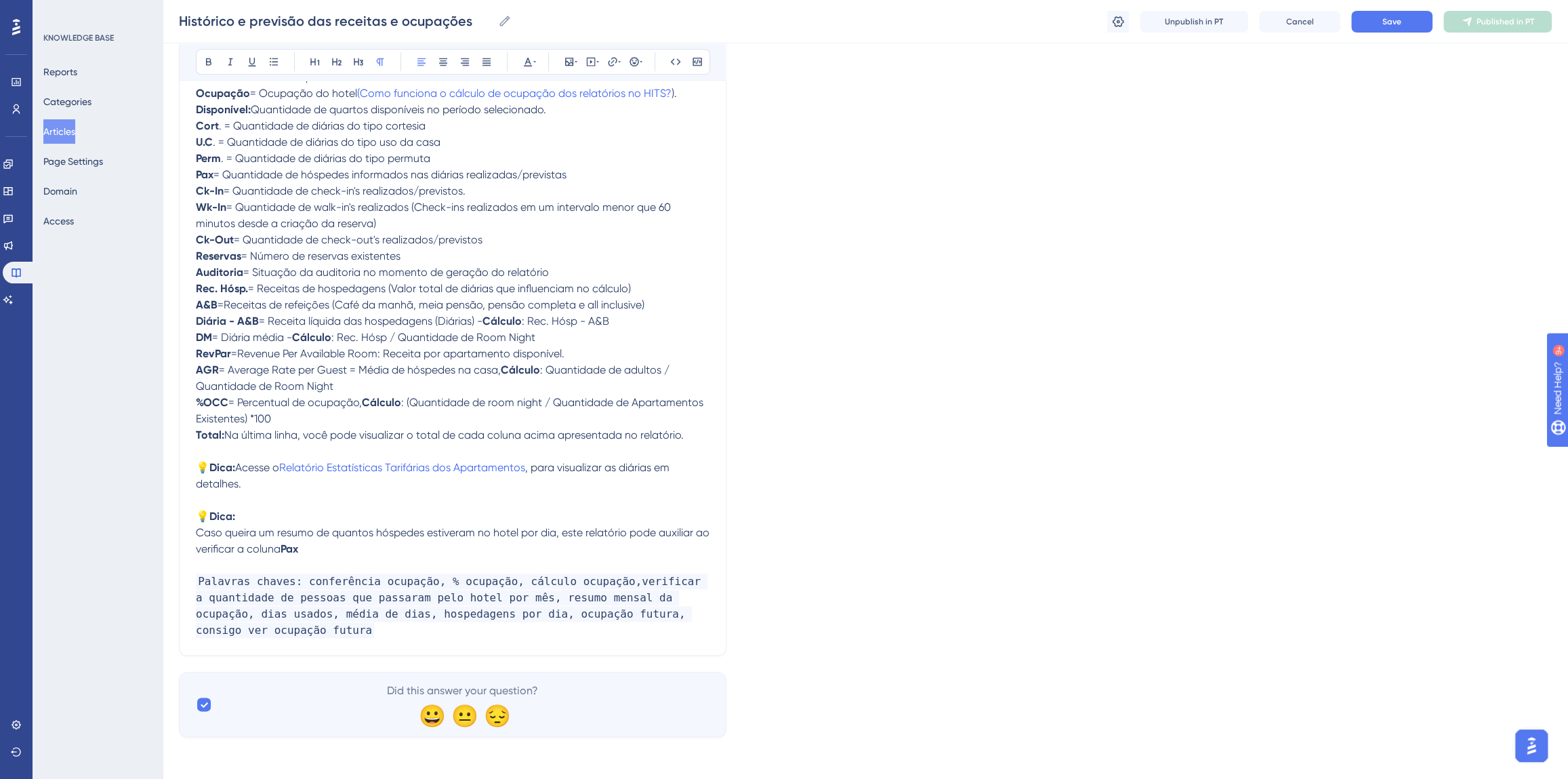
click at [285, 630] on p "Palavras chaves: conferência ocupação, % ocupação, cálculo ocupação,verificar a…" at bounding box center [453, 606] width 514 height 65
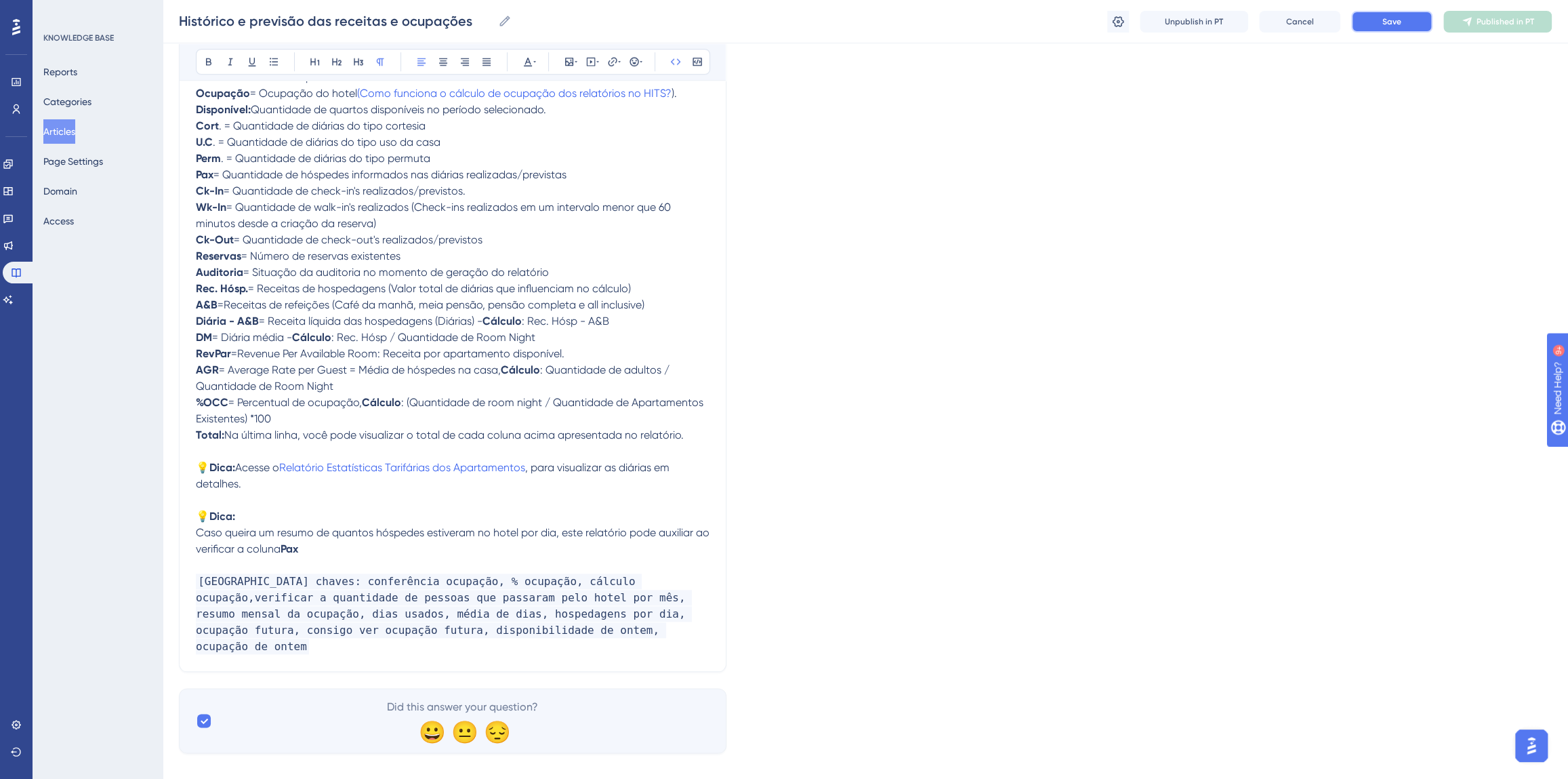
click at [1403, 22] on button "Save" at bounding box center [1392, 22] width 81 height 22
click at [1470, 20] on icon at bounding box center [1471, 21] width 9 height 9
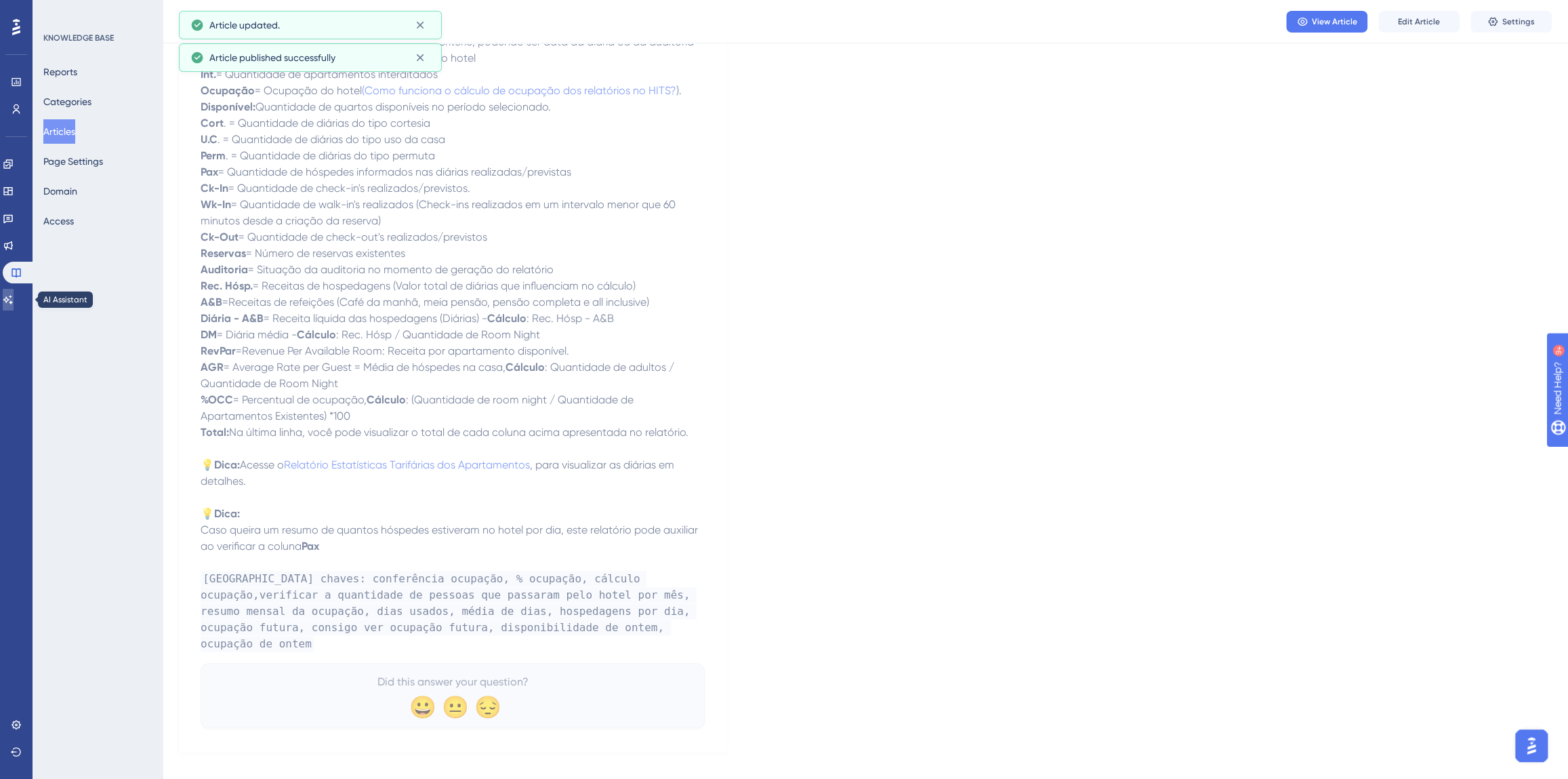
click at [14, 297] on icon at bounding box center [9, 300] width 11 height 11
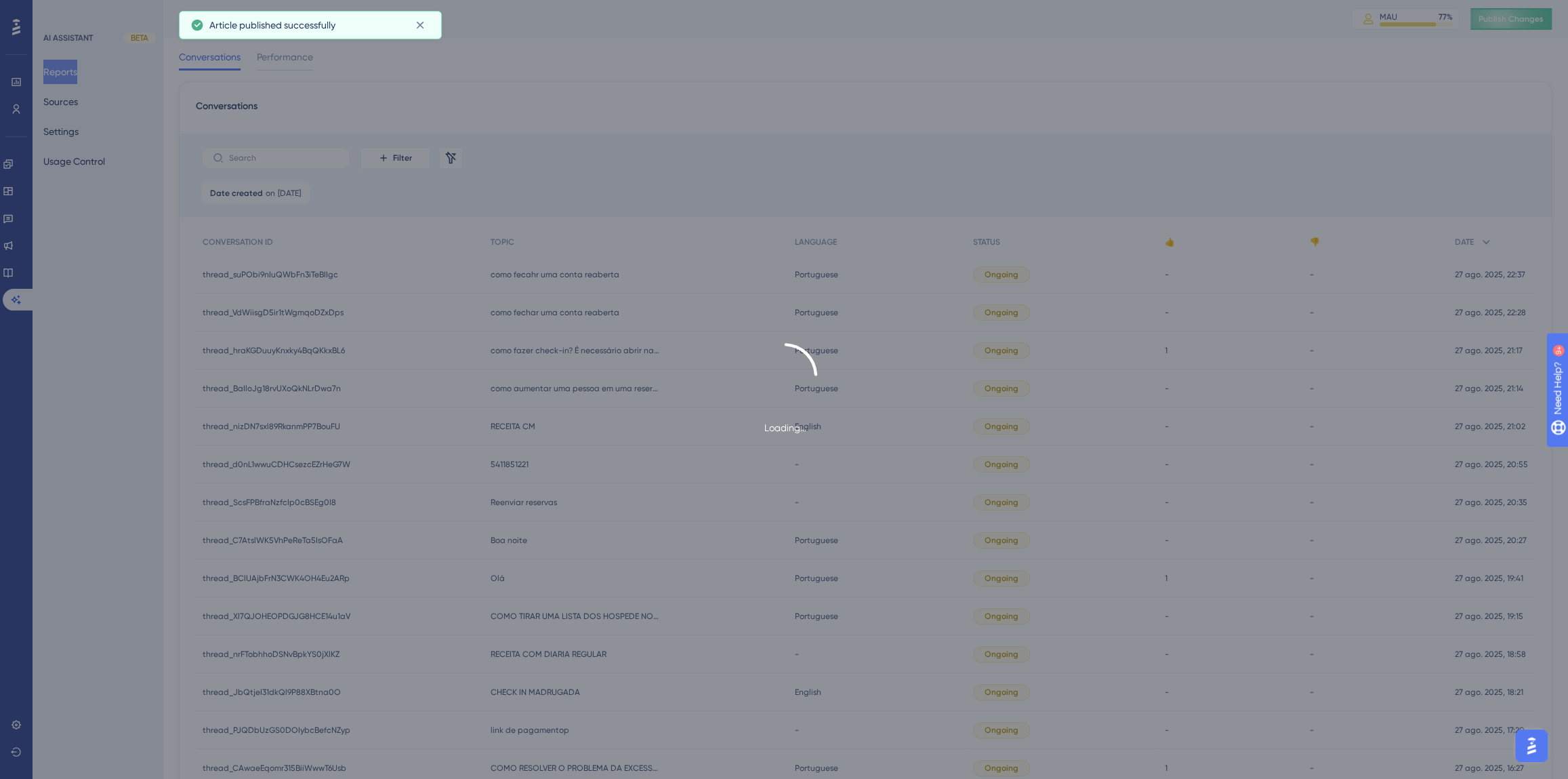
click at [77, 108] on div "Loading..." at bounding box center [784, 390] width 1568 height 779
click at [68, 102] on div "Loading..." at bounding box center [784, 390] width 1568 height 779
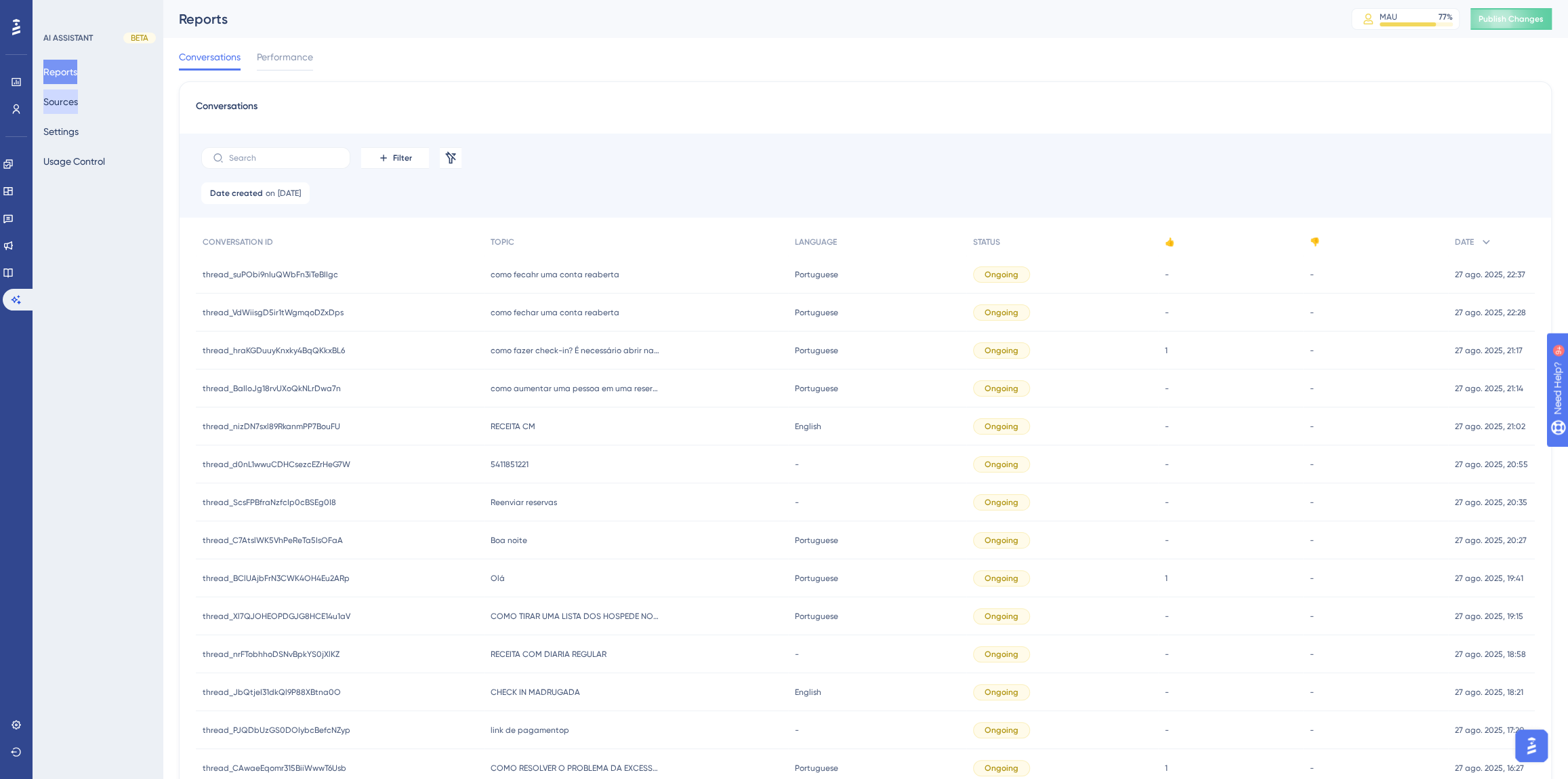
click at [68, 102] on button "Sources" at bounding box center [60, 102] width 35 height 25
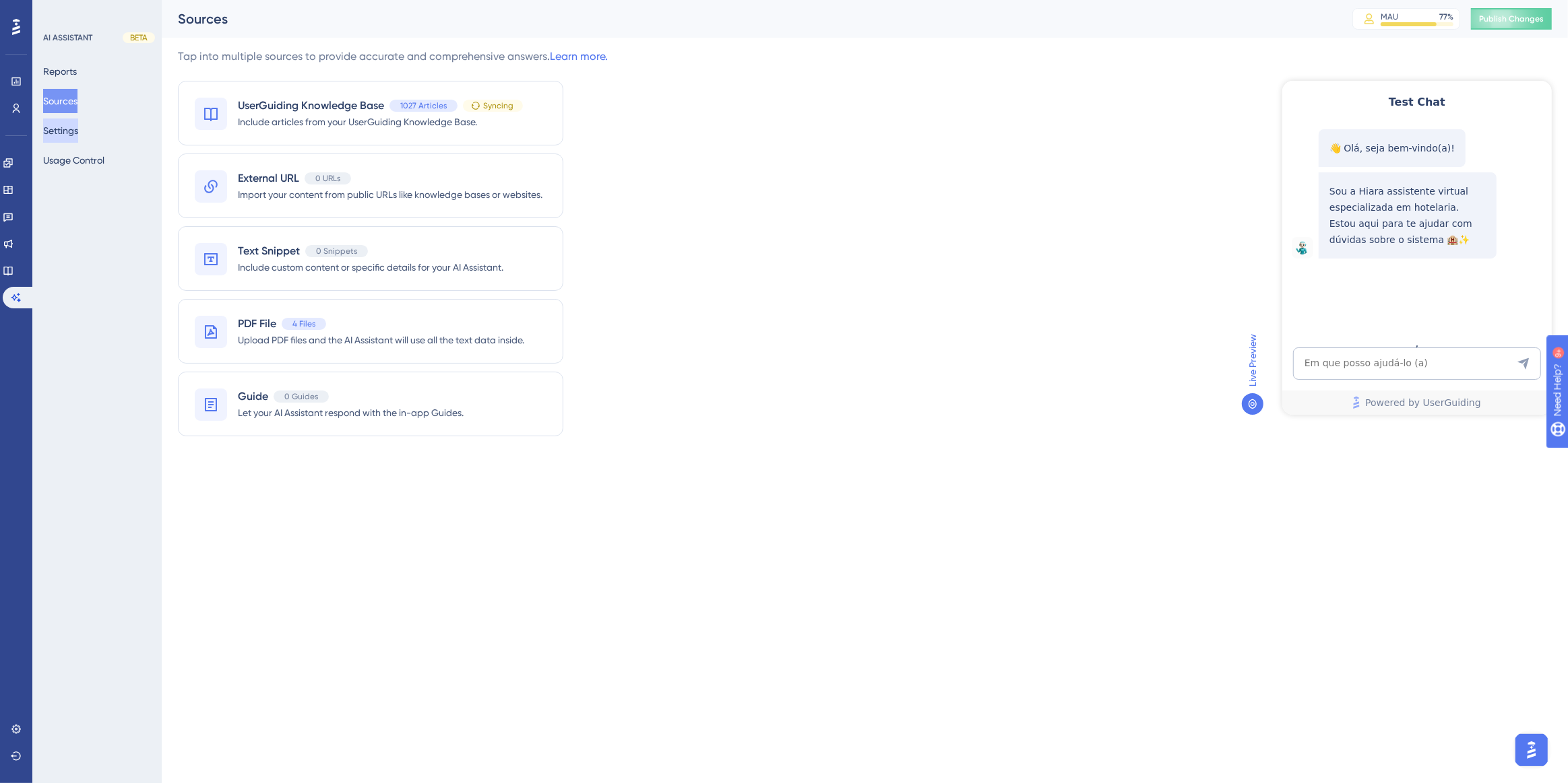
click at [47, 126] on button "Settings" at bounding box center [61, 131] width 35 height 25
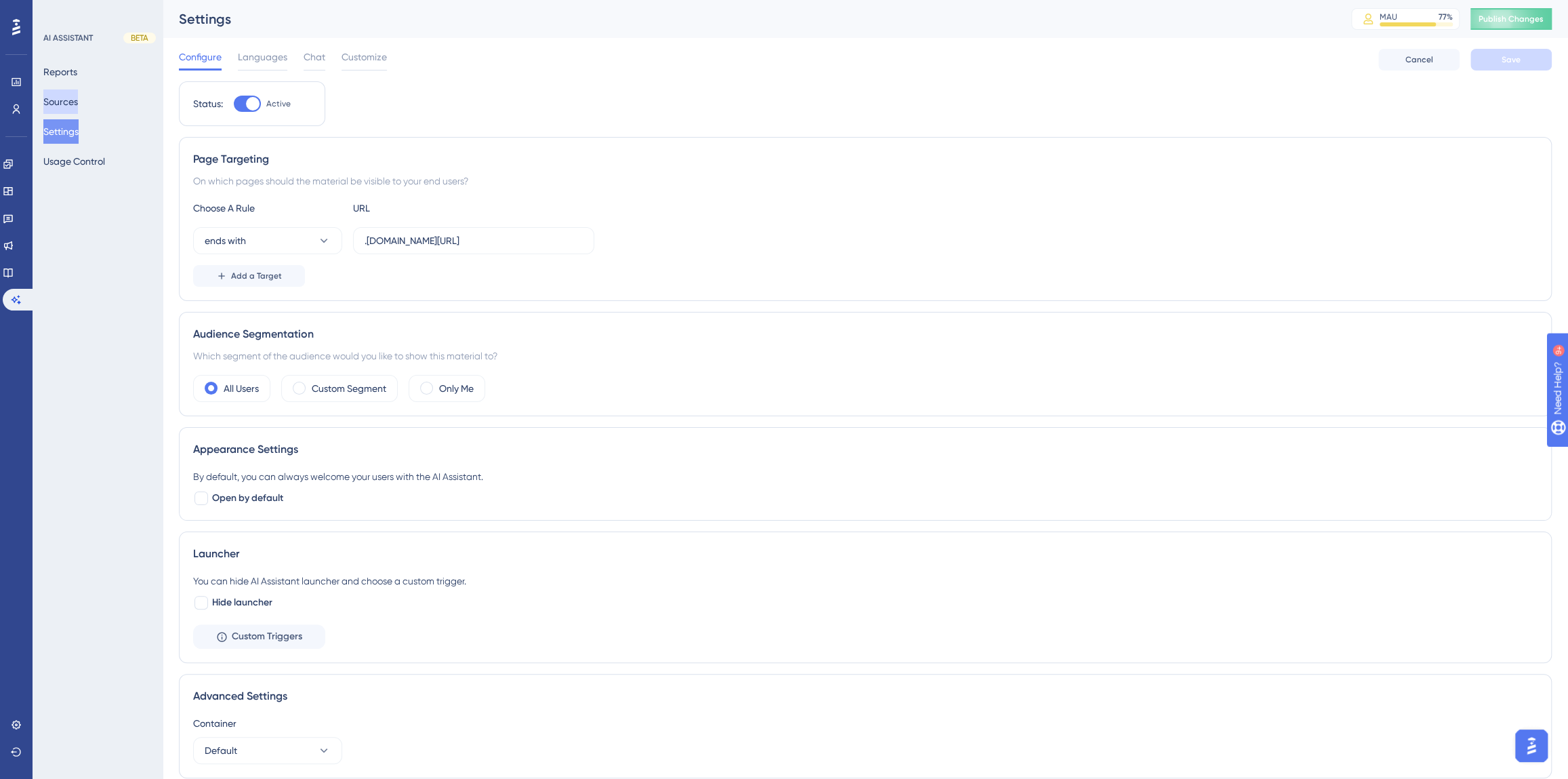
click at [63, 103] on button "Sources" at bounding box center [60, 102] width 35 height 25
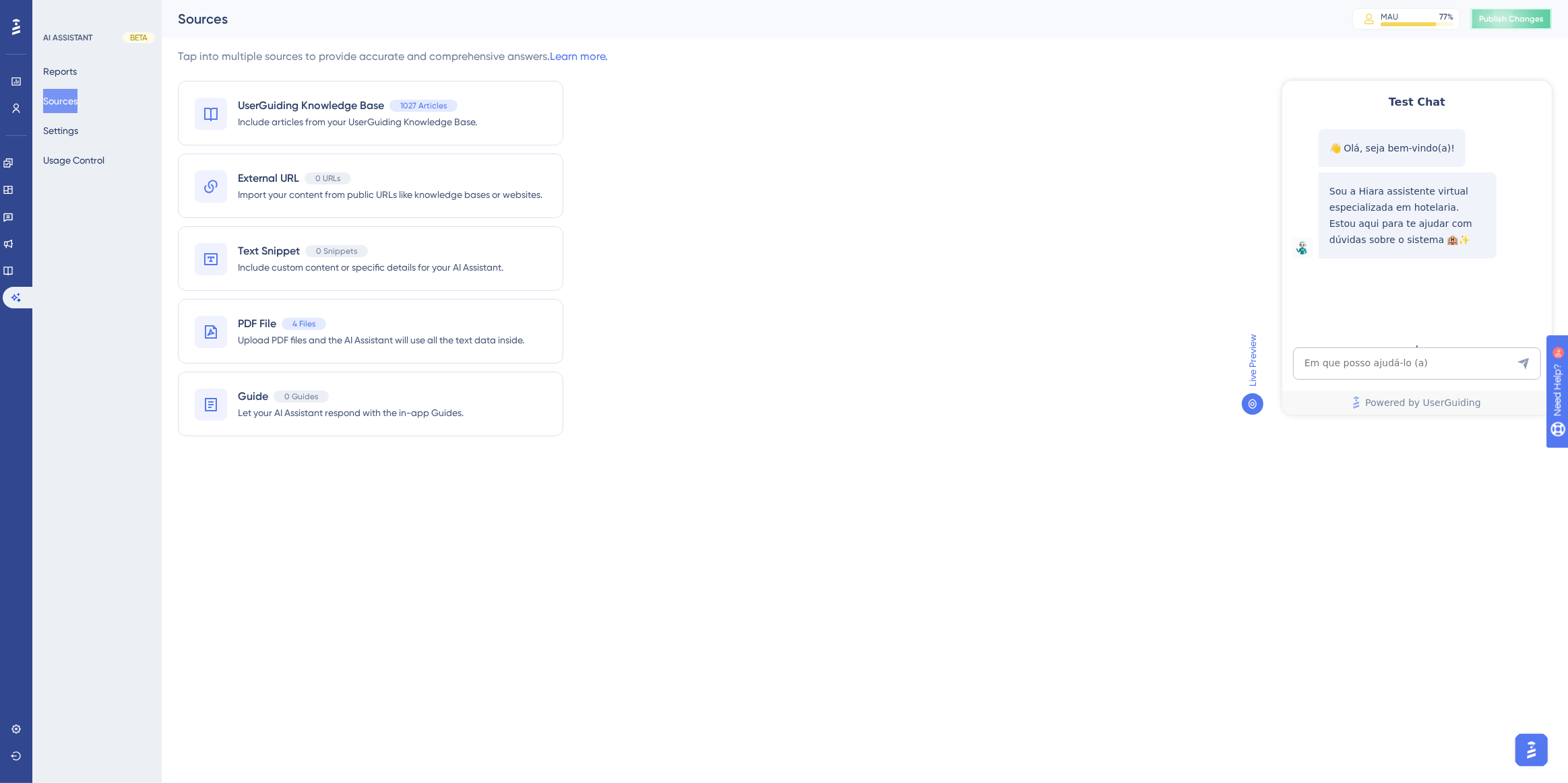
click at [1520, 13] on button "Publish Changes" at bounding box center [1511, 19] width 81 height 22
click at [1412, 366] on textarea "AI Assistant Text Input" at bounding box center [1416, 363] width 248 height 32
paste textarea "Olá. Como eu vejo a disponibilidade e ocupação de ontem?"
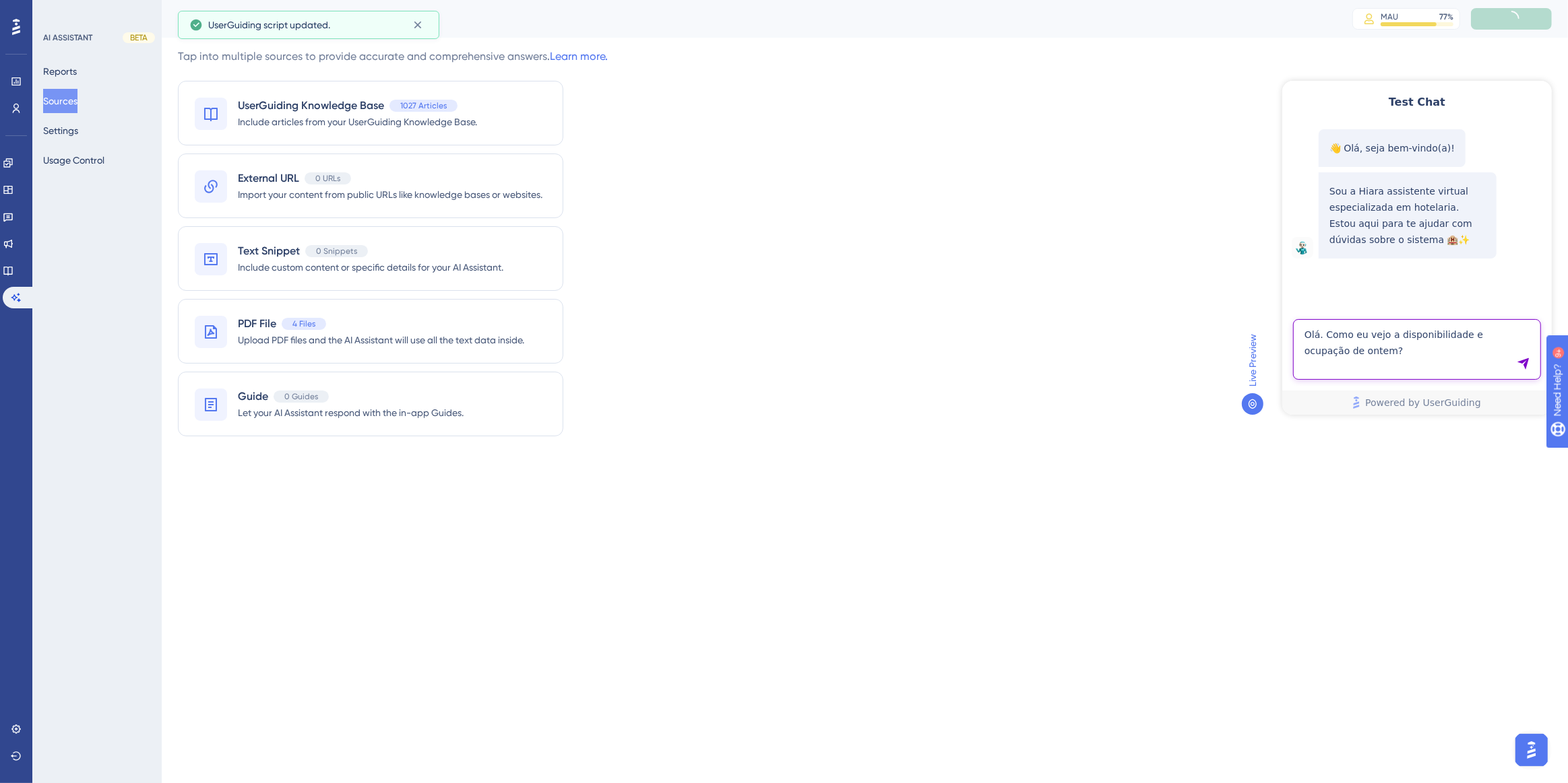
type textarea "Olá. Como eu vejo a disponibilidade e ocupação de ontem?"
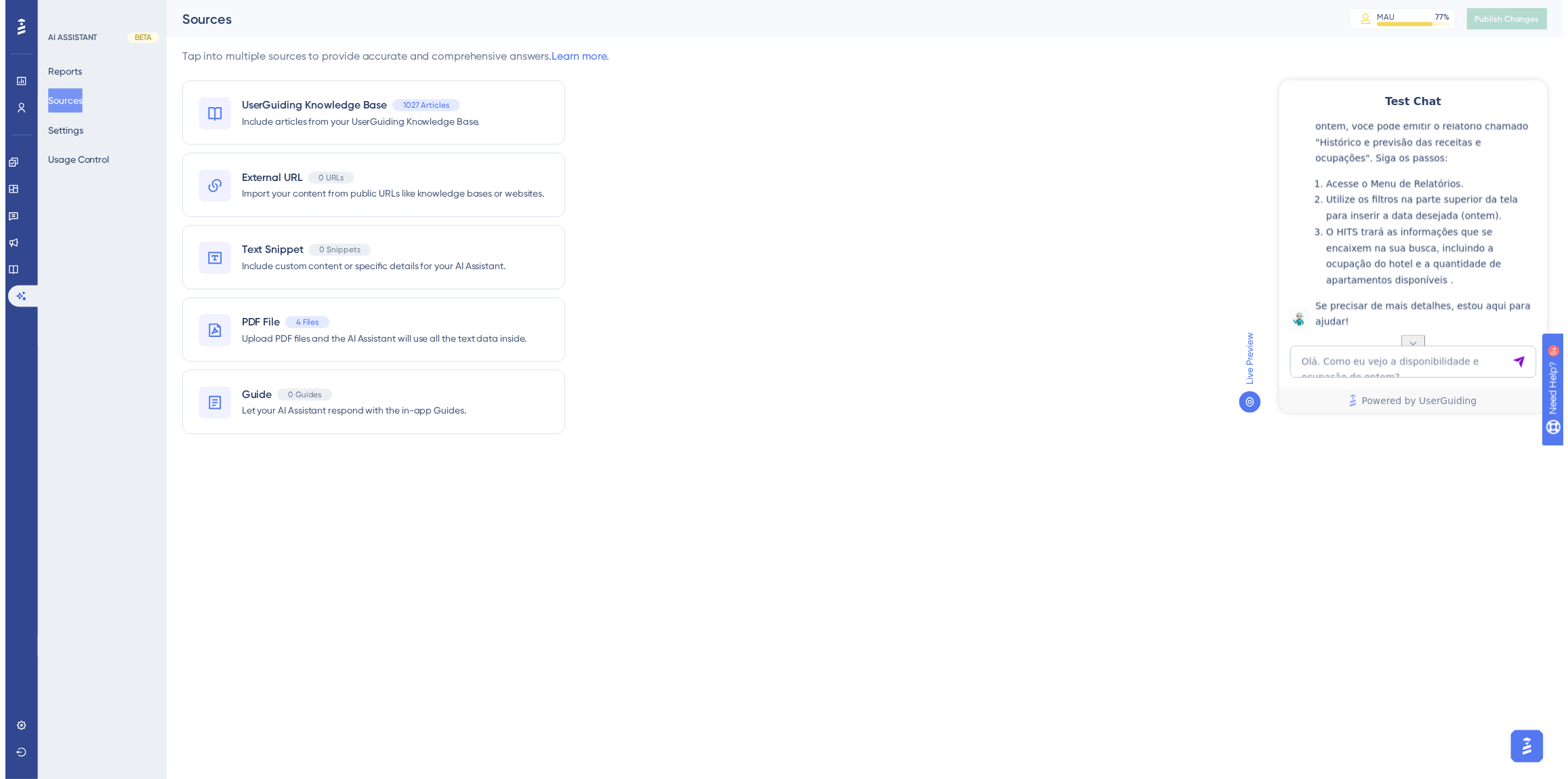
scroll to position [308, 0]
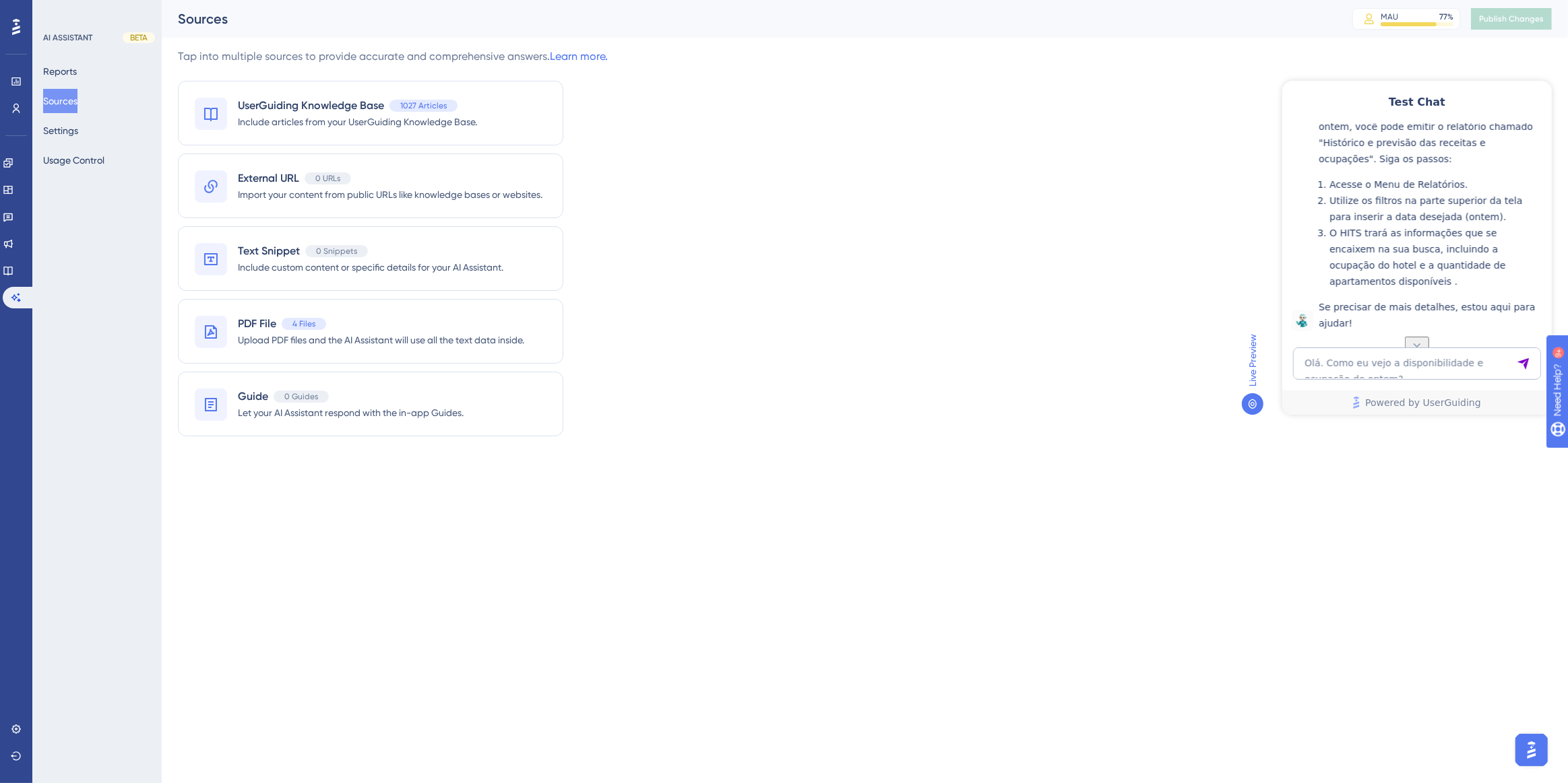
click at [57, 100] on button "Sources" at bounding box center [60, 102] width 35 height 25
click at [12, 265] on icon at bounding box center [8, 271] width 11 height 11
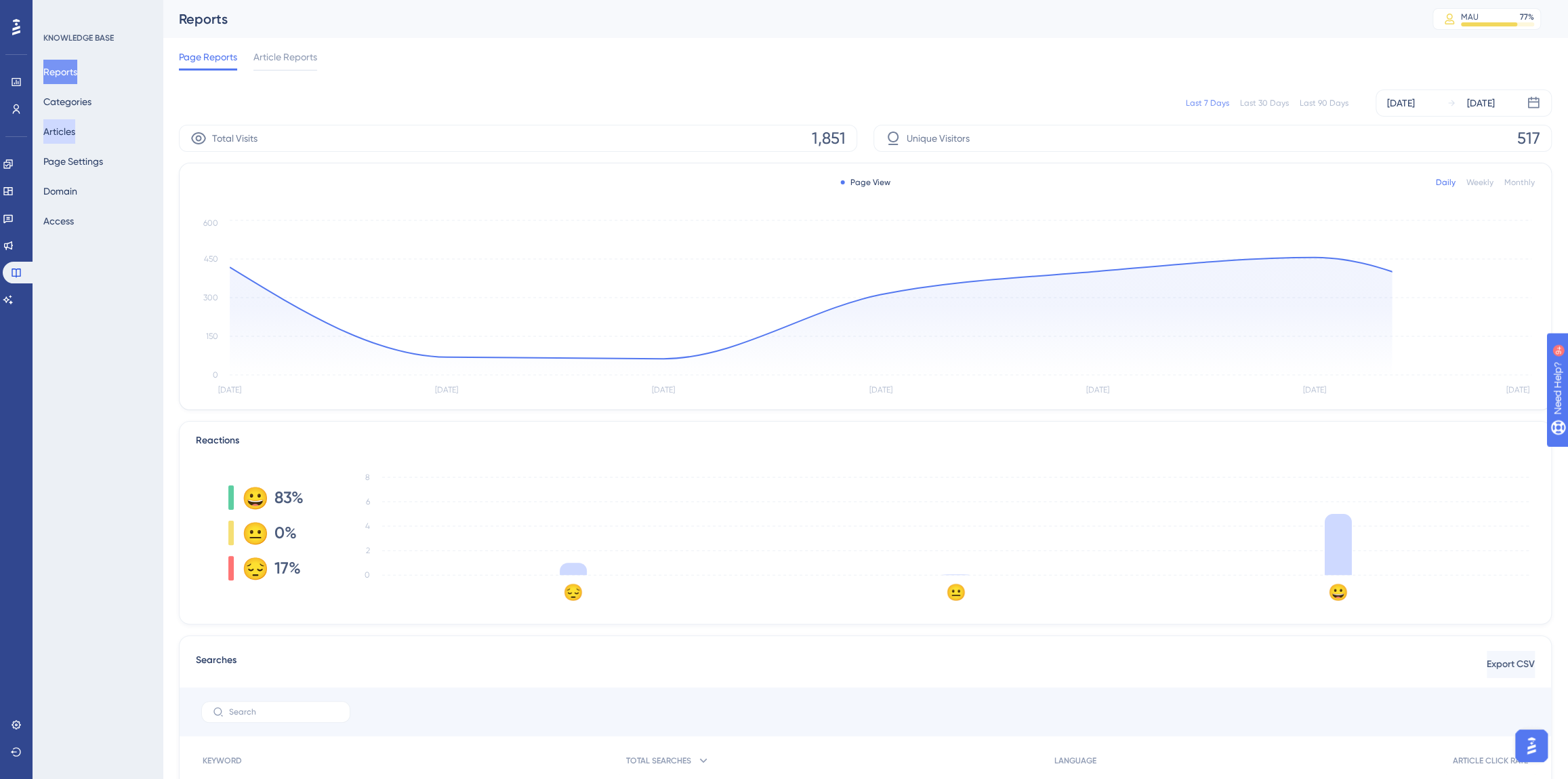
click at [68, 128] on button "Articles" at bounding box center [59, 132] width 32 height 25
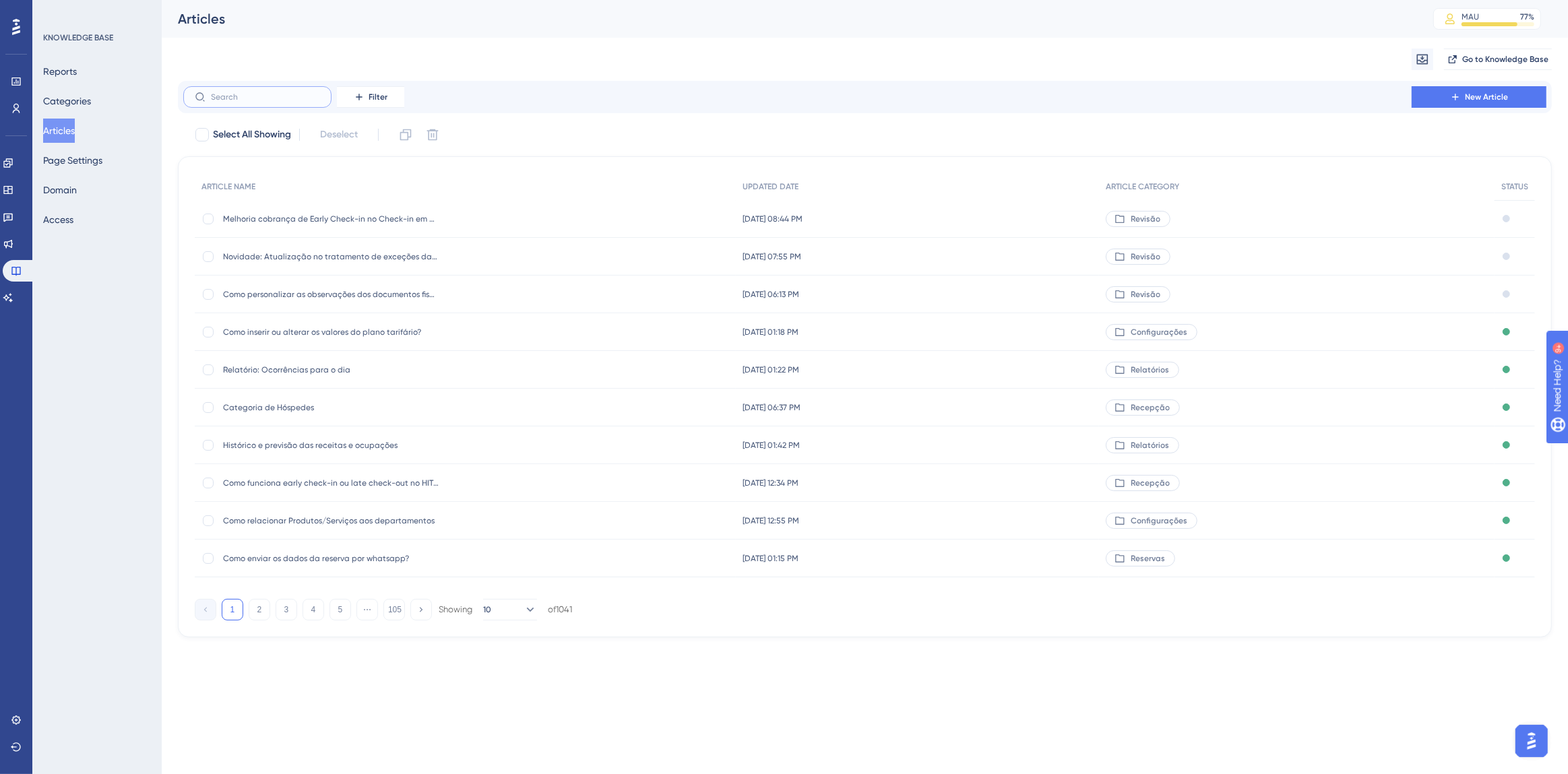
click at [240, 96] on input "text" at bounding box center [265, 97] width 109 height 9
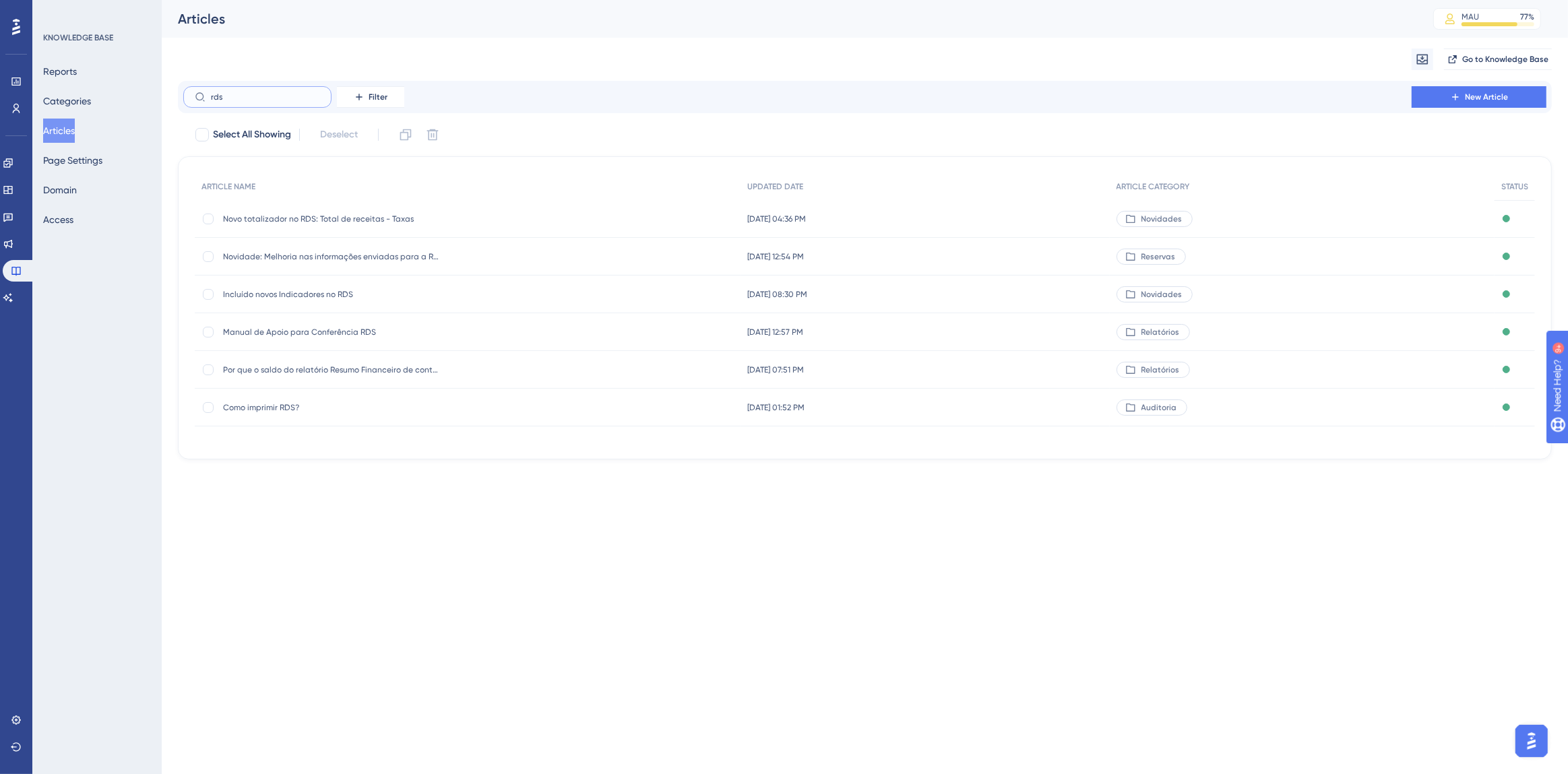
type input "rds"
click at [305, 336] on span "Manual de Apoio para Conferência RDS" at bounding box center [331, 332] width 215 height 11
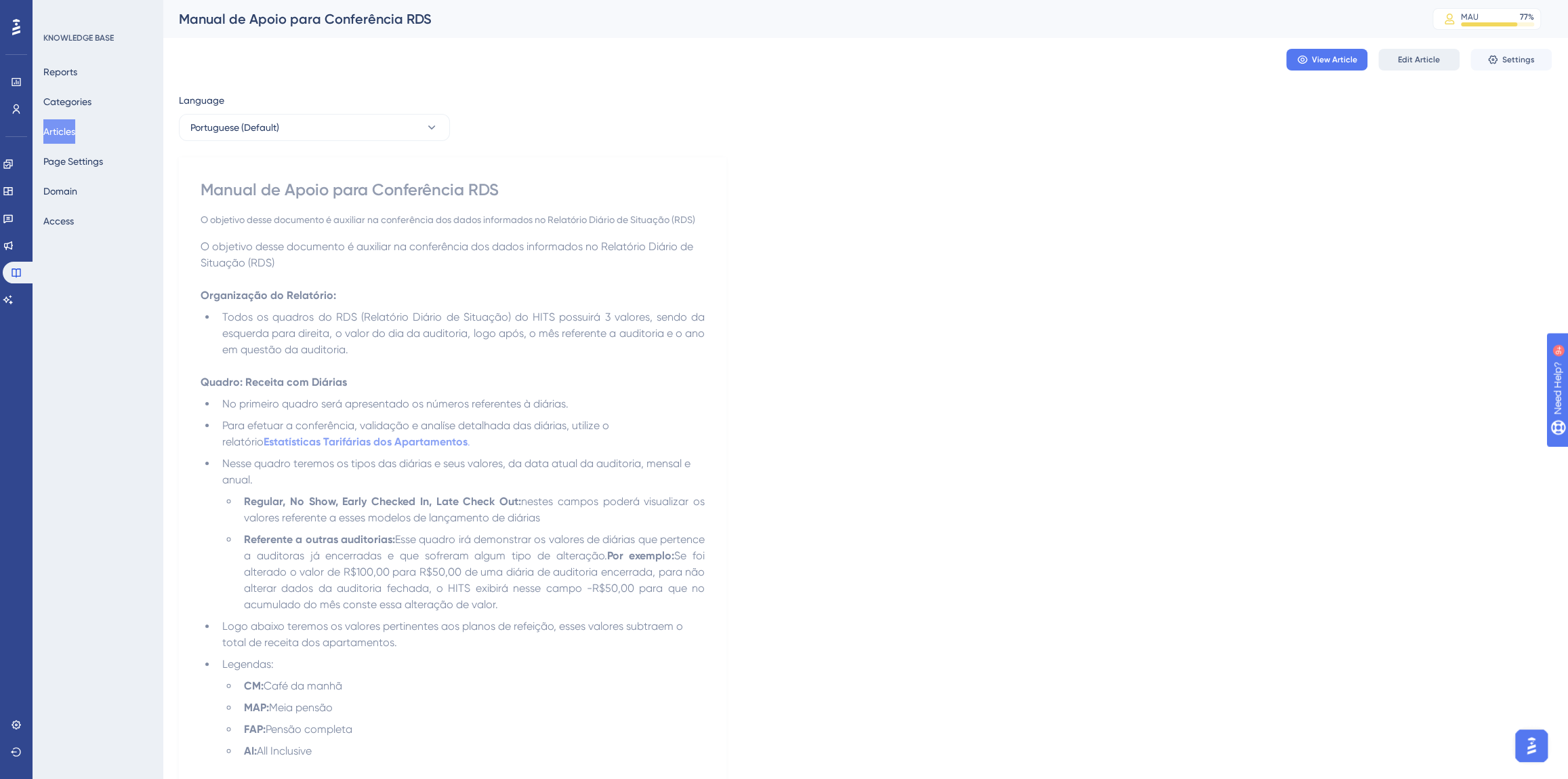
click at [1381, 63] on button "Edit Article" at bounding box center [1419, 60] width 81 height 22
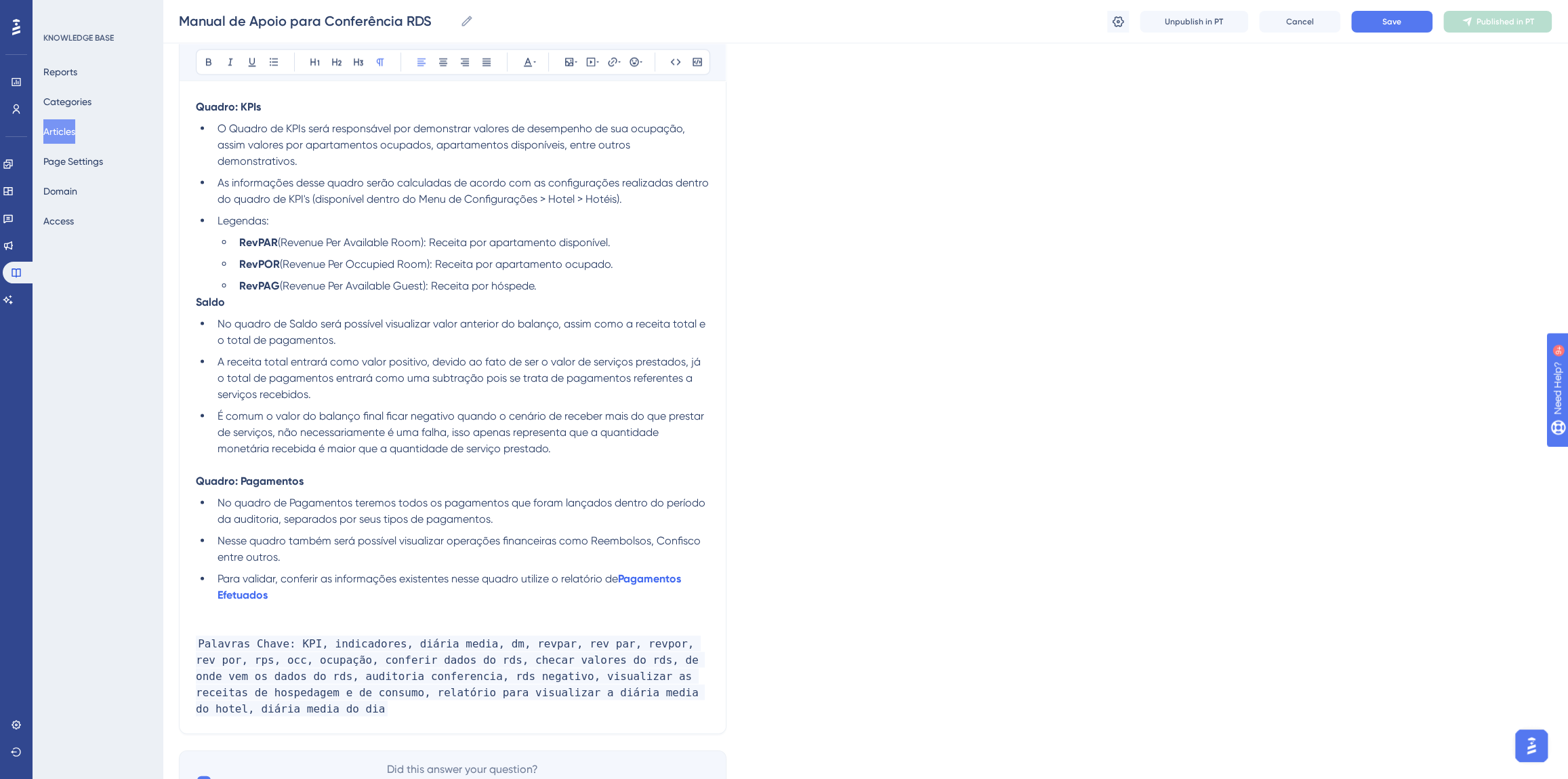
scroll to position [2194, 0]
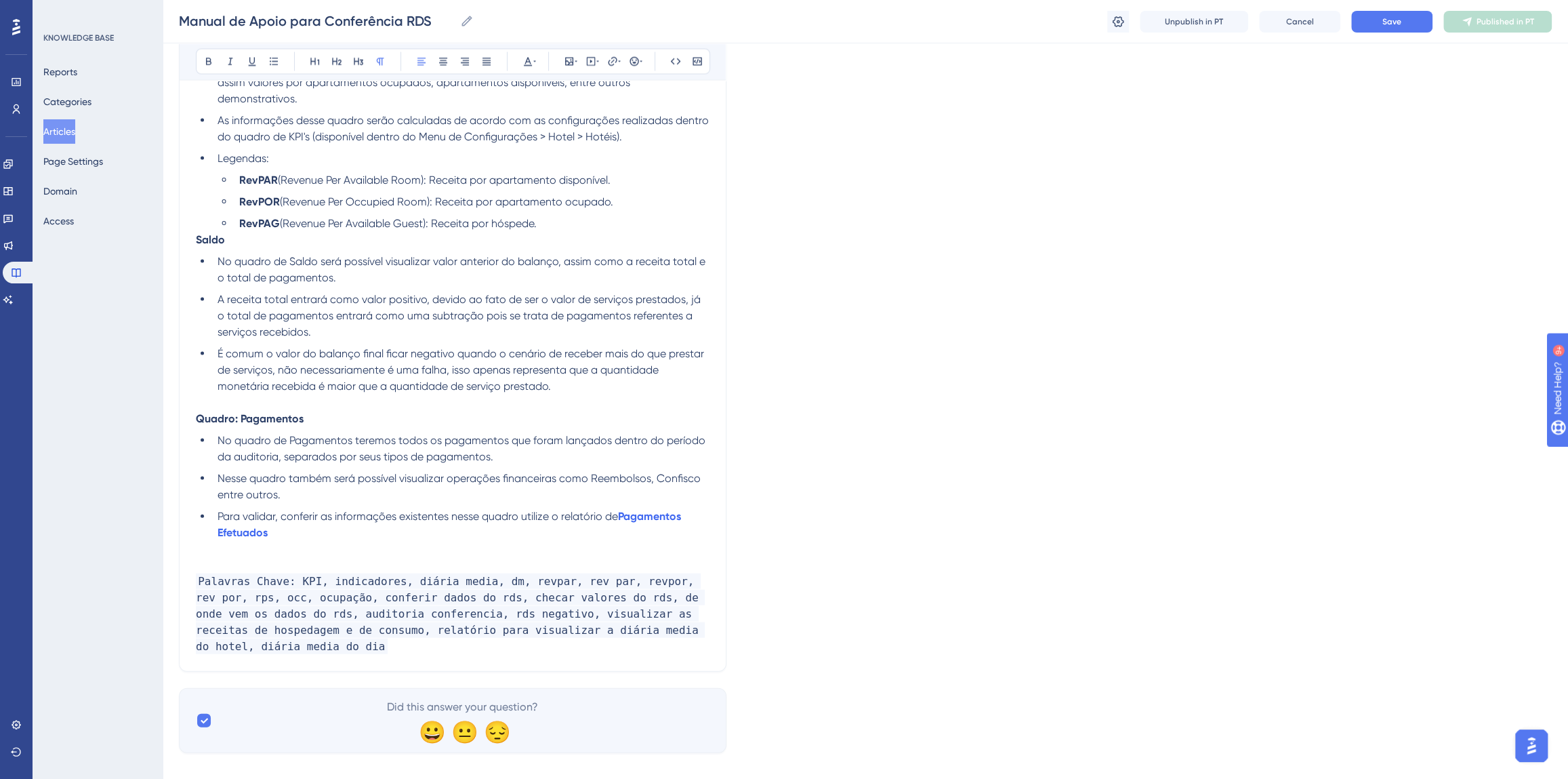
click at [684, 628] on p "Palavras Chave: KPI, indicadores, diária media, dm, revpar, rev par, revpor, re…" at bounding box center [453, 614] width 514 height 81
click at [1382, 23] on span "Save" at bounding box center [1392, 22] width 19 height 11
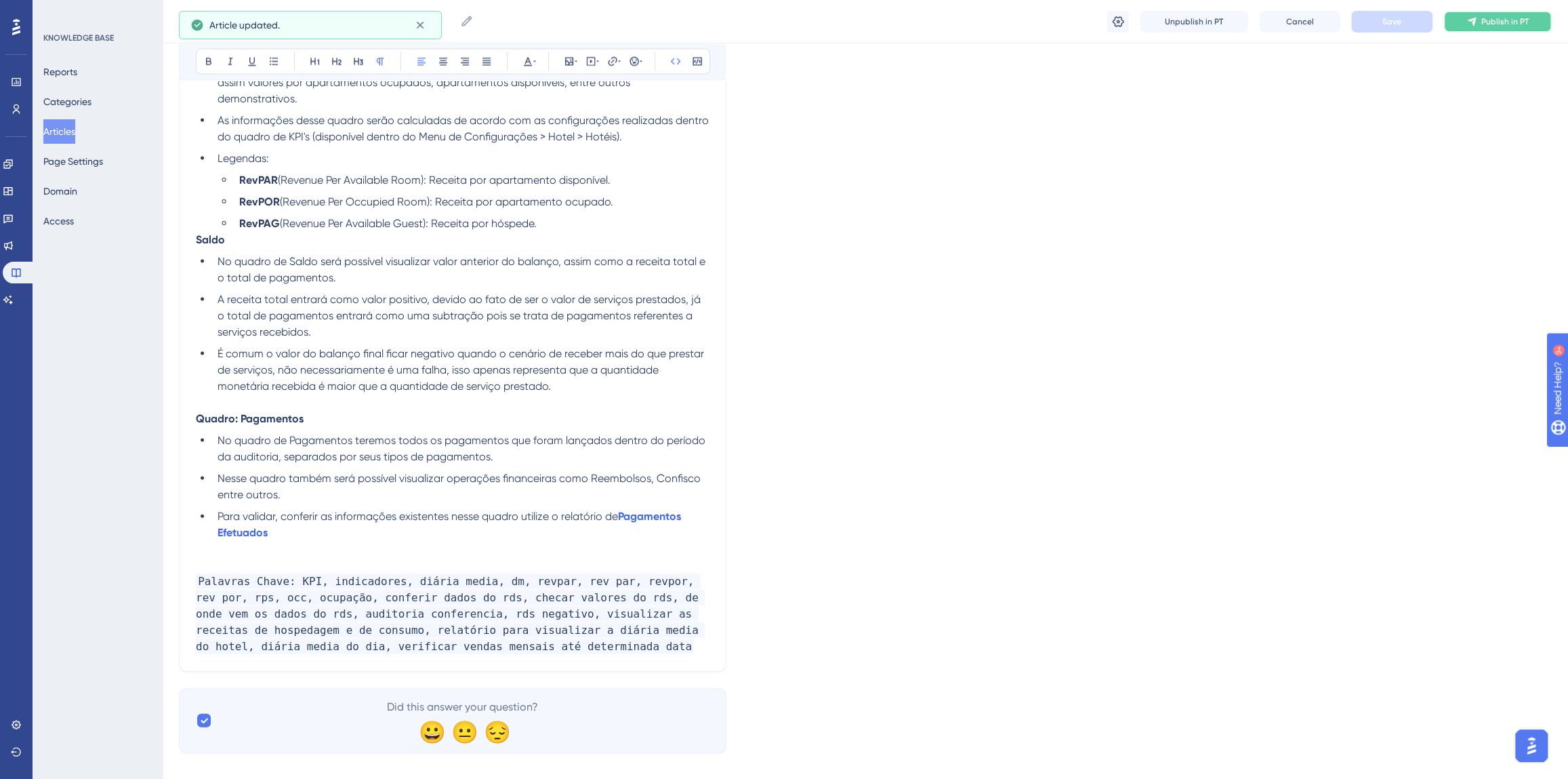
click at [1467, 19] on icon at bounding box center [1472, 22] width 11 height 11
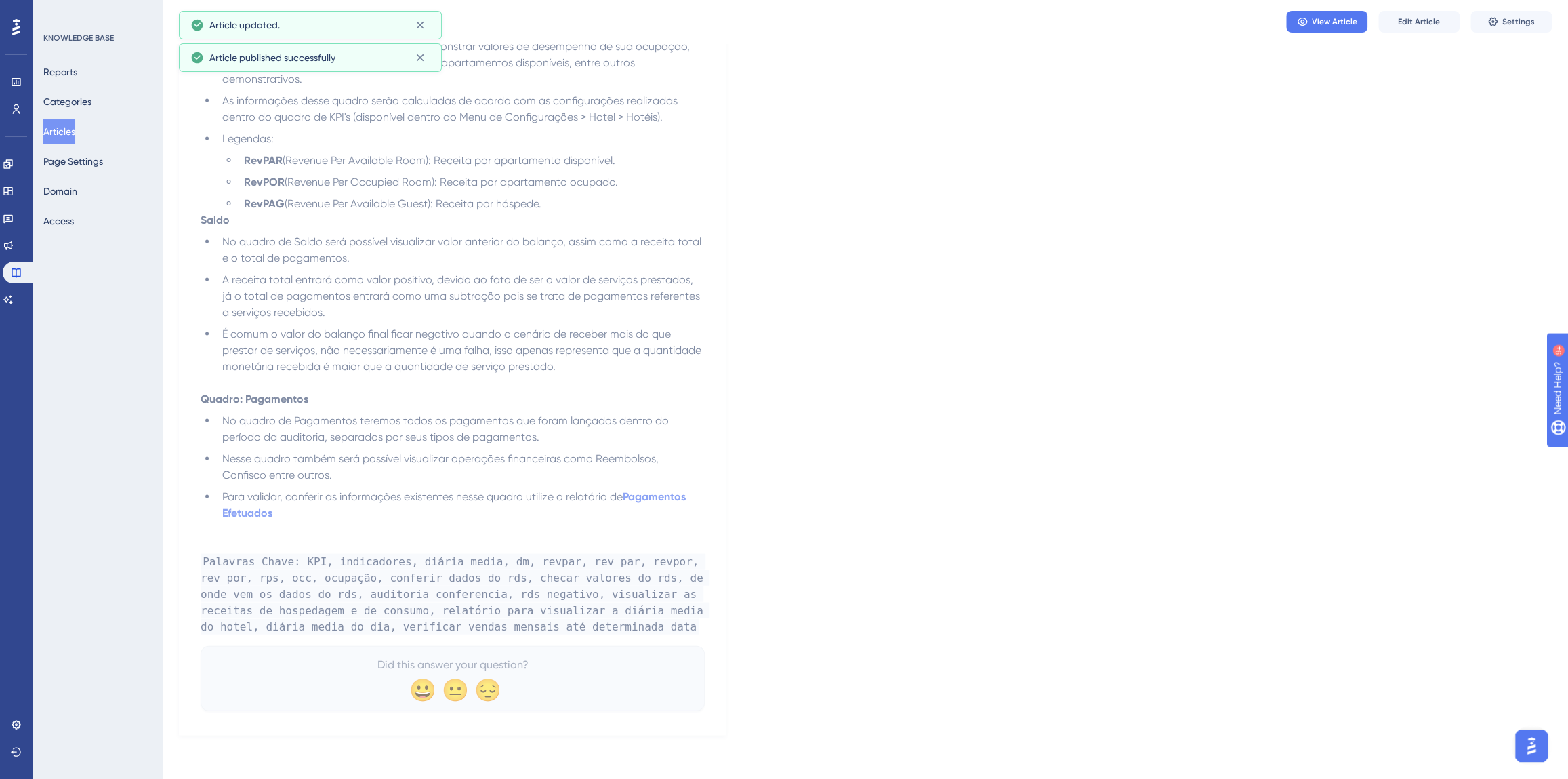
scroll to position [2190, 0]
click at [14, 298] on icon at bounding box center [9, 300] width 11 height 11
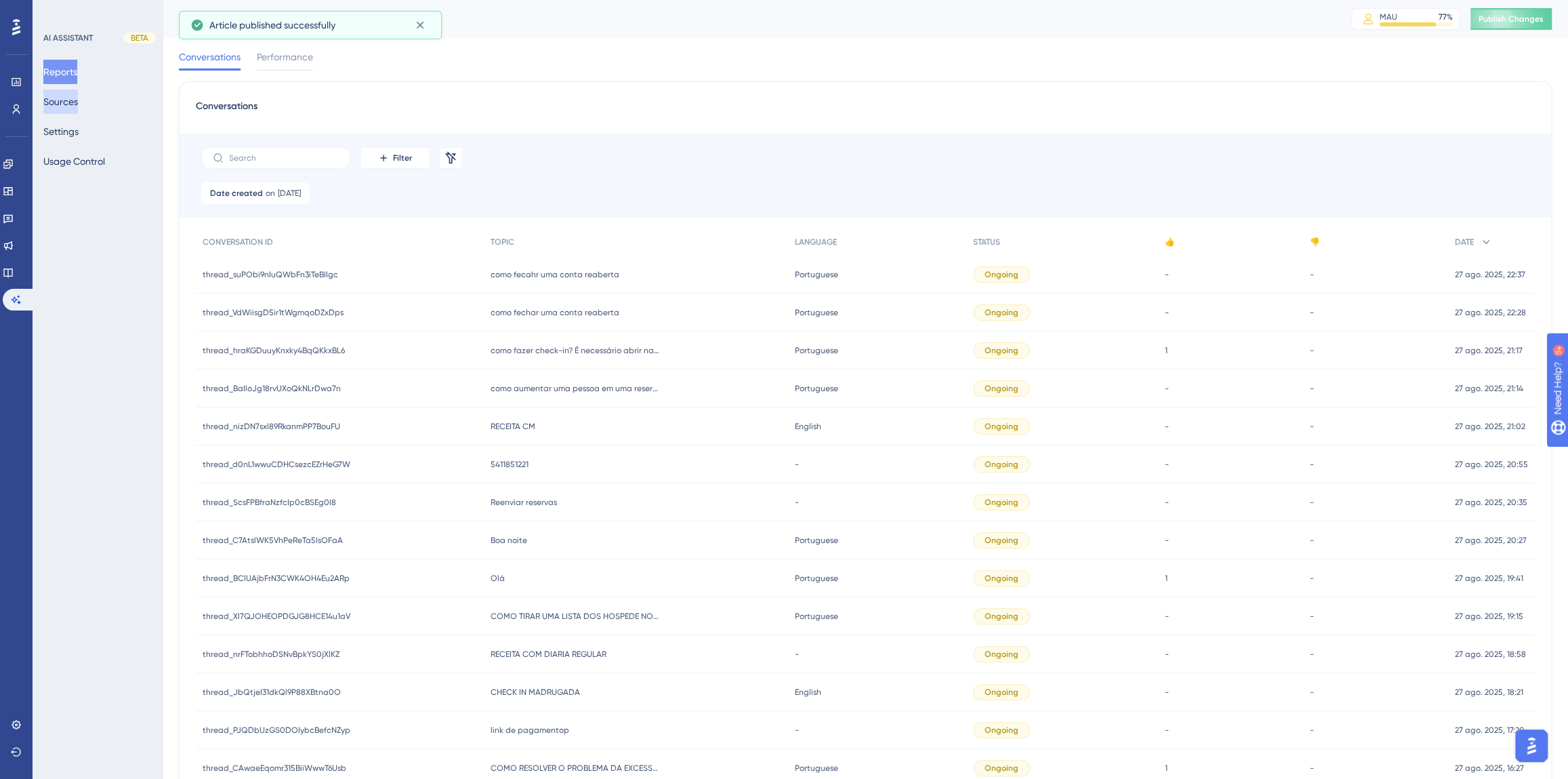
click at [69, 101] on button "Sources" at bounding box center [60, 102] width 35 height 25
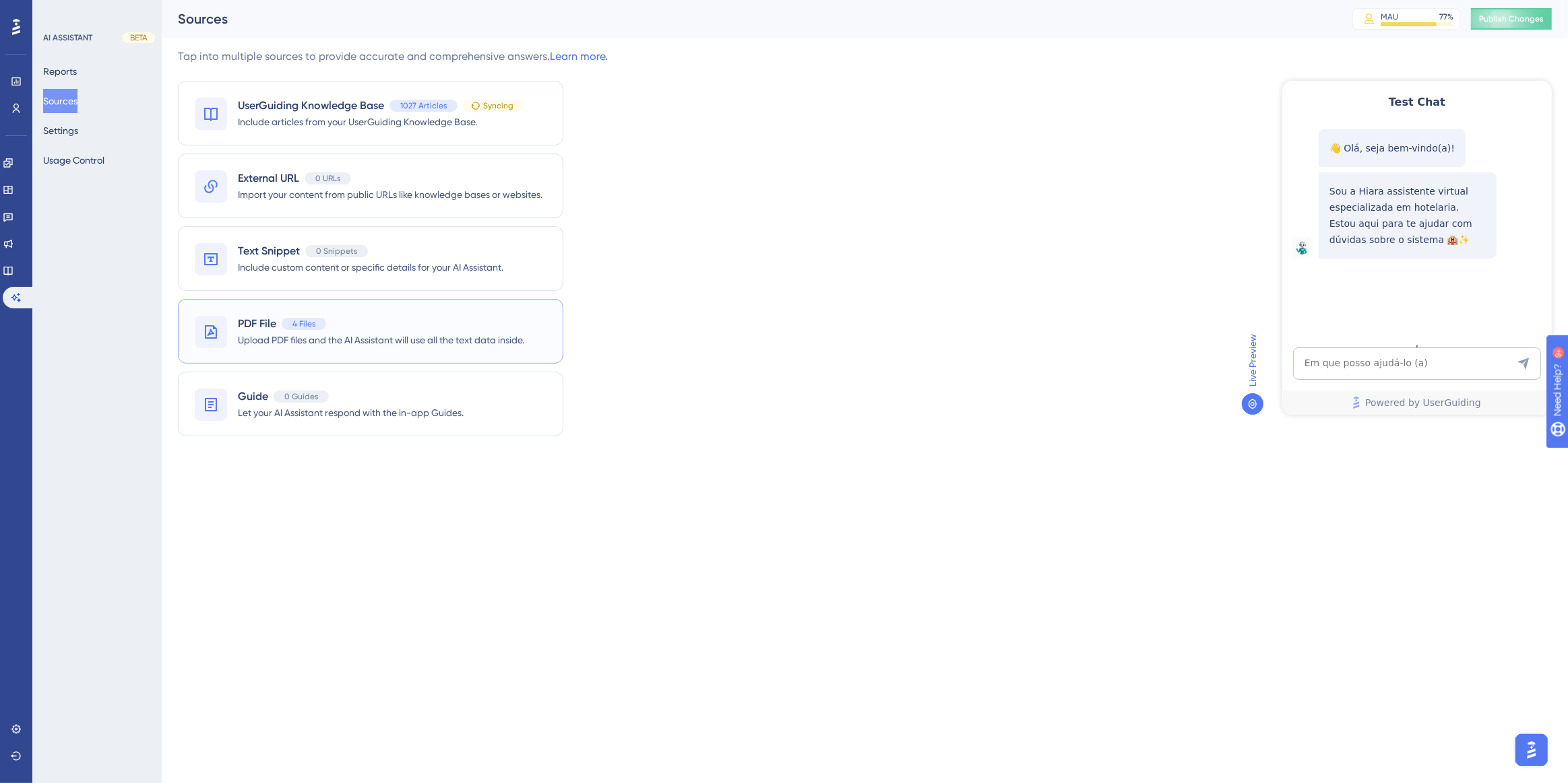
click at [409, 312] on div "PDF File 4 Files Upload PDF files and the AI Assistant will use all the text da…" at bounding box center [370, 332] width 385 height 65
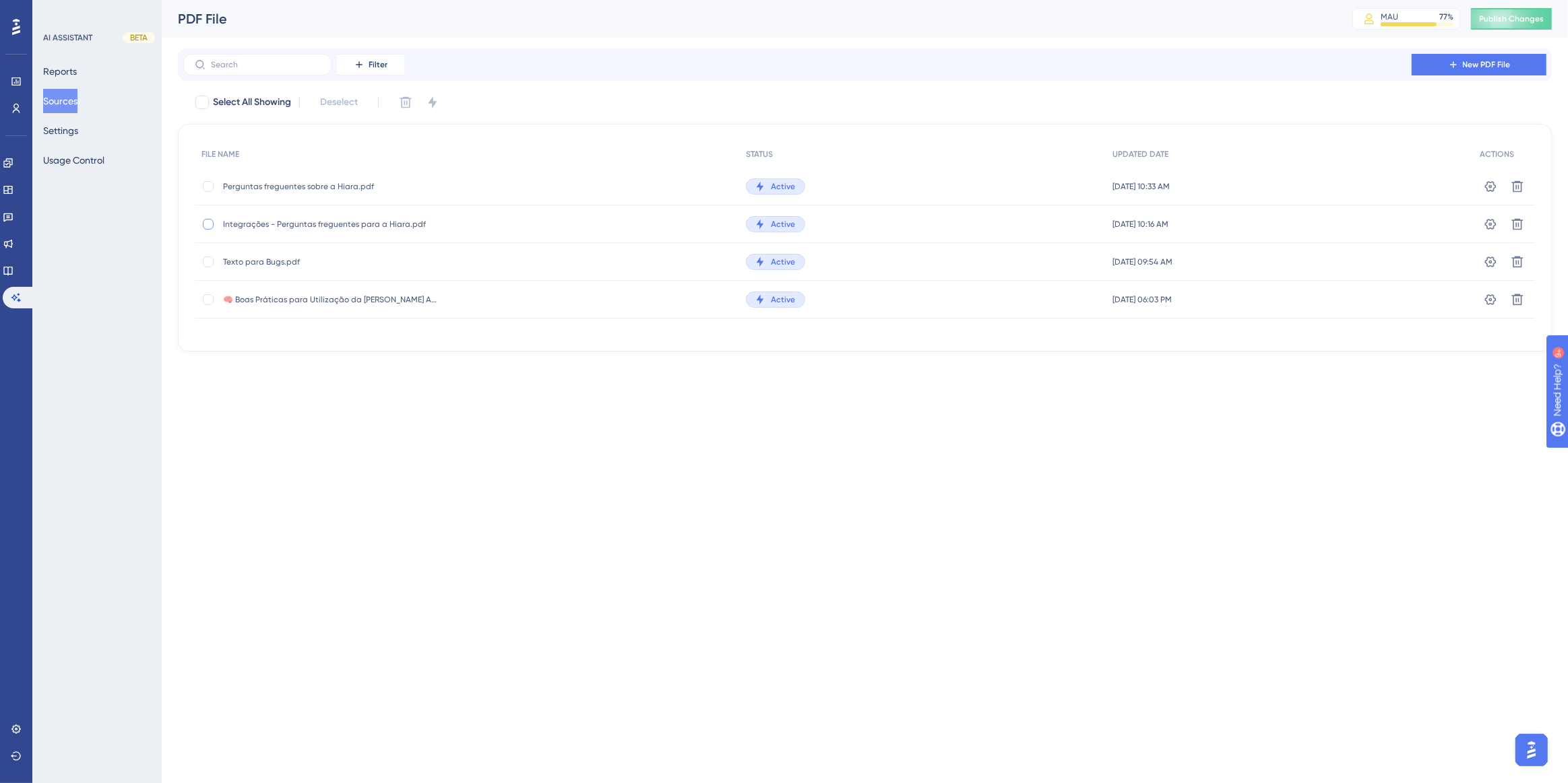
click at [213, 225] on div at bounding box center [209, 225] width 11 height 11
checkbox input "true"
click at [410, 99] on icon at bounding box center [405, 102] width 14 height 14
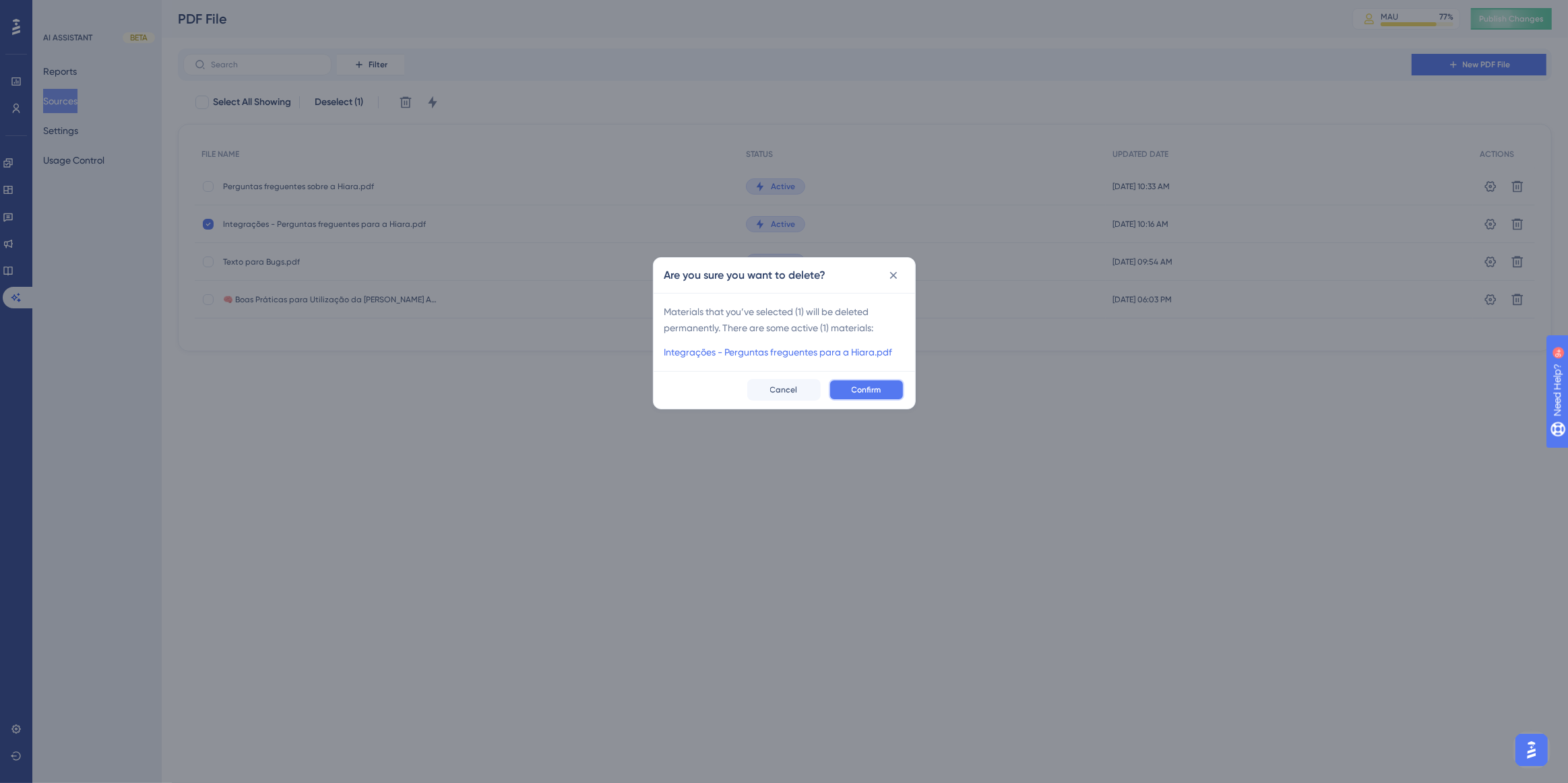
click at [848, 384] on button "Confirm" at bounding box center [866, 390] width 75 height 22
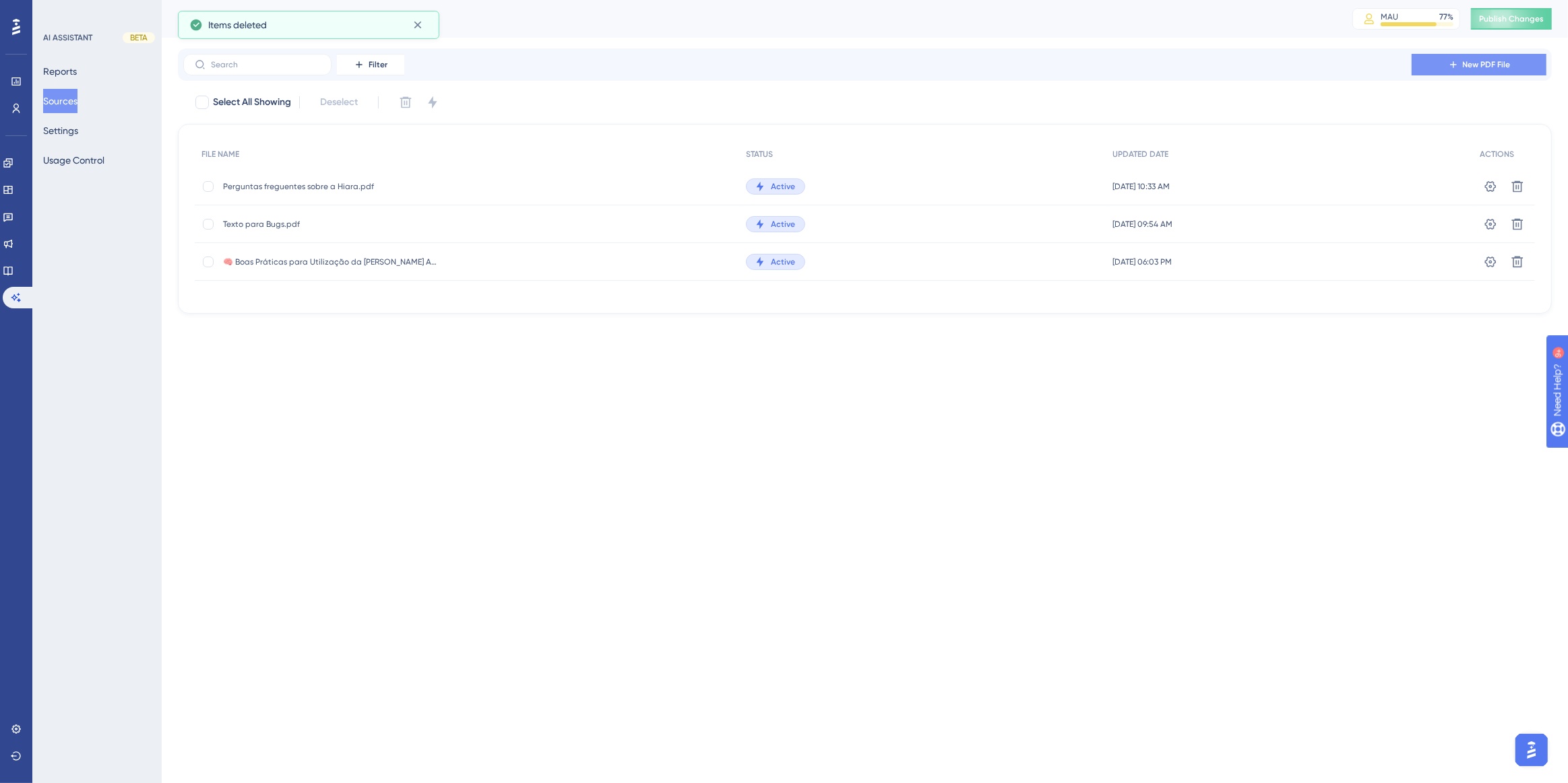
click at [1450, 68] on icon at bounding box center [1453, 65] width 11 height 11
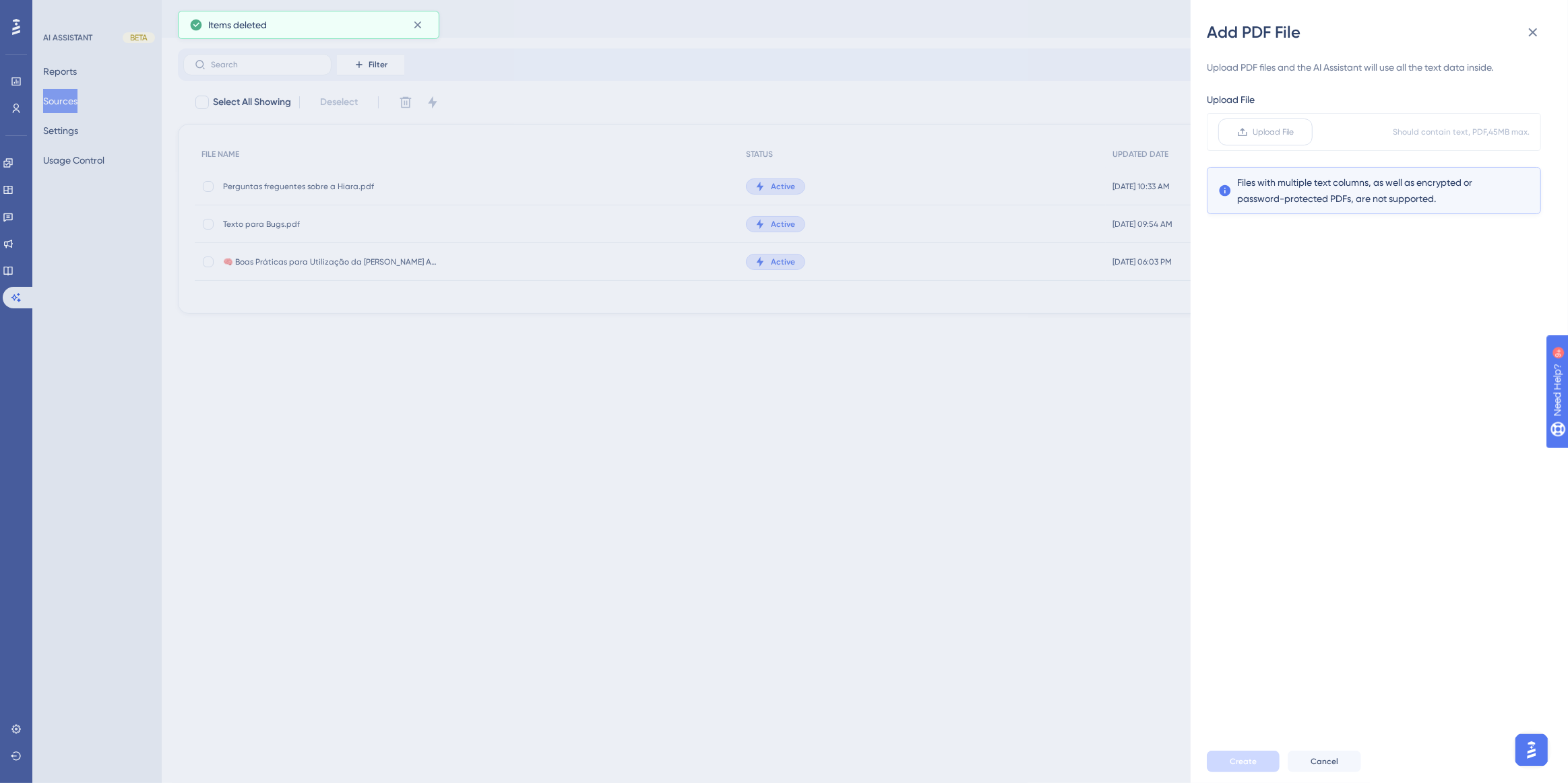
click at [1271, 135] on span "Upload File" at bounding box center [1273, 132] width 41 height 11
click at [1294, 132] on input "Upload File" at bounding box center [1294, 132] width 0 height 0
click at [229, 30] on div "Add PDF File Upload PDF files and the AI Assistant will use all the text data i…" at bounding box center [784, 392] width 1568 height 783
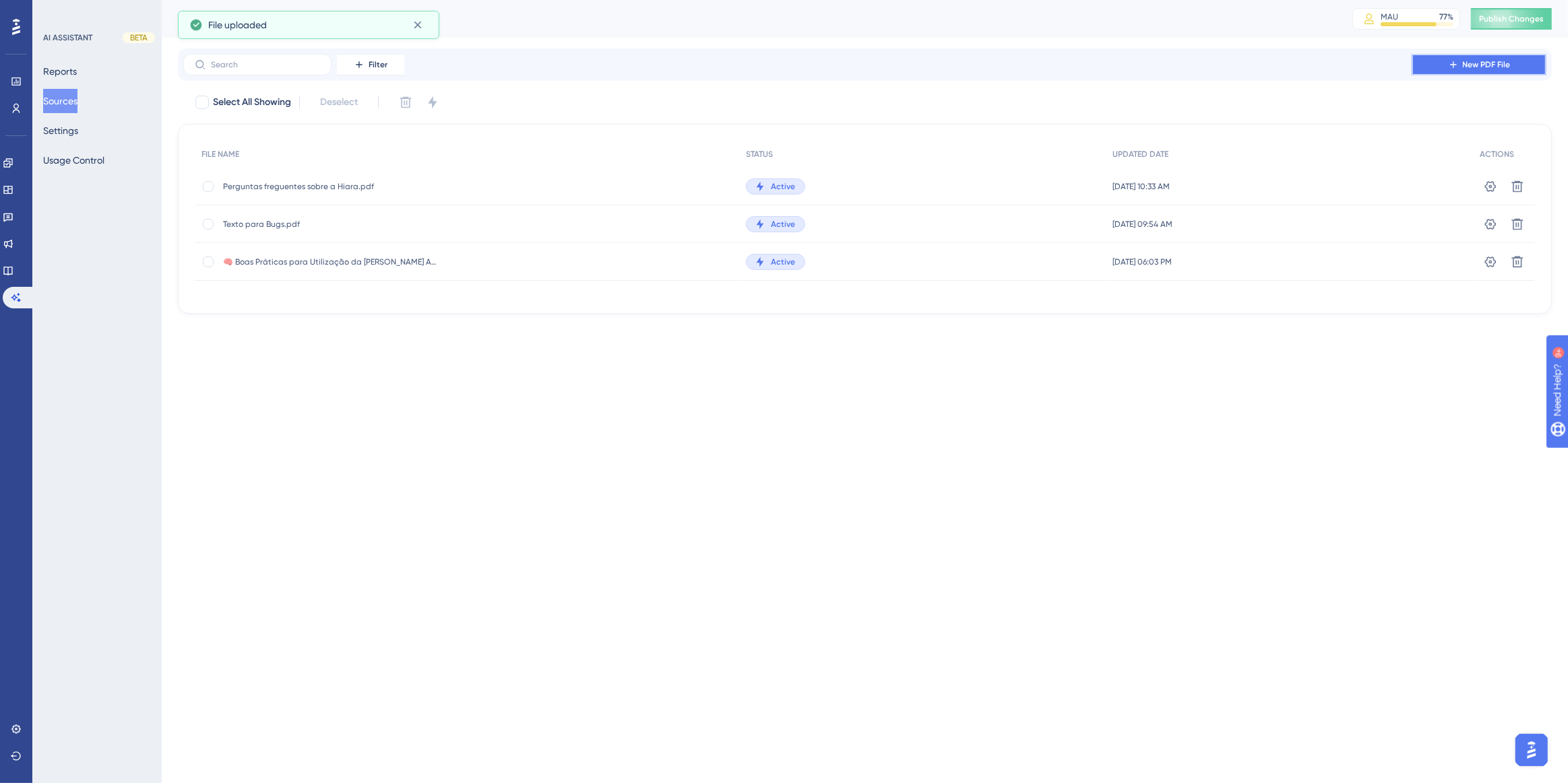
click at [1488, 63] on span "New PDF File" at bounding box center [1486, 65] width 48 height 11
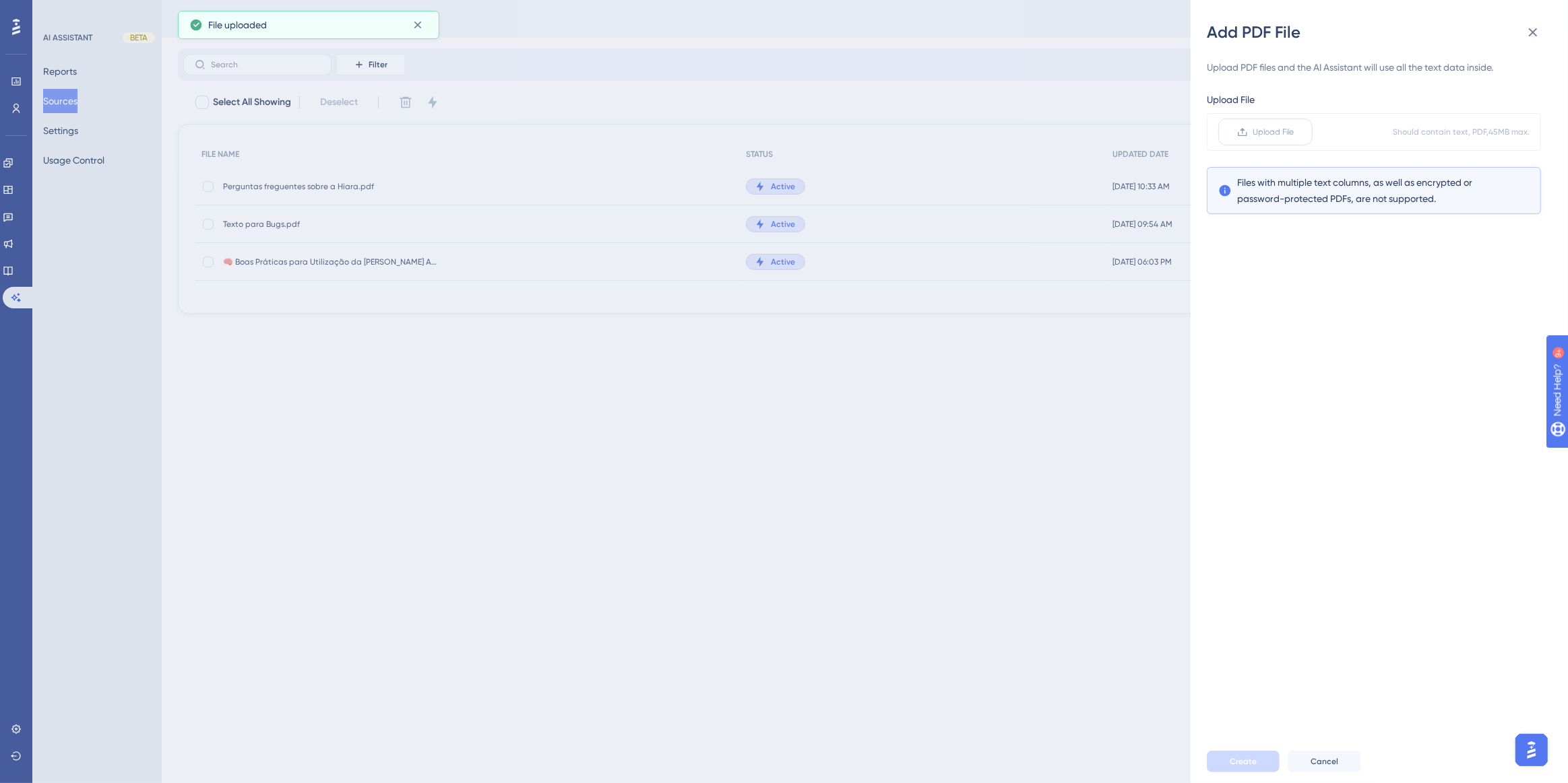
click at [1308, 132] on label "Upload File" at bounding box center [1265, 132] width 95 height 27
click at [1294, 132] on input "Upload File" at bounding box center [1294, 132] width 0 height 0
click at [1254, 760] on span "Create" at bounding box center [1243, 761] width 27 height 11
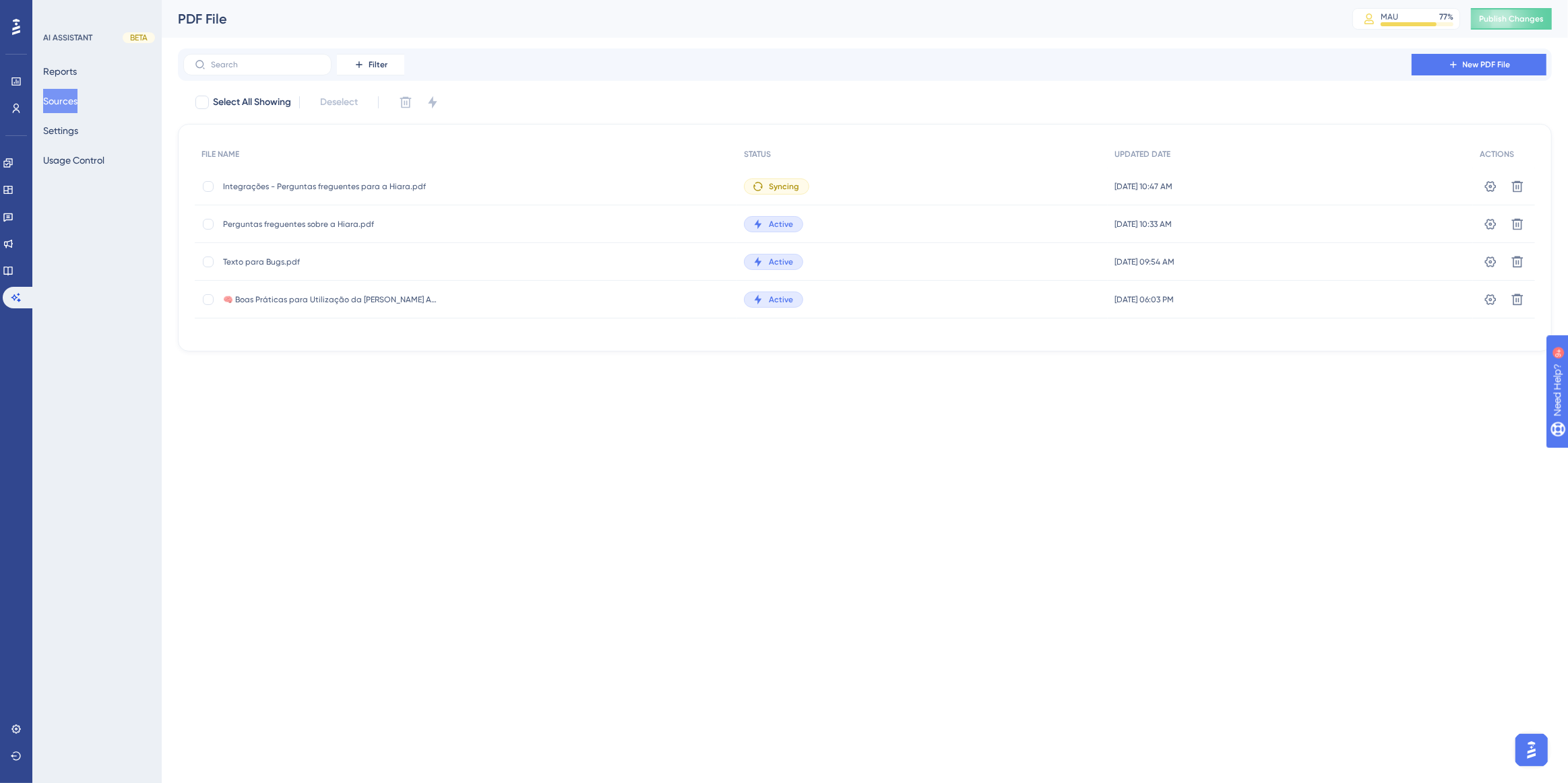
click at [67, 98] on button "Sources" at bounding box center [60, 102] width 35 height 25
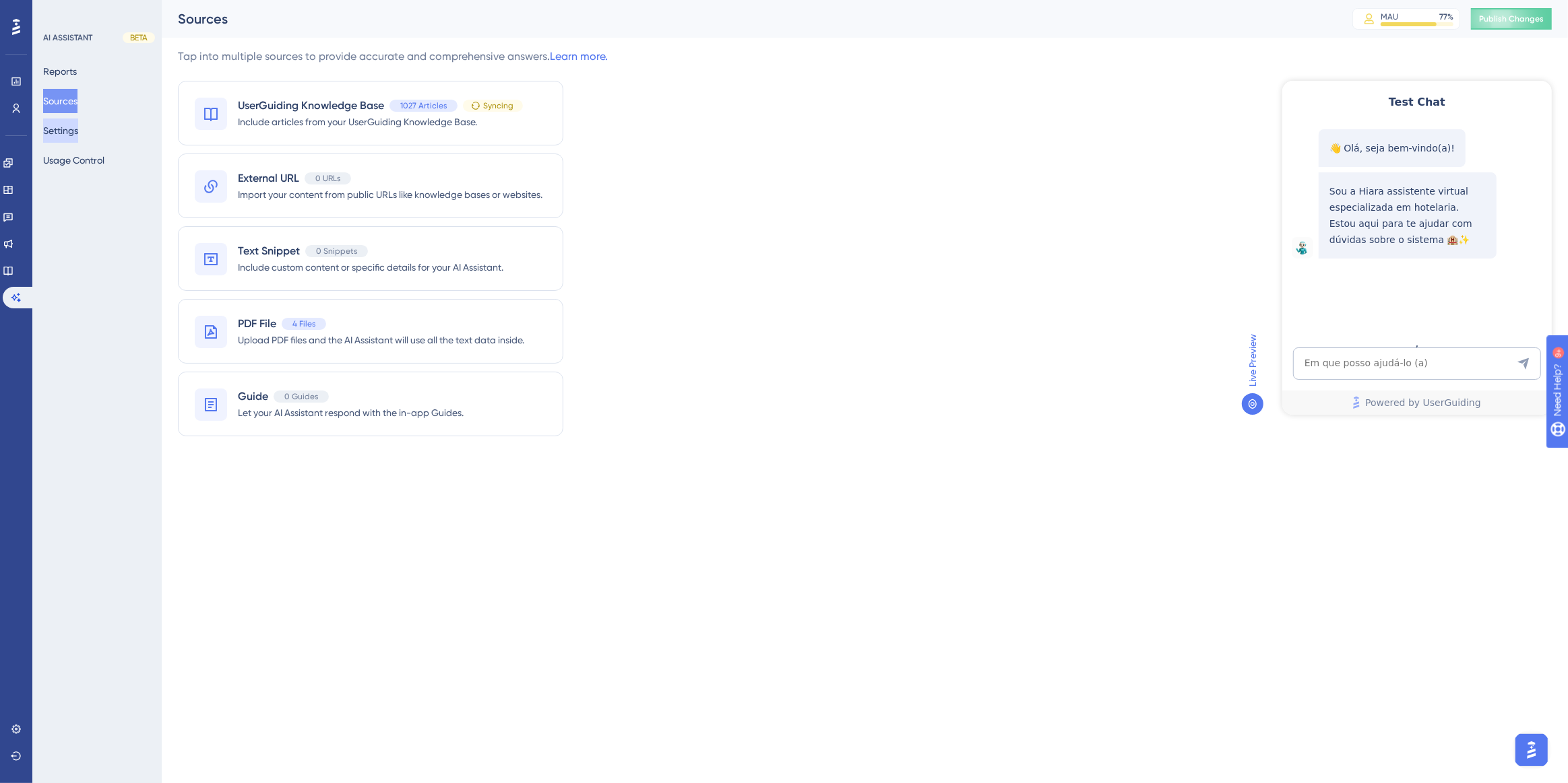
click at [78, 126] on button "Settings" at bounding box center [61, 131] width 35 height 25
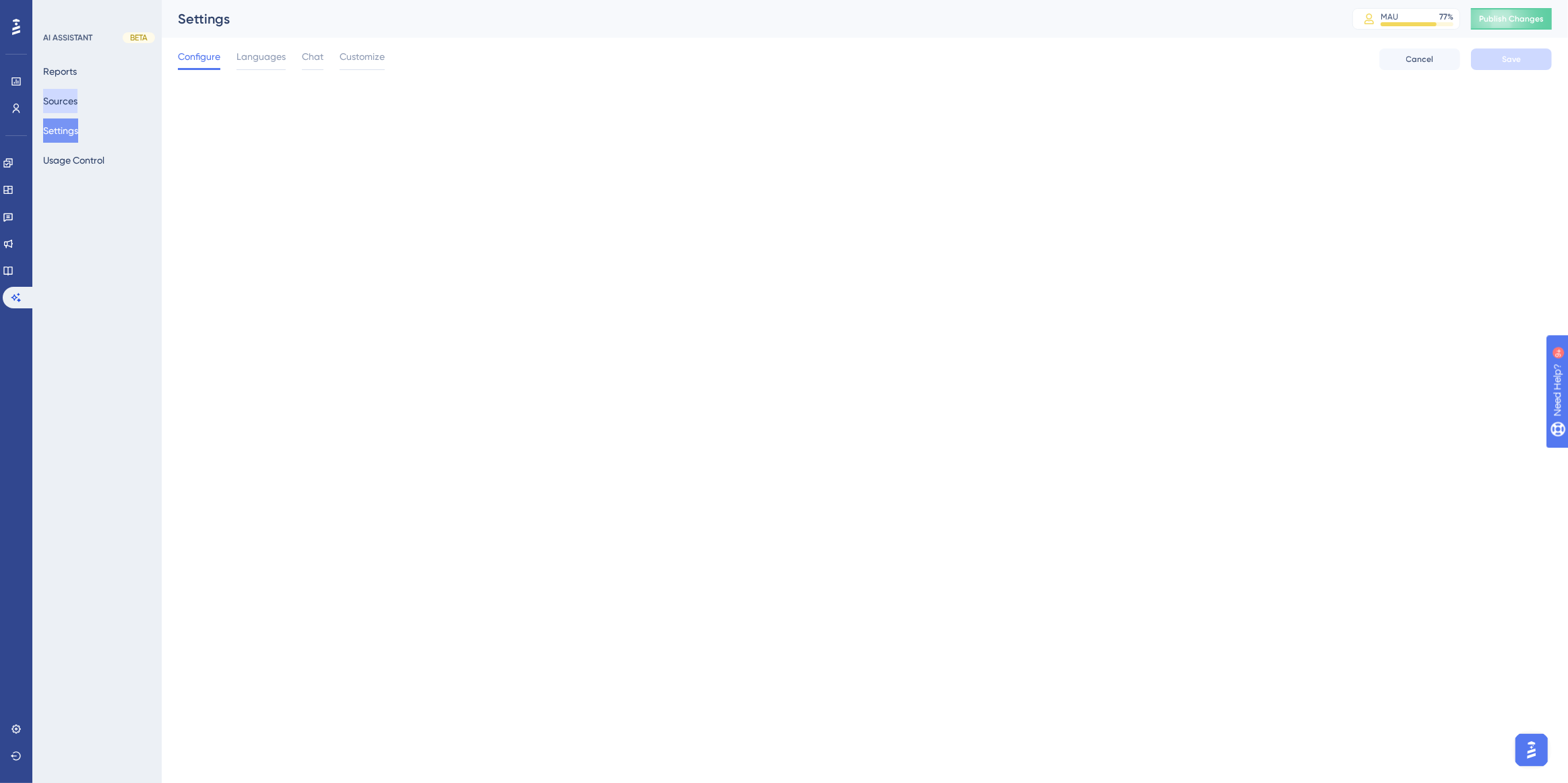
click at [68, 105] on button "Sources" at bounding box center [60, 102] width 35 height 25
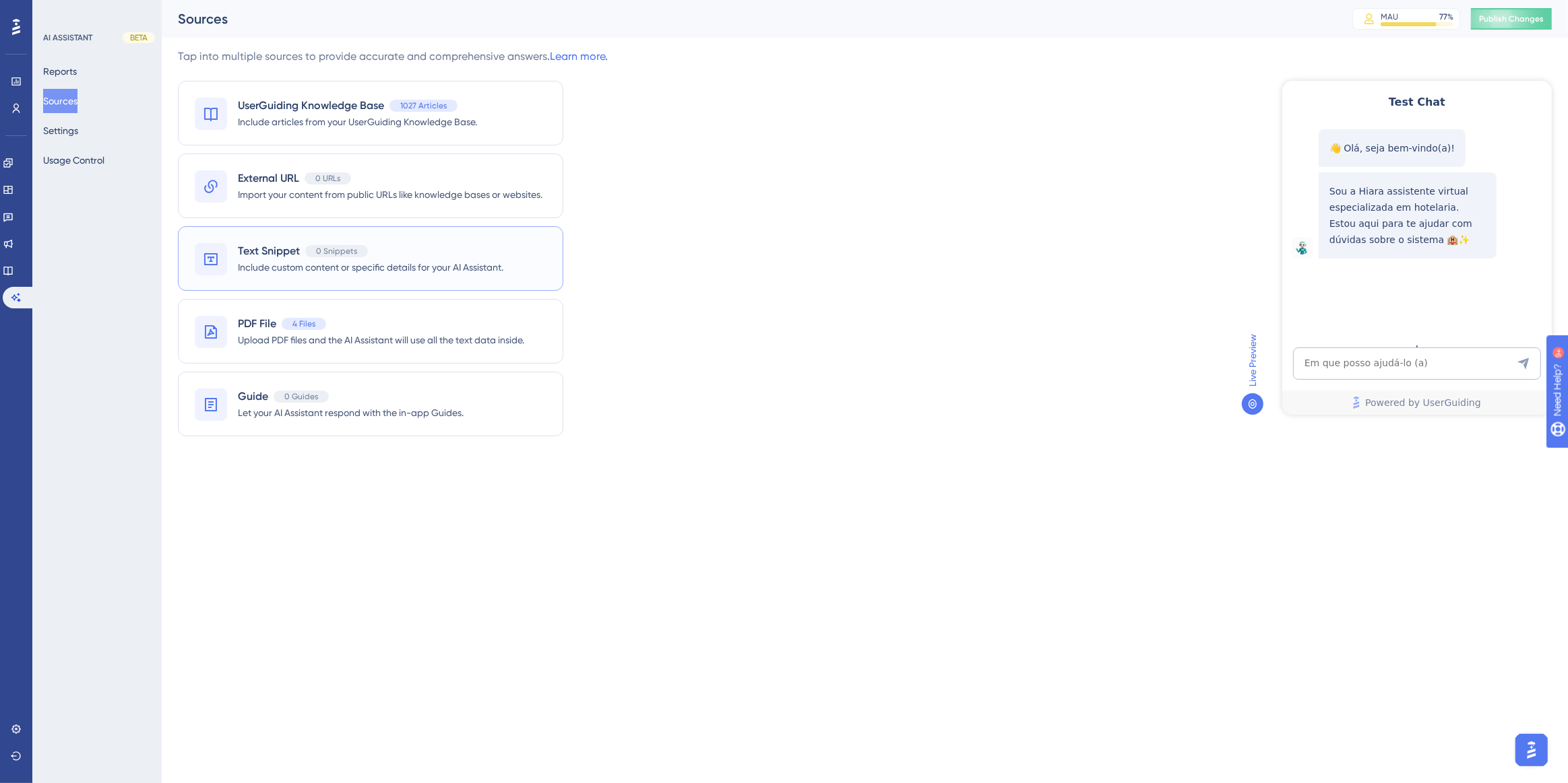
click at [375, 257] on div "Text Snippet 0 Snippets" at bounding box center [370, 251] width 265 height 16
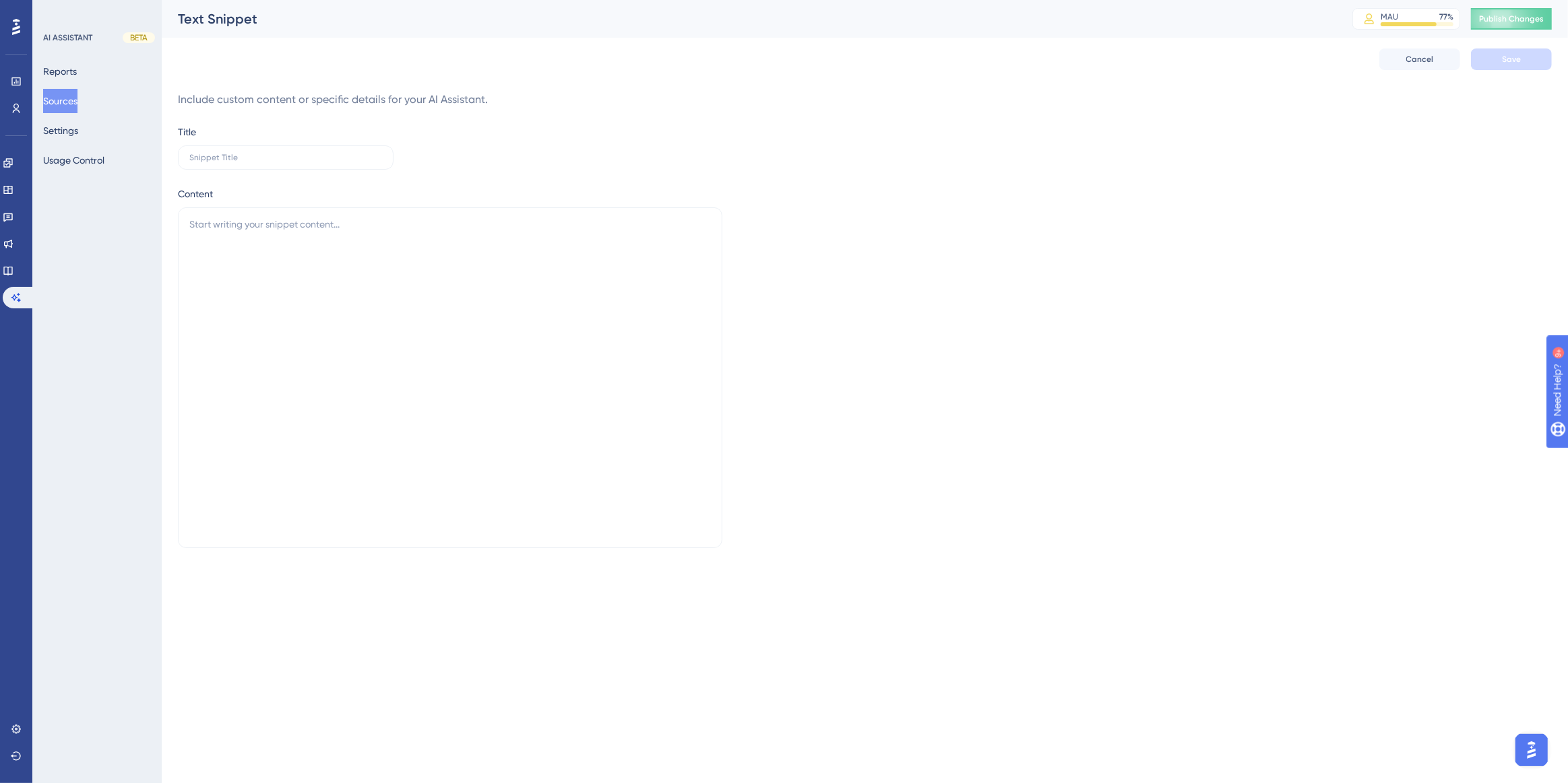
click at [69, 99] on button "Sources" at bounding box center [60, 102] width 35 height 25
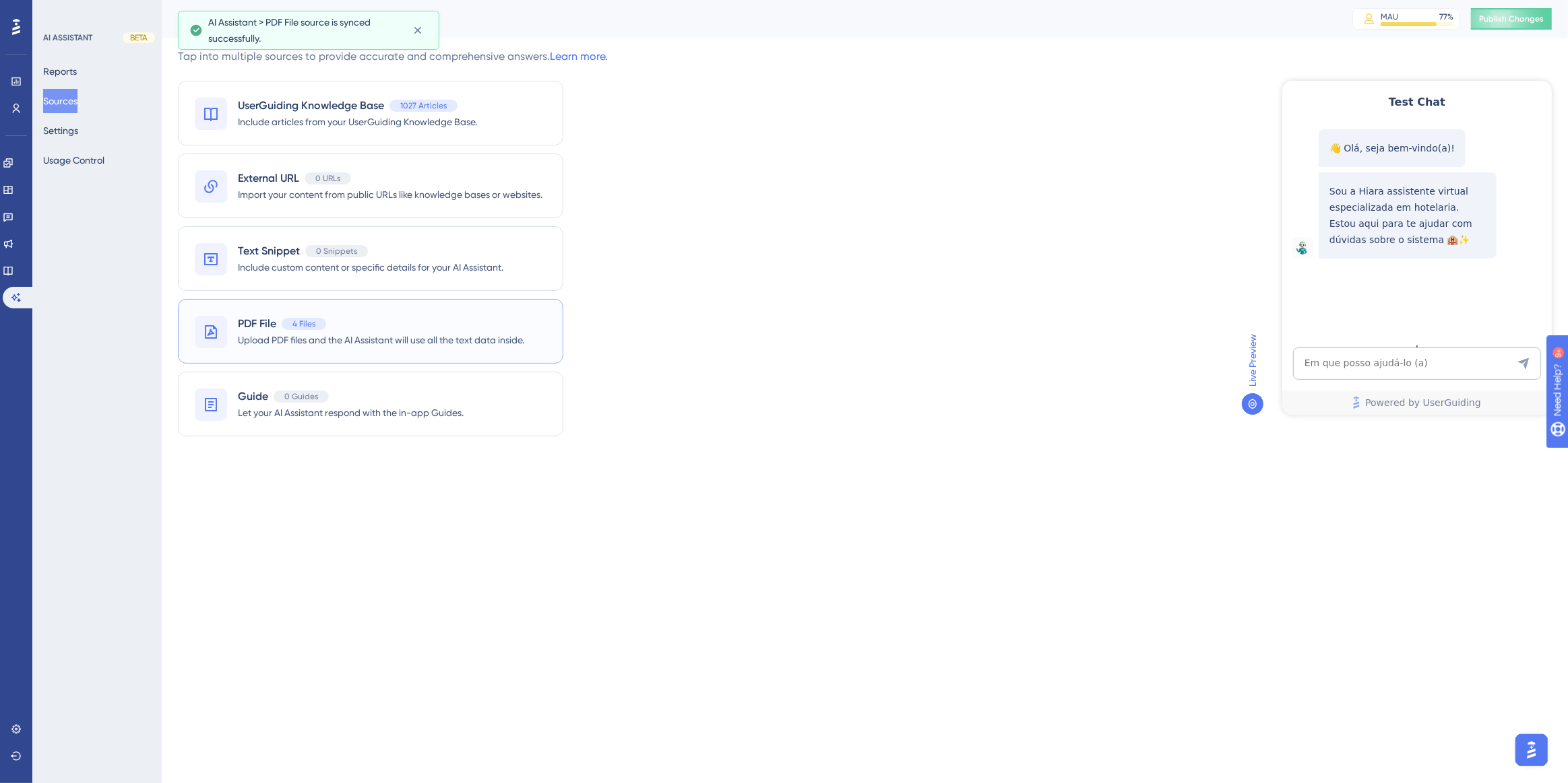
click at [295, 344] on span "Upload PDF files and the AI Assistant will use all the text data inside." at bounding box center [381, 340] width 286 height 16
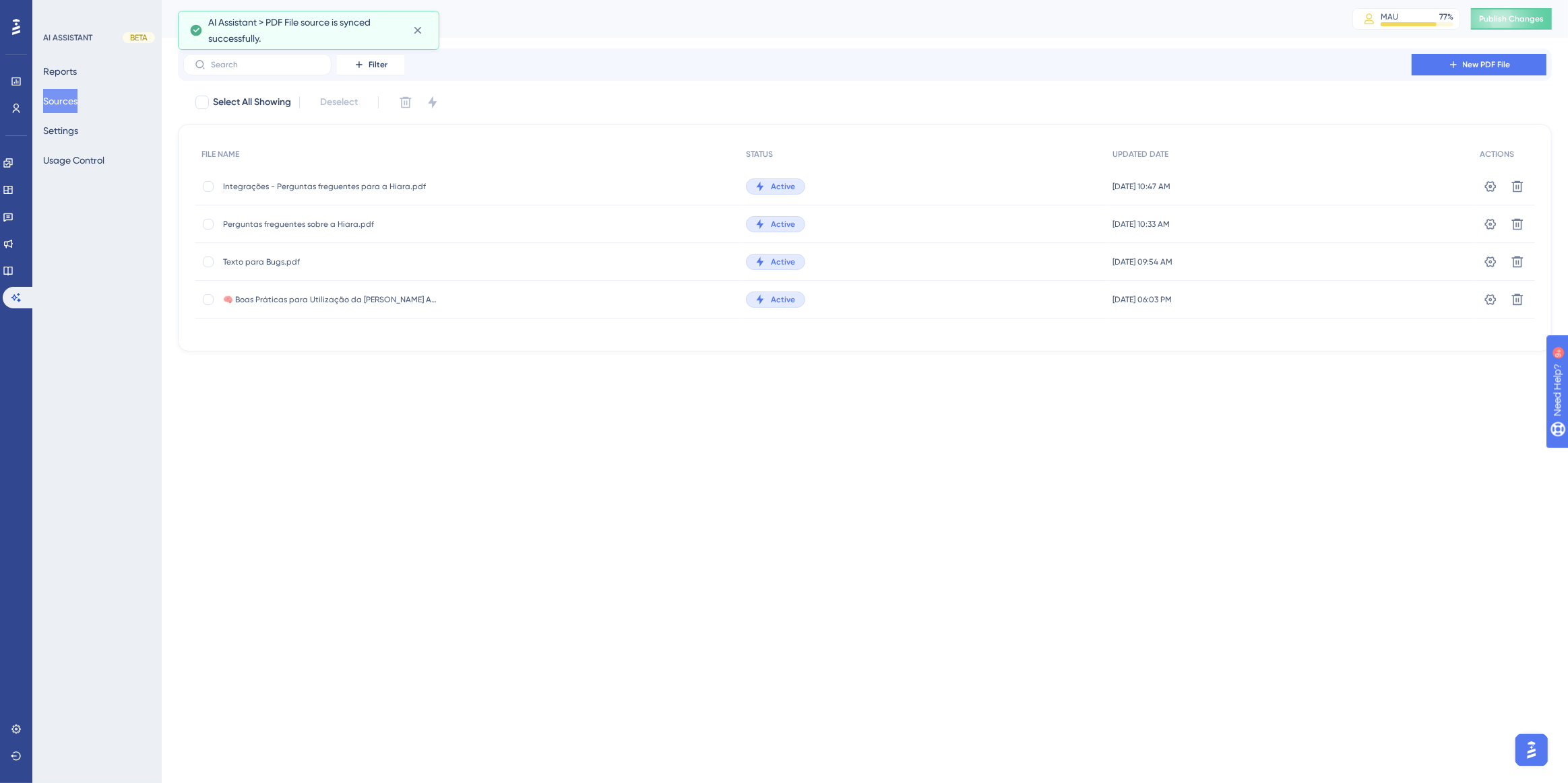
click at [55, 98] on button "Sources" at bounding box center [60, 102] width 35 height 25
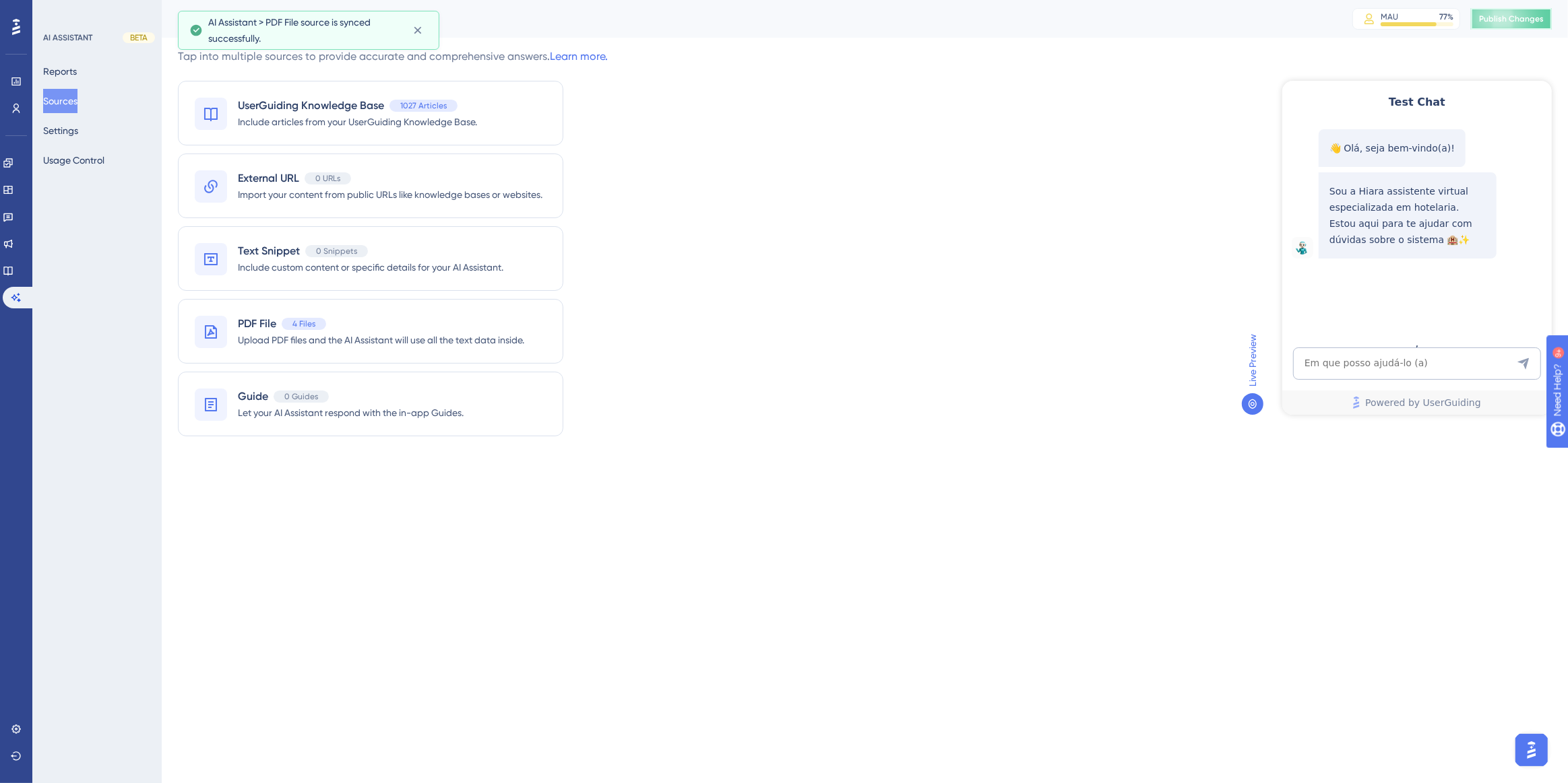
click at [1479, 18] on button "Publish Changes" at bounding box center [1511, 19] width 81 height 22
click at [1390, 355] on textarea "AI Assistant Text Input" at bounding box center [1416, 363] width 248 height 32
paste textarea "como faço para emitir nota fiscal de devolucao no sistema"
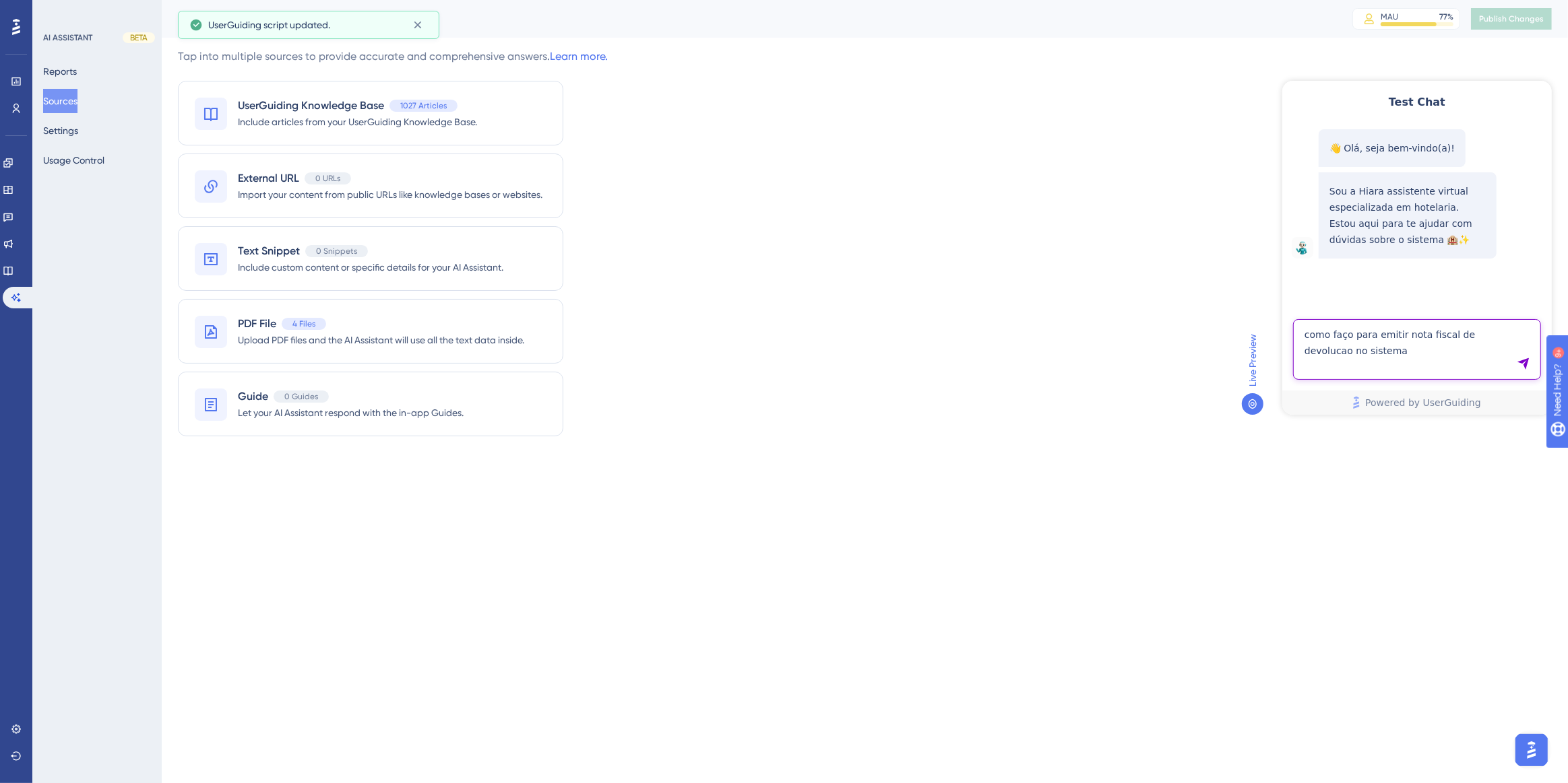
type textarea "como faço para emitir nota fiscal de devolucao no sistema"
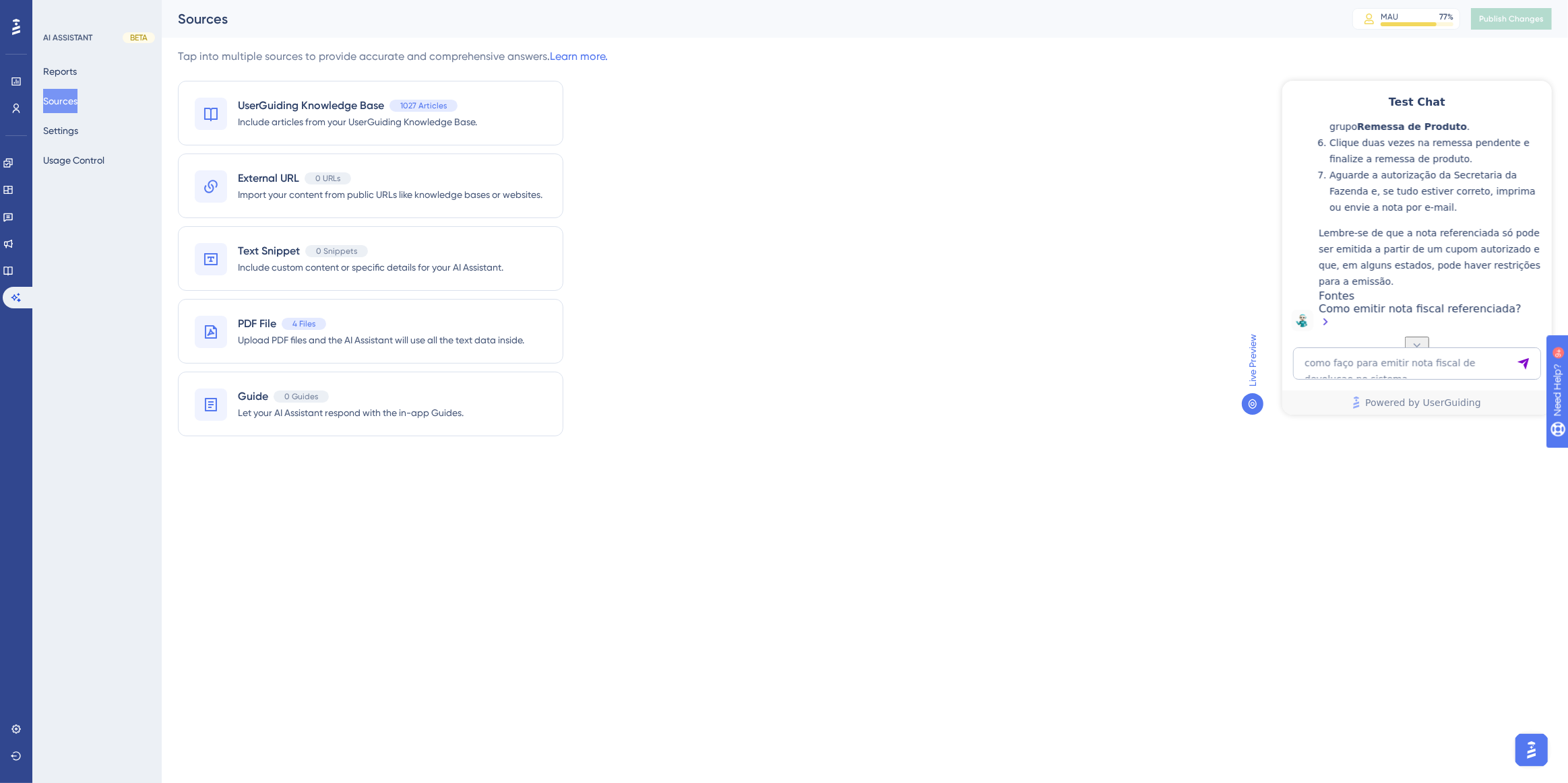
scroll to position [512, 0]
click at [1396, 363] on textarea "como faço para emitir nota fiscal de devolucao no sistema" at bounding box center [1416, 363] width 248 height 32
paste textarea "como verificar vendas mensais ate determinada data"
type textarea "como verificar vendas mensais ate determinada data"
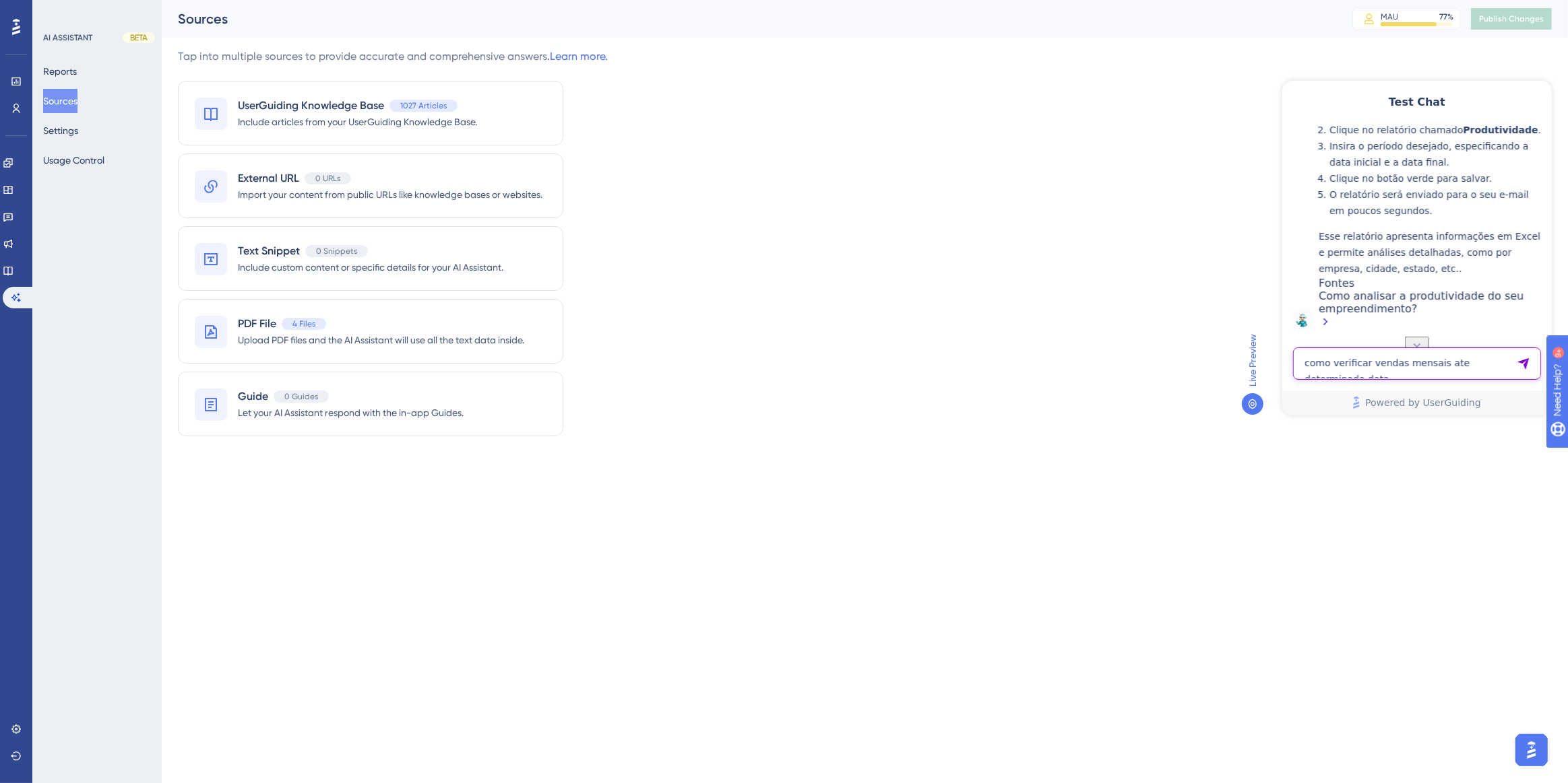
click at [1388, 362] on textarea "como verificar vendas mensais ate determinada data" at bounding box center [1416, 363] width 248 height 32
paste textarea "[URL][DOMAIN_NAME]"
click at [1330, 365] on textarea "[URL][DOMAIN_NAME]" at bounding box center [1416, 357] width 248 height 45
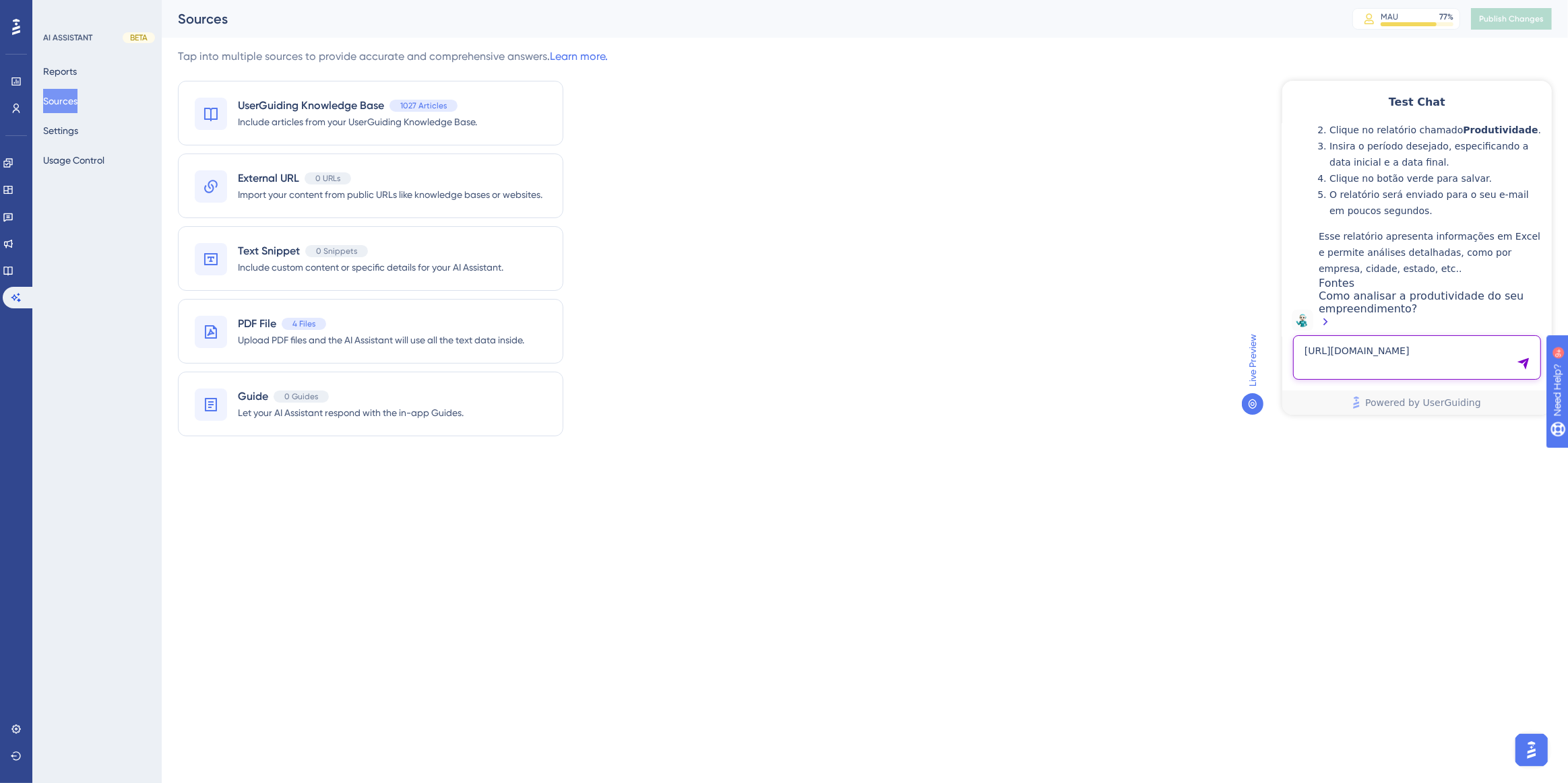
paste textarea "RECEITA CAFE MANHA"
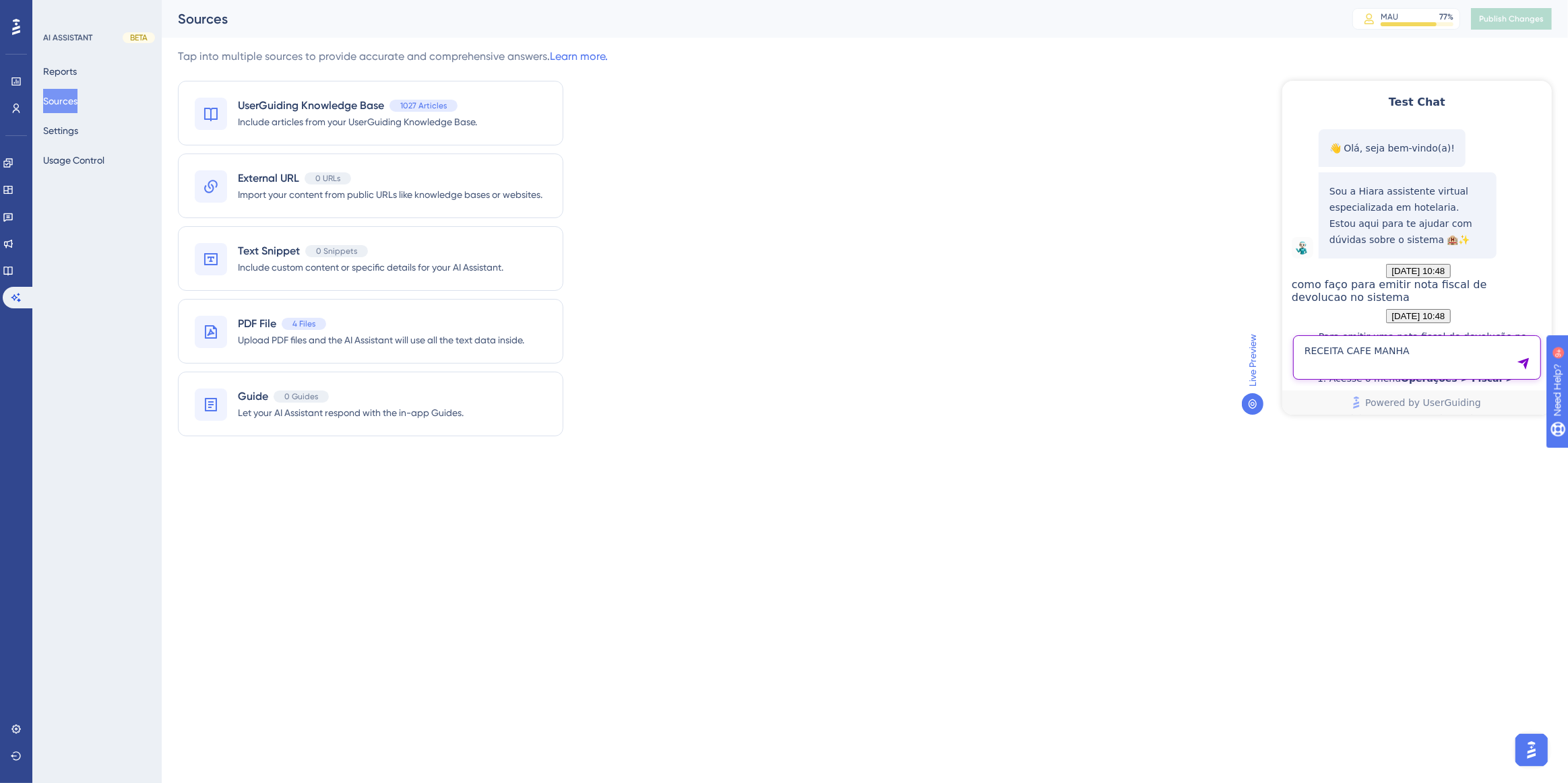
type textarea "RECEITA CAFE MANHA"
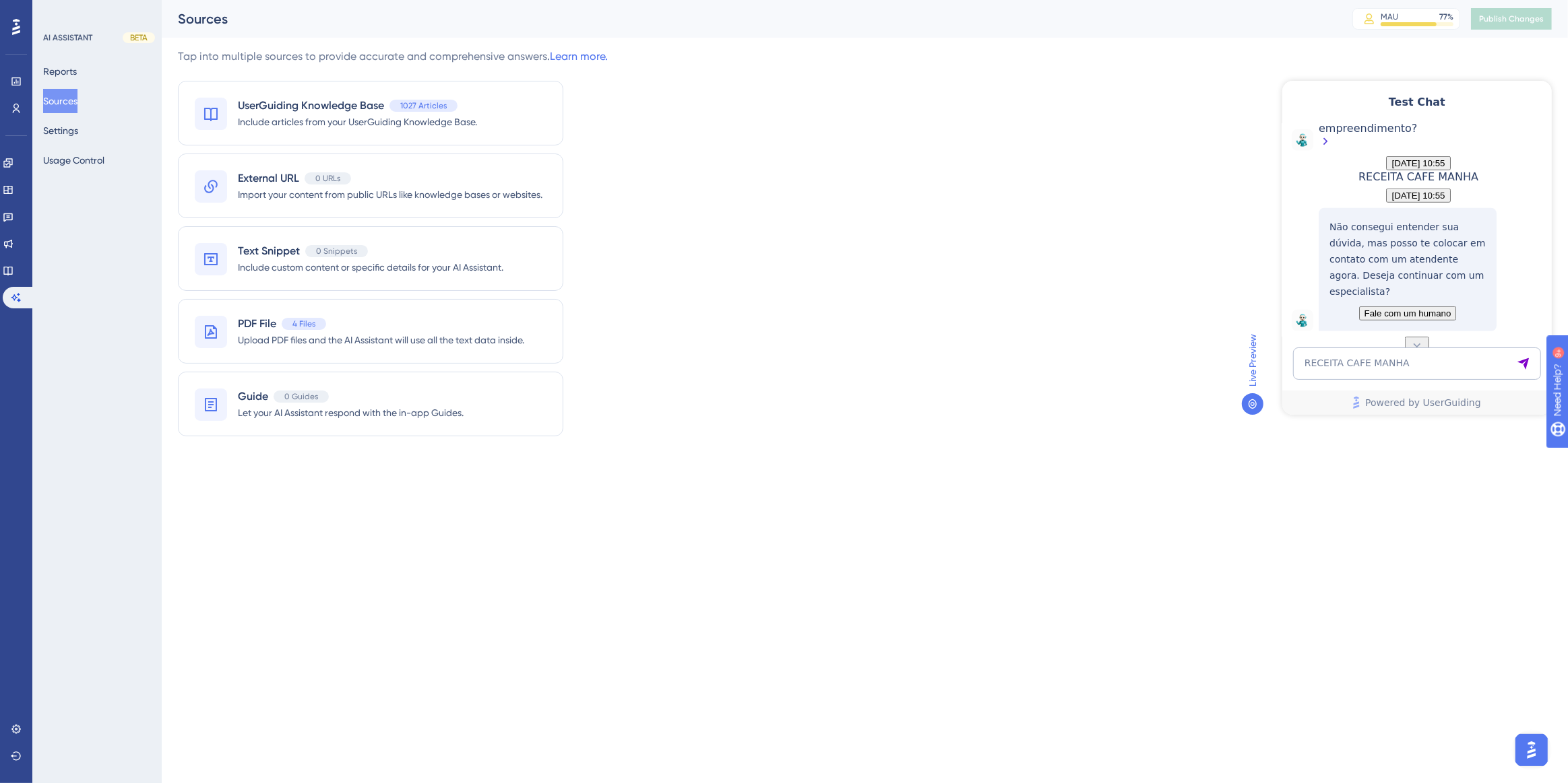
scroll to position [1171, 0]
click at [1338, 374] on textarea "RECEITA CAFE MANHA" at bounding box center [1416, 363] width 248 height 32
paste textarea "SUB TOTAL RECEITAS CAFE MANHA"
type textarea "SUB TOTAL RECEITAS CAFE MANHA"
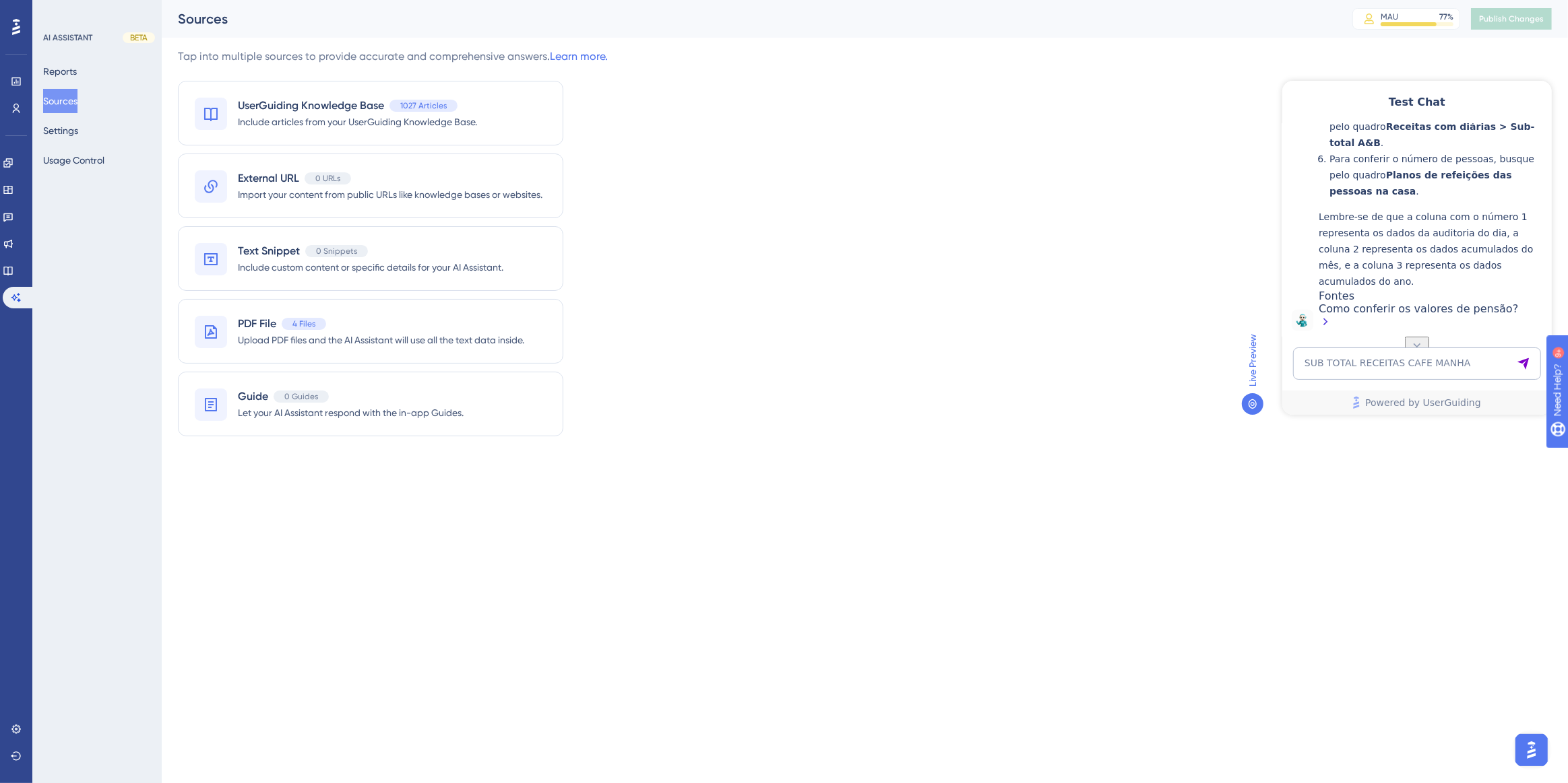
scroll to position [1757, 0]
click at [1375, 365] on textarea "SUB TOTAL RECEITAS CAFE MANHA" at bounding box center [1416, 363] width 248 height 32
type textarea "como fechar uma conta reaberta"
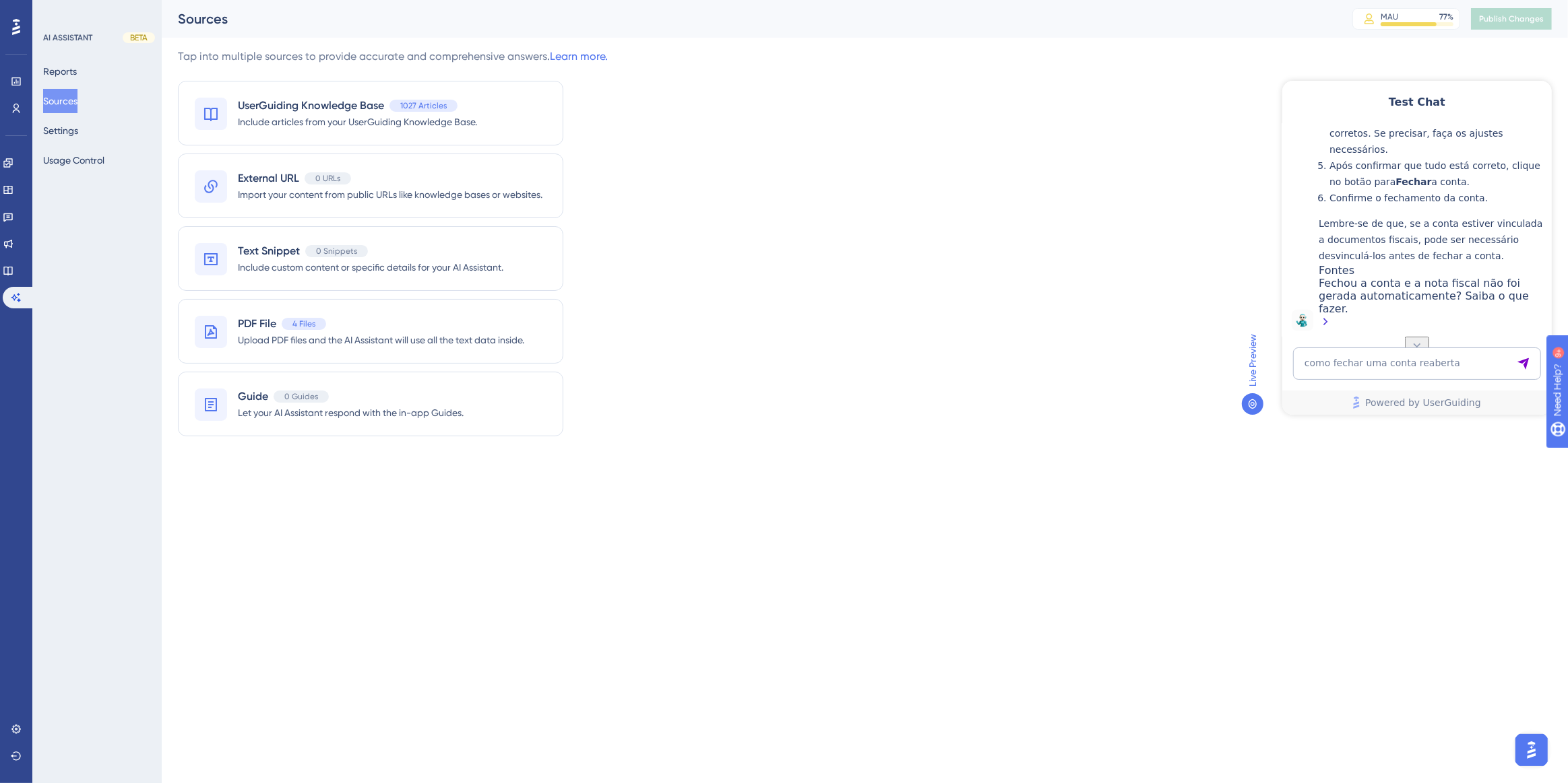
scroll to position [2229, 0]
